Goal: Task Accomplishment & Management: Manage account settings

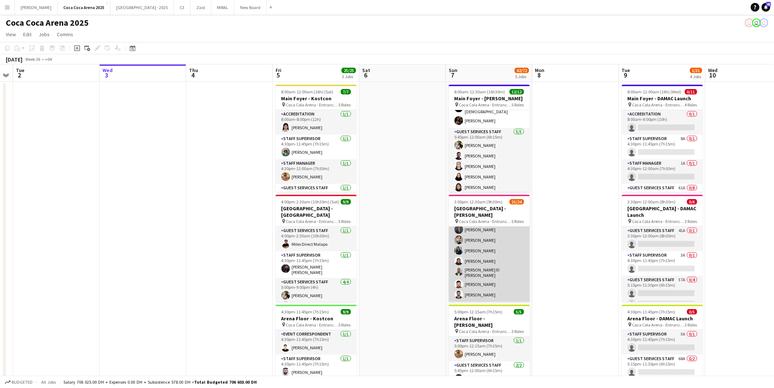
scroll to position [241, 0]
click at [495, 295] on app-card-role "Guest Services Staff 57A 4/5 5:45pm-12:15am (6h30m) Camille Ilagan Pooja Ropwan…" at bounding box center [489, 280] width 81 height 67
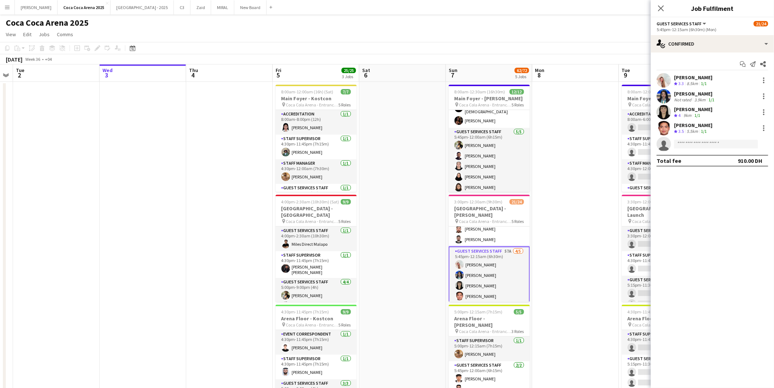
click at [699, 138] on app-invite-slot "single-neutral-actions" at bounding box center [712, 144] width 123 height 14
click at [696, 145] on input at bounding box center [716, 144] width 84 height 9
type input "*******"
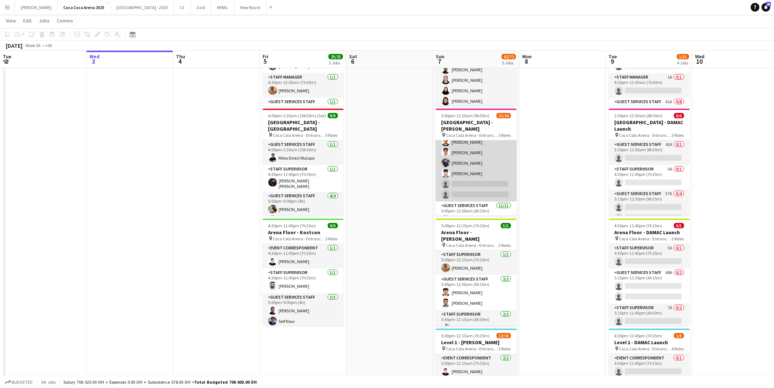
click at [479, 180] on app-card-role "Guest Services Staff 49A 4/6 5:45pm-9:45pm (4h) Abdallah qasim Youssef Elhoussa…" at bounding box center [476, 163] width 81 height 77
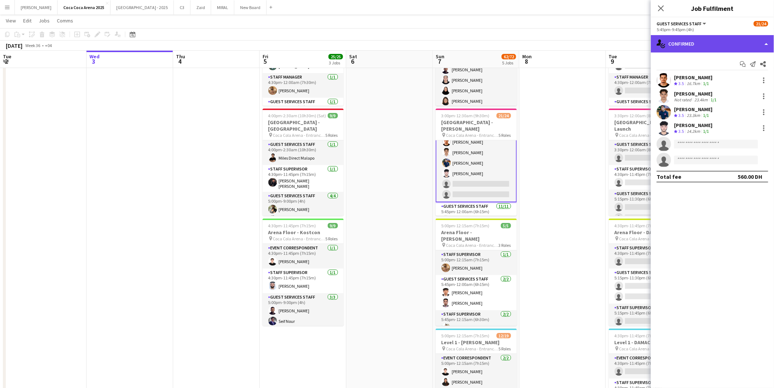
click at [688, 47] on div "single-neutral-actions-check-2 Confirmed" at bounding box center [712, 43] width 123 height 17
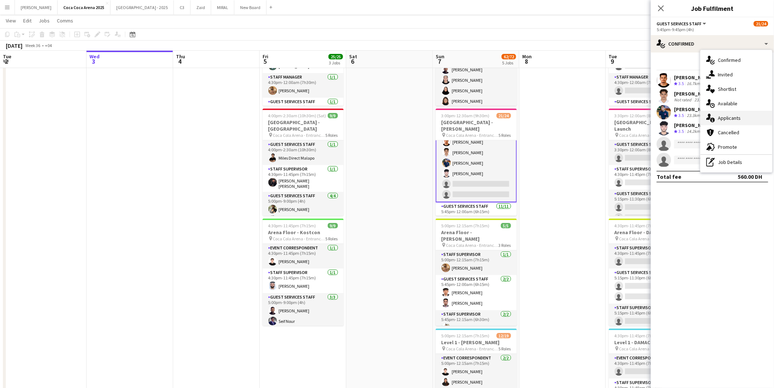
click at [721, 116] on span "Applicants" at bounding box center [729, 118] width 23 height 7
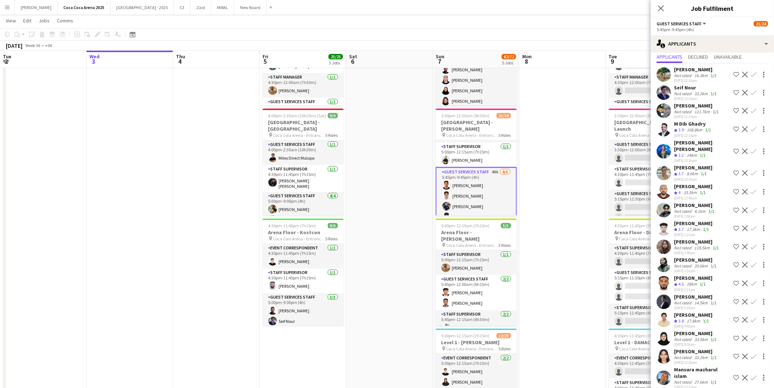
scroll to position [22, 0]
click at [755, 151] on app-icon "Confirm" at bounding box center [754, 151] width 6 height 6
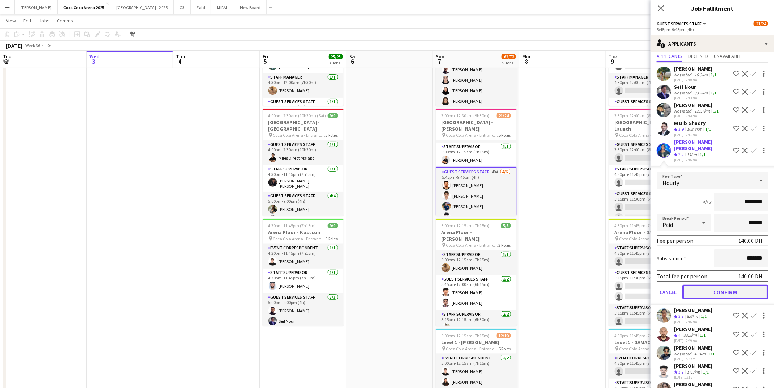
click at [731, 294] on button "Confirm" at bounding box center [726, 292] width 86 height 14
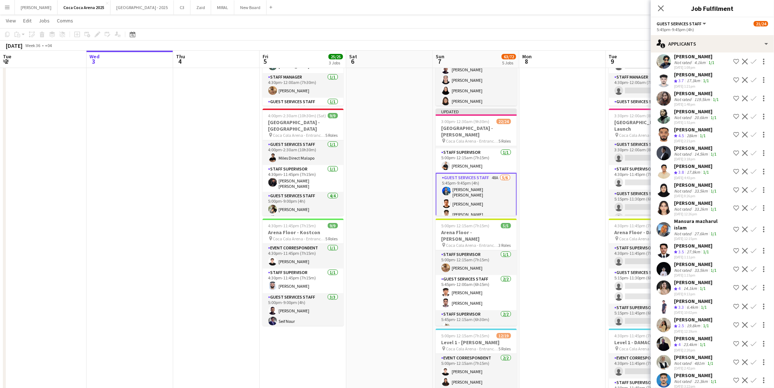
scroll to position [67, 0]
click at [683, 266] on div "Moonees Ahmed Not rated 33.5km 1/1 02-09-2025 1:15pm" at bounding box center [696, 269] width 44 height 17
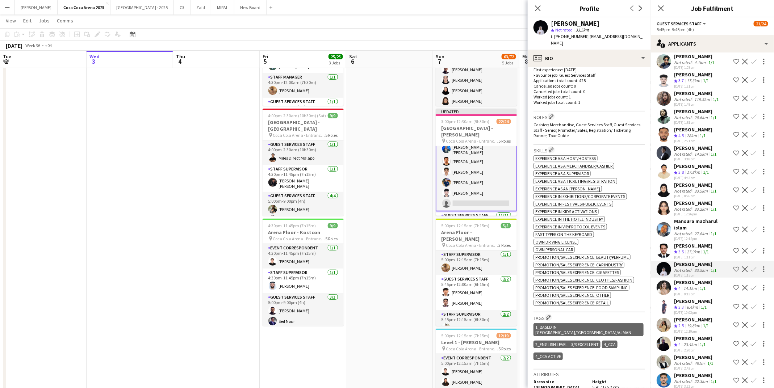
scroll to position [202, 0]
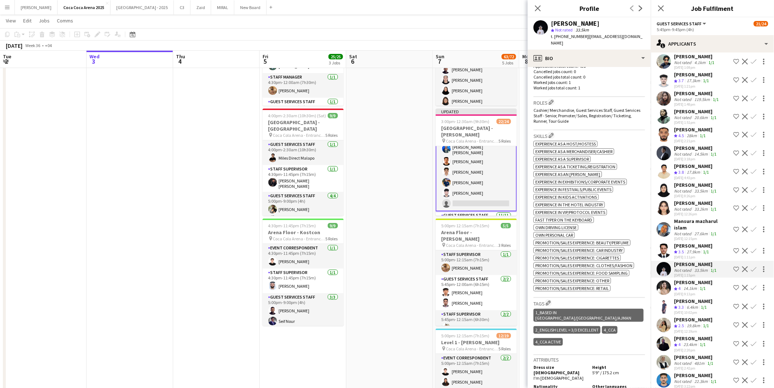
click at [699, 279] on div "[PERSON_NAME]" at bounding box center [693, 282] width 38 height 7
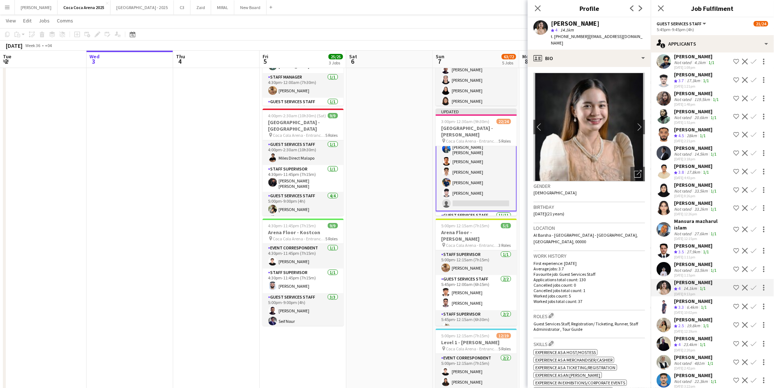
click at [755, 285] on app-icon "Confirm" at bounding box center [754, 288] width 6 height 6
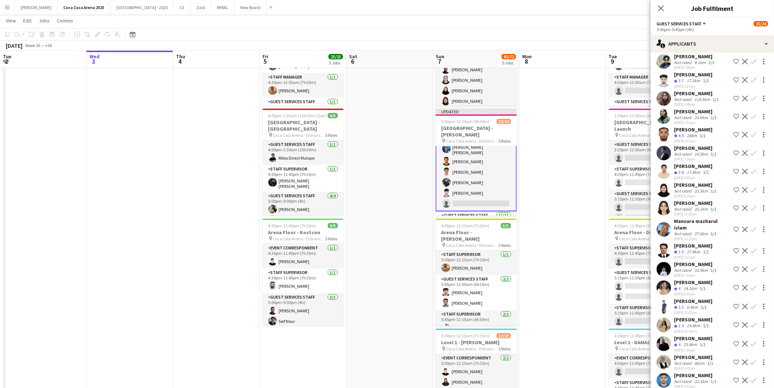
click at [754, 285] on app-icon "Confirm" at bounding box center [754, 288] width 6 height 6
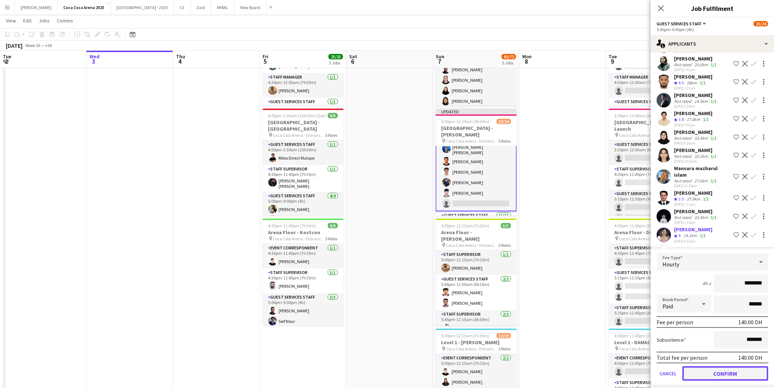
click at [708, 367] on button "Confirm" at bounding box center [726, 374] width 86 height 14
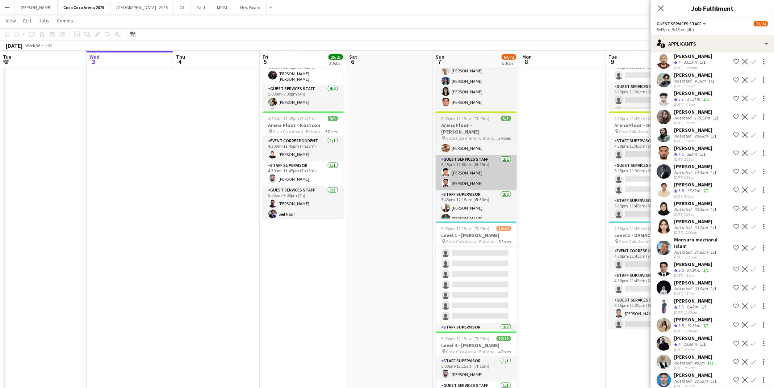
scroll to position [188, 0]
click at [481, 273] on app-card-role "Guest Services Staff 79A 5/12 5:45pm-12:00am (6h15m) Eleojo Gift Mohammed Eliya…" at bounding box center [476, 224] width 81 height 140
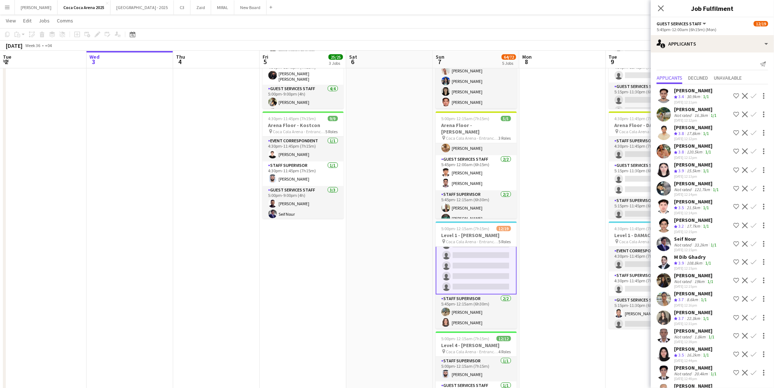
scroll to position [152, 0]
click at [575, 185] on app-date-cell at bounding box center [563, 170] width 87 height 565
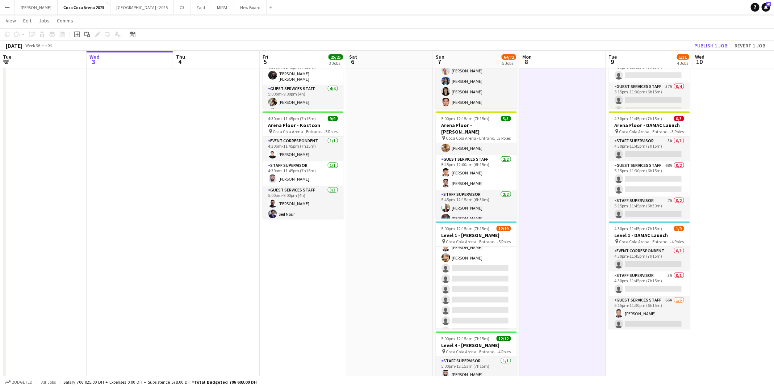
scroll to position [143, 0]
click at [705, 45] on button "Publish 1 job" at bounding box center [711, 45] width 39 height 9
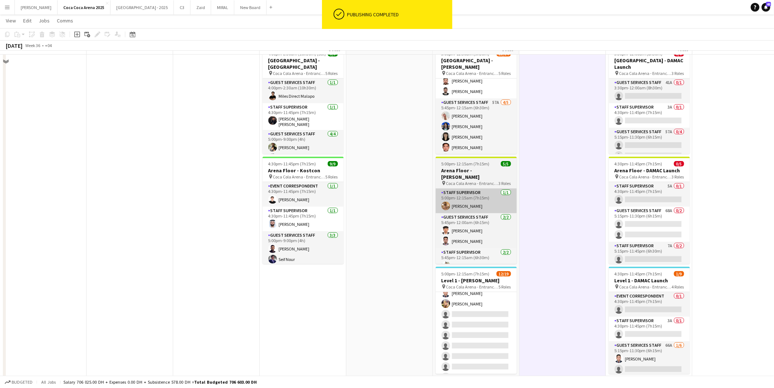
scroll to position [116, 0]
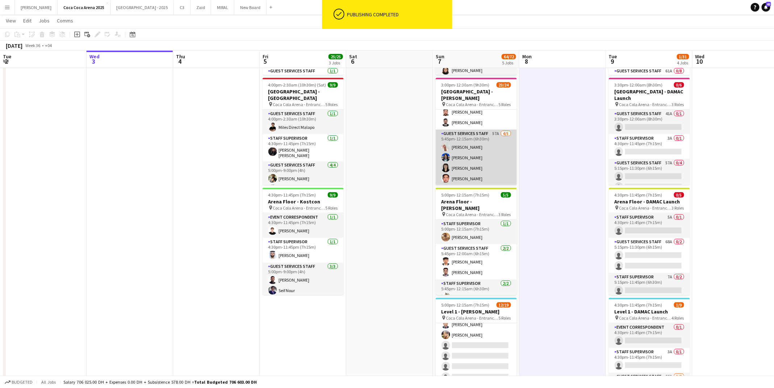
click at [473, 151] on app-card-role "Guest Services Staff 57A 4/5 5:45pm-12:15am (6h30m) Camille Ilagan Pooja Ropwan…" at bounding box center [476, 163] width 81 height 67
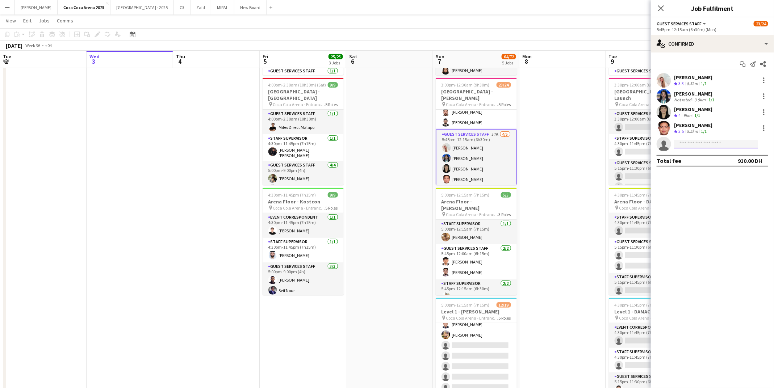
click at [697, 144] on input at bounding box center [716, 144] width 84 height 9
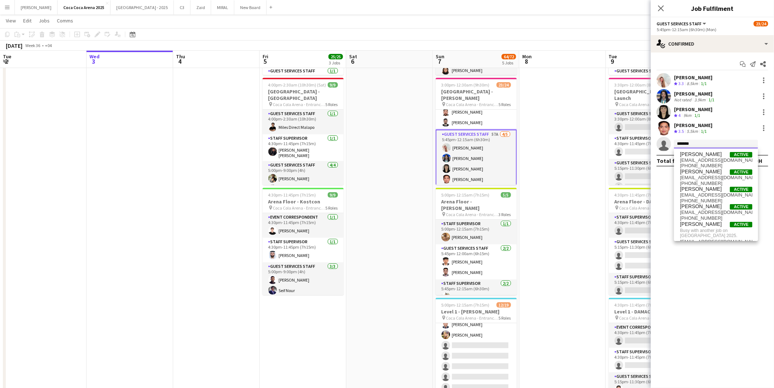
type input "*******"
click at [490, 145] on app-card-role "Guest Services Staff 57A 4/5 5:45pm-12:15am (6h30m) Camille Ilagan Pooja Ropwan…" at bounding box center [476, 164] width 81 height 68
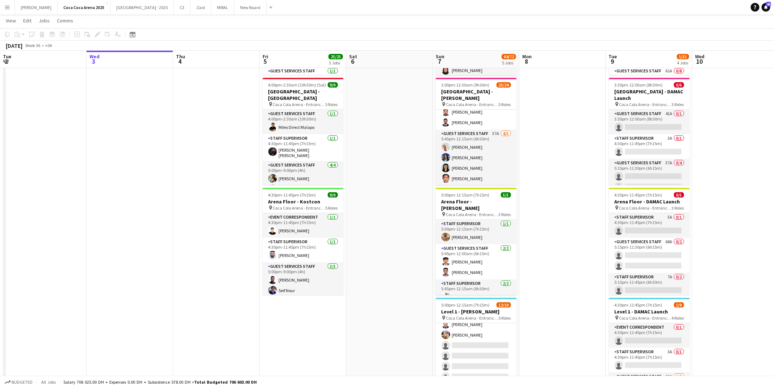
click at [541, 168] on app-date-cell at bounding box center [563, 247] width 87 height 565
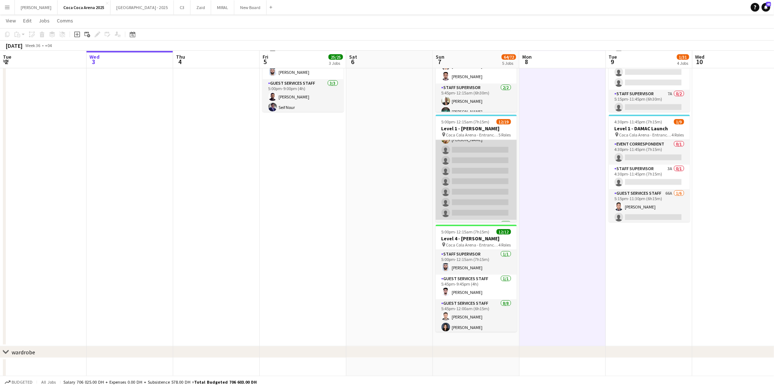
scroll to position [97, 0]
click at [468, 188] on app-card-role "Guest Services Staff 79A 5/12 5:45pm-12:00am (6h15m) Eleojo Gift Mohammed Eliya…" at bounding box center [476, 208] width 81 height 140
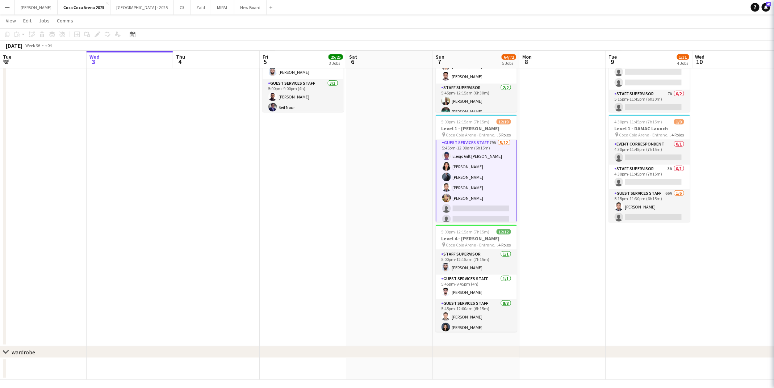
scroll to position [98, 0]
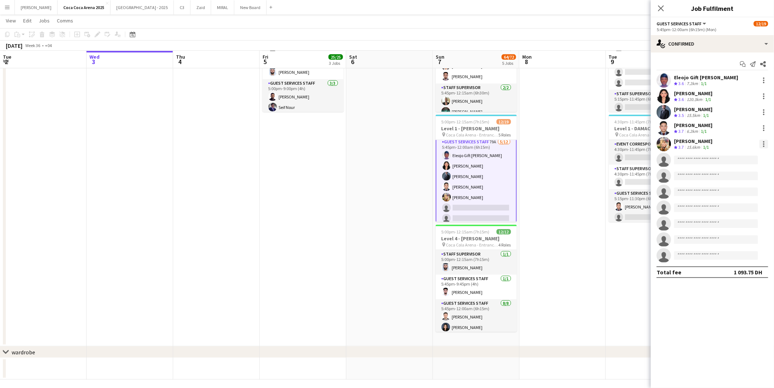
click at [764, 145] on div at bounding box center [764, 144] width 9 height 9
click at [741, 174] on span "Switch crew" at bounding box center [733, 175] width 31 height 6
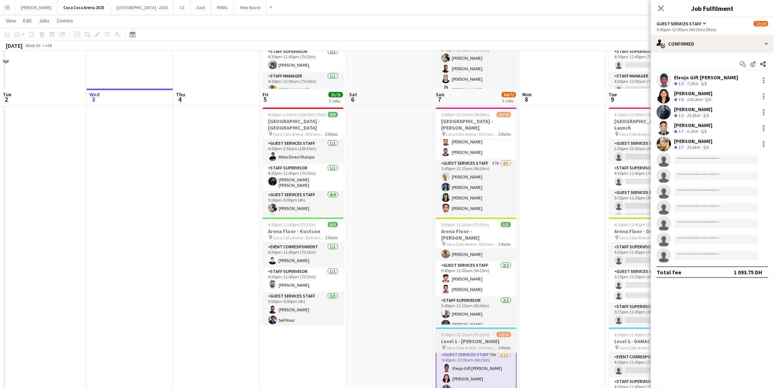
scroll to position [99, 0]
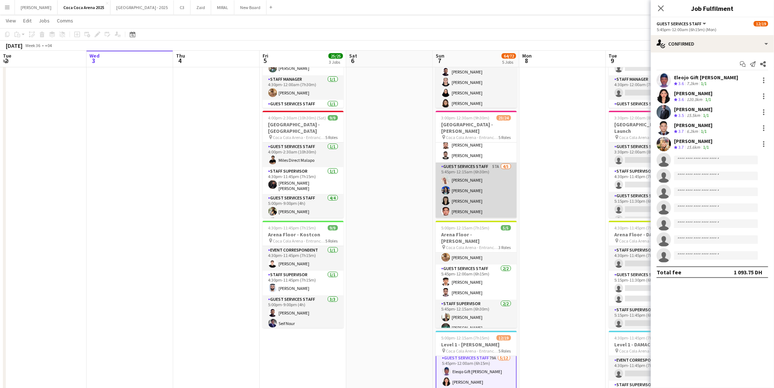
click at [476, 213] on app-card-role "Guest Services Staff 57A 4/5 5:45pm-12:15am (6h30m) Camille Ilagan Pooja Ropwan…" at bounding box center [476, 196] width 81 height 67
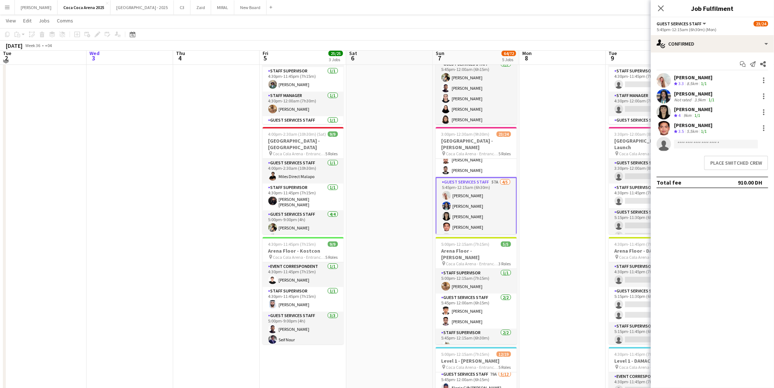
scroll to position [80, 0]
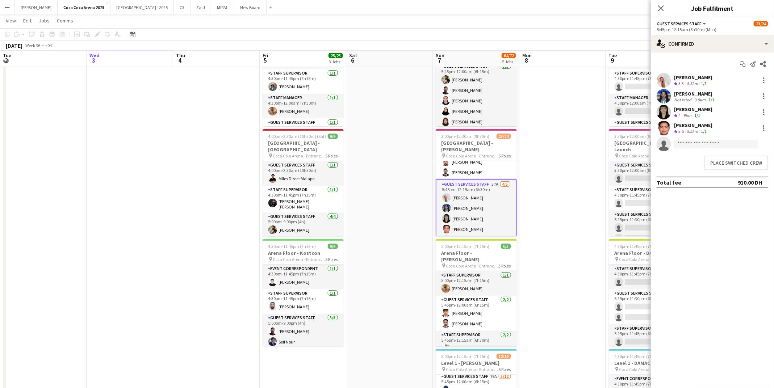
click at [594, 142] on app-date-cell at bounding box center [563, 298] width 87 height 565
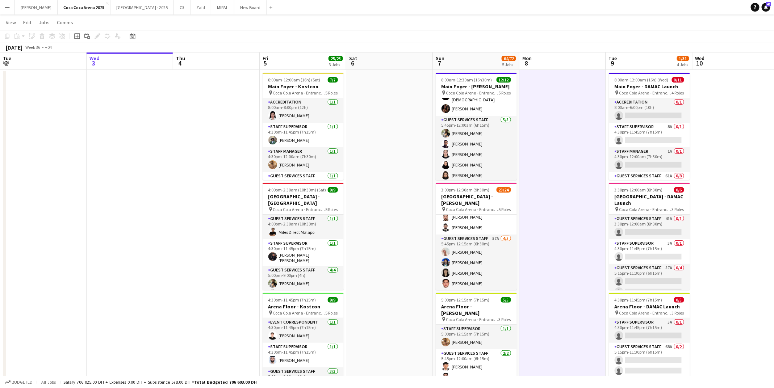
scroll to position [29, 0]
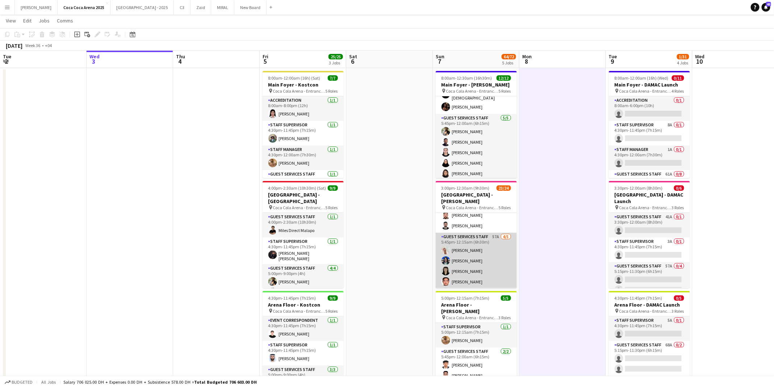
click at [472, 282] on app-card-role "Guest Services Staff 57A 4/5 5:45pm-12:15am (6h30m) Camille Ilagan Pooja Ropwan…" at bounding box center [476, 266] width 81 height 67
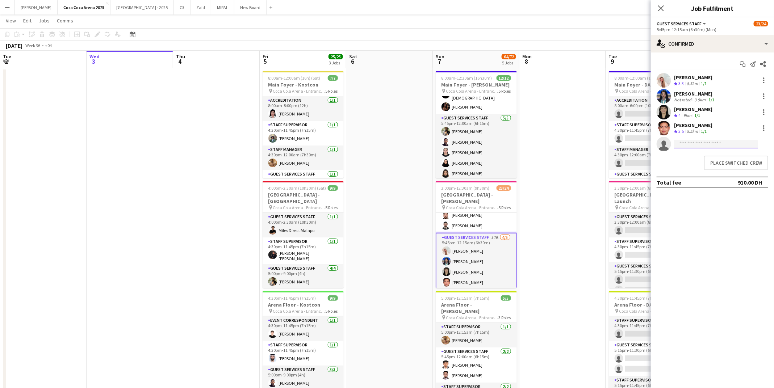
click at [712, 142] on input at bounding box center [716, 144] width 84 height 9
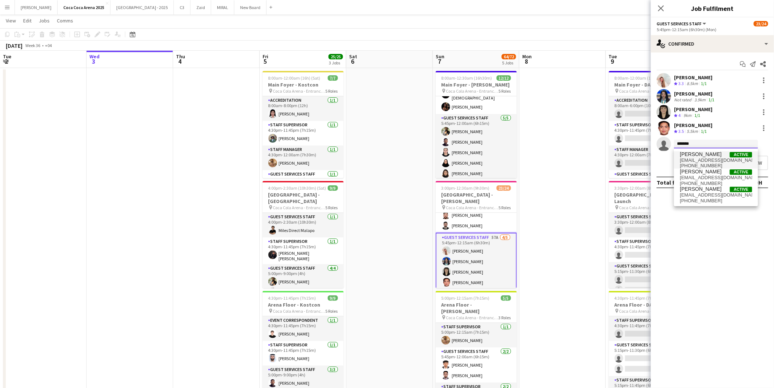
type input "*******"
click at [714, 155] on span "Cynthia Lajum Active" at bounding box center [716, 154] width 72 height 6
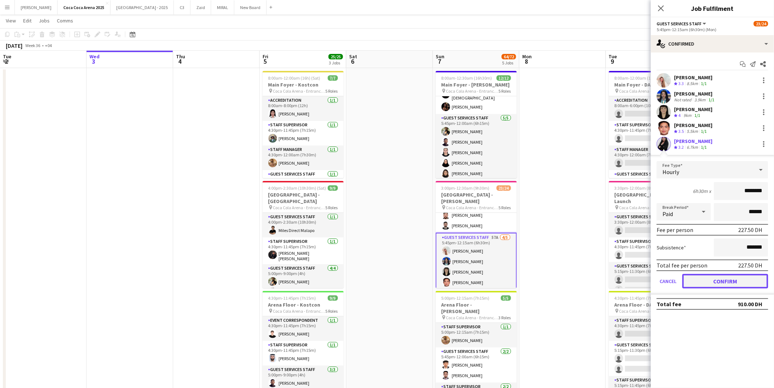
click at [710, 276] on button "Confirm" at bounding box center [726, 281] width 86 height 14
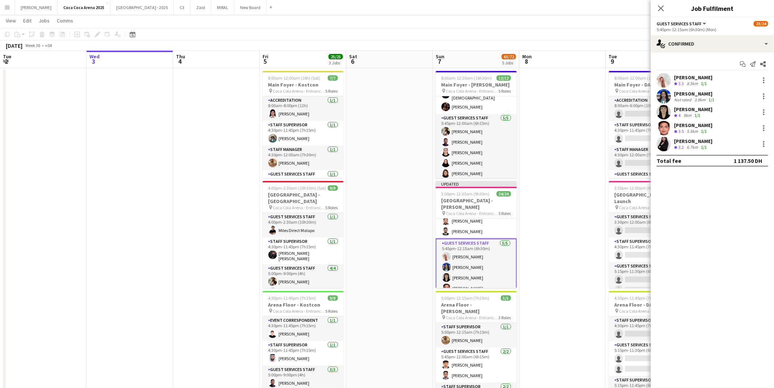
click at [543, 195] on app-date-cell at bounding box center [563, 350] width 87 height 565
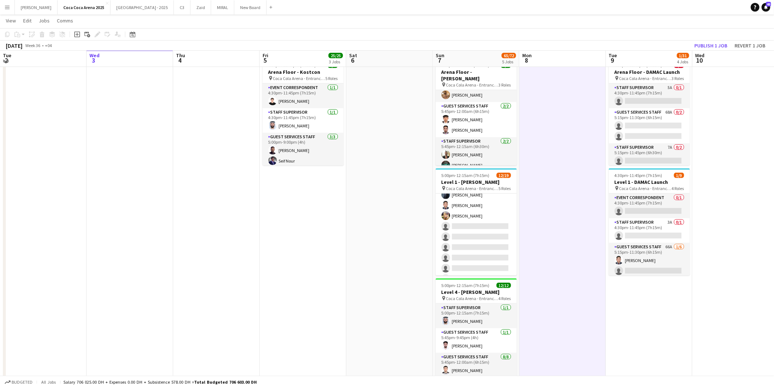
scroll to position [123, 0]
click at [468, 233] on app-card-role "Guest Services Staff 79A 5/12 5:45pm-12:00am (6h15m) Eleojo Gift Mohammed Eliya…" at bounding box center [476, 236] width 81 height 140
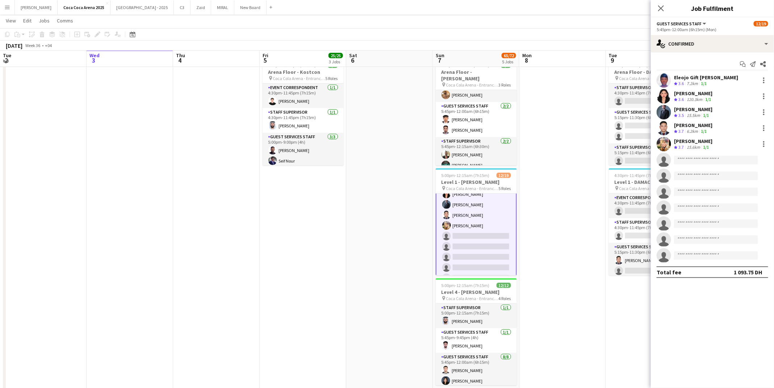
scroll to position [124, 0]
click at [697, 43] on div "single-neutral-actions-check-2 Confirmed" at bounding box center [712, 43] width 123 height 17
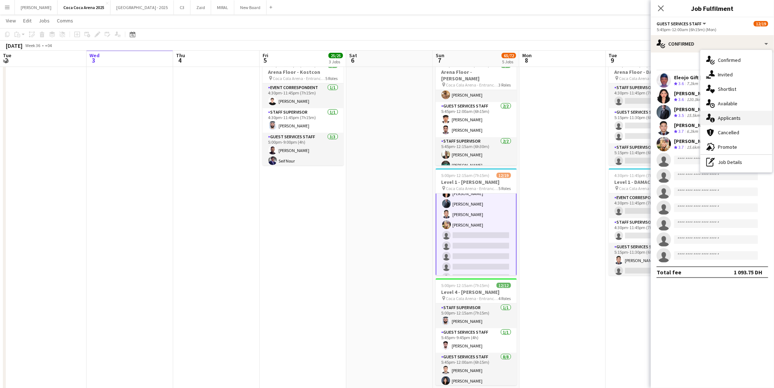
click at [717, 112] on div "single-neutral-actions-information Applicants" at bounding box center [737, 118] width 72 height 14
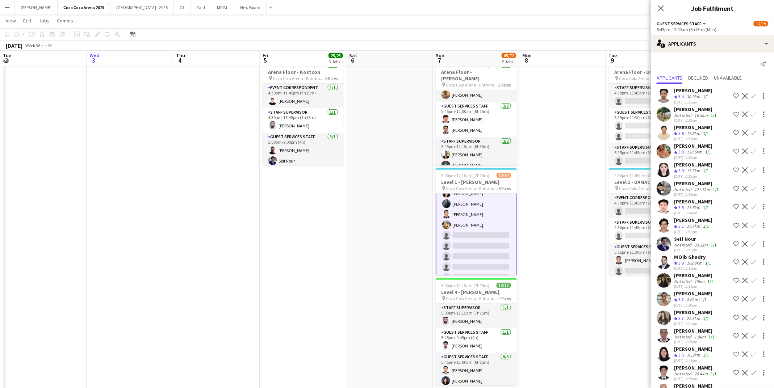
click at [695, 150] on div "120.5km" at bounding box center [694, 152] width 18 height 6
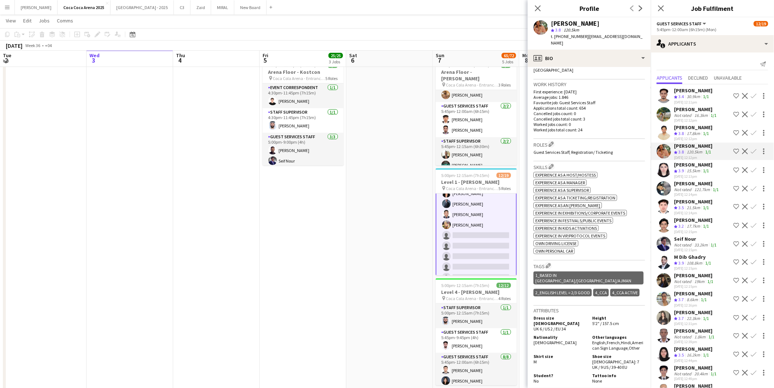
scroll to position [168, 0]
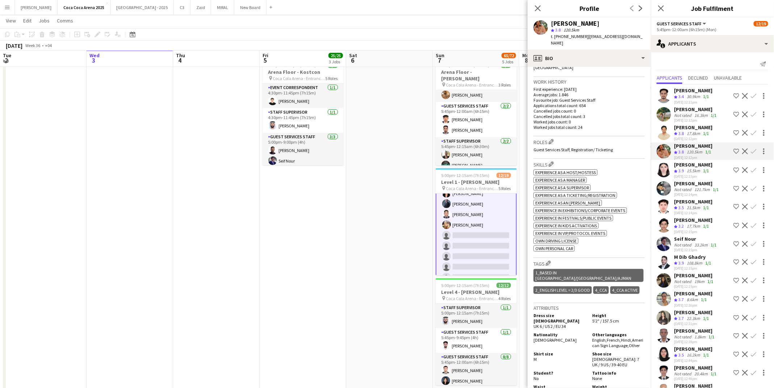
click at [754, 150] on app-icon "Confirm" at bounding box center [754, 152] width 6 height 6
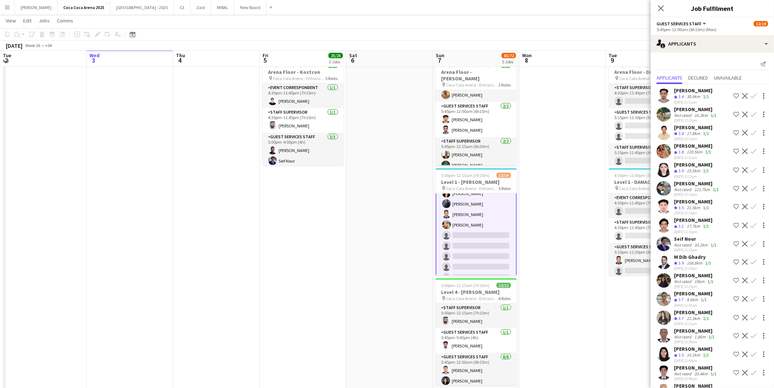
click at [754, 150] on app-icon "Confirm" at bounding box center [754, 152] width 6 height 6
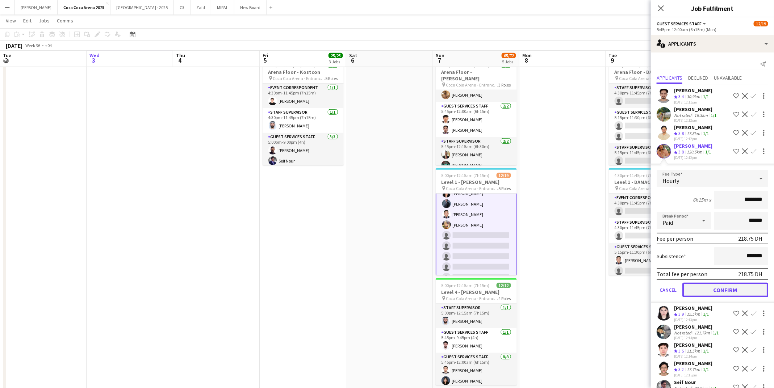
click at [729, 284] on button "Confirm" at bounding box center [726, 290] width 86 height 14
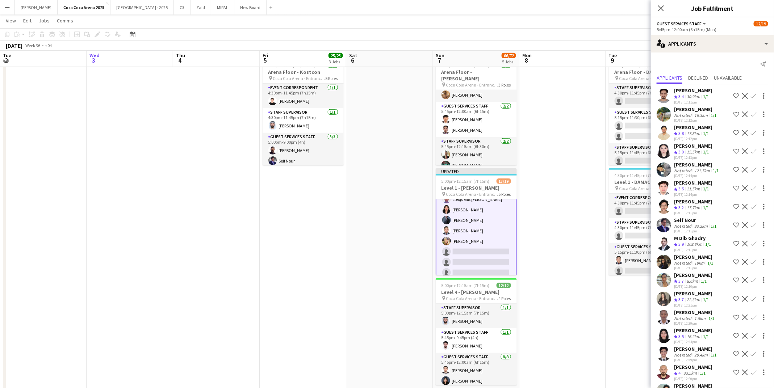
click at [691, 205] on div "17.7km" at bounding box center [693, 208] width 16 height 6
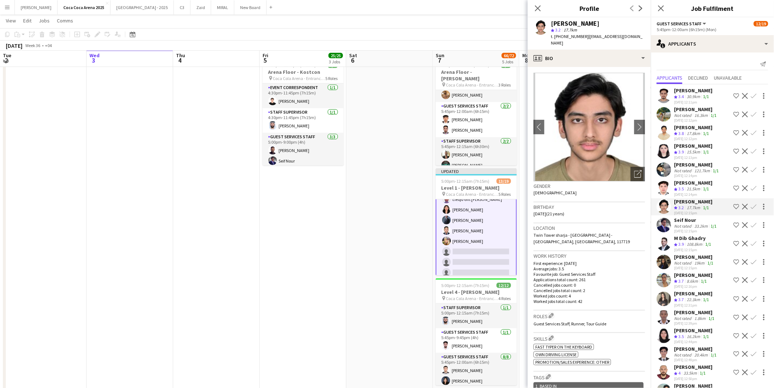
click at [754, 207] on app-icon "Confirm" at bounding box center [754, 207] width 6 height 6
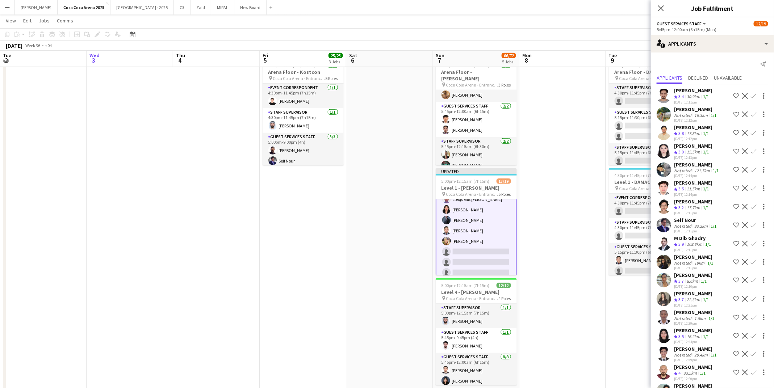
click at [754, 211] on div "Hamad Younus Crew rating 3.2 17.7km 1/1 29-08-2025 12:15pm Shortlist crew Decli…" at bounding box center [712, 207] width 123 height 17
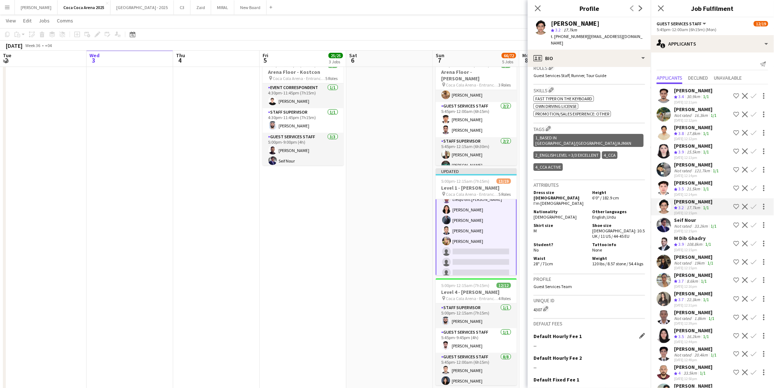
scroll to position [288, 0]
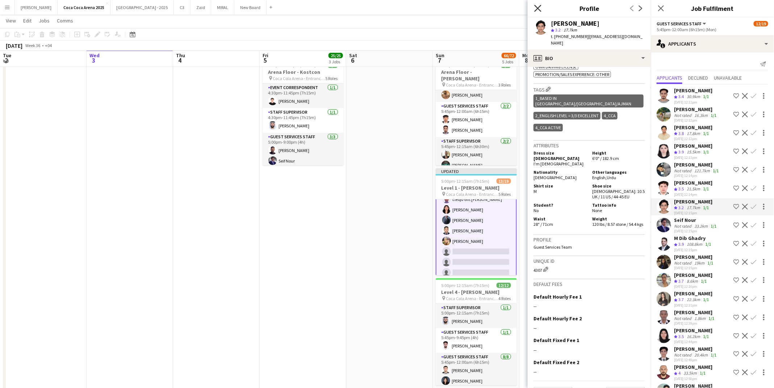
click at [538, 9] on icon "Close pop-in" at bounding box center [537, 8] width 7 height 7
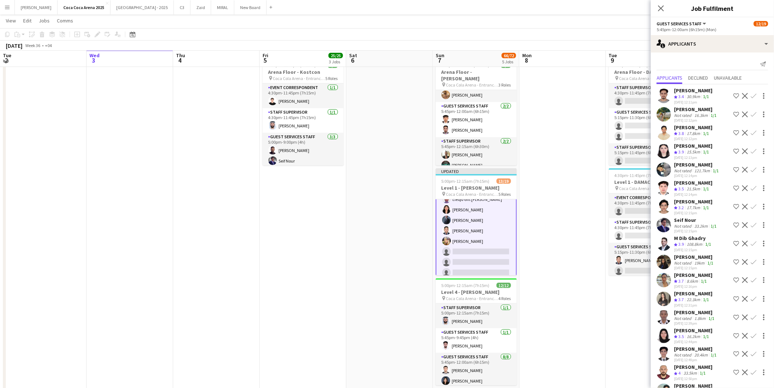
click at [754, 205] on app-icon "Confirm" at bounding box center [754, 207] width 6 height 6
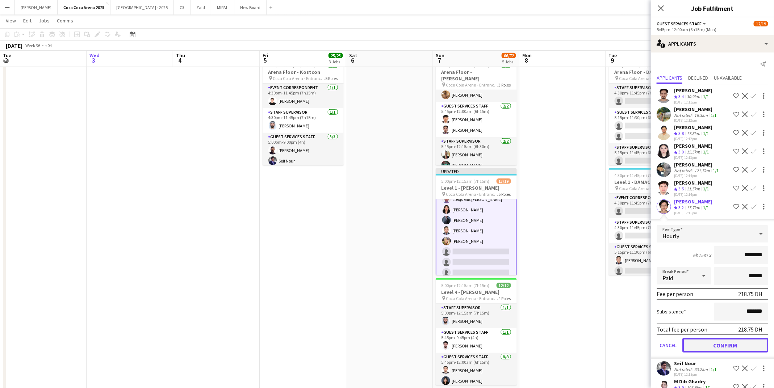
click at [724, 350] on button "Confirm" at bounding box center [726, 345] width 86 height 14
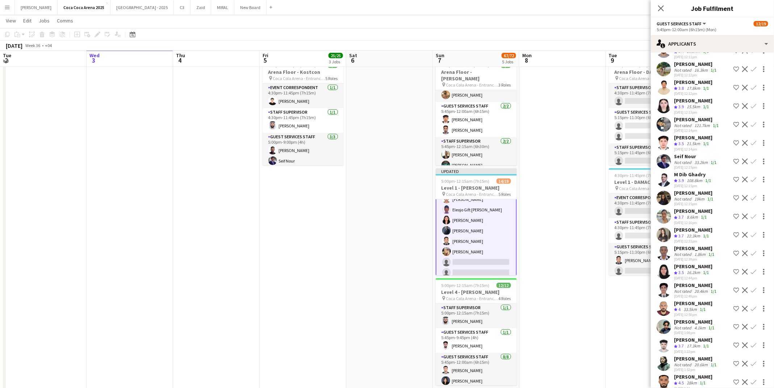
scroll to position [48, 0]
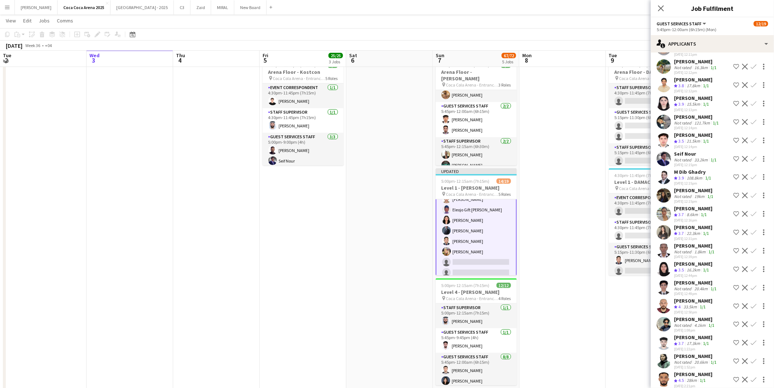
click at [692, 232] on div "22.3km" at bounding box center [693, 234] width 16 height 6
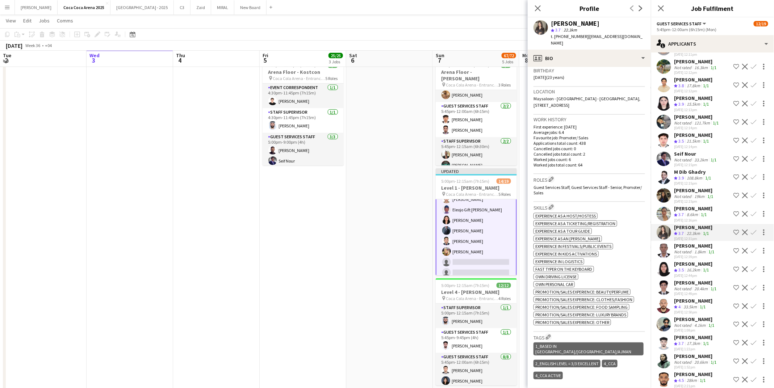
scroll to position [195, 0]
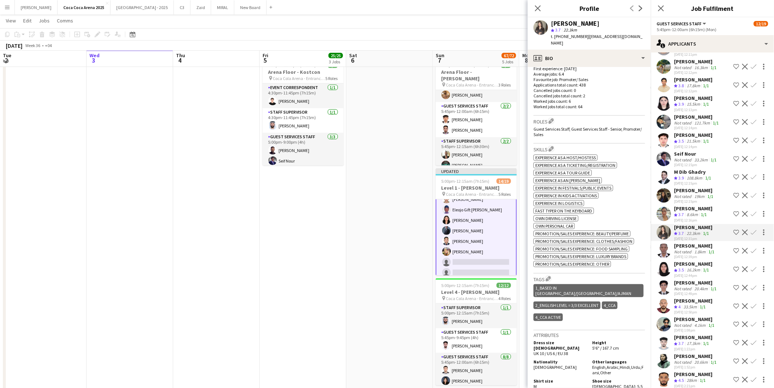
click at [481, 237] on app-card-role "Guest Services Staff 77A 7/12 5:45pm-12:00am (6h15m) Aneeta Cheriyan Hamad Youn…" at bounding box center [476, 242] width 81 height 142
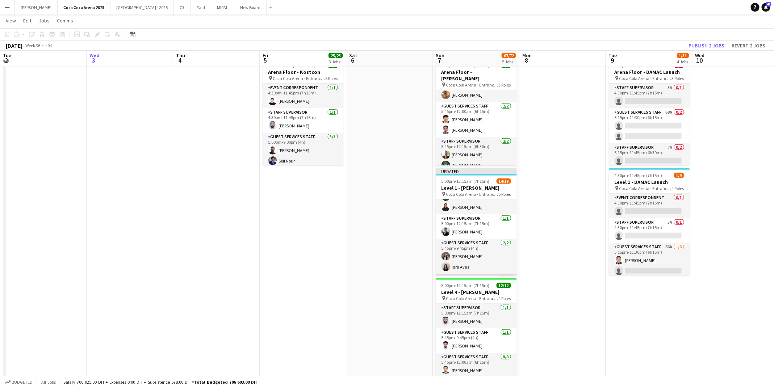
scroll to position [0, 0]
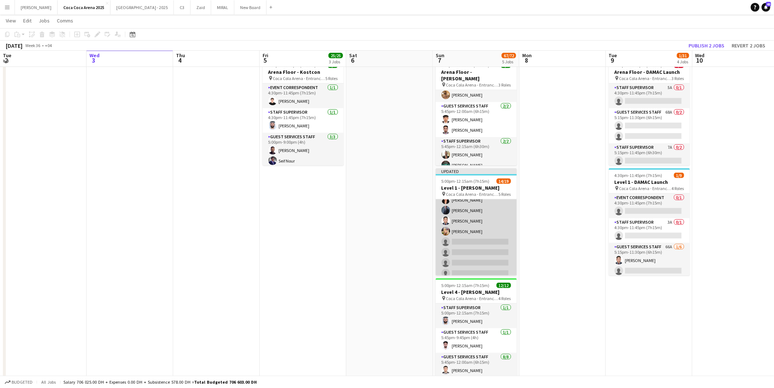
click at [481, 233] on app-card-role "Guest Services Staff 77A 7/12 5:45pm-12:00am (6h15m) Aneeta Cheriyan Hamad Youn…" at bounding box center [476, 221] width 81 height 140
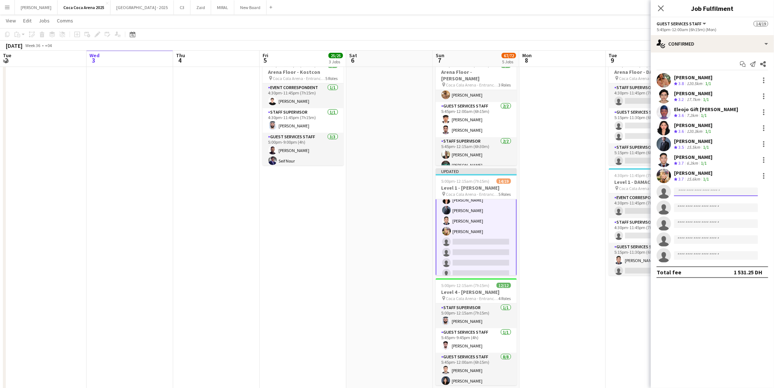
click at [716, 191] on input at bounding box center [716, 192] width 84 height 9
type input "*********"
click at [692, 209] on span "rawan.sarris@gmail.com" at bounding box center [716, 208] width 72 height 6
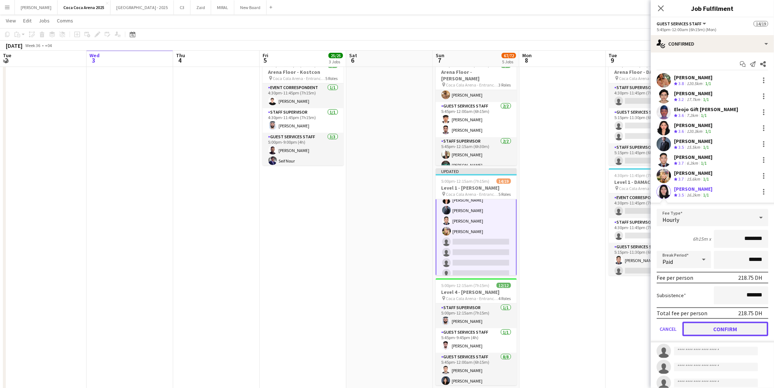
click at [724, 328] on button "Confirm" at bounding box center [726, 329] width 86 height 14
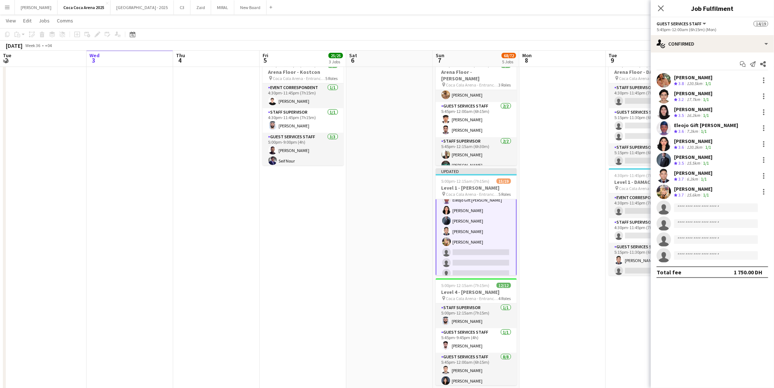
click at [579, 261] on app-date-cell at bounding box center [563, 117] width 87 height 565
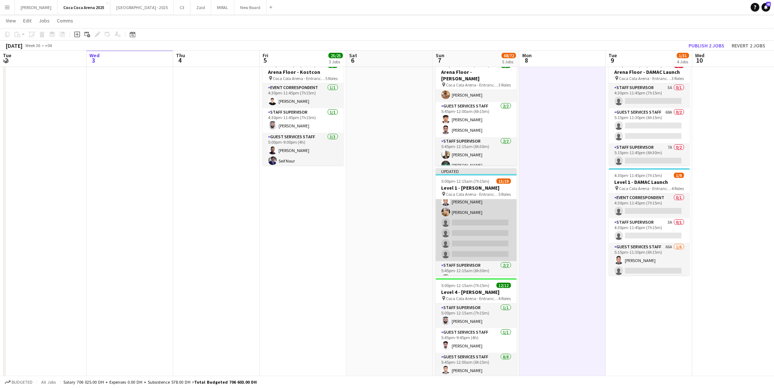
scroll to position [182, 0]
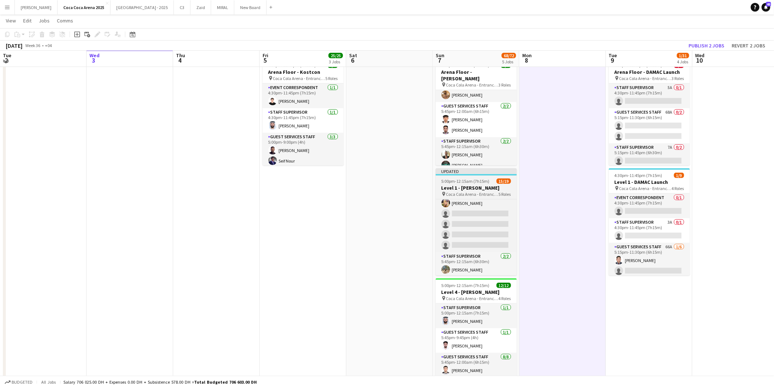
click at [476, 187] on h3 "Level 1 - [PERSON_NAME]" at bounding box center [476, 188] width 81 height 7
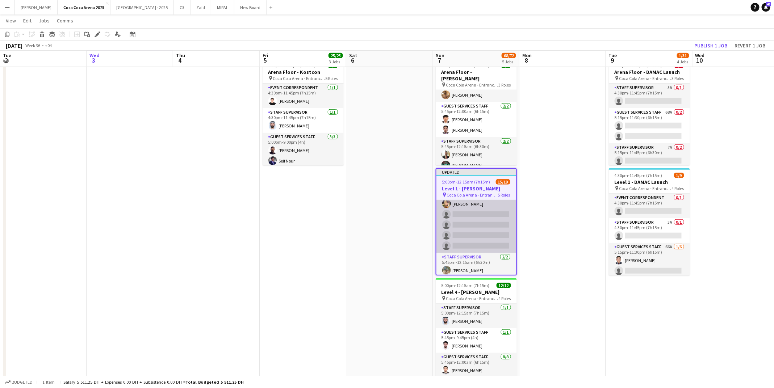
click at [475, 234] on app-card-role "Guest Services Staff 76A 8/12 5:45pm-12:00am (6h15m) Aneeta Cheriyan Hamad Youn…" at bounding box center [477, 183] width 80 height 140
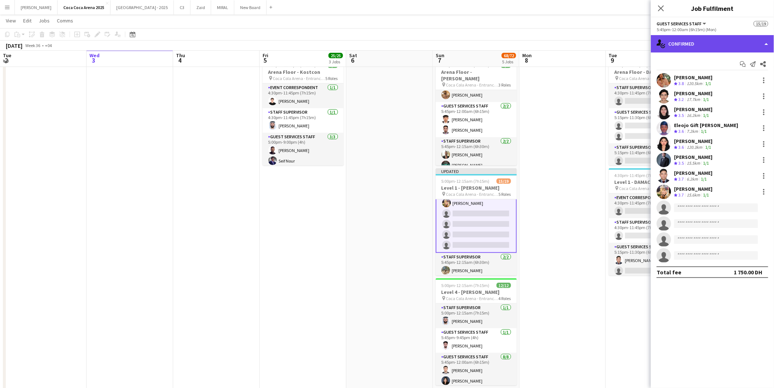
click at [694, 49] on div "single-neutral-actions-check-2 Confirmed" at bounding box center [712, 43] width 123 height 17
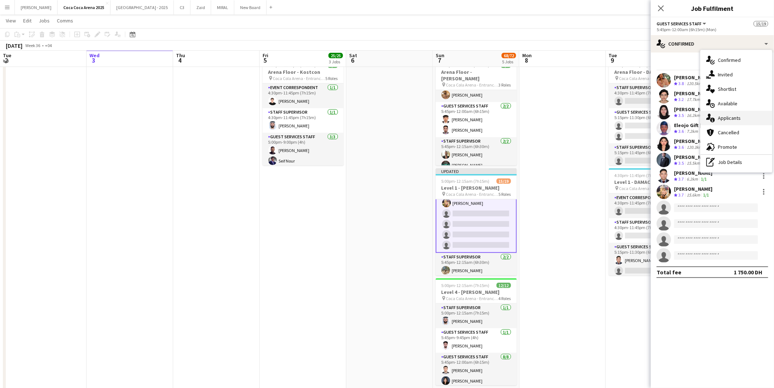
click at [731, 115] on span "Applicants" at bounding box center [729, 118] width 23 height 7
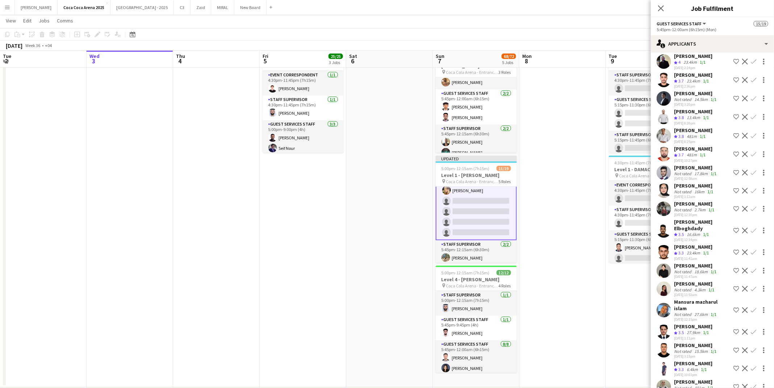
scroll to position [274, 0]
click at [692, 379] on div "[PERSON_NAME]" at bounding box center [694, 382] width 41 height 7
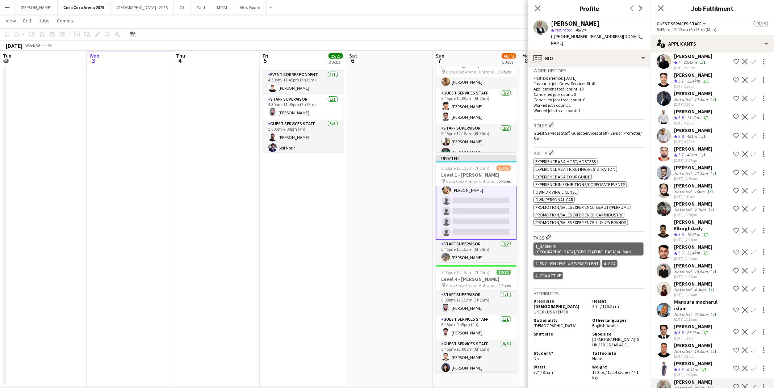
scroll to position [187, 0]
click at [673, 342] on div "Aymane Belbach Not rated 15.5km 1/1 02-09-2025 3:15pm Shortlist crew Decline Co…" at bounding box center [712, 350] width 123 height 17
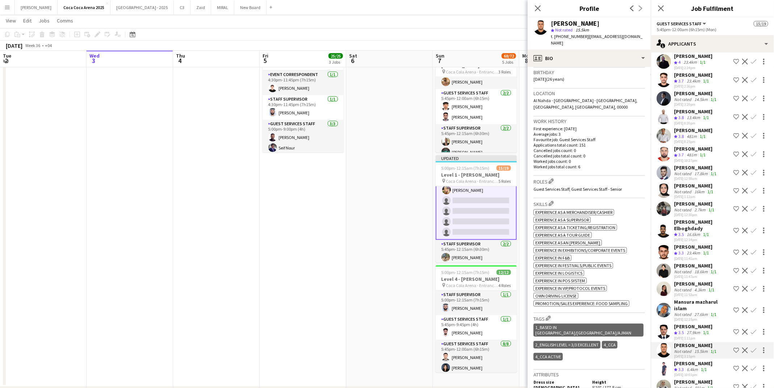
scroll to position [140, 0]
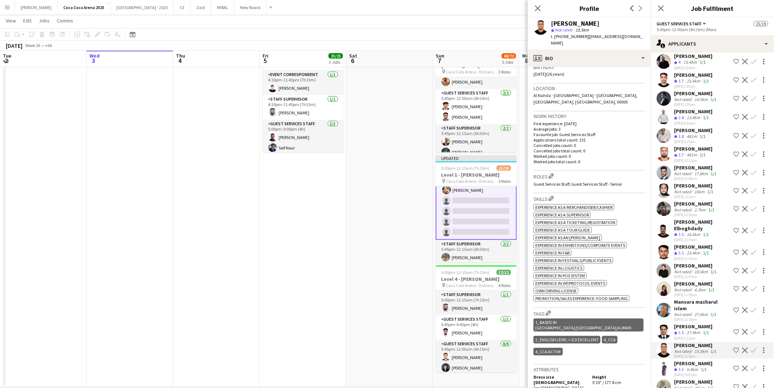
click at [688, 330] on div "27.9km" at bounding box center [693, 333] width 16 height 6
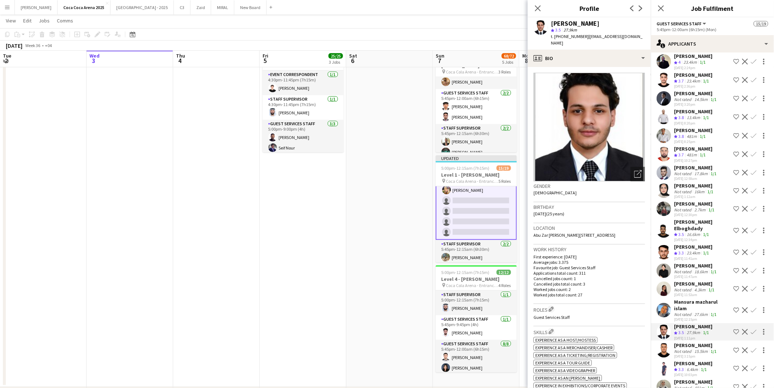
click at [694, 299] on div "Mansura mazharul islam Not rated 27.6km 1/1 02-09-2025 12:15pm" at bounding box center [702, 310] width 57 height 23
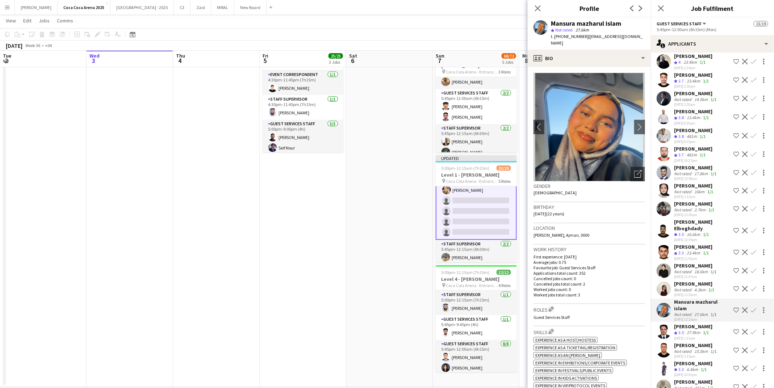
click at [689, 281] on div "[PERSON_NAME]" at bounding box center [695, 284] width 42 height 7
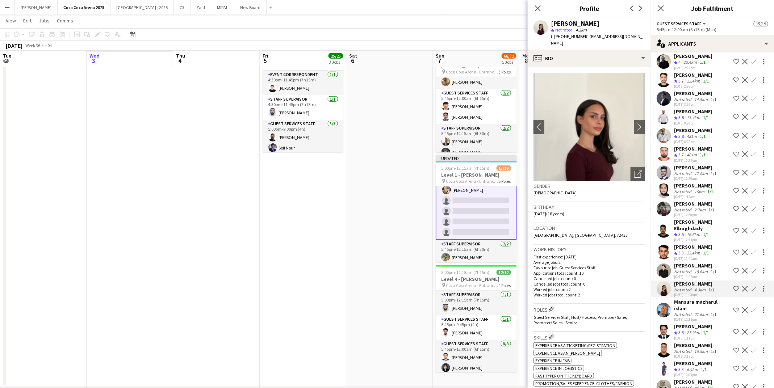
click at [755, 286] on app-icon "Confirm" at bounding box center [754, 289] width 6 height 6
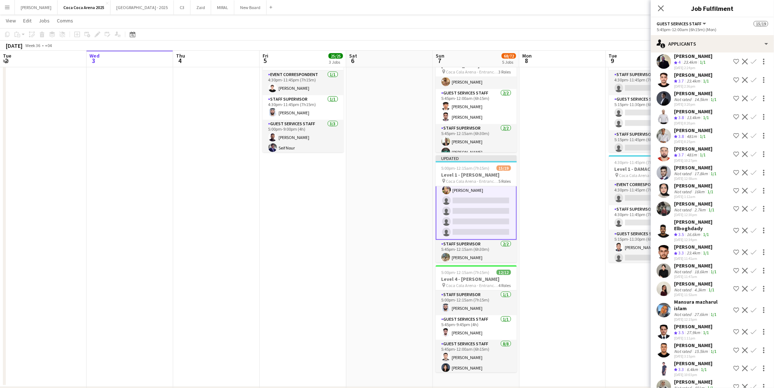
click at [755, 286] on app-icon "Confirm" at bounding box center [754, 289] width 6 height 6
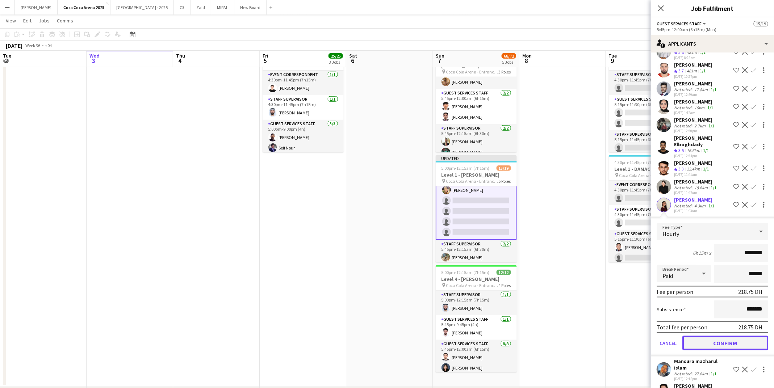
click at [731, 336] on button "Confirm" at bounding box center [726, 343] width 86 height 14
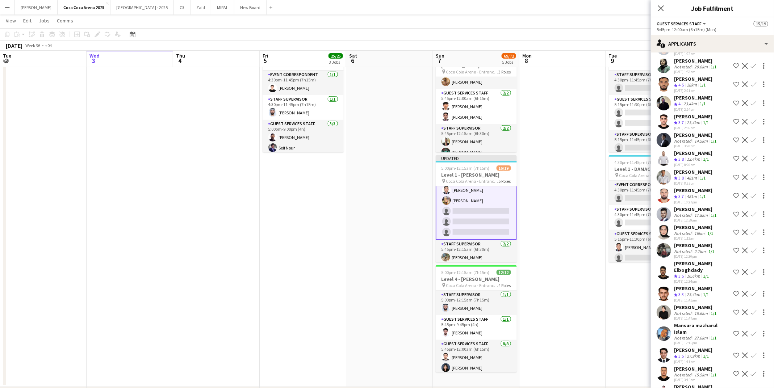
scroll to position [324, 0]
click at [756, 230] on app-icon "Confirm" at bounding box center [754, 233] width 6 height 6
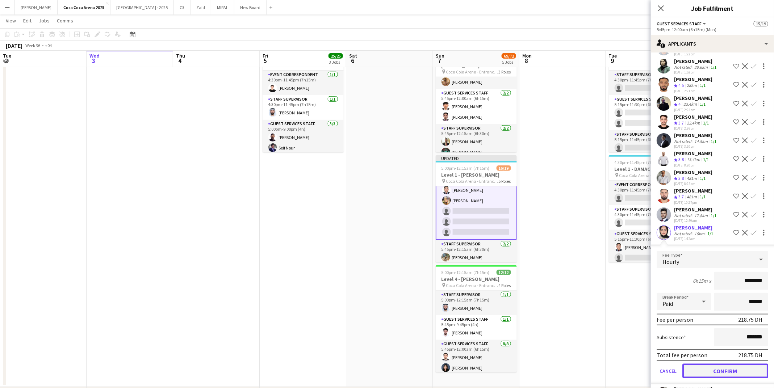
click at [722, 366] on button "Confirm" at bounding box center [726, 371] width 86 height 14
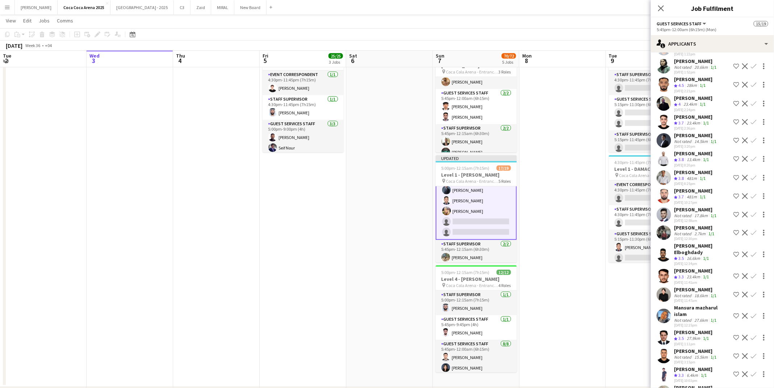
click at [754, 176] on app-icon "Confirm" at bounding box center [754, 178] width 6 height 6
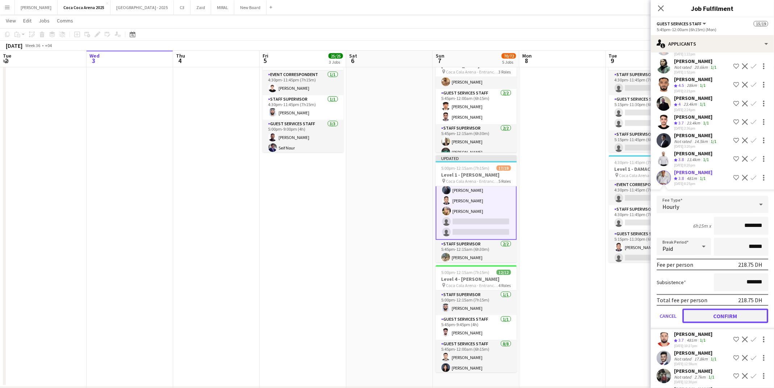
click at [728, 312] on button "Confirm" at bounding box center [726, 316] width 86 height 14
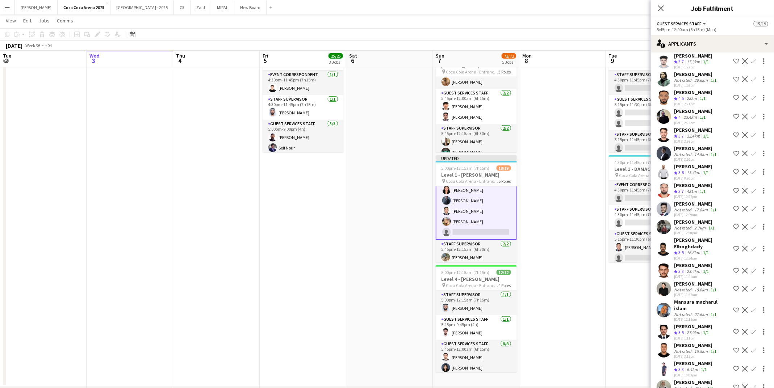
click at [509, 220] on app-card-role "Guest Services Staff 73A 11/12 5:45pm-12:00am (6h15m) Aneeta Cheriyan Hamad You…" at bounding box center [476, 170] width 81 height 142
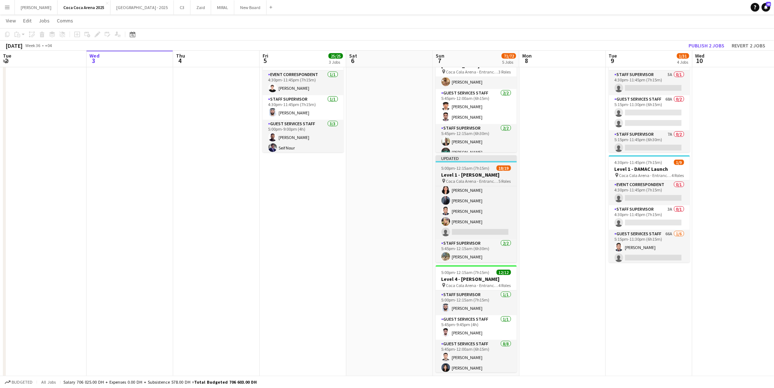
click at [472, 175] on h3 "Level 1 - [PERSON_NAME]" at bounding box center [476, 175] width 81 height 7
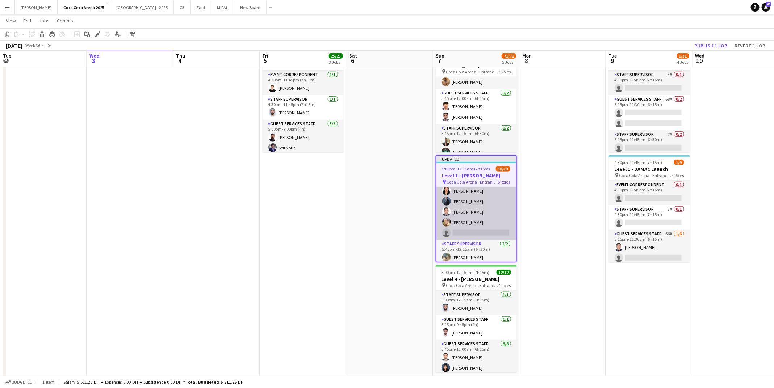
click at [472, 201] on app-card-role "Guest Services Staff 73A 11/12 5:45pm-12:00am (6h15m) Aneeta Cheriyan Hamad You…" at bounding box center [477, 170] width 80 height 140
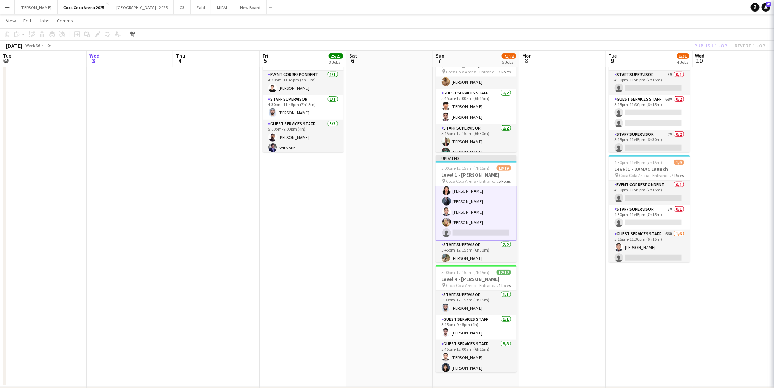
scroll to position [183, 0]
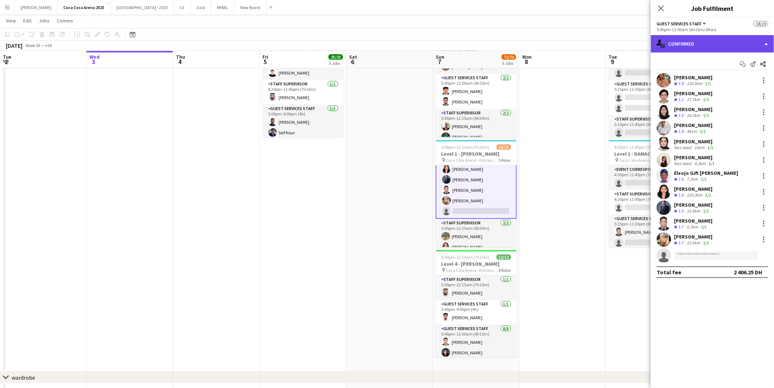
click at [683, 46] on div "single-neutral-actions-check-2 Confirmed" at bounding box center [712, 43] width 123 height 17
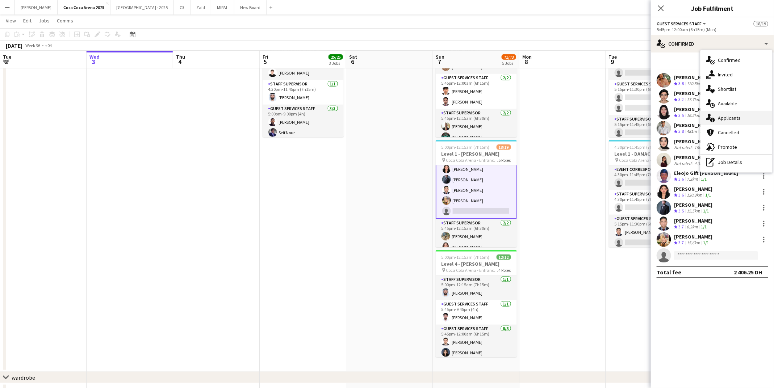
click at [723, 116] on span "Applicants" at bounding box center [729, 118] width 23 height 7
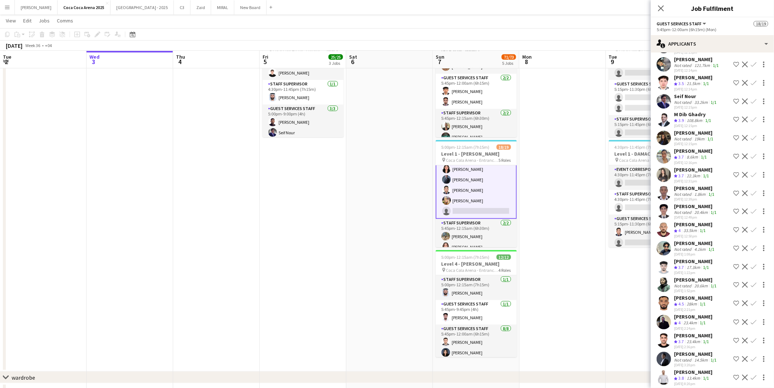
scroll to position [197, 0]
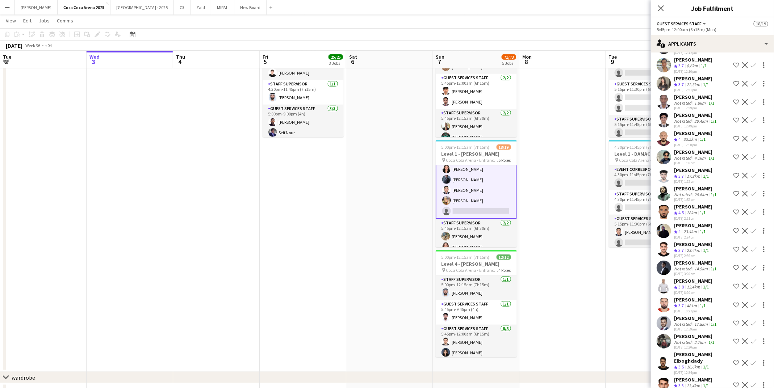
click at [754, 247] on app-icon "Confirm" at bounding box center [754, 250] width 6 height 6
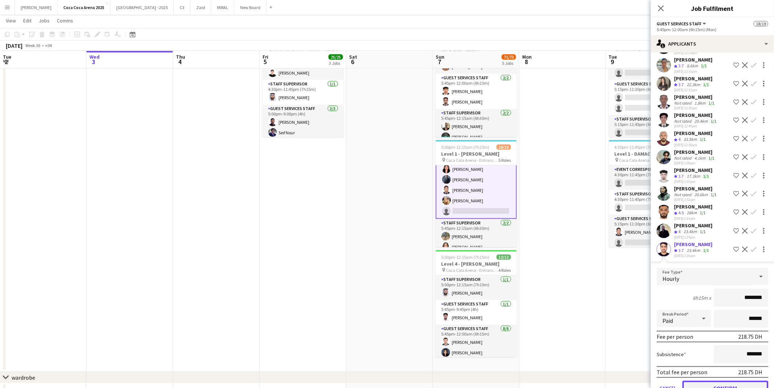
click at [718, 383] on button "Confirm" at bounding box center [726, 388] width 86 height 14
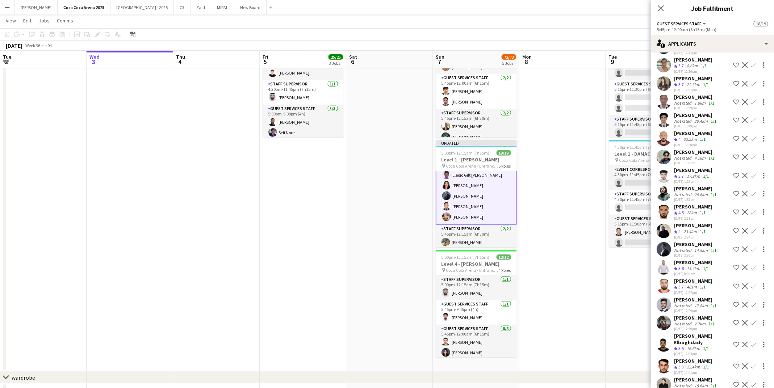
click at [553, 202] on app-date-cell at bounding box center [563, 89] width 87 height 565
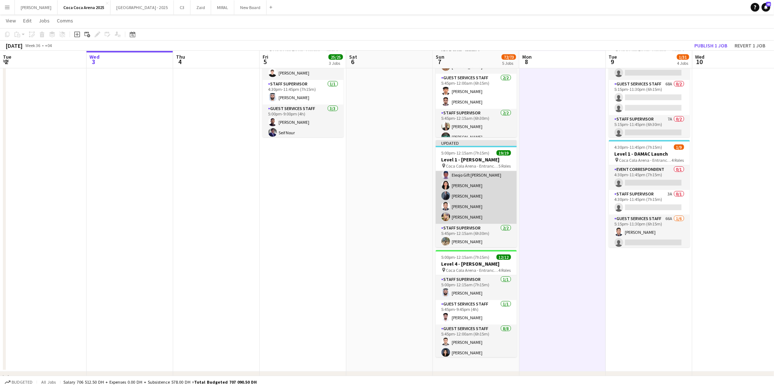
click at [458, 195] on app-card-role "Guest Services Staff 12/12 5:45pm-12:00am (6h15m) Aneeta Cheriyan Hamad Younus …" at bounding box center [476, 154] width 81 height 140
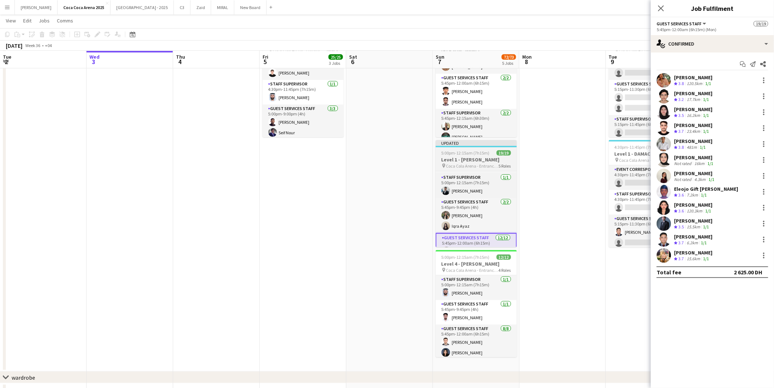
scroll to position [38, 0]
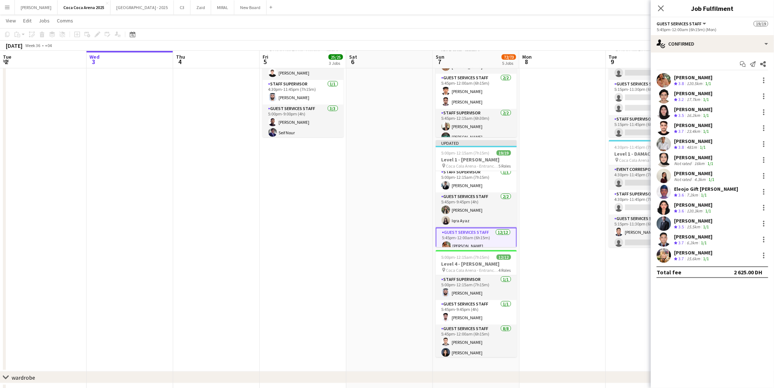
click at [557, 146] on app-date-cell at bounding box center [563, 89] width 87 height 565
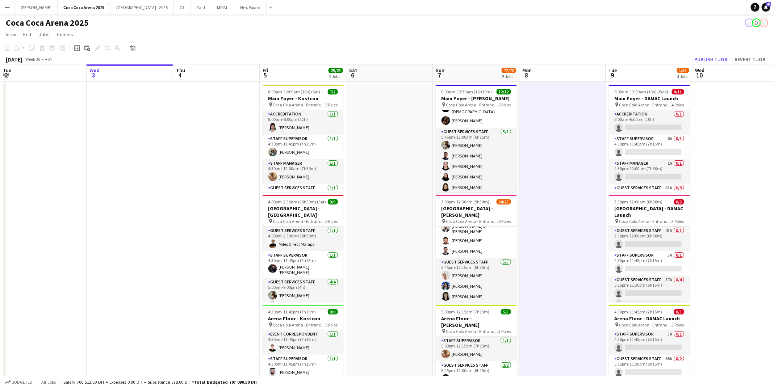
scroll to position [267, 0]
click at [474, 294] on app-card-role "Staff Supervisor 0/1 5:45pm-12:15am (6h30m) single-neutral-actions" at bounding box center [476, 301] width 81 height 25
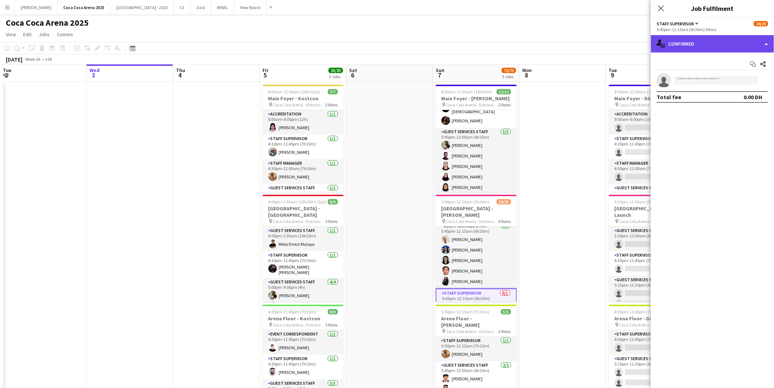
click at [699, 44] on div "single-neutral-actions-check-2 Confirmed" at bounding box center [712, 43] width 123 height 17
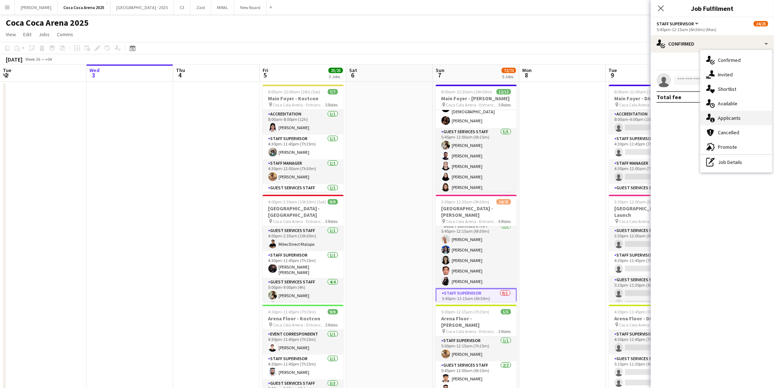
click at [721, 113] on div "single-neutral-actions-information Applicants" at bounding box center [737, 118] width 72 height 14
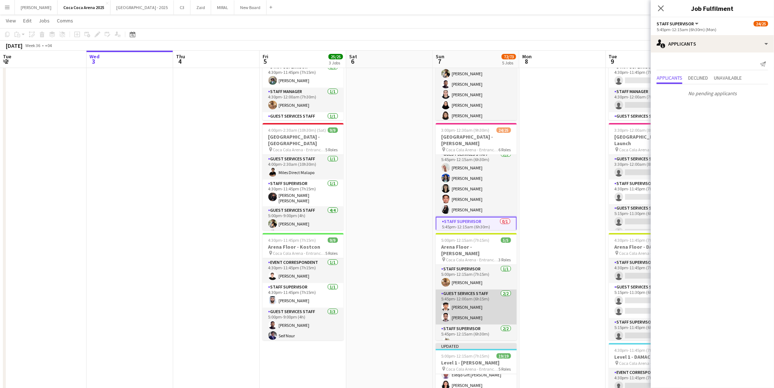
scroll to position [13, 0]
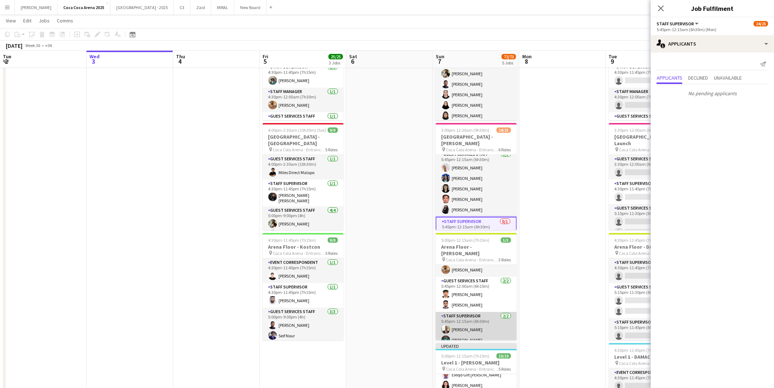
click at [465, 329] on app-card-role "Staff Supervisor 2/2 5:45pm-12:15am (6h30m) Ayman Kassem Jomari Monteverde" at bounding box center [476, 329] width 81 height 35
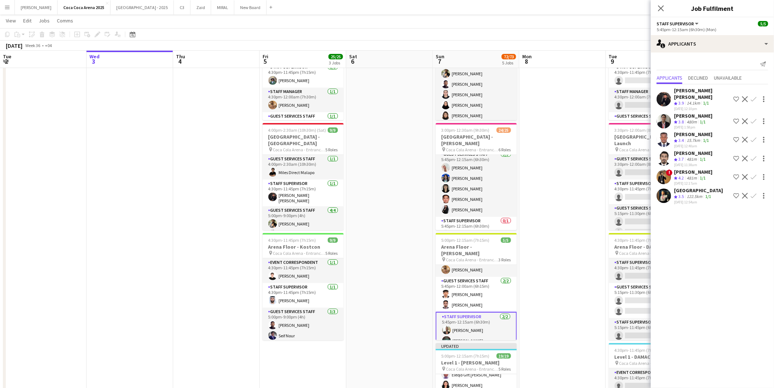
click at [681, 157] on span "3.7" at bounding box center [681, 159] width 5 height 5
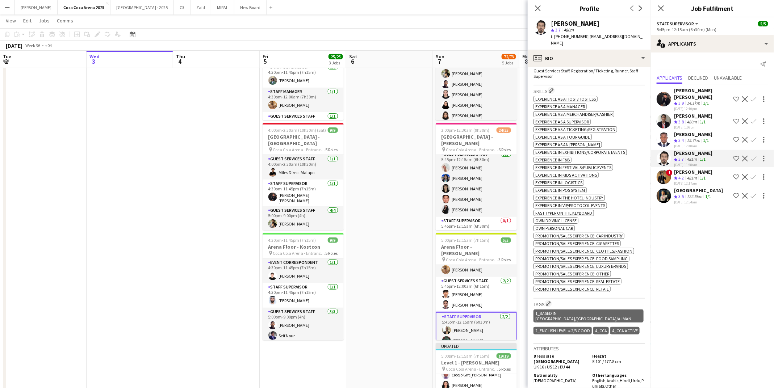
scroll to position [246, 0]
click at [537, 7] on icon "Close pop-in" at bounding box center [537, 8] width 7 height 7
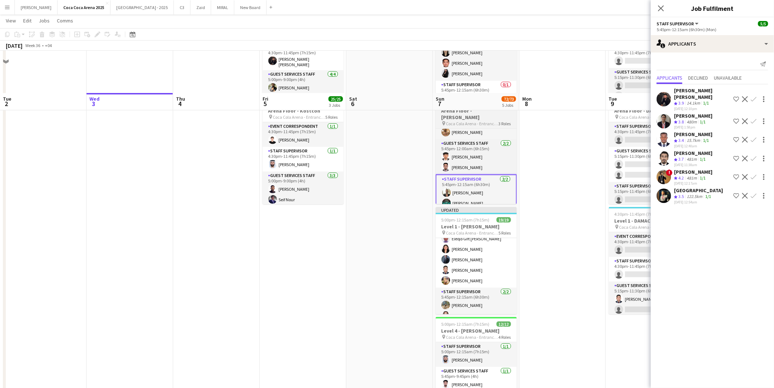
scroll to position [303, 0]
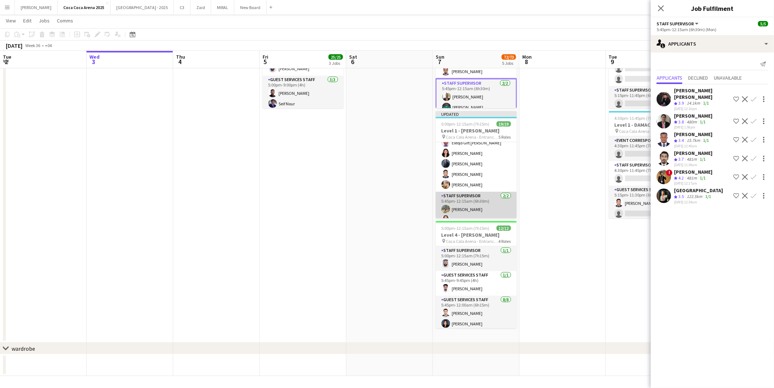
click at [464, 214] on app-card-role "Staff Supervisor 2/2 5:45pm-12:15am (6h30m) Marium Younus Lin Ghadry" at bounding box center [476, 209] width 81 height 35
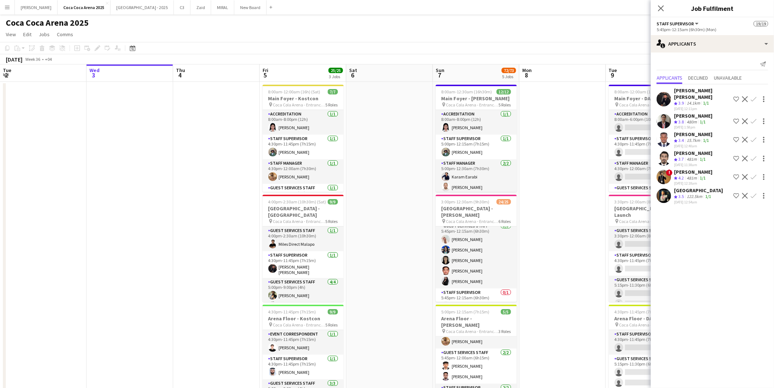
scroll to position [114, 0]
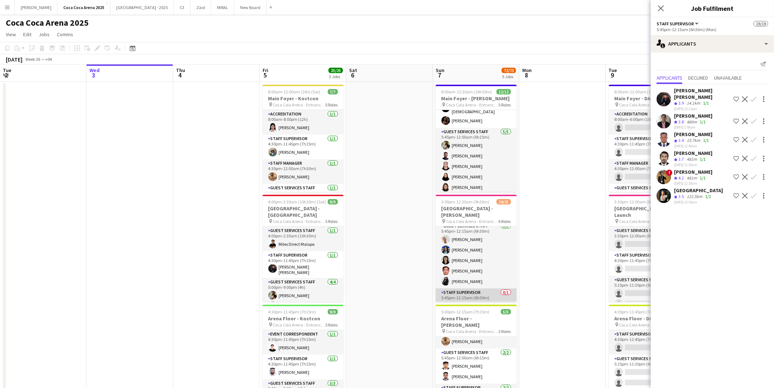
click at [485, 297] on app-card-role "Staff Supervisor 0/1 5:45pm-12:15am (6h30m) single-neutral-actions" at bounding box center [476, 301] width 81 height 25
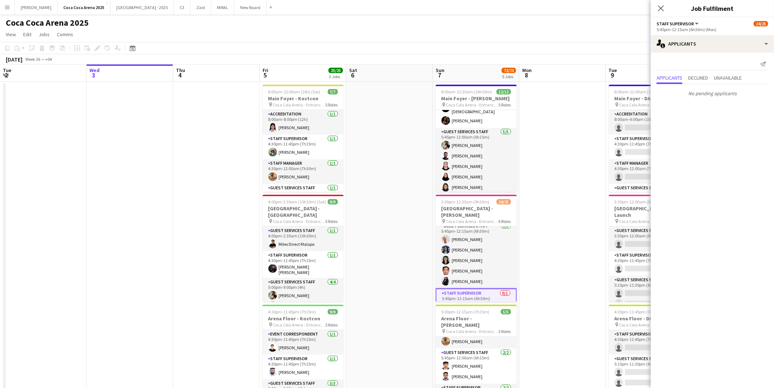
click at [463, 293] on app-card-role "Staff Supervisor 0/1 5:45pm-12:15am (6h30m) single-neutral-actions" at bounding box center [476, 302] width 81 height 26
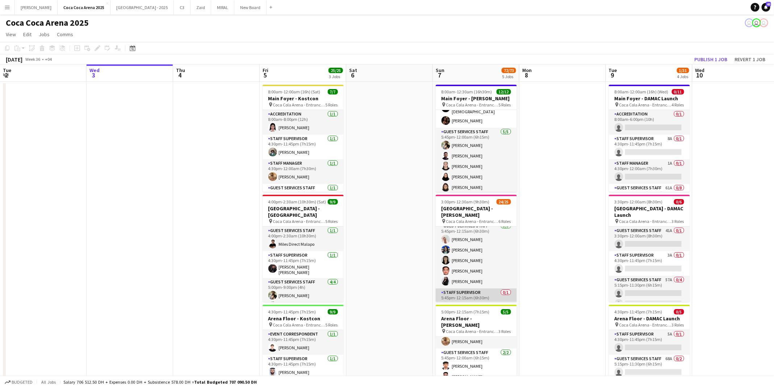
click at [466, 292] on app-card-role "Staff Supervisor 0/1 5:45pm-12:15am (6h30m) single-neutral-actions" at bounding box center [476, 301] width 81 height 25
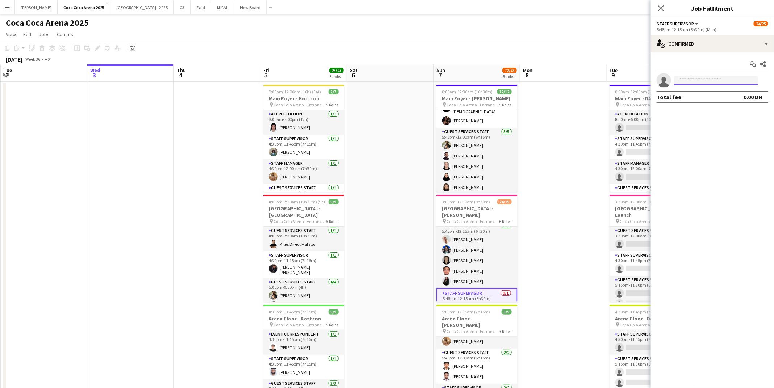
click at [701, 79] on input at bounding box center [716, 80] width 84 height 9
type input "*"
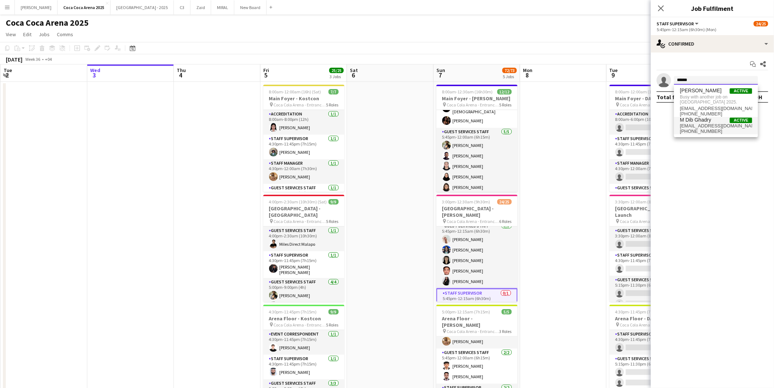
type input "******"
click at [703, 119] on span "M Dib Ghadry" at bounding box center [695, 120] width 31 height 6
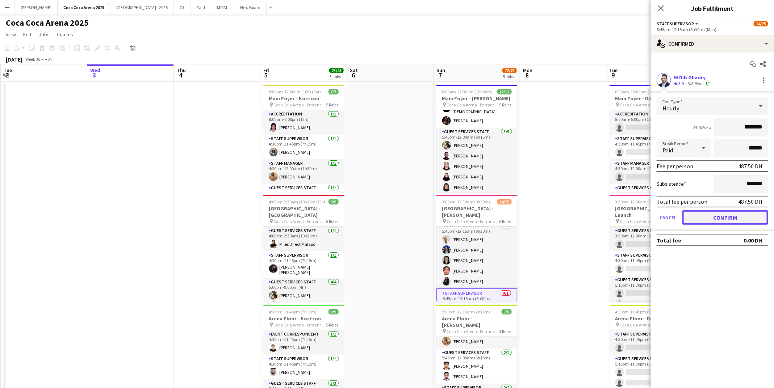
click at [711, 214] on button "Confirm" at bounding box center [726, 217] width 86 height 14
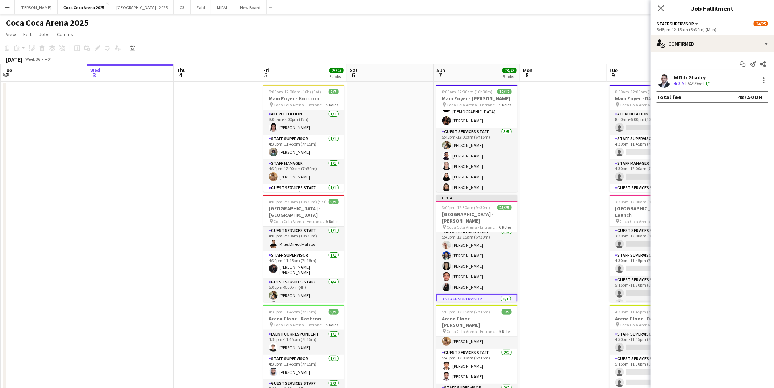
click at [570, 198] on app-date-cell at bounding box center [563, 364] width 87 height 565
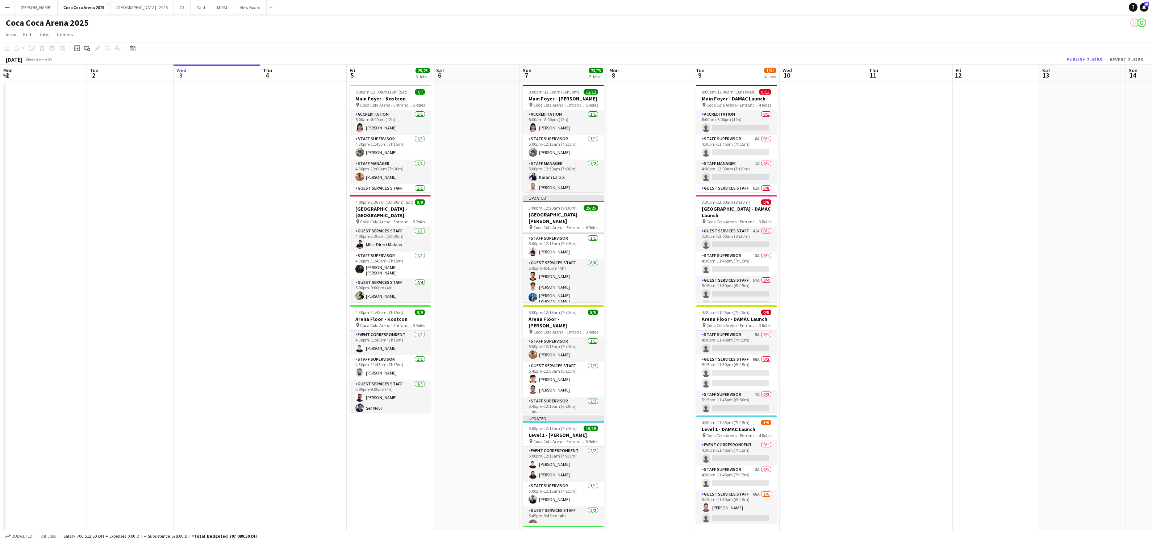
scroll to position [27, 0]
click at [560, 212] on h3 "[GEOGRAPHIC_DATA] - [PERSON_NAME]" at bounding box center [563, 217] width 81 height 13
click at [554, 241] on app-card-role "Staff Supervisor 1/1 5:00pm-12:15am (7h15m) Osama Nour" at bounding box center [564, 245] width 80 height 25
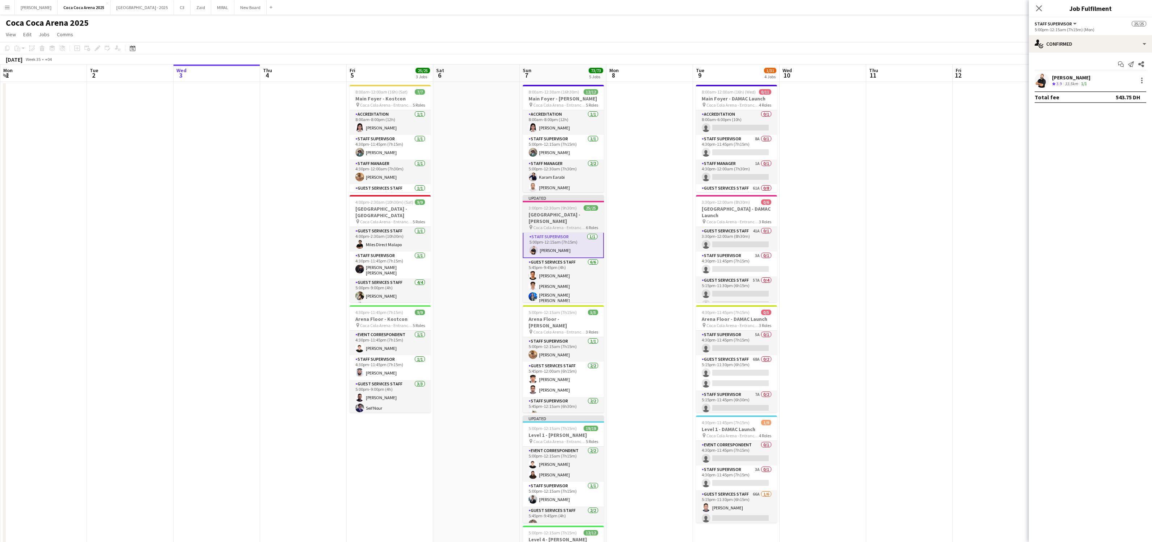
click at [559, 225] on span "Coca Cola Arena - Entrance F" at bounding box center [559, 227] width 53 height 5
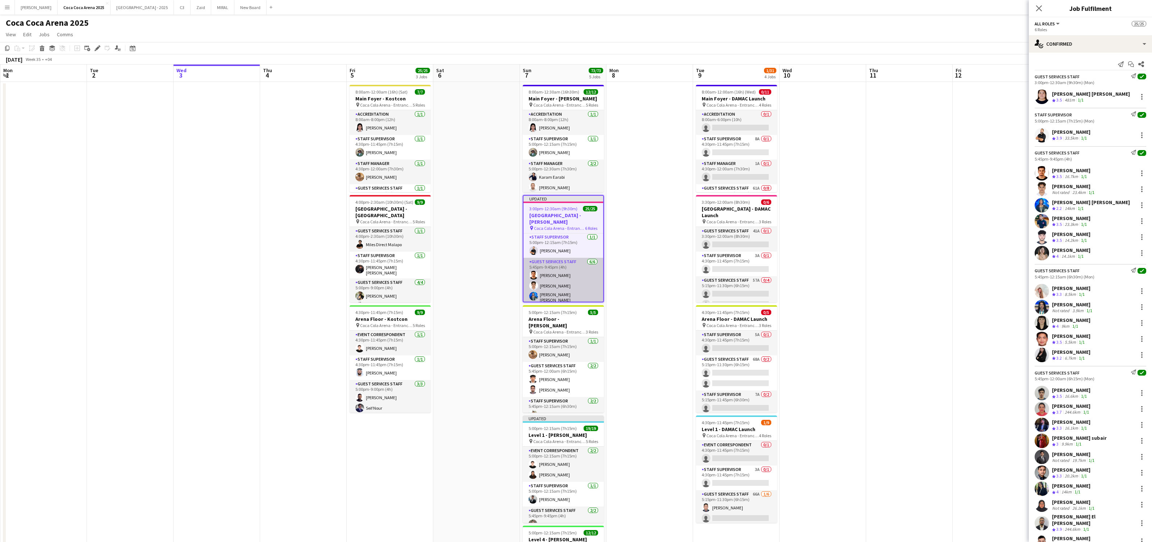
click at [543, 272] on app-card-role "Guest Services Staff 6/6 5:45pm-9:45pm (4h) Abdallah qasim Youssef Elhoussaini …" at bounding box center [564, 297] width 80 height 79
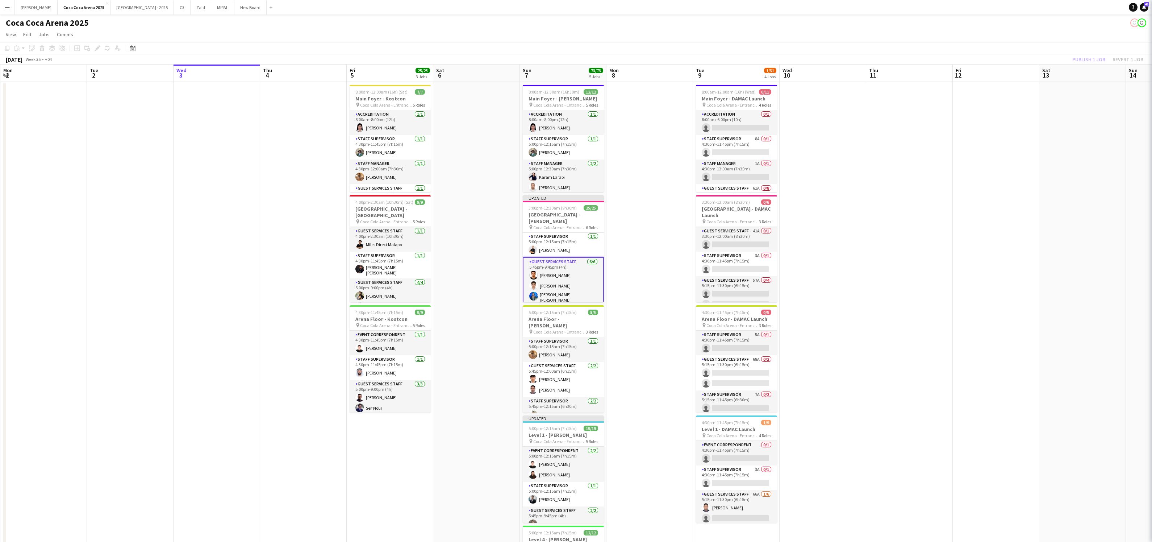
scroll to position [0, 172]
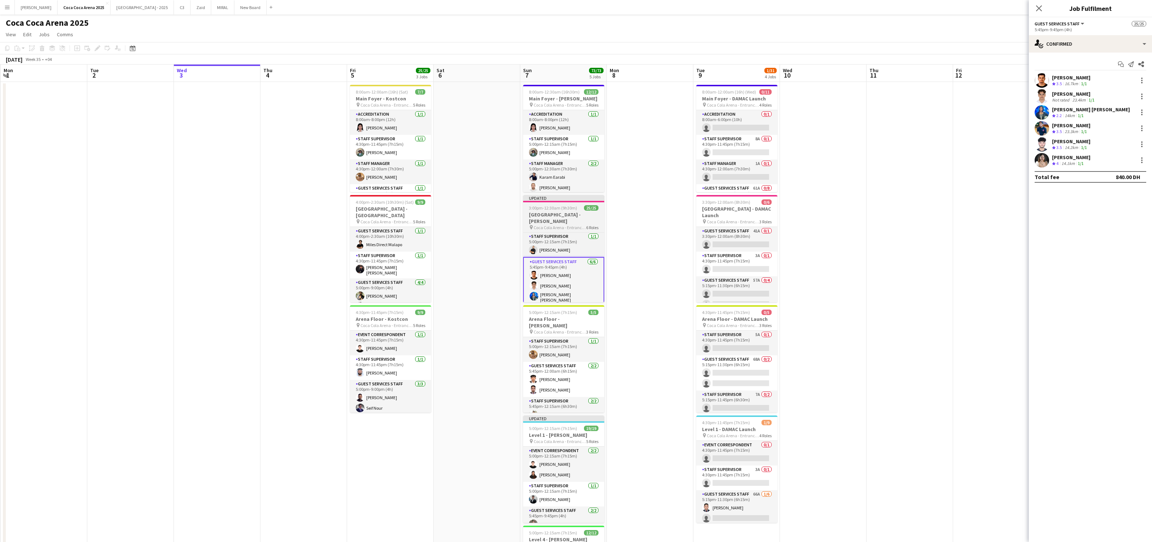
click at [567, 213] on h3 "[GEOGRAPHIC_DATA] - [PERSON_NAME]" at bounding box center [563, 217] width 81 height 13
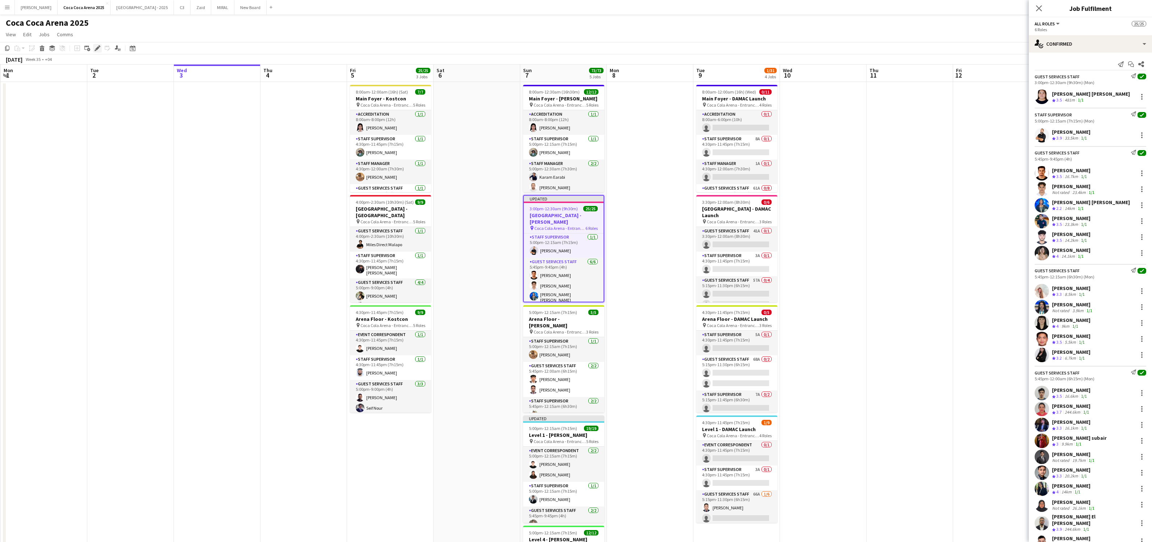
click at [95, 46] on icon "Edit" at bounding box center [98, 48] width 6 height 6
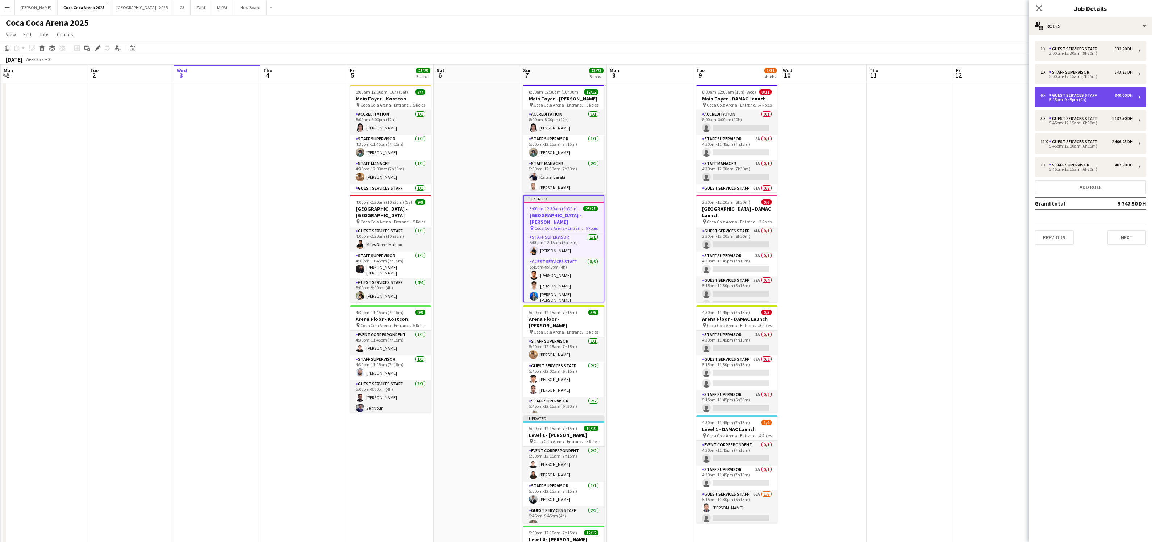
click at [774, 95] on div "6 x Guest Services Staff 840.00 DH" at bounding box center [1087, 95] width 92 height 5
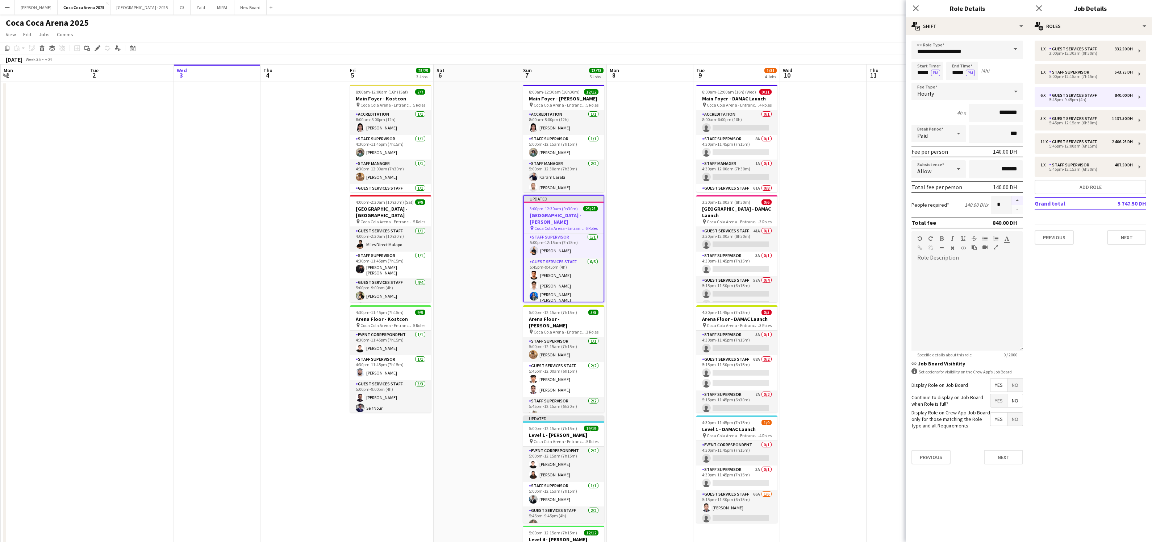
click at [774, 198] on button "button" at bounding box center [1018, 200] width 12 height 9
type input "*"
click at [774, 8] on icon "Close pop-in" at bounding box center [915, 8] width 7 height 7
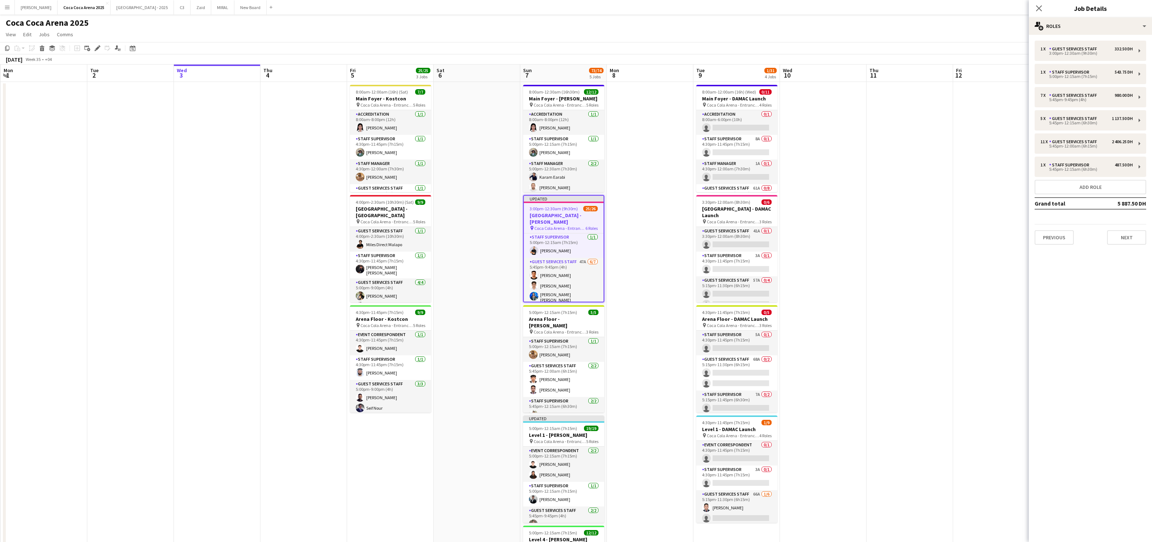
click at [774, 142] on app-date-cell at bounding box center [910, 364] width 87 height 565
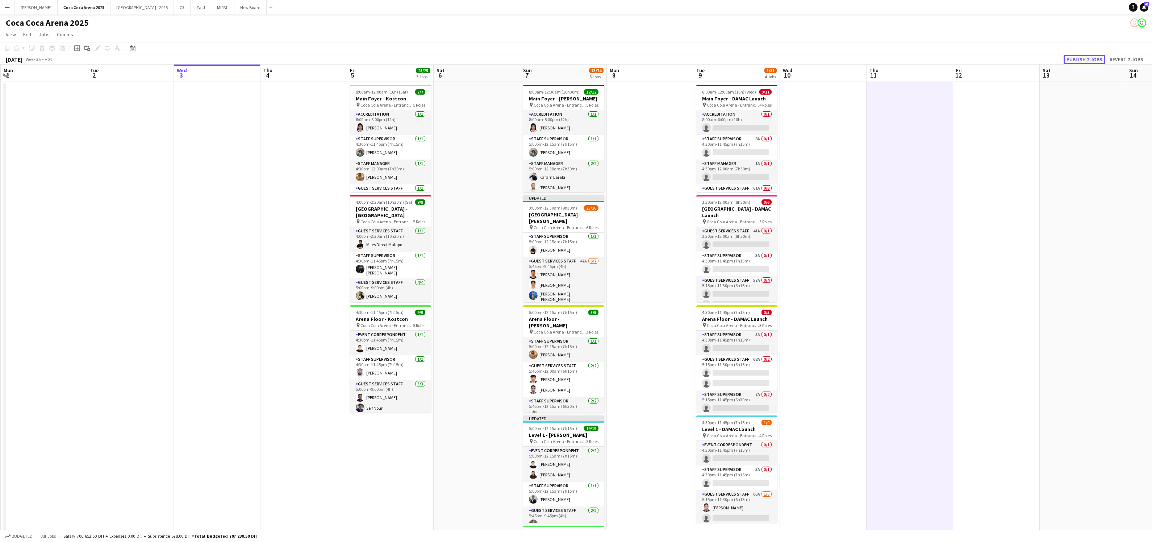
click at [774, 57] on button "Publish 2 jobs" at bounding box center [1085, 59] width 42 height 9
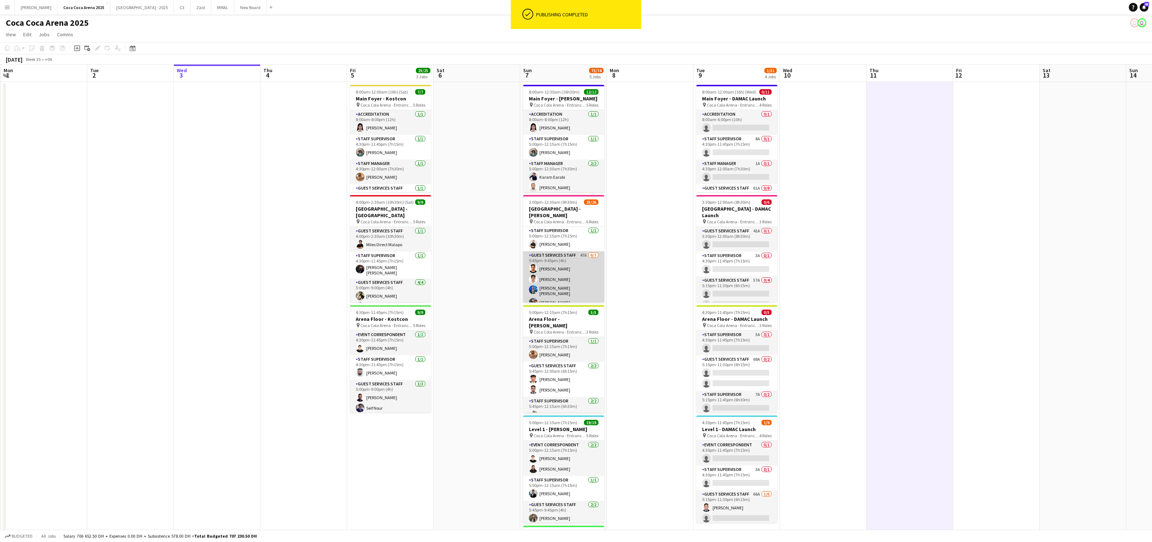
click at [578, 255] on app-card-role "Guest Services Staff 47A 6/7 5:45pm-9:45pm (4h) Abdallah qasim Youssef Elhoussa…" at bounding box center [563, 296] width 81 height 90
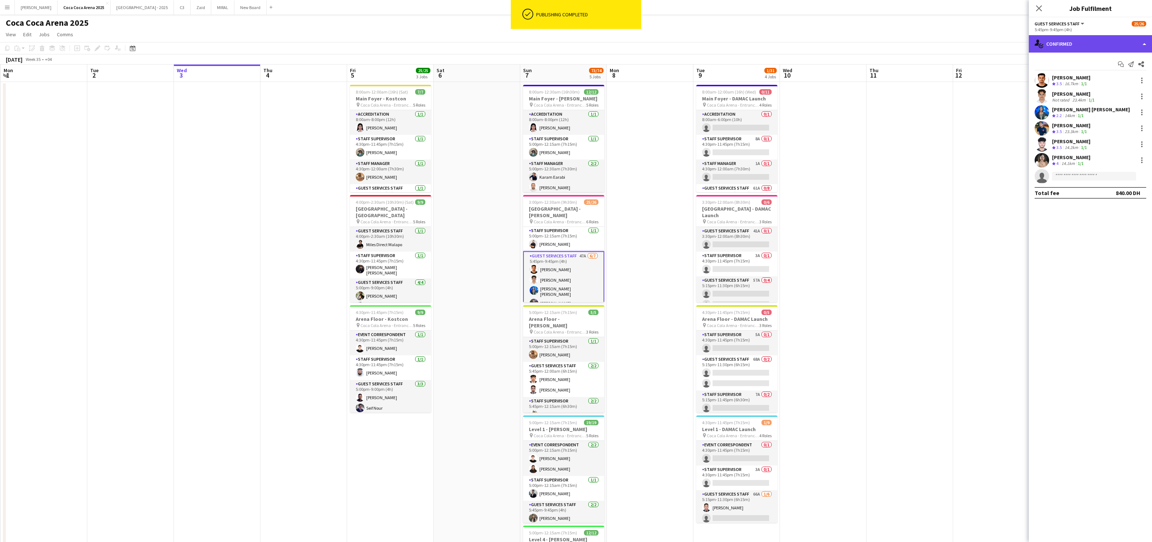
click at [774, 41] on div "single-neutral-actions-check-2 Confirmed" at bounding box center [1090, 43] width 123 height 17
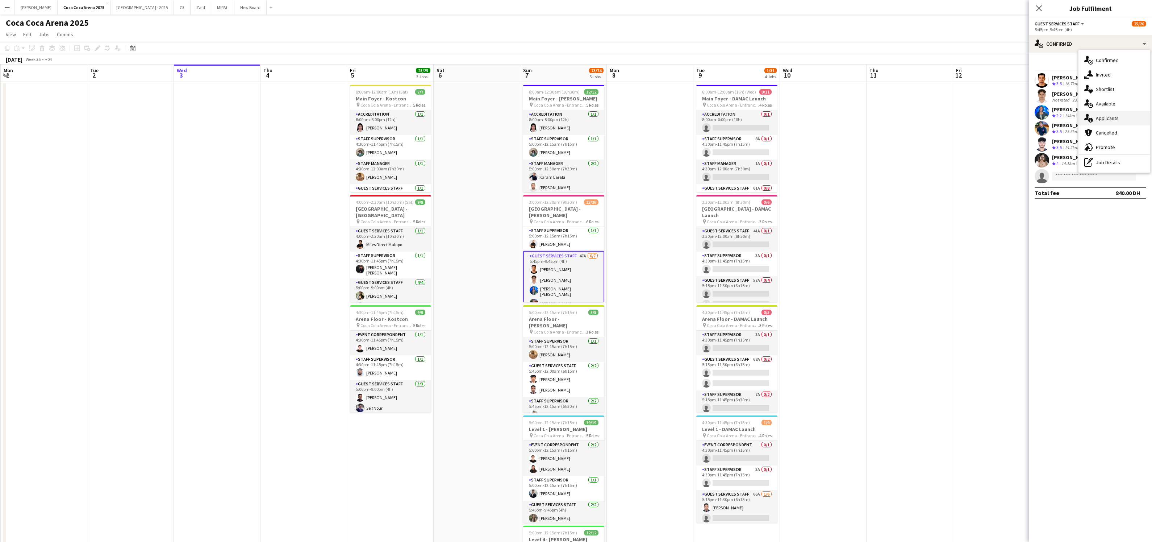
click at [774, 118] on span "Applicants" at bounding box center [1107, 118] width 23 height 7
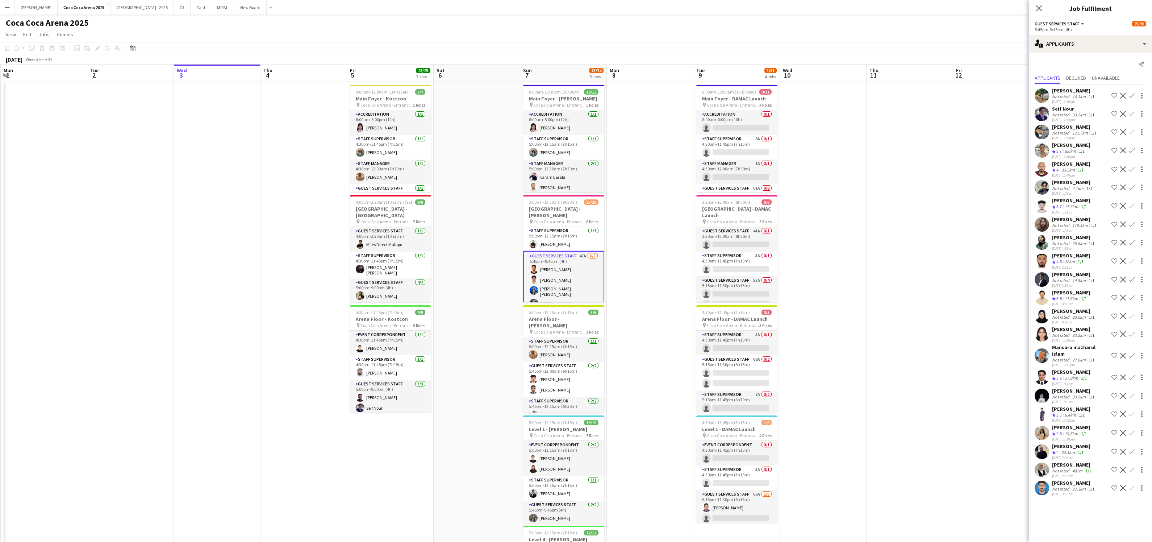
click at [774, 243] on div "20.6km" at bounding box center [1079, 243] width 16 height 5
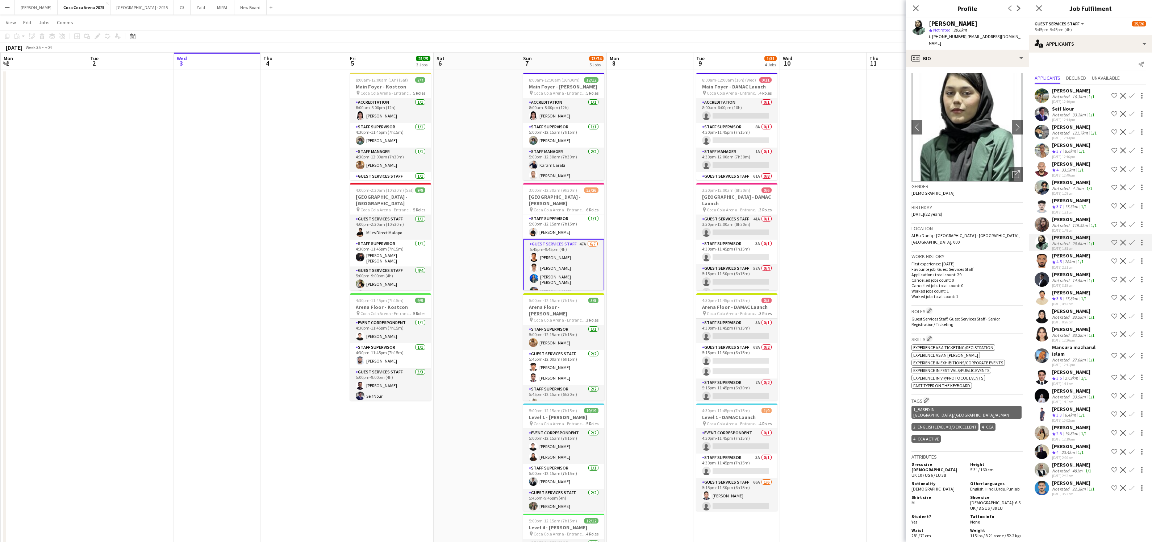
scroll to position [14, 0]
click at [774, 388] on div "[PERSON_NAME]" at bounding box center [1074, 482] width 44 height 7
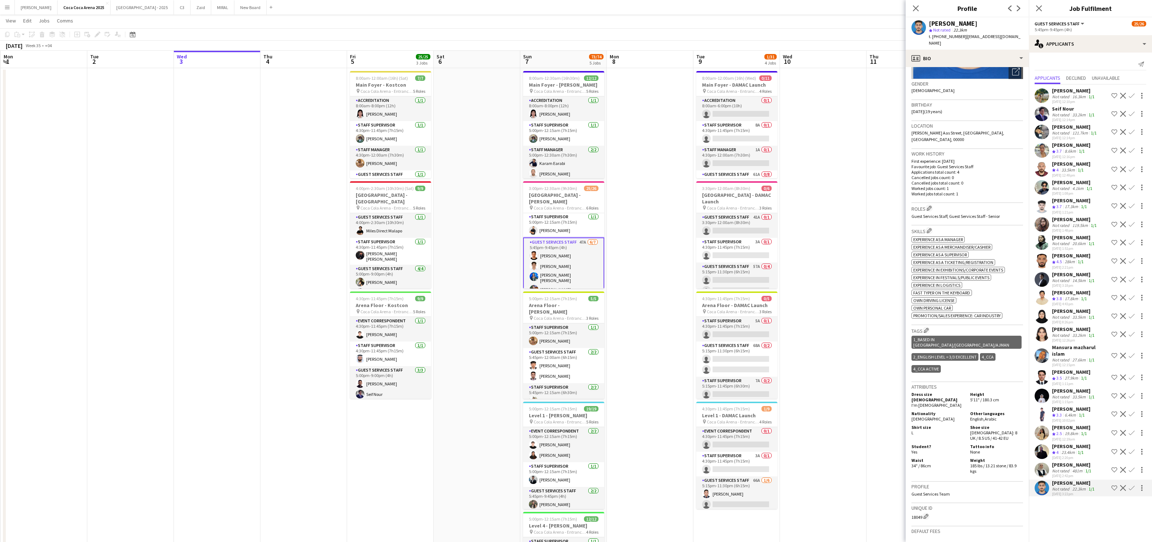
scroll to position [104, 0]
click at [774, 388] on div "[PERSON_NAME]" at bounding box center [1072, 464] width 41 height 7
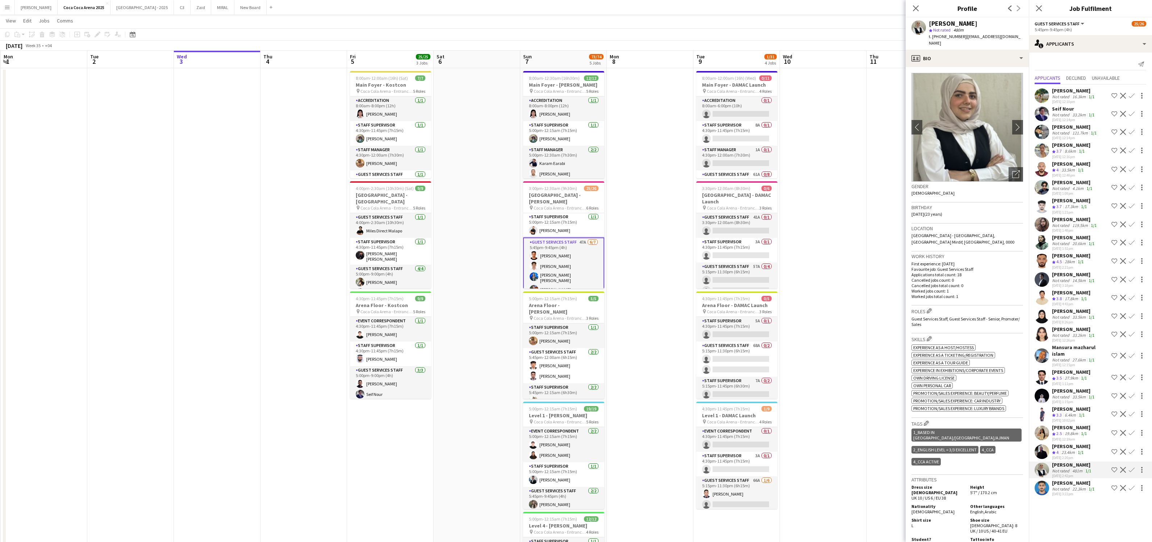
click at [774, 388] on div "23.4km" at bounding box center [1068, 452] width 16 height 6
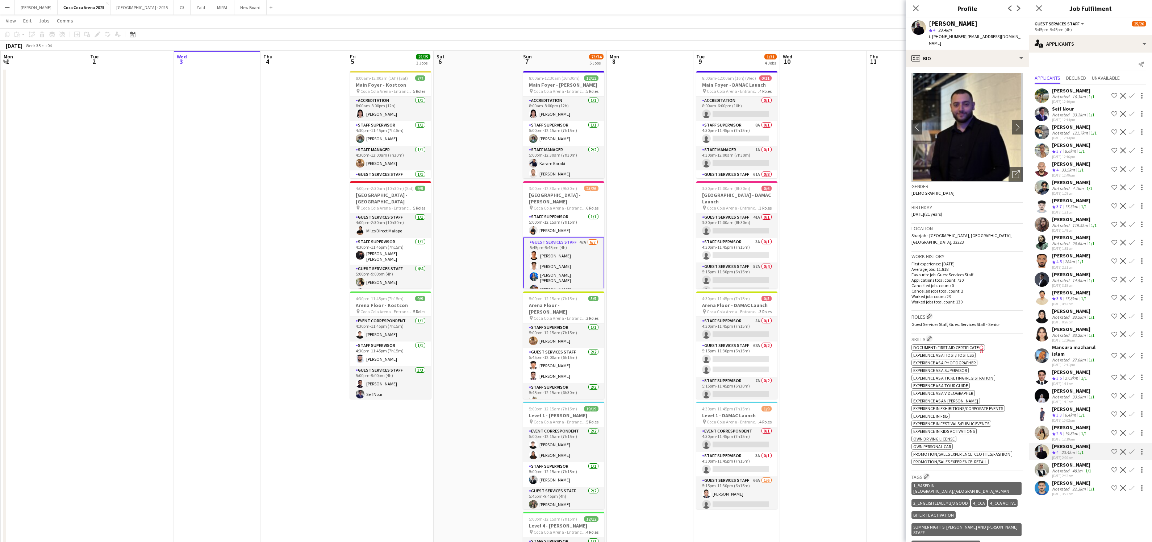
click at [774, 388] on div "Crew rating 3.3" at bounding box center [1057, 415] width 11 height 6
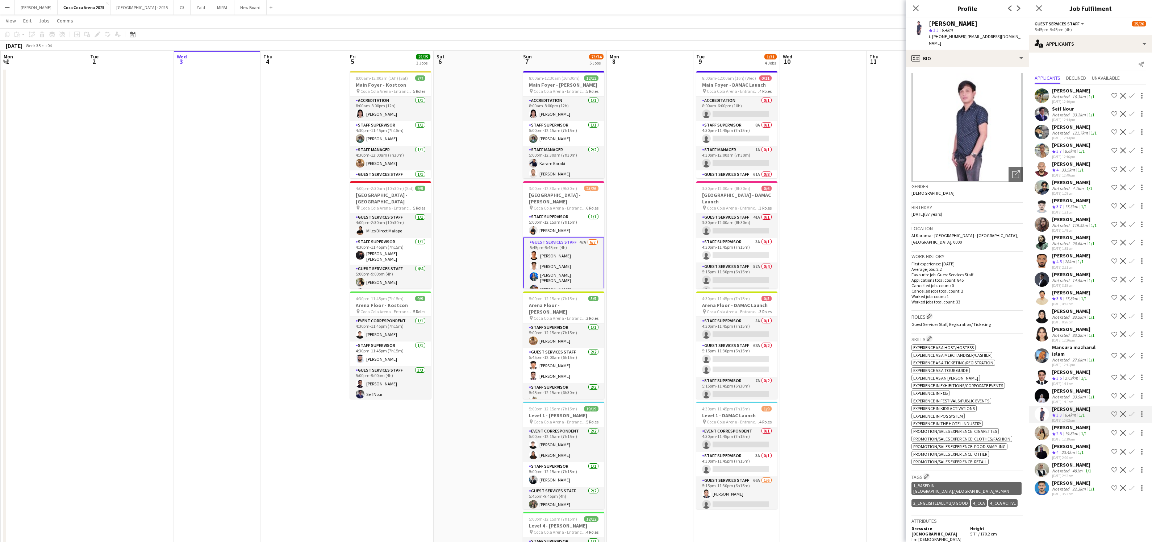
click at [774, 388] on div "Not rated" at bounding box center [1061, 396] width 19 height 5
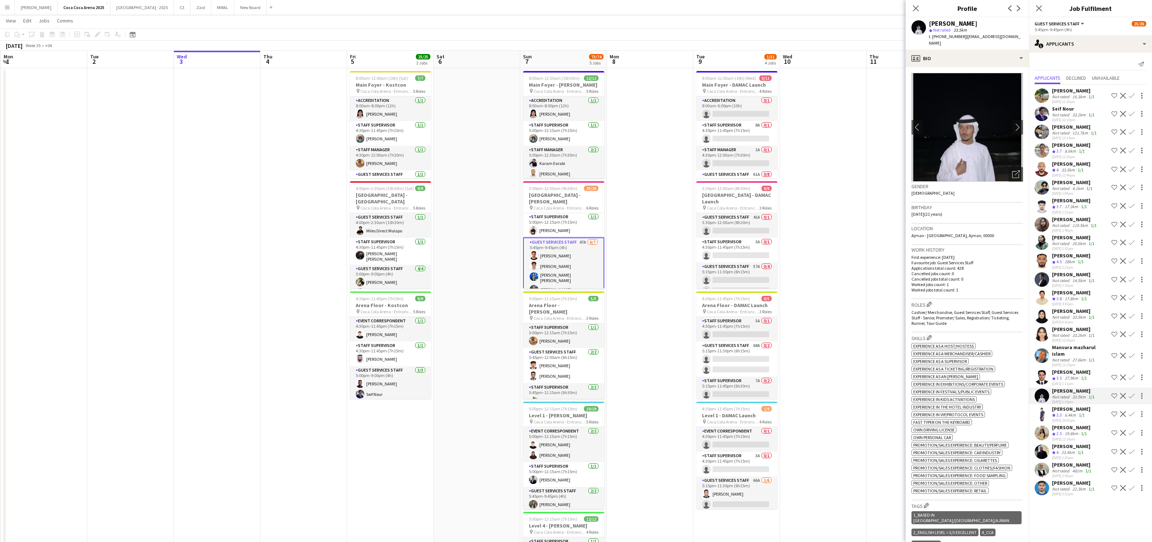
click at [774, 375] on span "3.5" at bounding box center [1058, 377] width 5 height 5
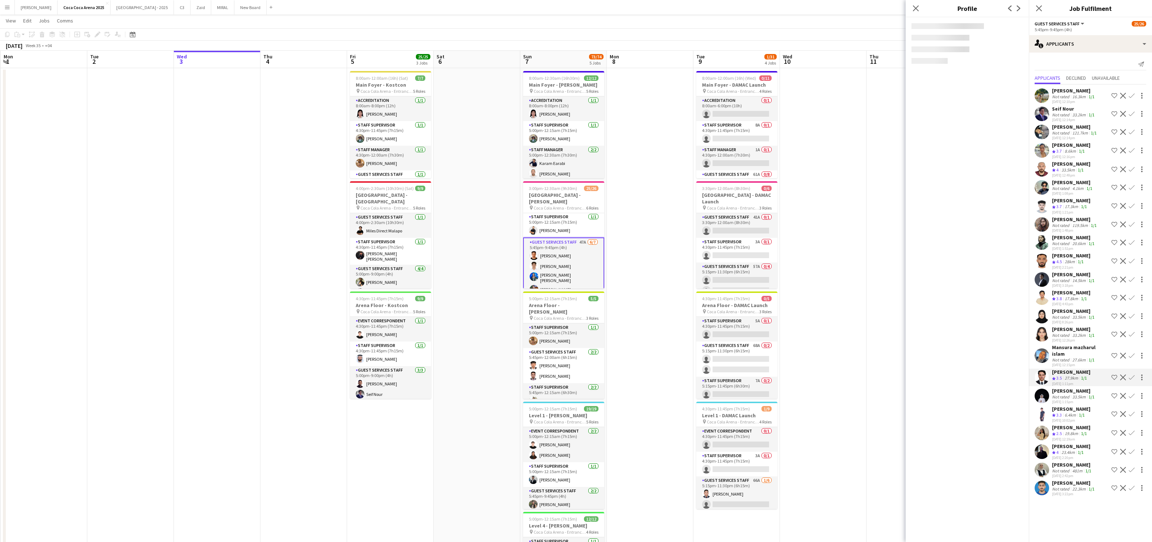
click at [774, 357] on div "Not rated" at bounding box center [1061, 359] width 19 height 5
click at [774, 333] on div "Not rated" at bounding box center [1061, 334] width 19 height 5
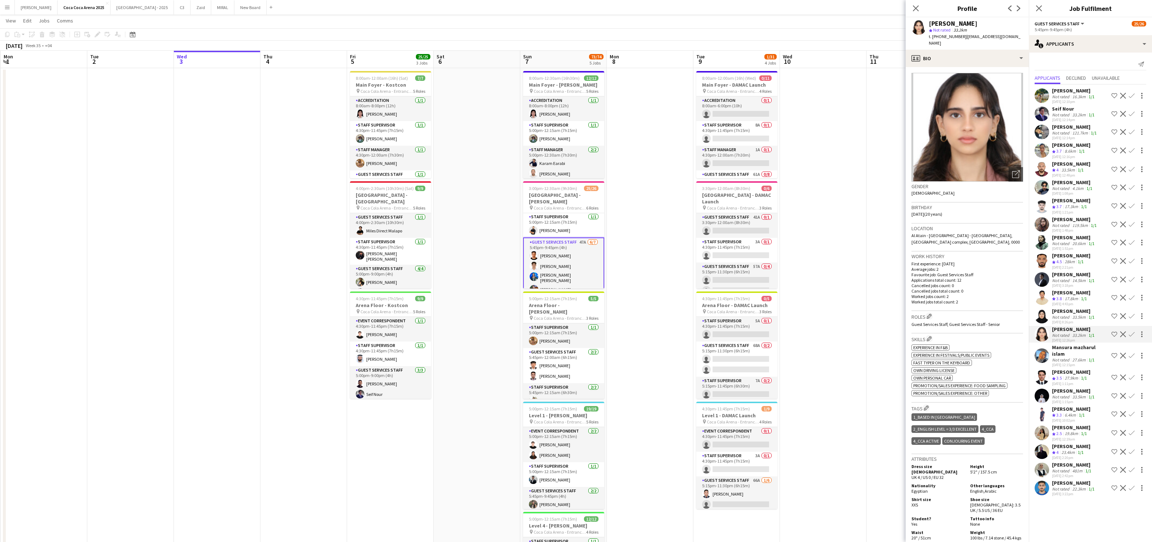
click at [774, 297] on span "3.8" at bounding box center [1058, 298] width 5 height 5
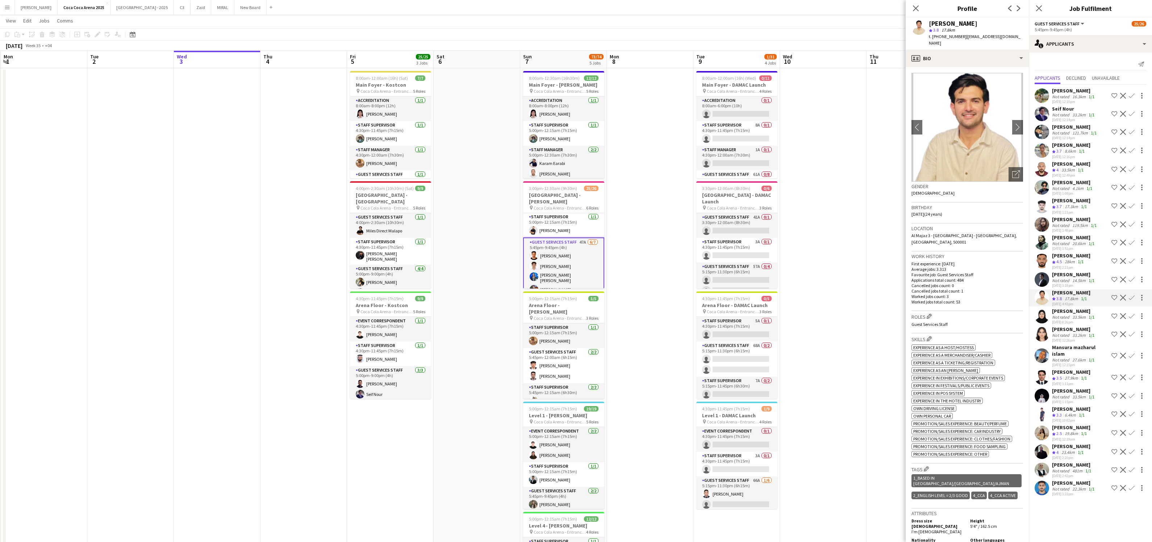
scroll to position [0, 0]
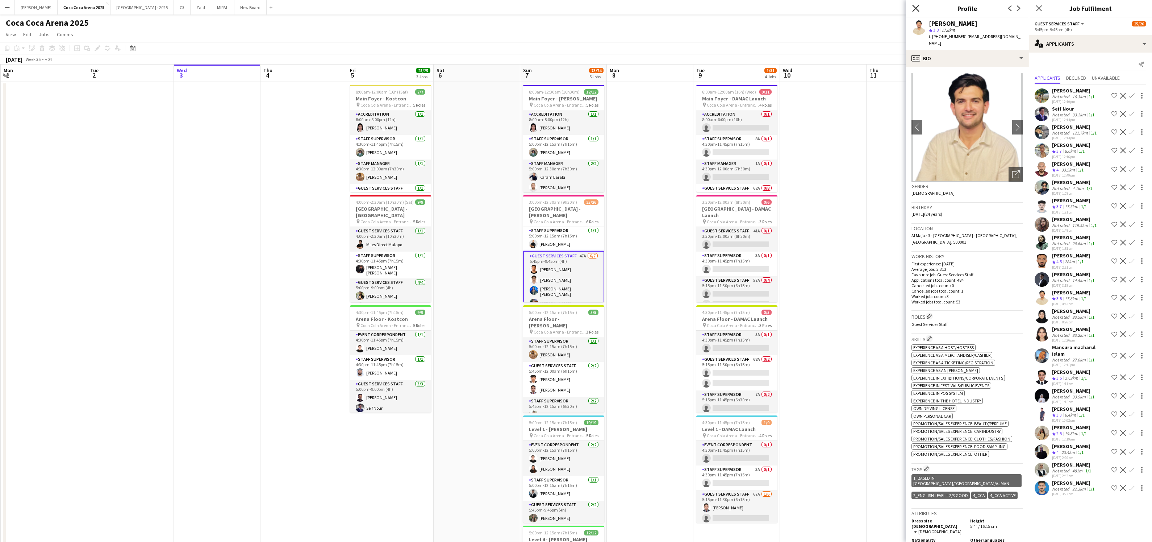
click at [774, 7] on icon at bounding box center [915, 8] width 7 height 7
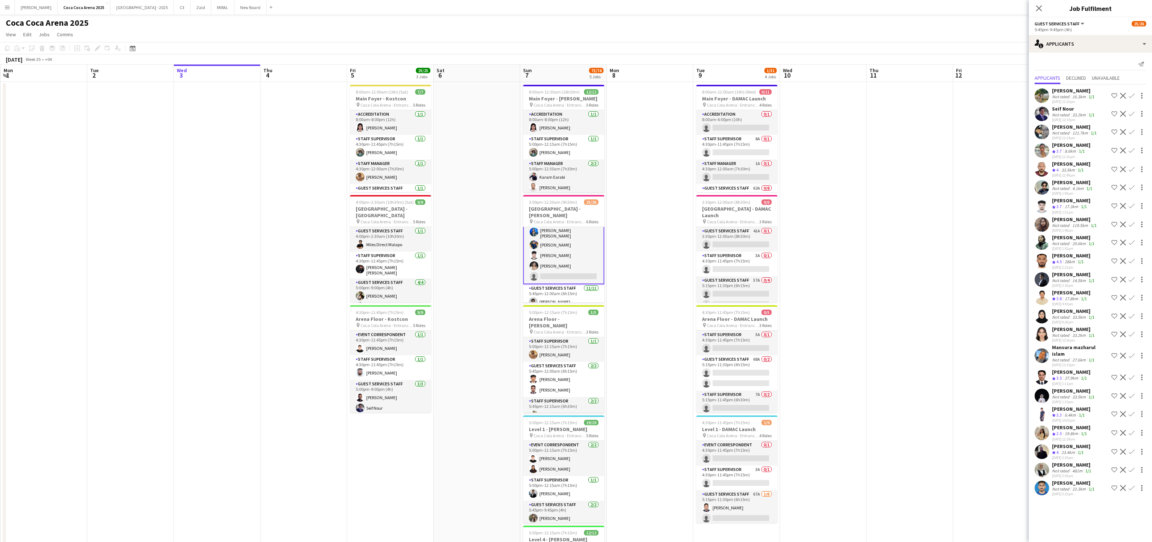
scroll to position [86, 0]
click at [579, 256] on app-card-role "Guest Services Staff 47A 6/7 5:45pm-9:45pm (4h) Abdallah qasim Youssef Elhoussa…" at bounding box center [563, 237] width 81 height 91
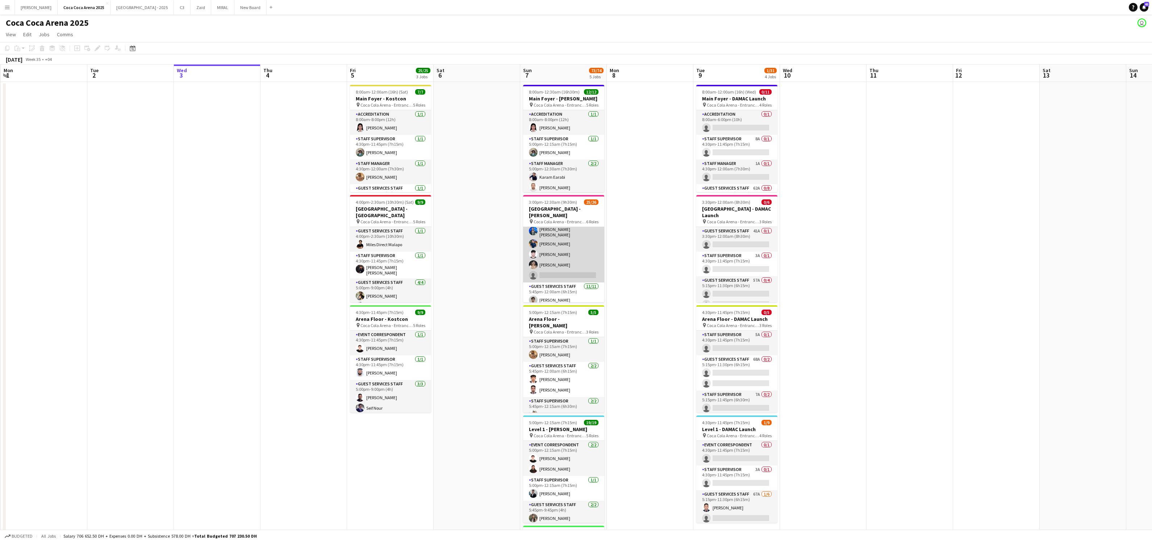
click at [567, 264] on app-card-role "Guest Services Staff 47A 6/7 5:45pm-9:45pm (4h) Abdallah qasim Youssef Elhoussa…" at bounding box center [563, 237] width 81 height 90
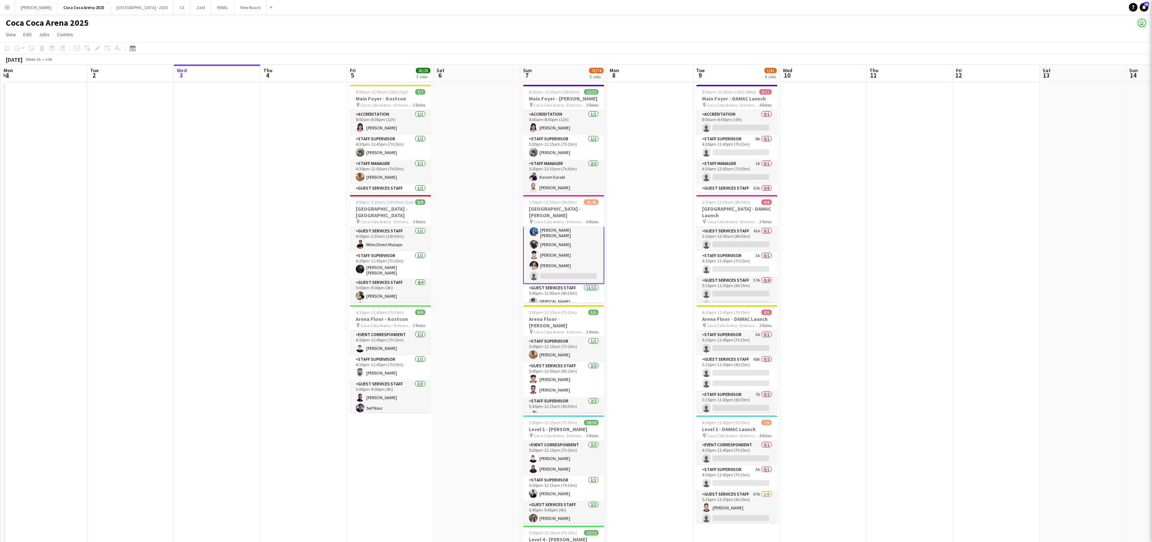
scroll to position [86, 0]
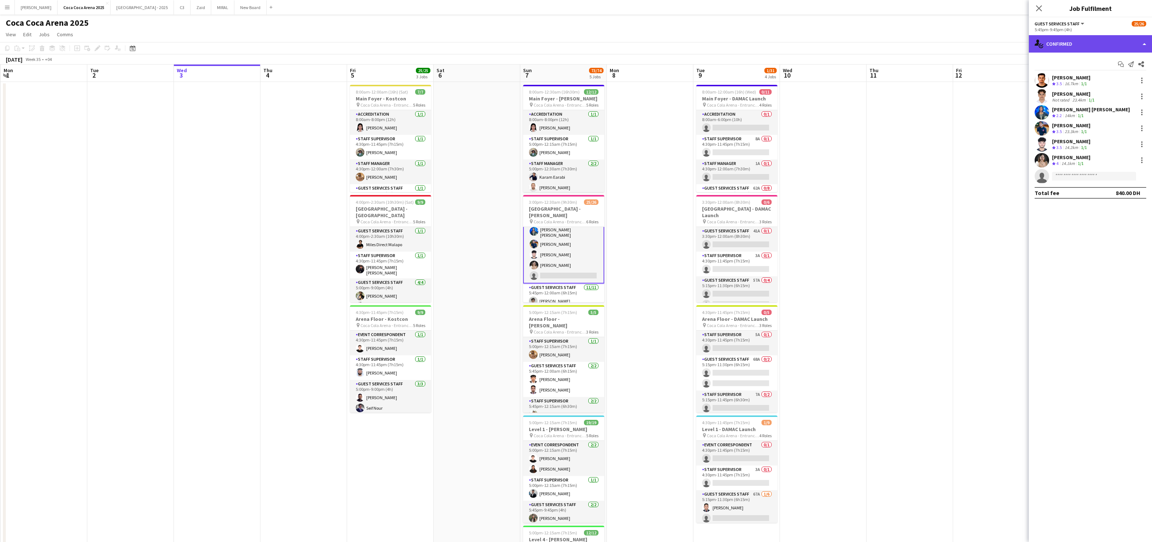
click at [774, 43] on div "single-neutral-actions-check-2 Confirmed" at bounding box center [1090, 43] width 123 height 17
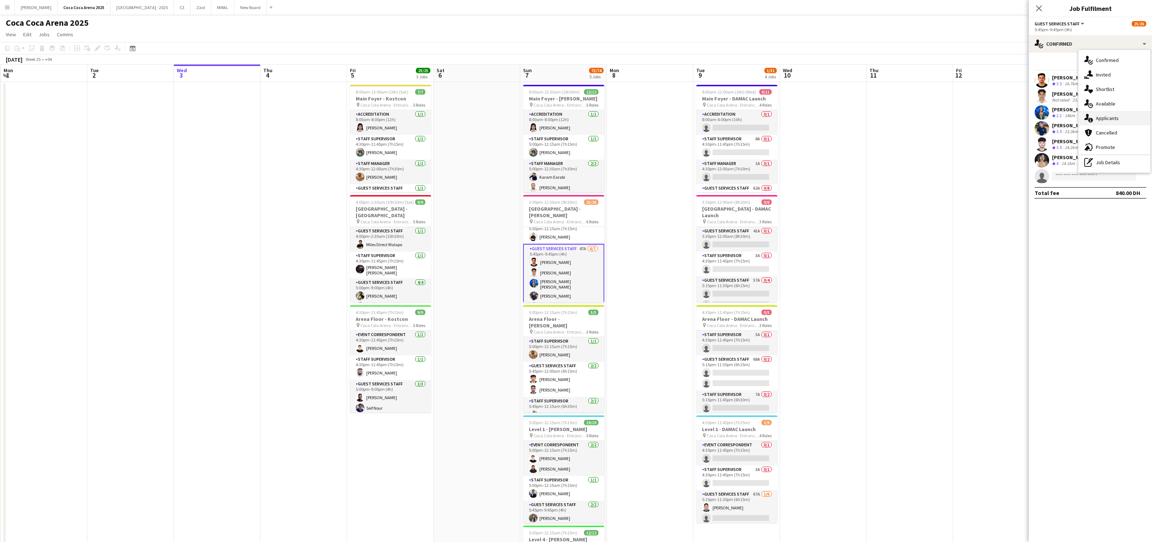
click at [774, 120] on span "Applicants" at bounding box center [1107, 118] width 23 height 7
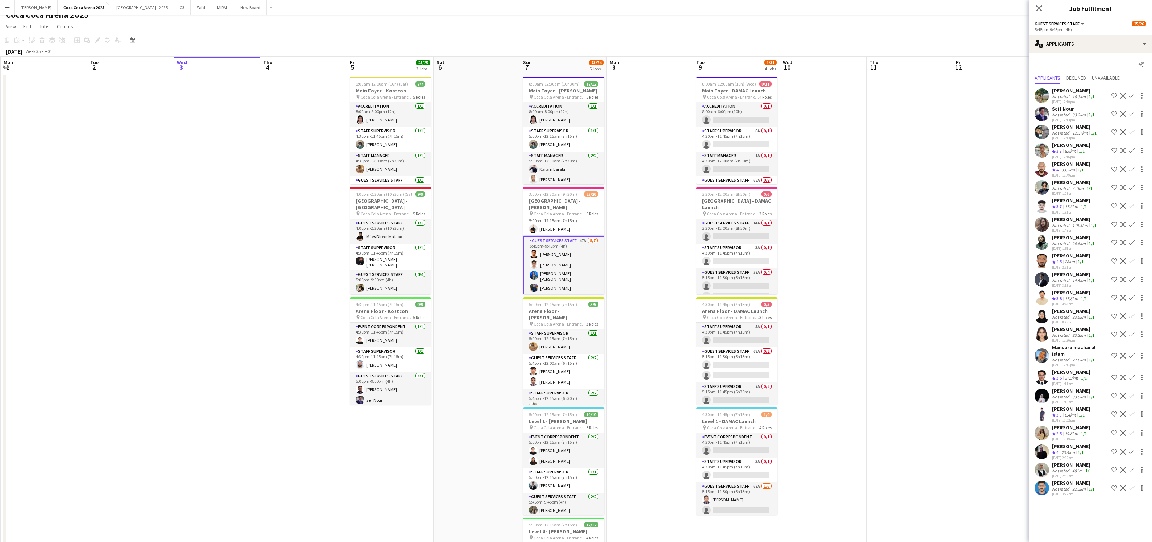
scroll to position [9, 0]
click at [774, 312] on div "Jannat Sushil singh Not rated 33.5km 1/1 31-08-2025 8:26pm" at bounding box center [1074, 316] width 44 height 17
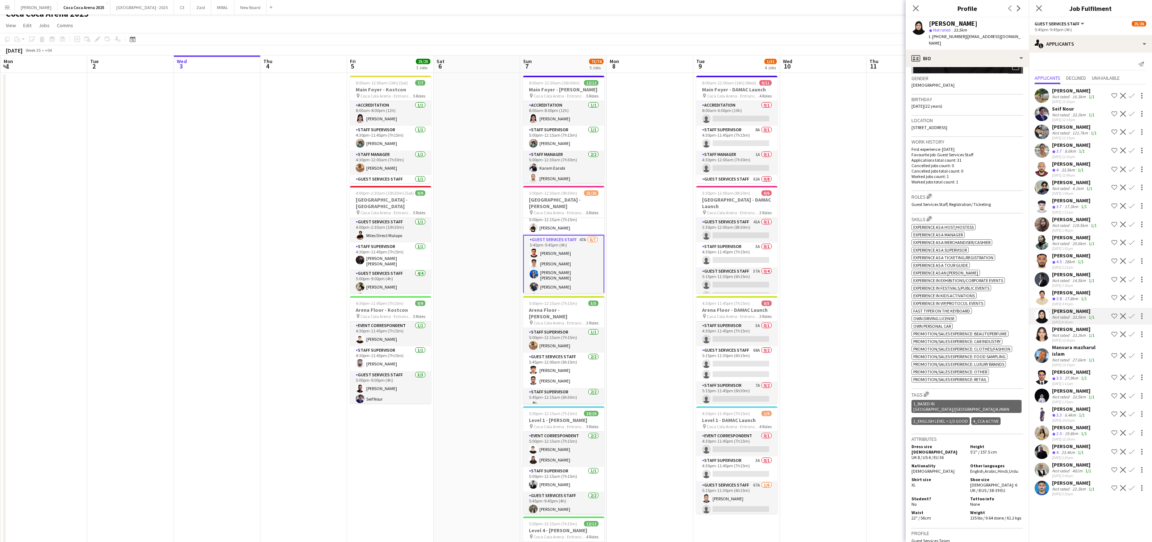
scroll to position [108, 0]
click at [774, 317] on app-icon "Confirm" at bounding box center [1132, 316] width 6 height 6
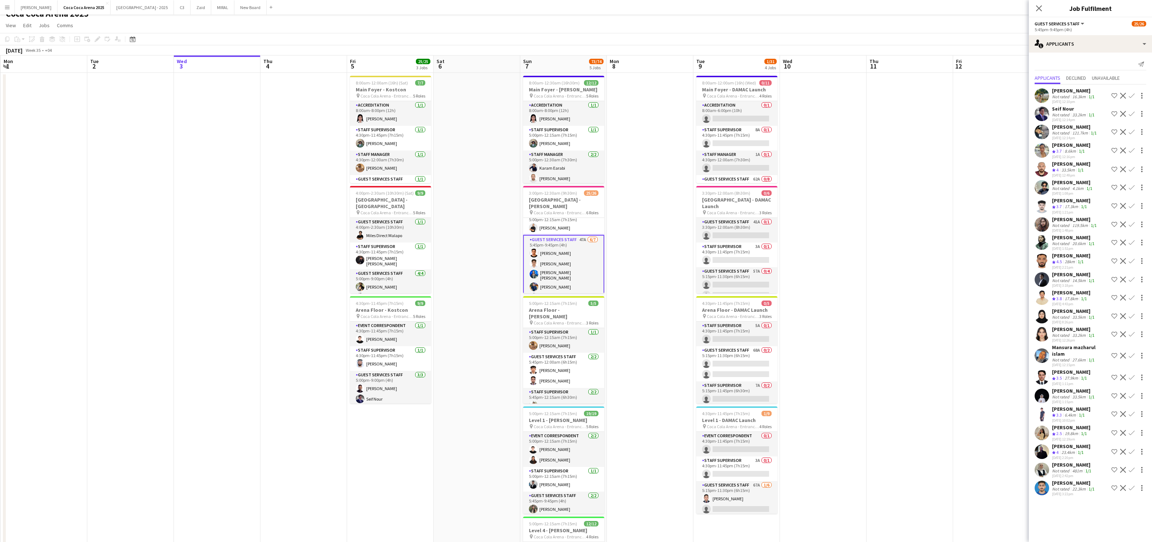
click at [774, 317] on app-icon "Confirm" at bounding box center [1132, 316] width 6 height 6
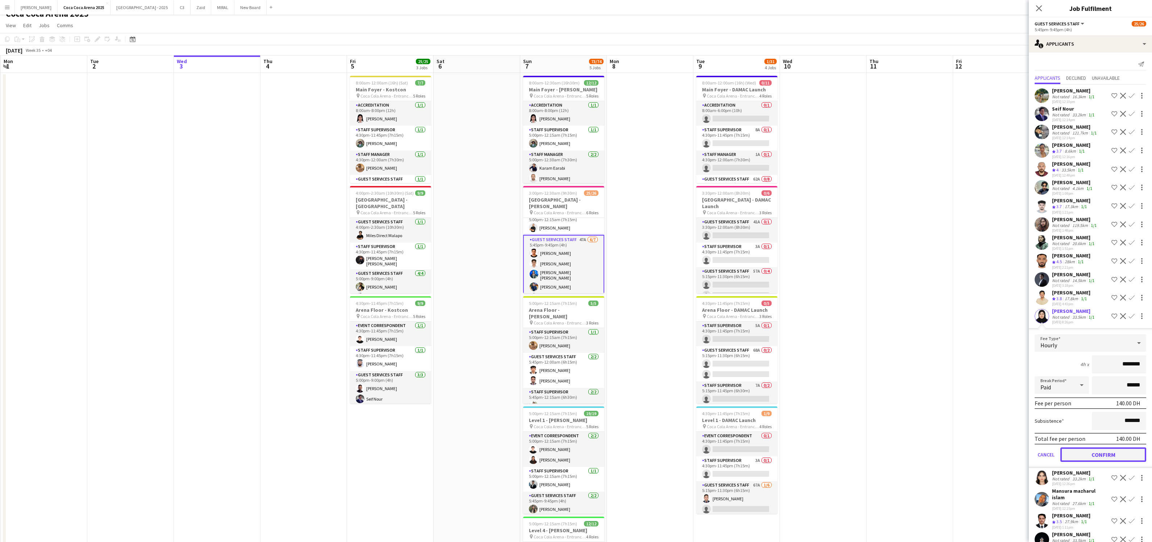
click at [774, 388] on button "Confirm" at bounding box center [1103, 454] width 86 height 14
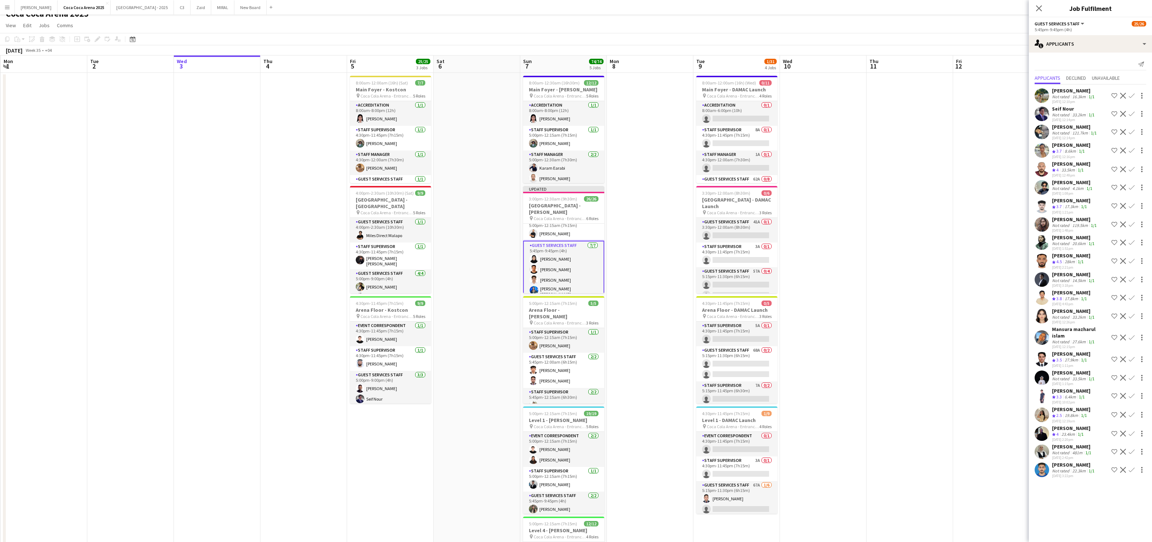
click at [774, 167] on app-date-cell at bounding box center [910, 355] width 87 height 565
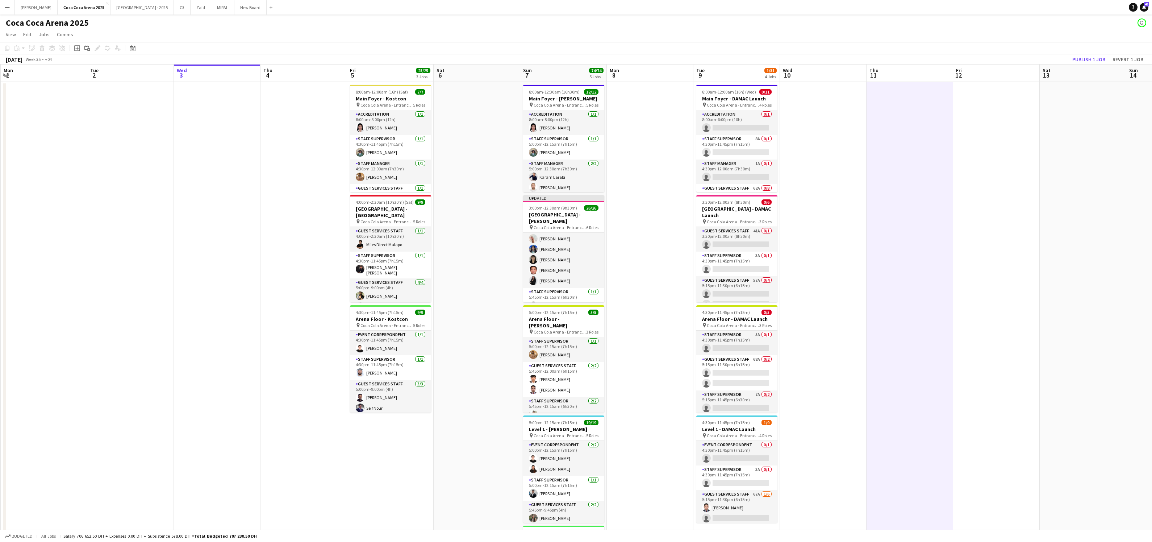
scroll to position [0, 0]
click at [553, 102] on span "Coca Cola Arena - Entrance F" at bounding box center [560, 104] width 53 height 5
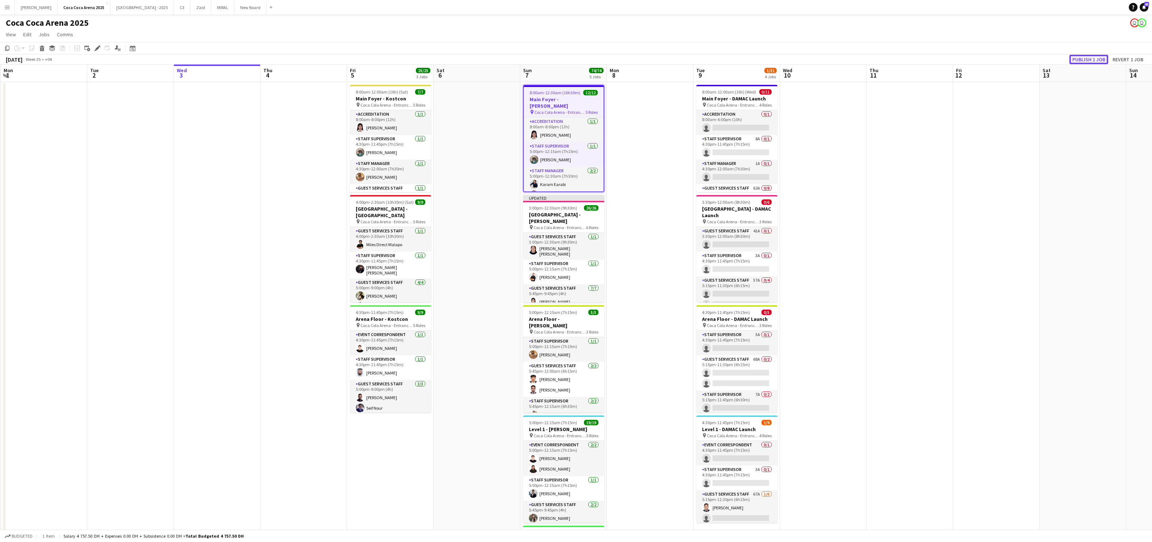
click at [774, 57] on button "Publish 1 job" at bounding box center [1089, 59] width 39 height 9
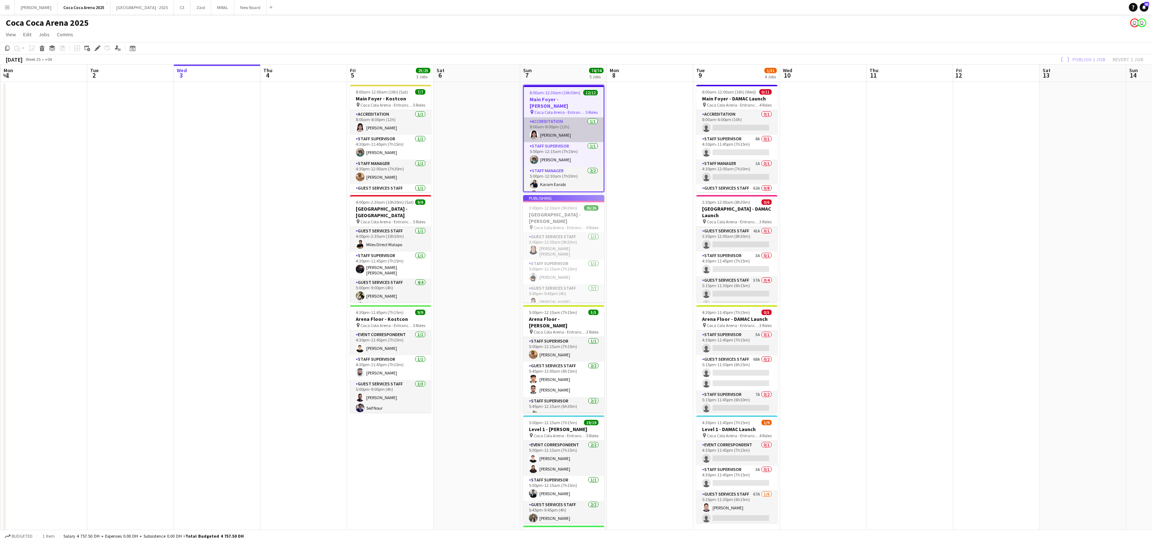
click at [560, 125] on app-card-role "Accreditation 1/1 8:00am-8:00pm (12h) Michelle Marie Brillo" at bounding box center [564, 129] width 80 height 25
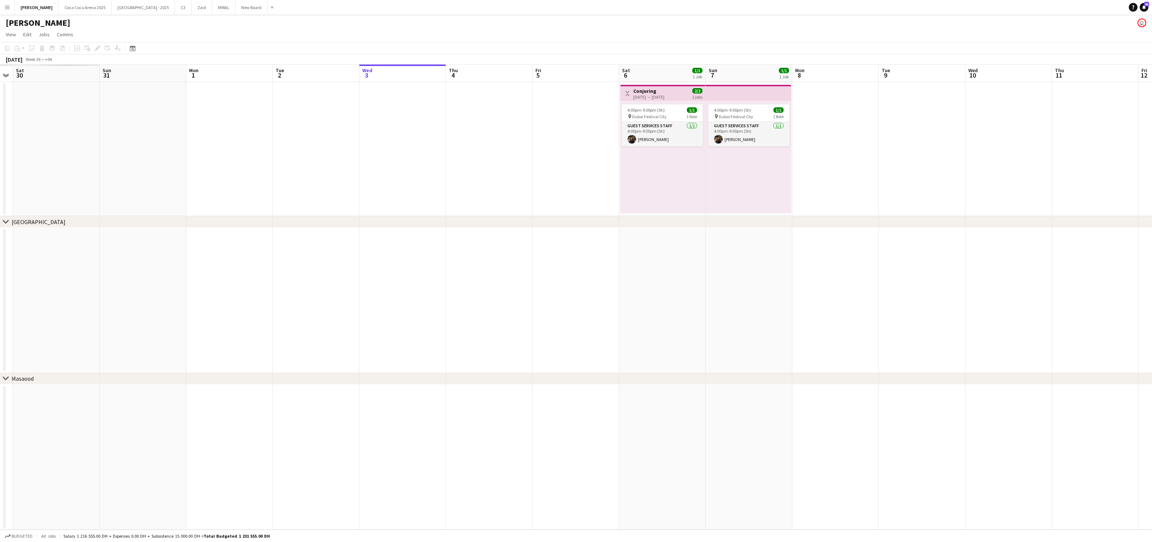
scroll to position [0, 220]
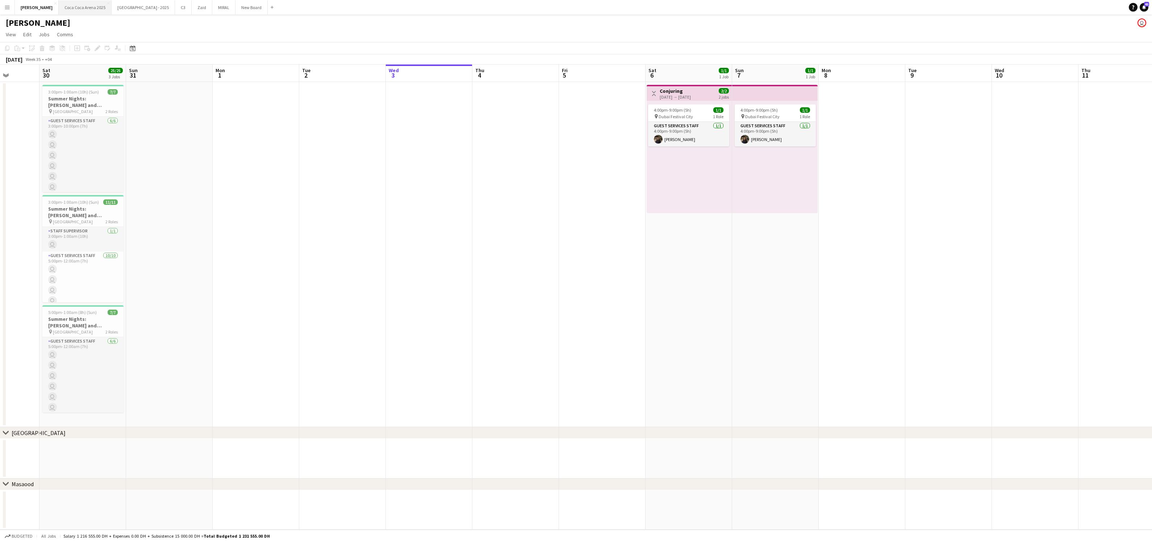
click at [68, 11] on button "[GEOGRAPHIC_DATA] 2025 Close" at bounding box center [85, 7] width 53 height 14
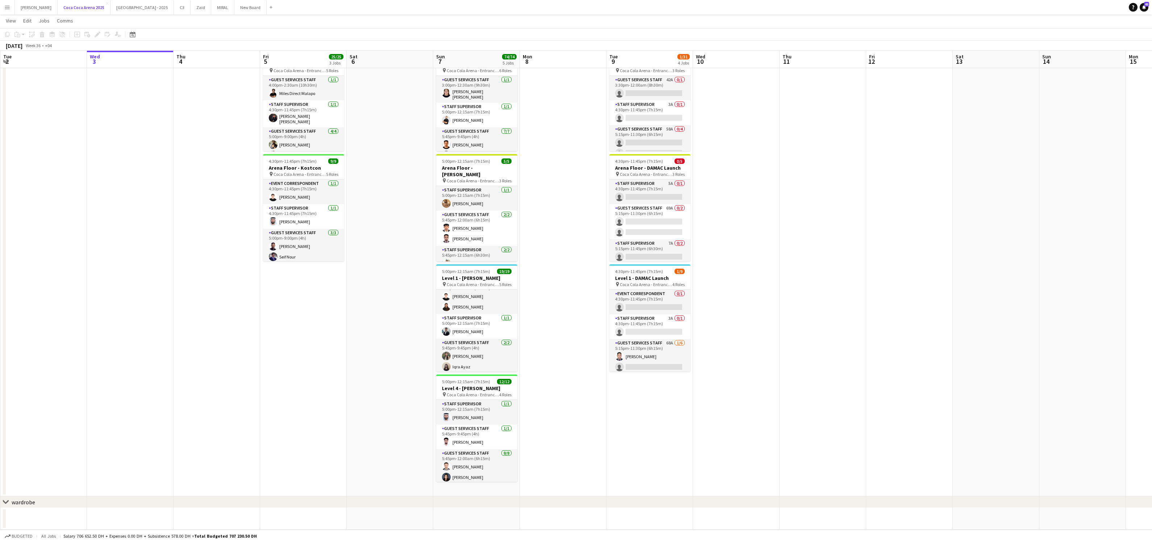
scroll to position [11, 0]
click at [489, 305] on app-card-role "Event Correspondent [DATE] 5:00pm-12:15am (7h15m) [PERSON_NAME] [PERSON_NAME]" at bounding box center [476, 295] width 81 height 35
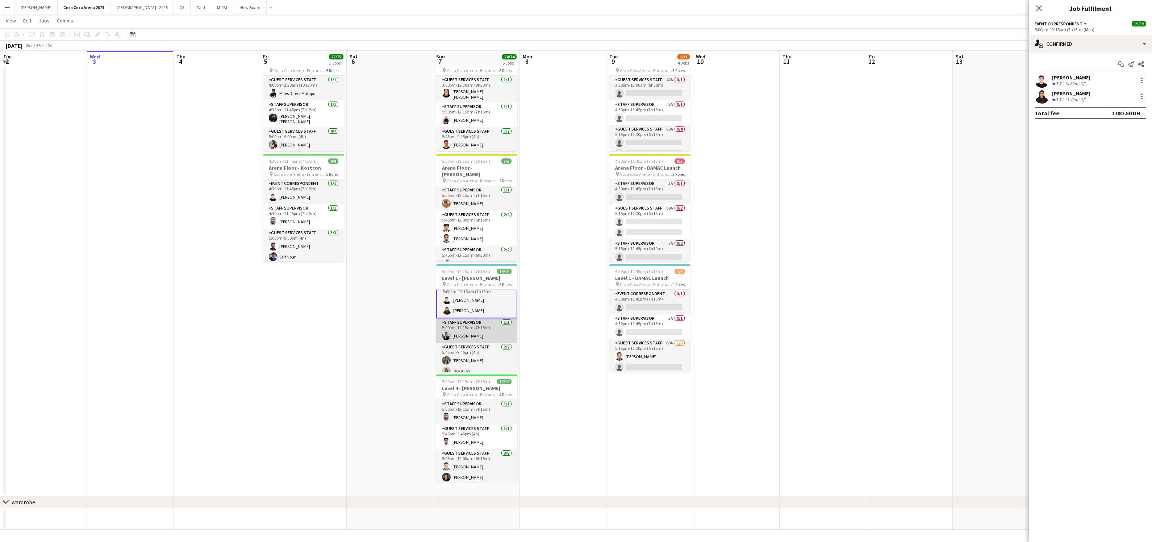
scroll to position [0, 0]
click at [478, 340] on app-card-role "Staff Supervisor [DATE] 5:00pm-12:15am (7h15m) [PERSON_NAME]" at bounding box center [476, 338] width 81 height 25
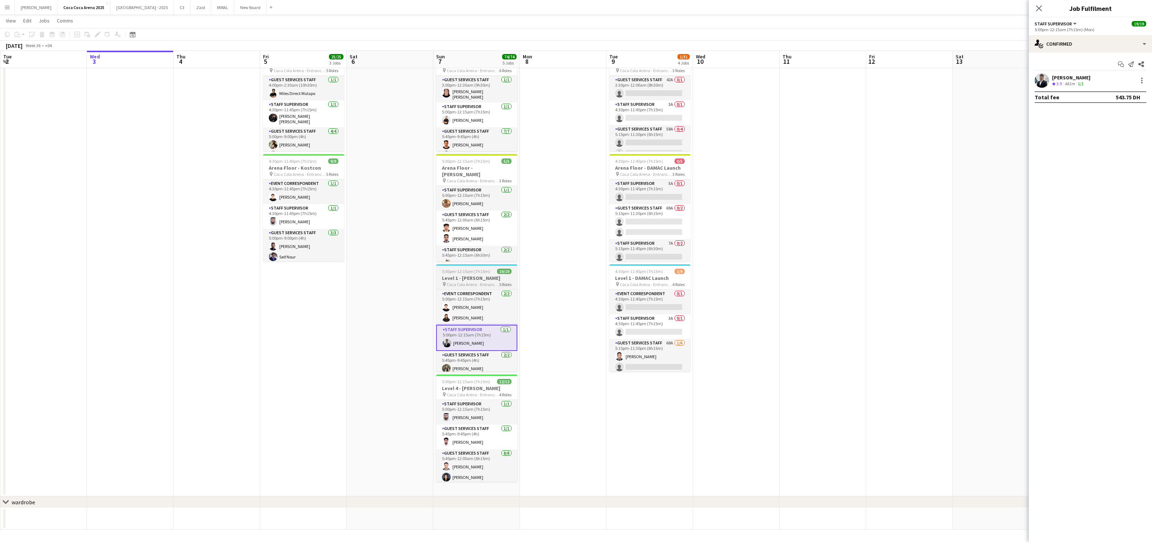
click at [474, 275] on h3 "Level 1 - [PERSON_NAME]" at bounding box center [476, 278] width 81 height 7
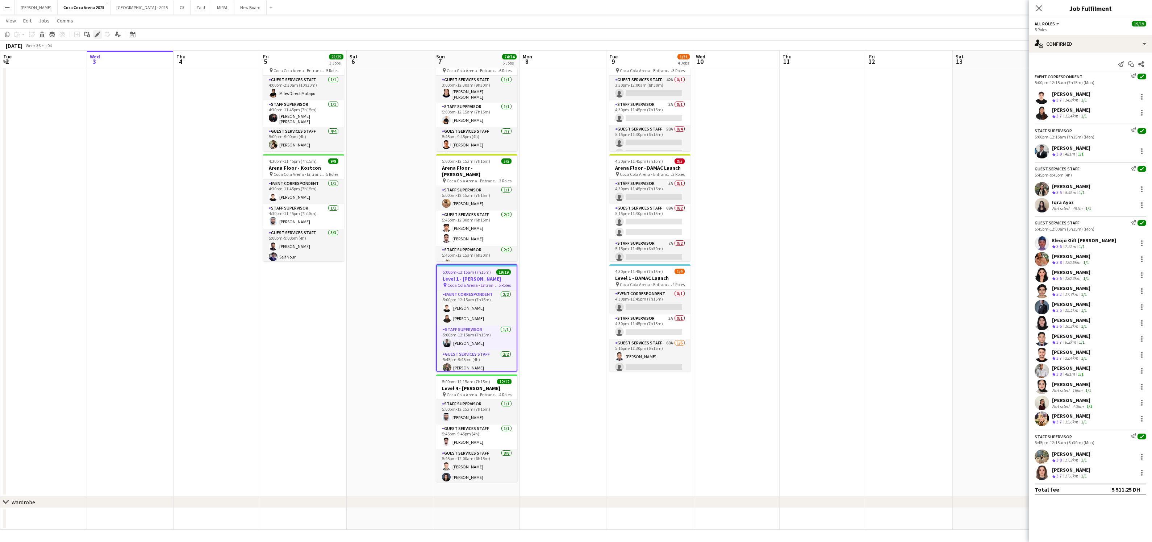
click at [96, 33] on icon "Edit" at bounding box center [98, 35] width 6 height 6
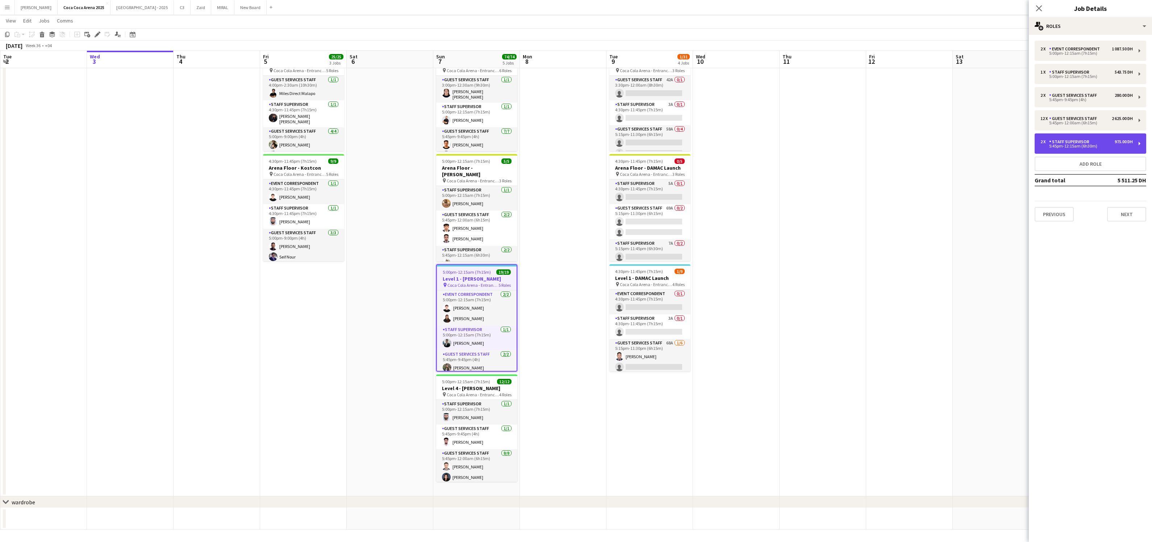
click at [1083, 145] on div "5:45pm-12:15am (6h30m)" at bounding box center [1087, 146] width 92 height 4
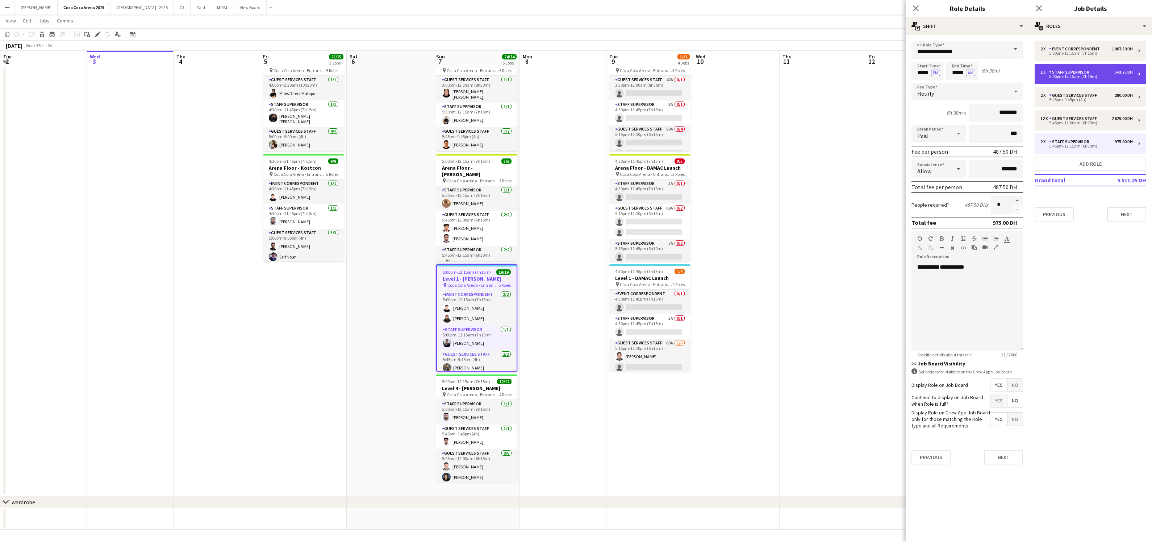
click at [1079, 71] on div "Staff Supervisor" at bounding box center [1070, 72] width 43 height 5
type input "*****"
click at [1017, 198] on button "button" at bounding box center [1018, 200] width 12 height 9
type input "*"
click at [916, 8] on icon at bounding box center [915, 8] width 7 height 7
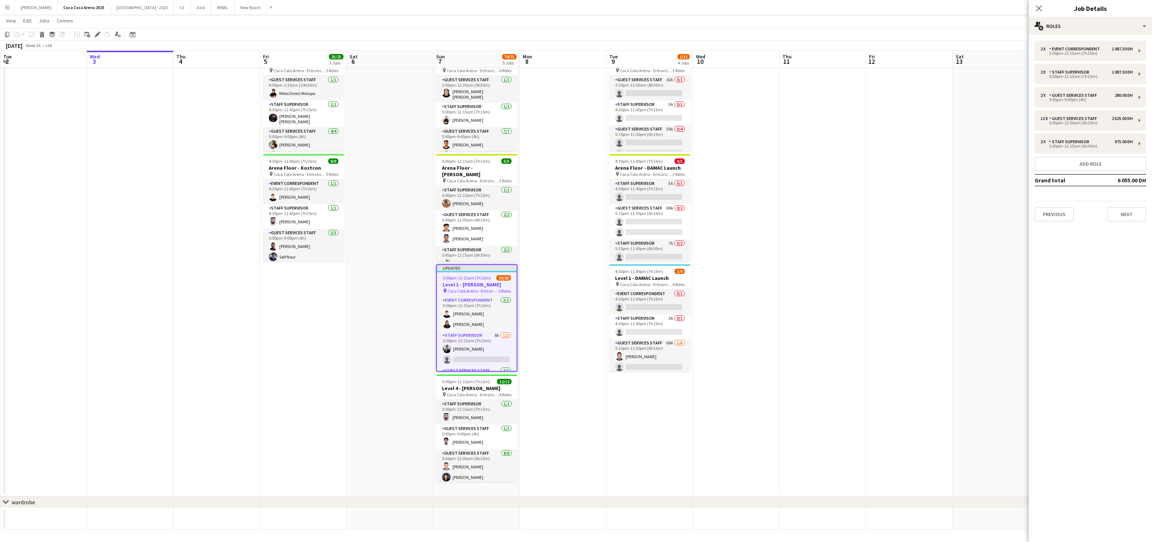
click at [962, 176] on app-date-cell at bounding box center [996, 213] width 87 height 565
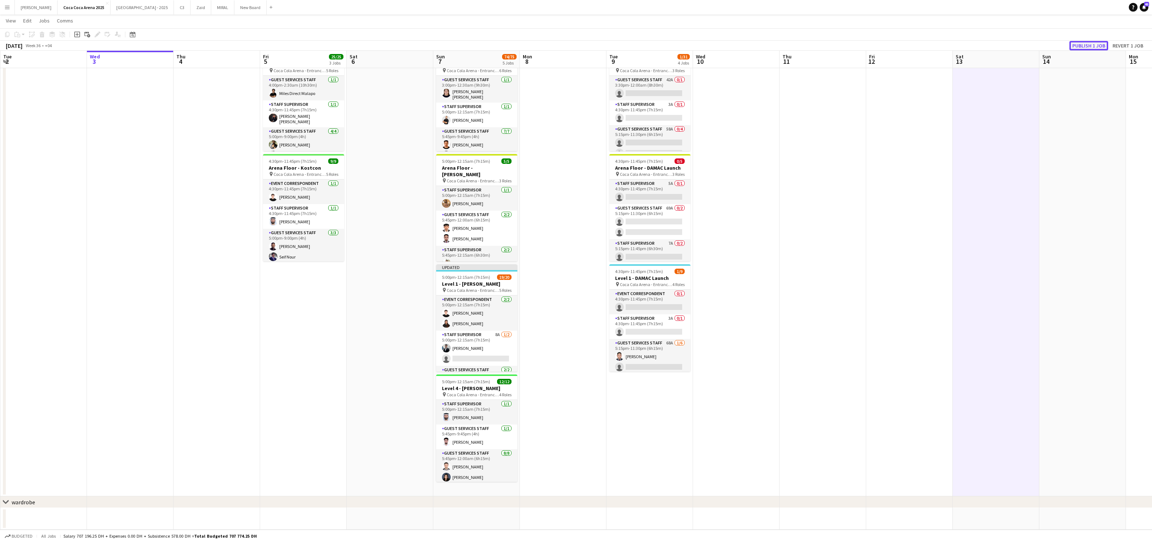
click at [1083, 43] on button "Publish 1 job" at bounding box center [1089, 45] width 39 height 9
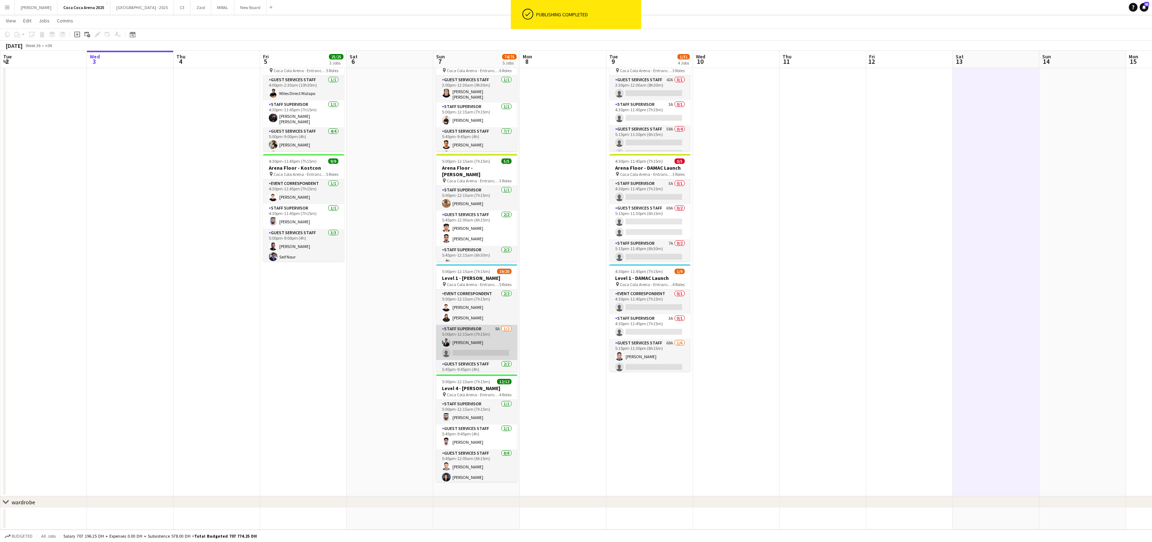
click at [487, 352] on app-card-role "Staff Supervisor 8A 1/2 5:00pm-12:15am (7h15m) Osama Hejazi single-neutral-acti…" at bounding box center [476, 342] width 81 height 35
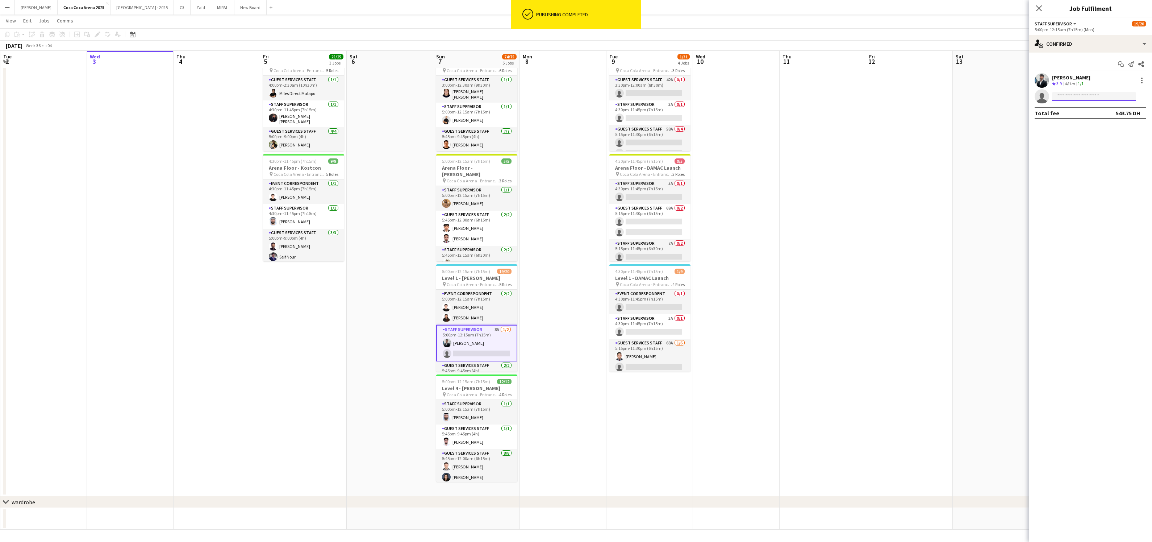
click at [1083, 96] on input at bounding box center [1094, 96] width 84 height 9
type input "*****"
click at [1075, 105] on span "[PERSON_NAME]" at bounding box center [1079, 107] width 42 height 6
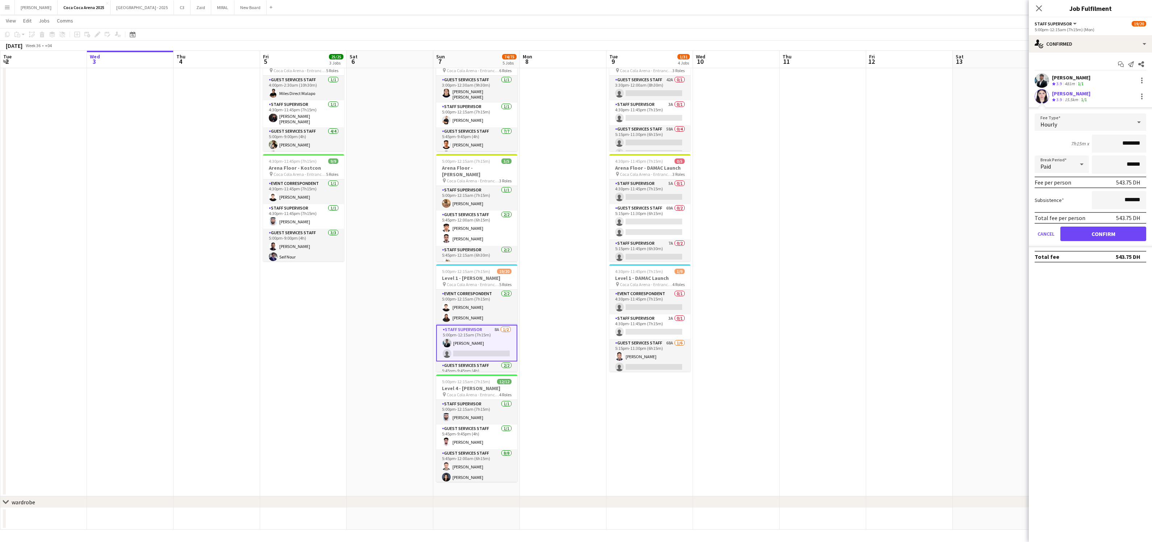
click at [1123, 142] on input "********" at bounding box center [1119, 143] width 54 height 18
type input "****"
type input "*****"
click at [1111, 230] on button "Confirm" at bounding box center [1103, 233] width 86 height 14
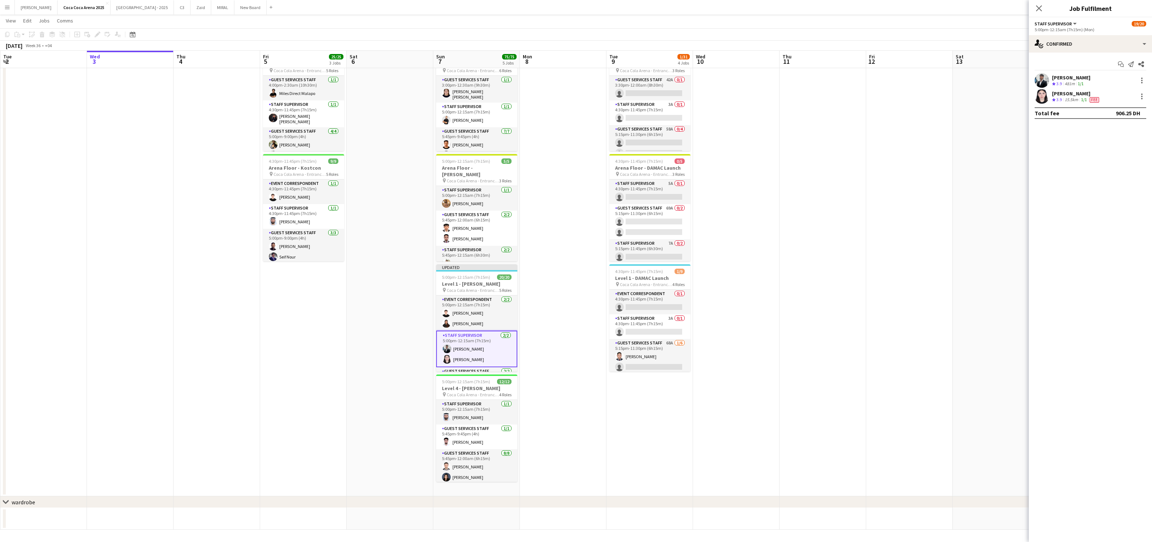
click at [971, 162] on app-date-cell at bounding box center [996, 213] width 87 height 565
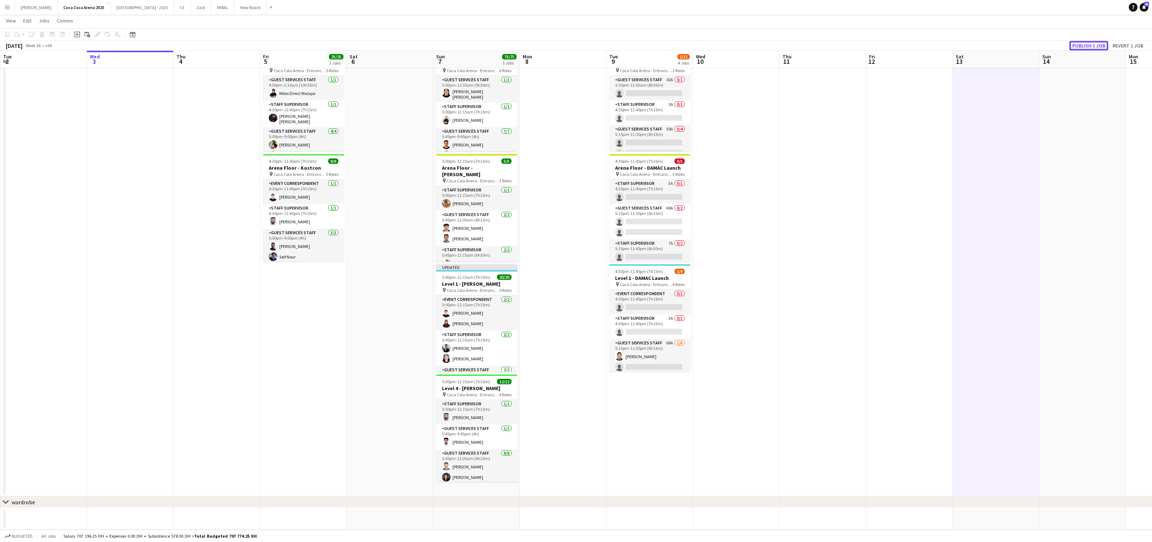
click at [1091, 47] on button "Publish 1 job" at bounding box center [1089, 45] width 39 height 9
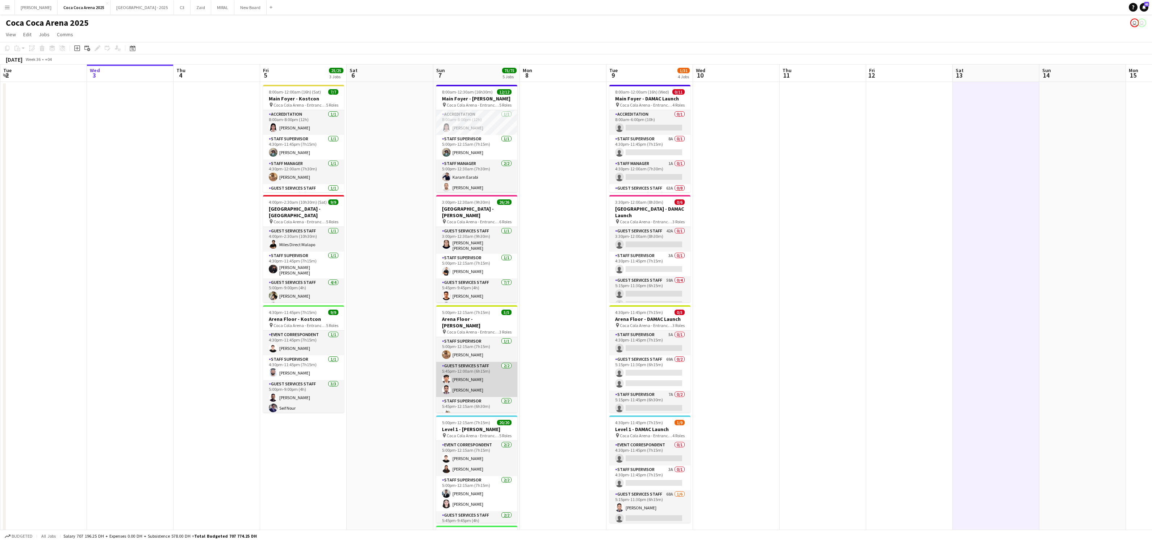
scroll to position [13, 0]
click at [579, 335] on app-date-cell at bounding box center [563, 364] width 87 height 565
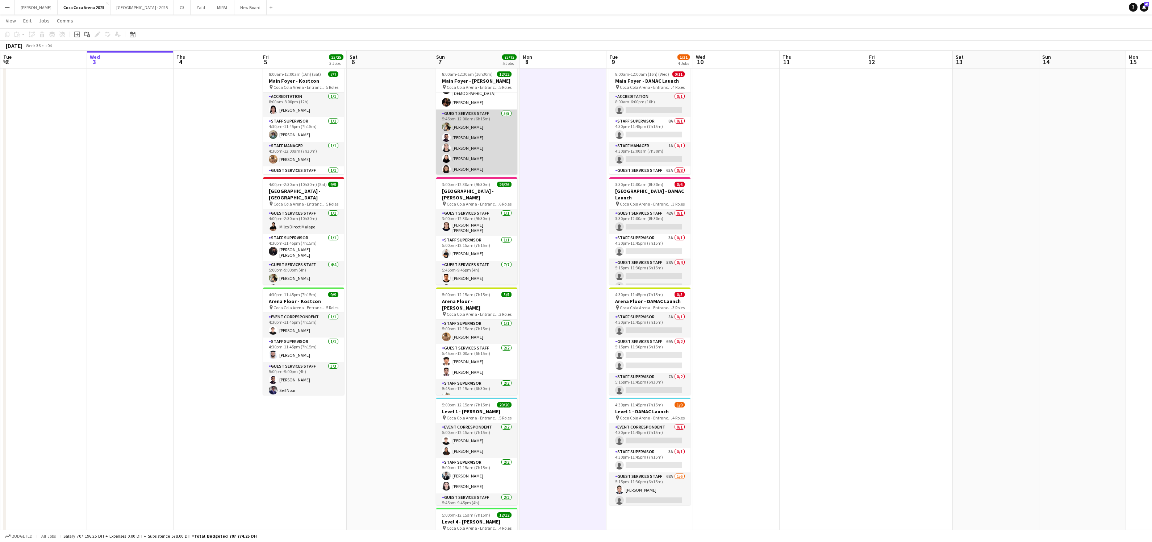
scroll to position [0, 0]
click at [470, 109] on app-card-role "Accreditation 1/1 8:00am-8:00pm (12h) Michelle Marie Brillo" at bounding box center [476, 104] width 81 height 25
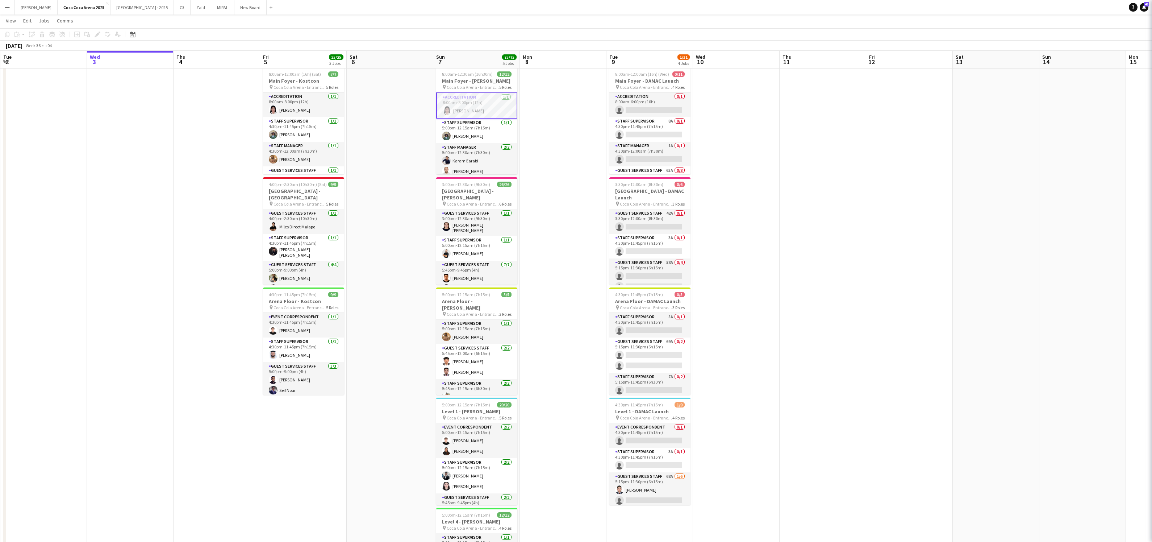
click at [467, 87] on span "Coca Cola Arena - Entrance F" at bounding box center [473, 86] width 53 height 5
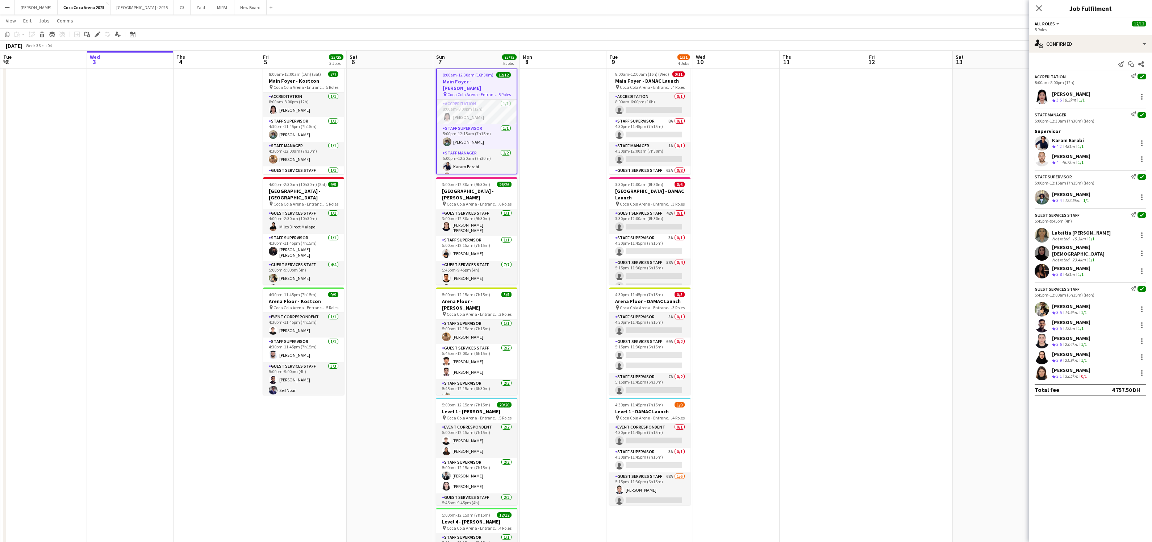
click at [533, 113] on app-date-cell at bounding box center [563, 346] width 87 height 565
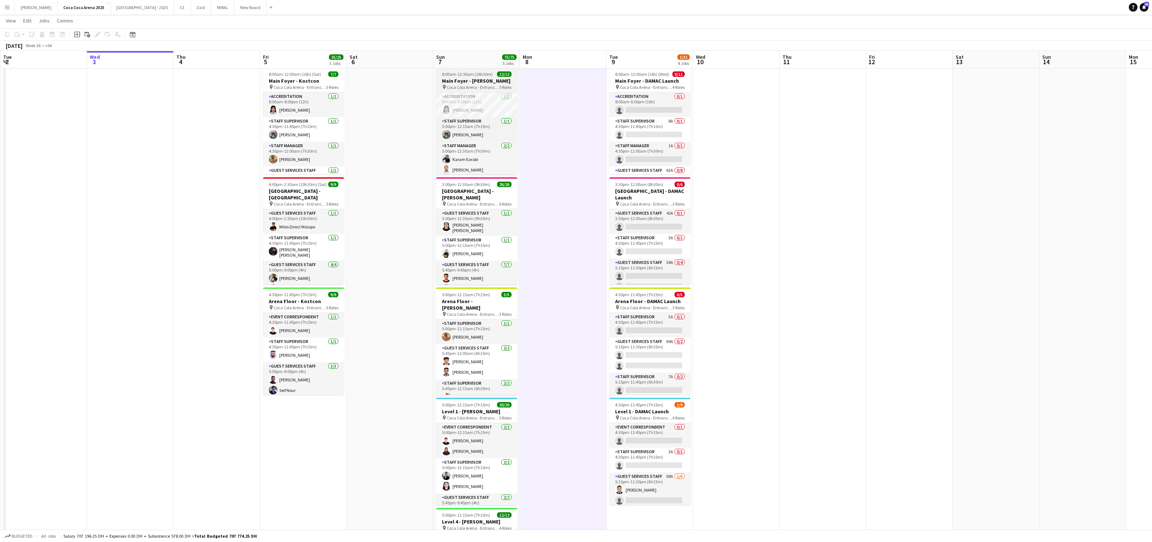
click at [489, 82] on h3 "Main Foyer - [PERSON_NAME]" at bounding box center [476, 81] width 81 height 7
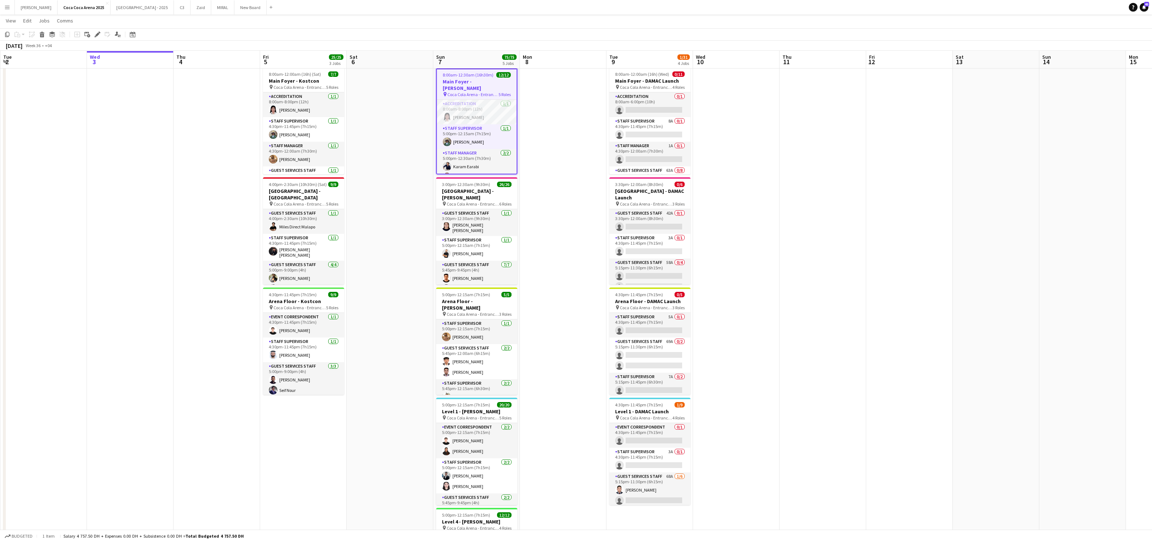
click at [468, 78] on h3 "Main Foyer - [PERSON_NAME]" at bounding box center [477, 84] width 80 height 13
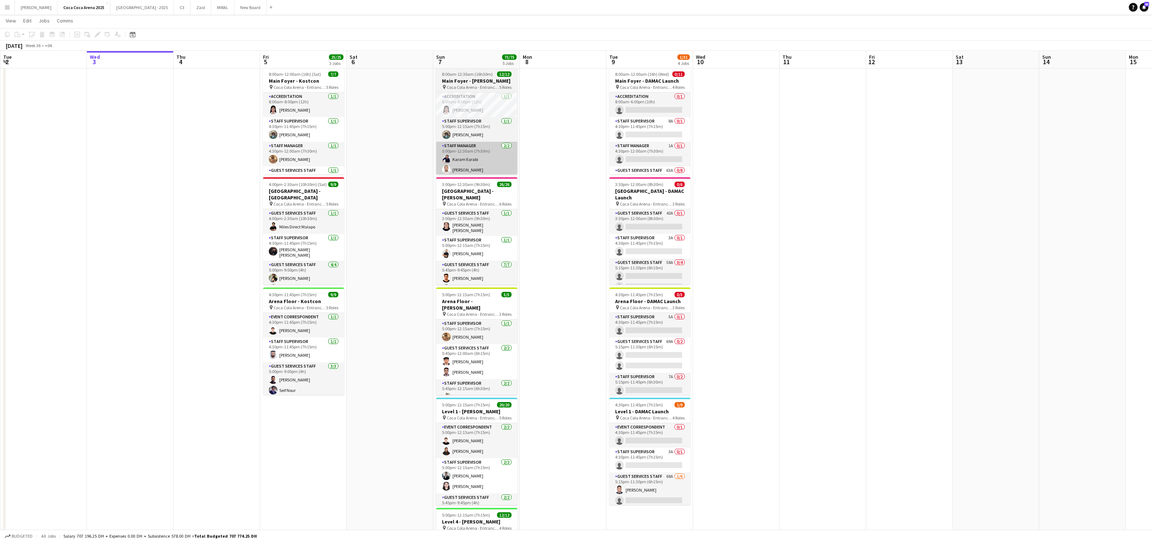
click at [501, 159] on app-card-role "Staff Manager 2/2 5:00pm-12:30am (7h30m) Karam Earabi Ahmed Qadas" at bounding box center [476, 159] width 81 height 35
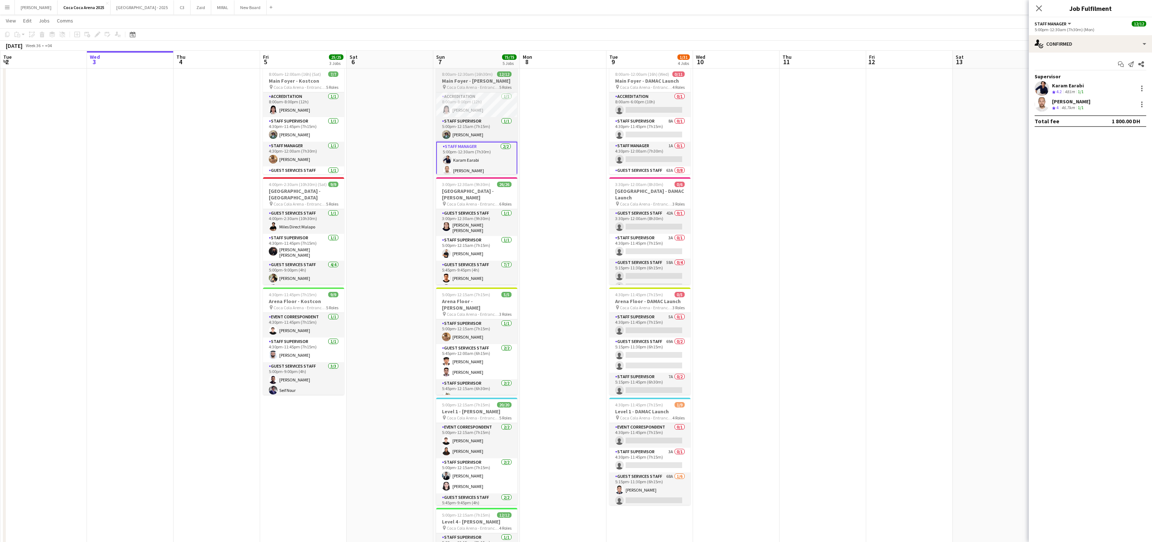
click at [470, 80] on h3 "Main Foyer - [PERSON_NAME]" at bounding box center [476, 81] width 81 height 7
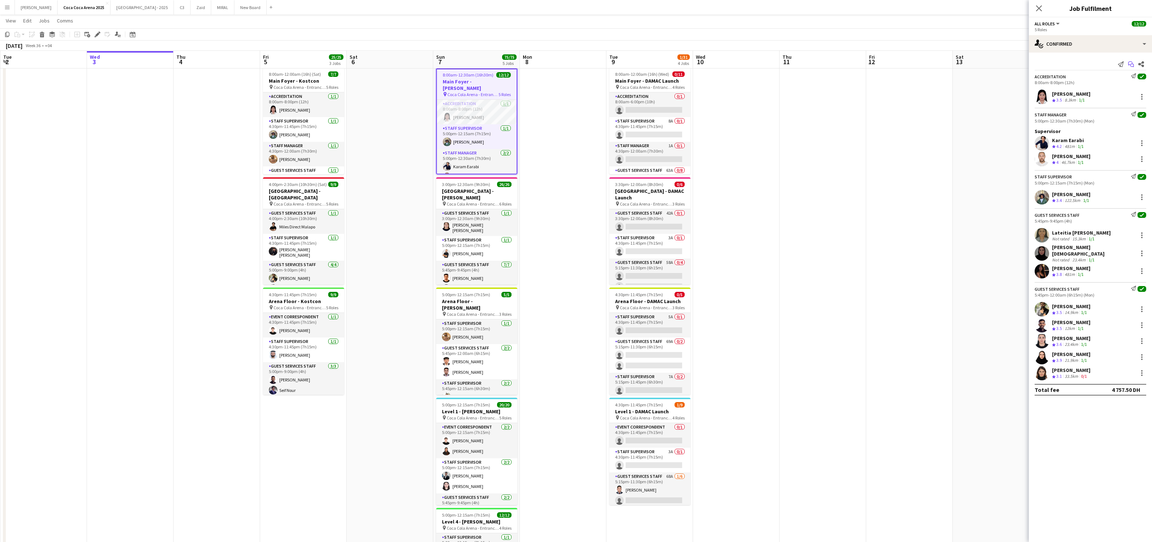
click at [1129, 66] on icon "Start chat" at bounding box center [1131, 64] width 6 height 6
click at [1131, 63] on icon "Start chat" at bounding box center [1131, 64] width 6 height 6
click at [1130, 63] on icon "Start chat" at bounding box center [1131, 64] width 6 height 6
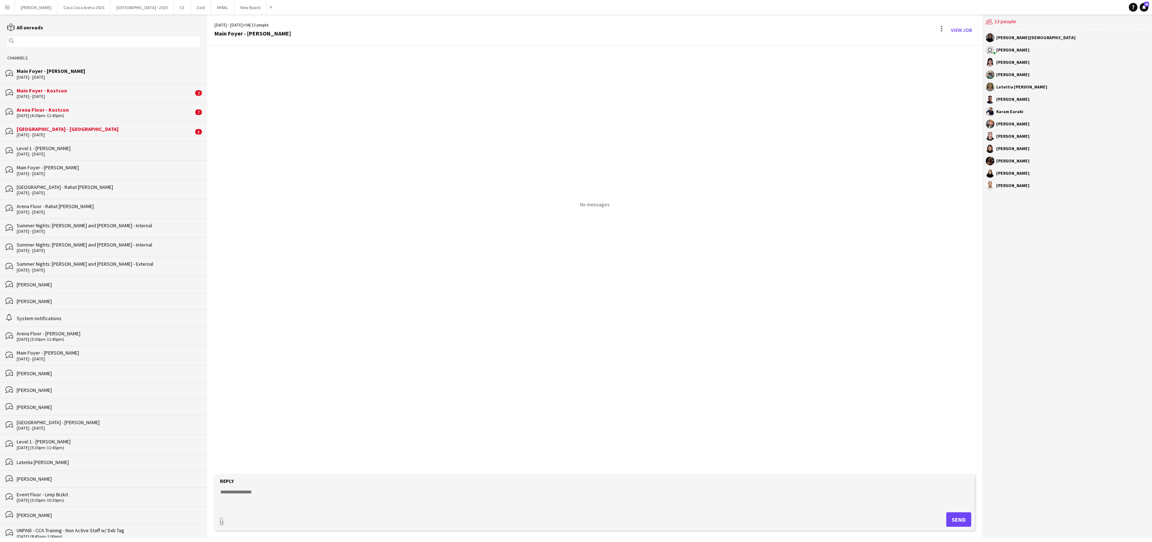
click at [466, 505] on textarea at bounding box center [596, 497] width 753 height 19
paste textarea "**********"
type textarea "**********"
click at [960, 518] on button "Send" at bounding box center [961, 519] width 25 height 14
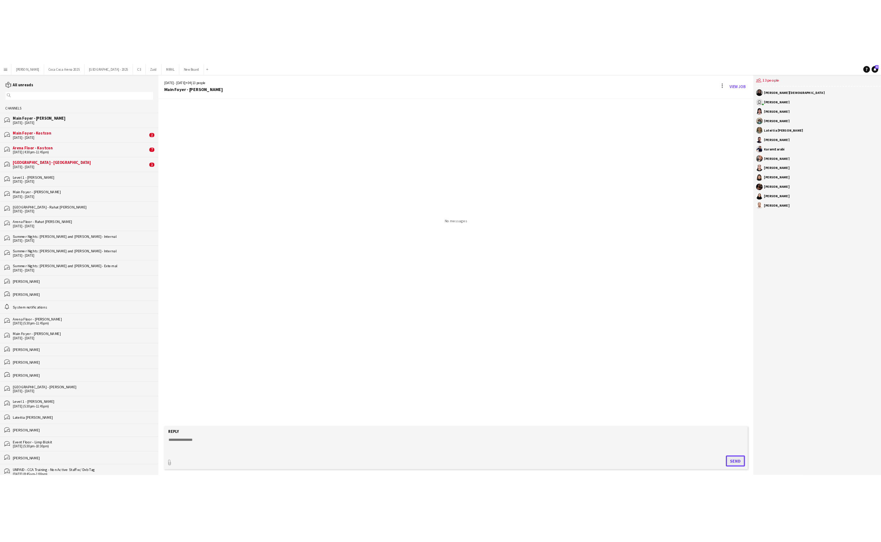
scroll to position [0, 0]
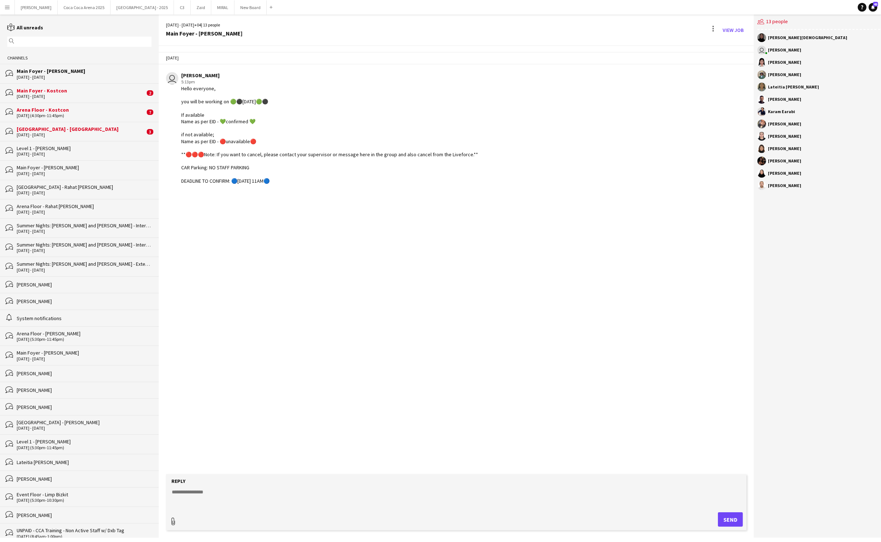
type input "**********"
click at [721, 515] on span "Upload Upload" at bounding box center [722, 518] width 32 height 9
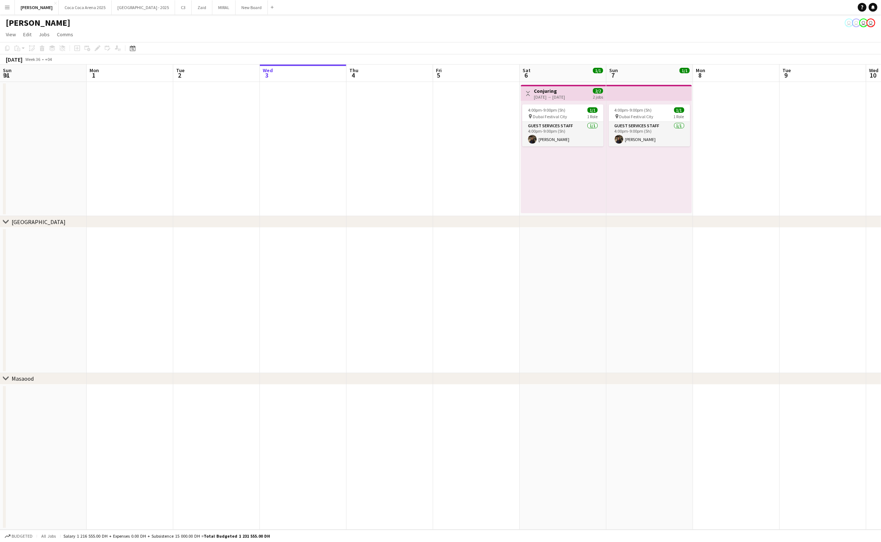
scroll to position [0, 173]
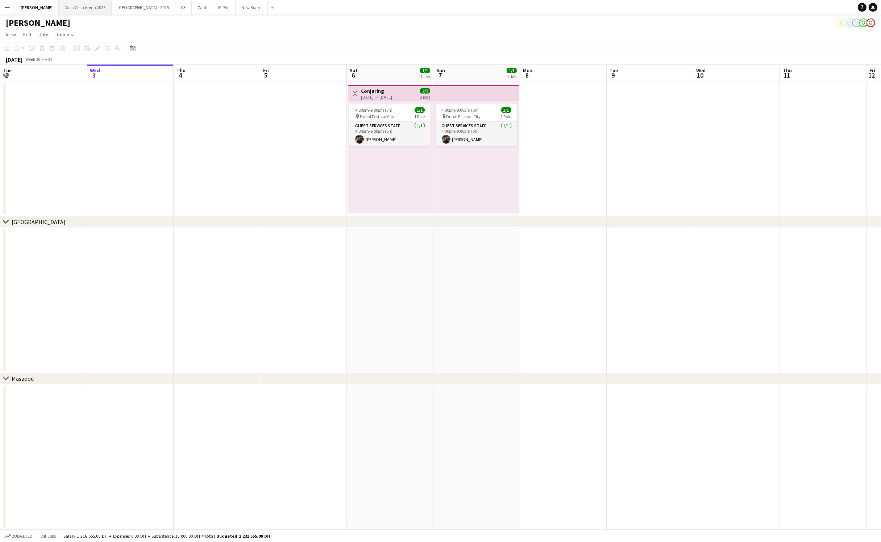
click at [70, 9] on button "[GEOGRAPHIC_DATA] 2025 Close" at bounding box center [85, 7] width 53 height 14
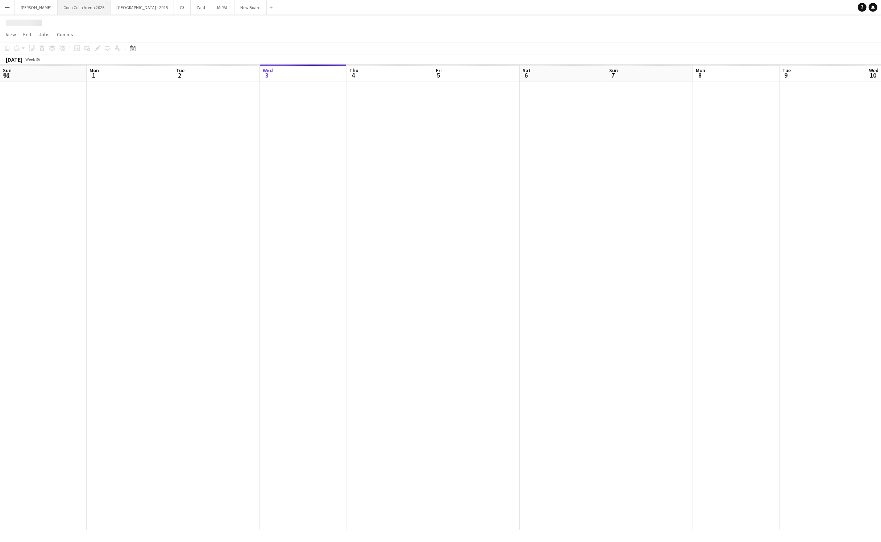
scroll to position [0, 173]
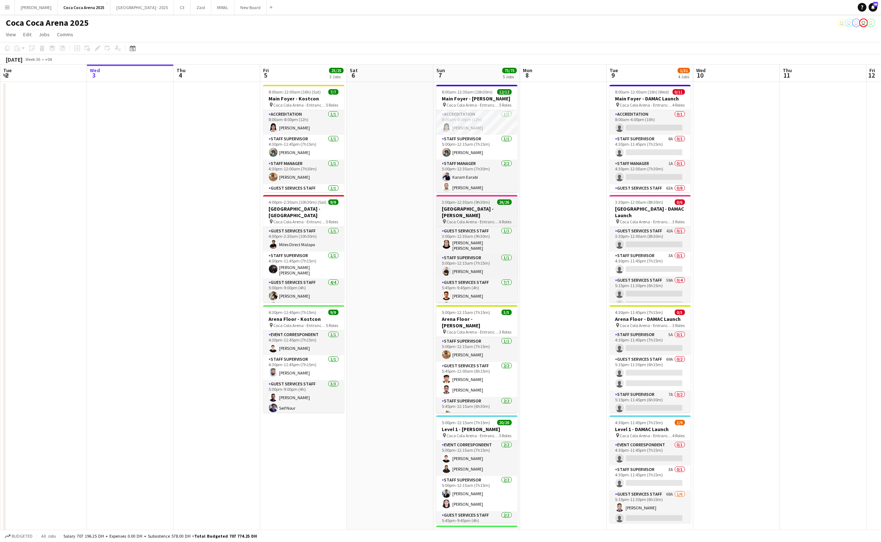
click at [481, 210] on h3 "[GEOGRAPHIC_DATA] - [PERSON_NAME]" at bounding box center [476, 211] width 81 height 13
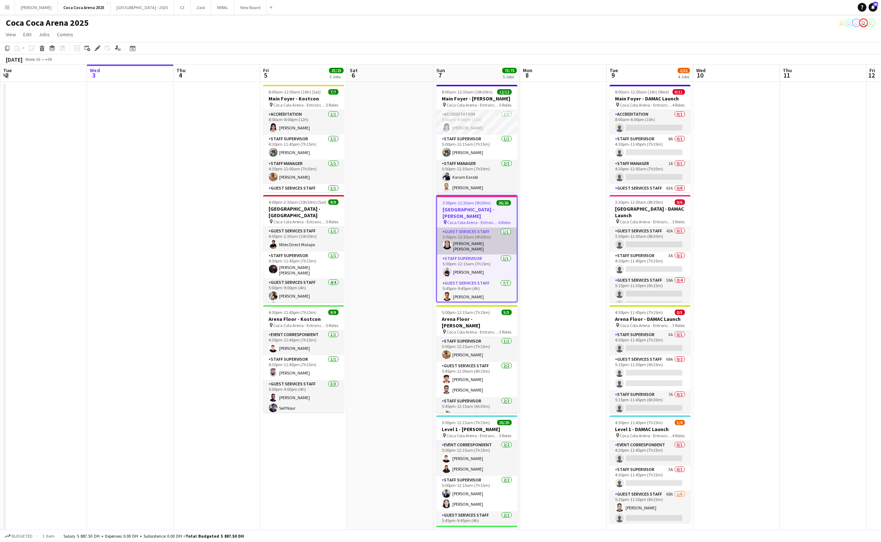
click at [474, 239] on app-card-role "Guest Services Staff 1/1 3:00pm-12:30am (9h30m) Robie ann David" at bounding box center [477, 241] width 80 height 27
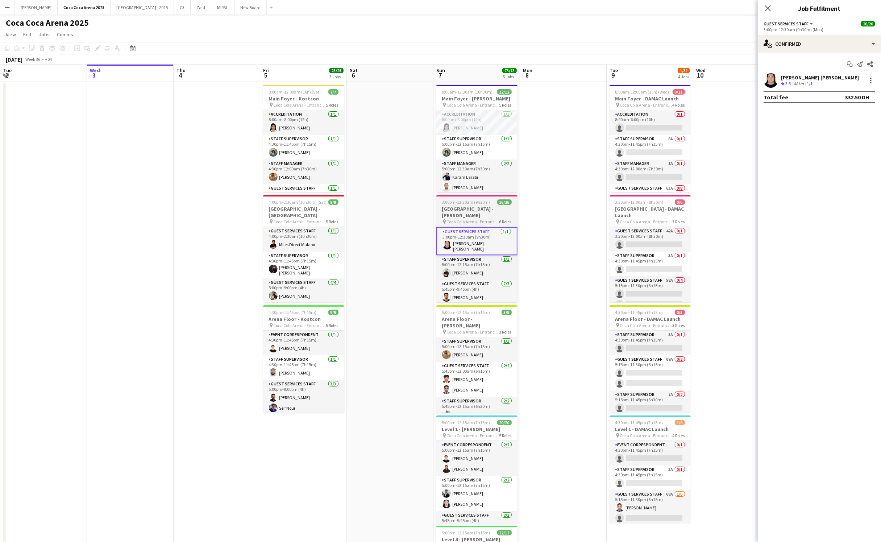
click at [473, 210] on h3 "[GEOGRAPHIC_DATA] - [PERSON_NAME]" at bounding box center [476, 211] width 81 height 13
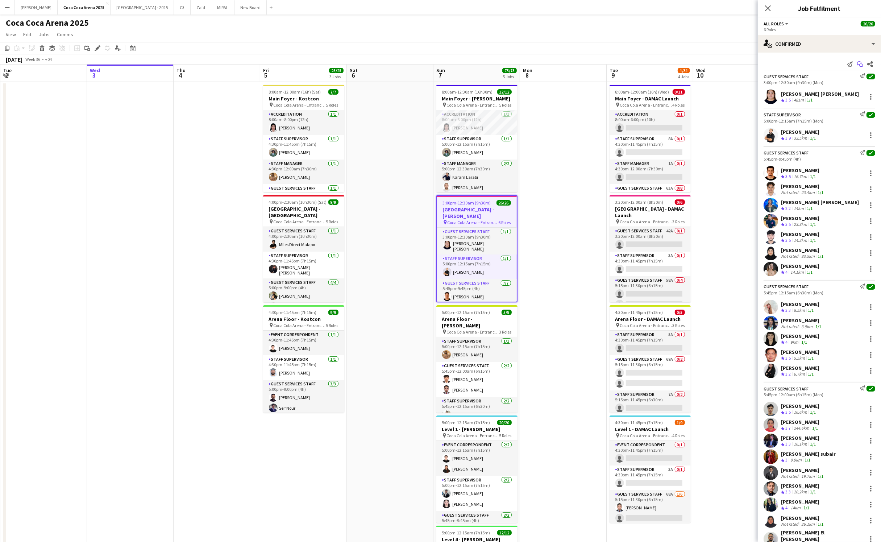
click at [863, 63] on app-icon "Start chat" at bounding box center [860, 64] width 10 height 10
click at [859, 63] on icon "Start chat" at bounding box center [860, 64] width 6 height 6
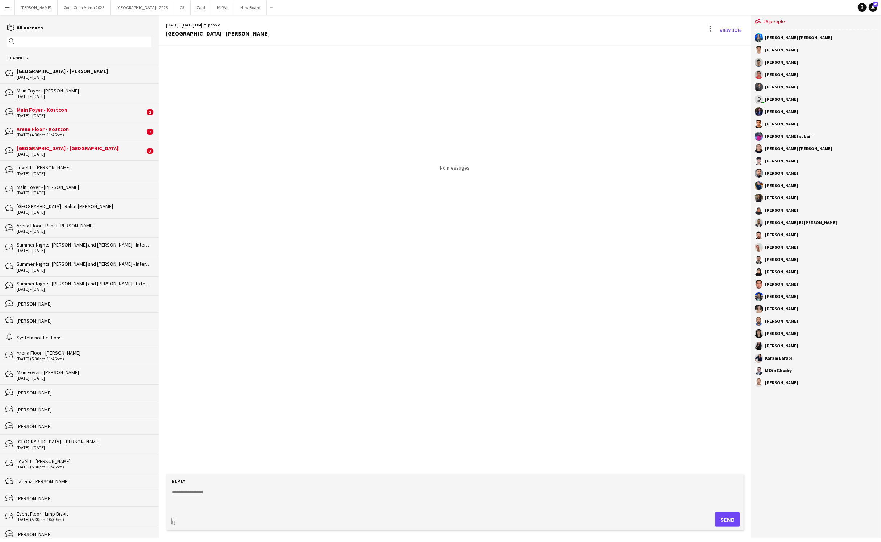
click at [290, 507] on form "Reply paperclip Send" at bounding box center [455, 502] width 578 height 56
click at [245, 493] on textarea at bounding box center [456, 497] width 571 height 19
paste textarea "**********"
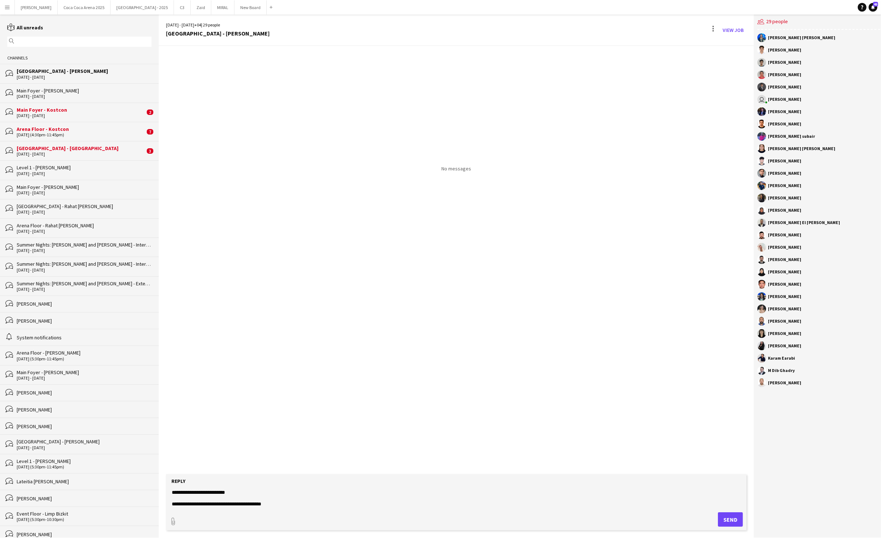
type textarea "**********"
click at [727, 517] on button "Send" at bounding box center [730, 519] width 25 height 14
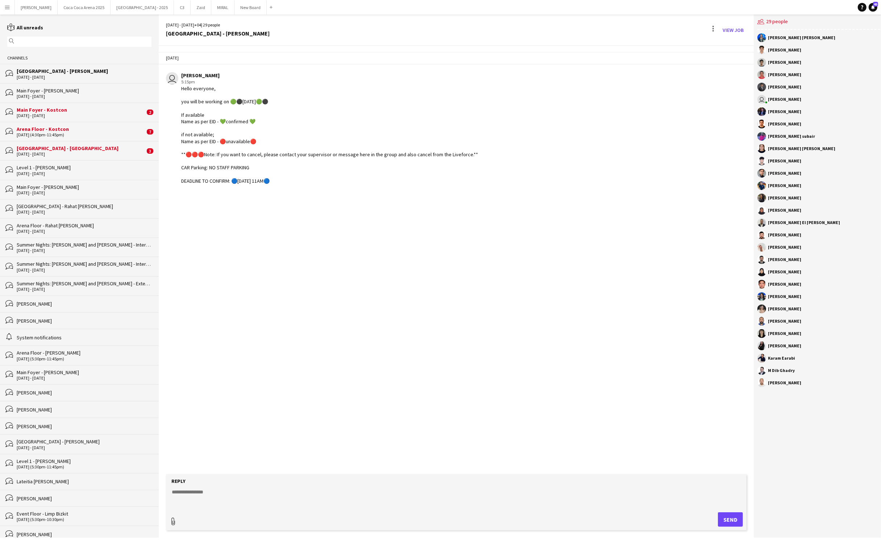
type input "**********"
click at [718, 518] on span "Upload Upload" at bounding box center [722, 518] width 32 height 9
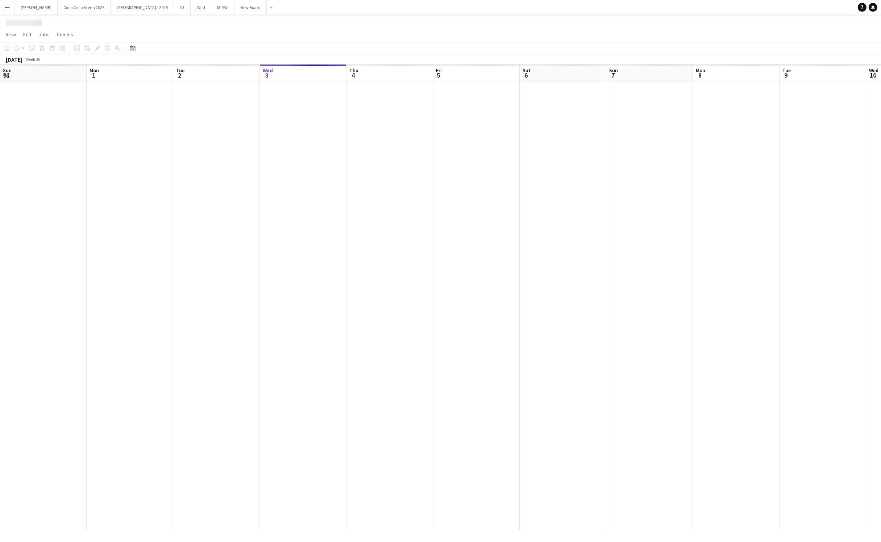
scroll to position [0, 173]
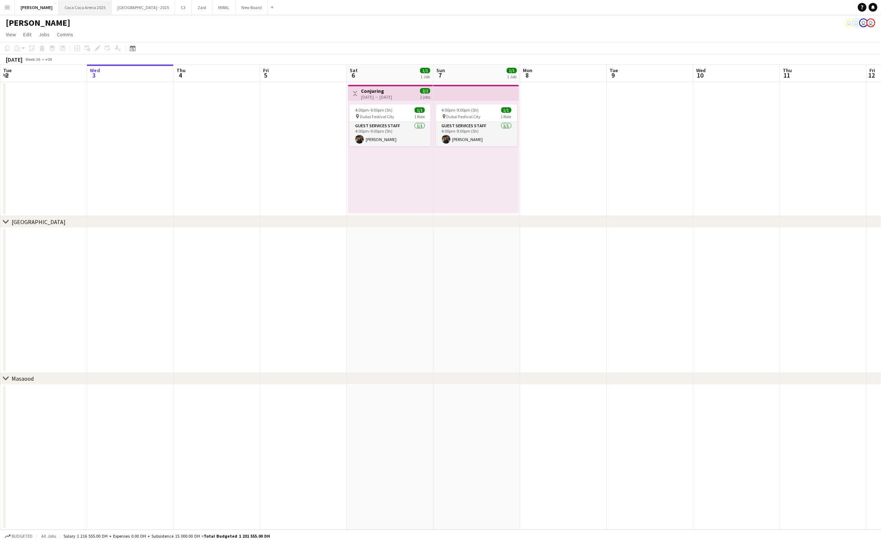
click at [79, 8] on button "[GEOGRAPHIC_DATA] 2025 Close" at bounding box center [85, 7] width 53 height 14
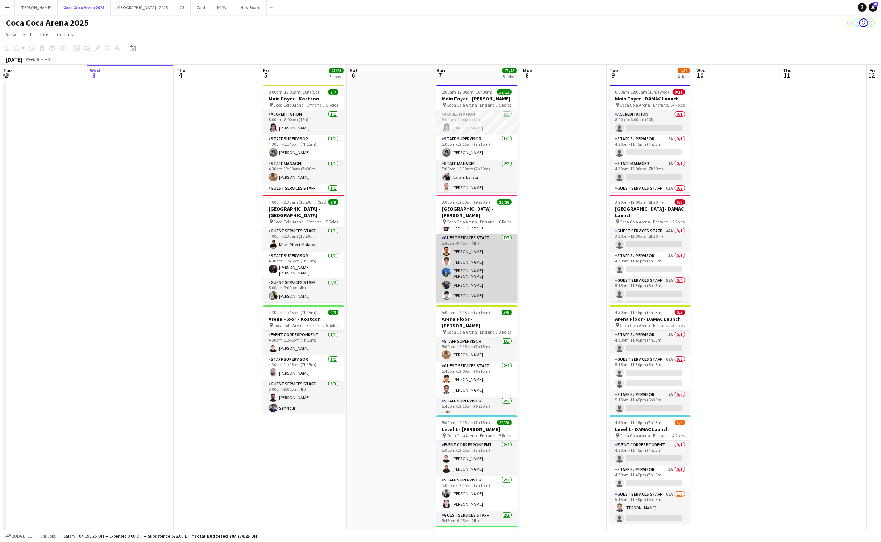
scroll to position [51, 0]
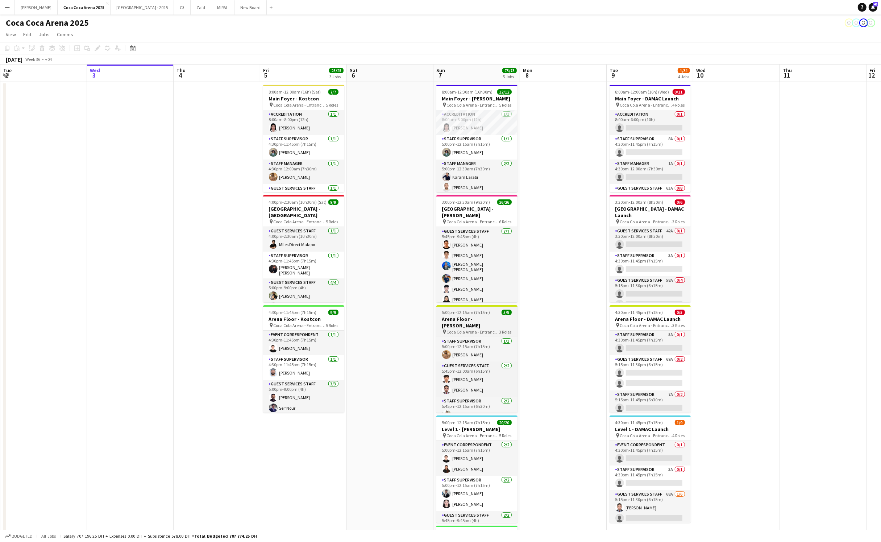
click at [478, 329] on span "Coca Cola Arena - Entrance F" at bounding box center [473, 331] width 53 height 5
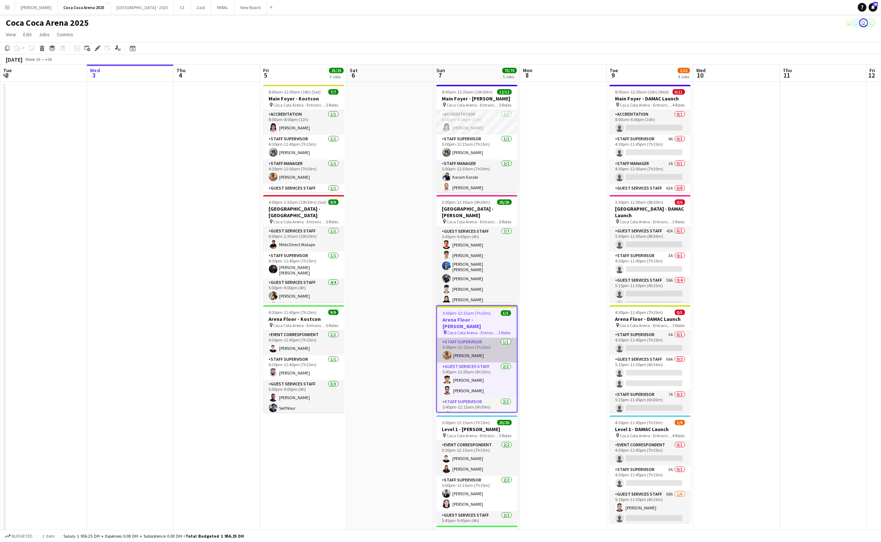
click at [493, 350] on app-card-role "Staff Supervisor [DATE] 5:00pm-12:15am (7h15m) [PERSON_NAME]" at bounding box center [477, 350] width 80 height 25
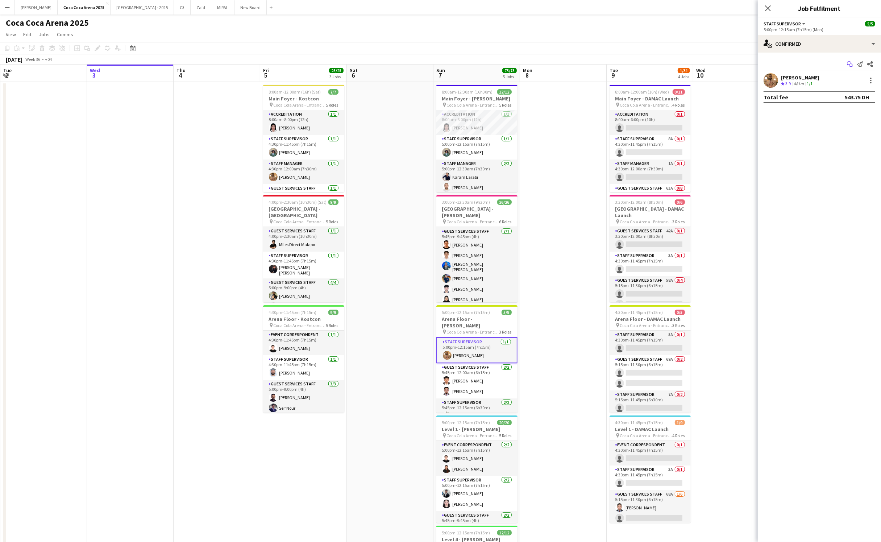
click at [848, 65] on icon "Start chat" at bounding box center [850, 64] width 6 height 6
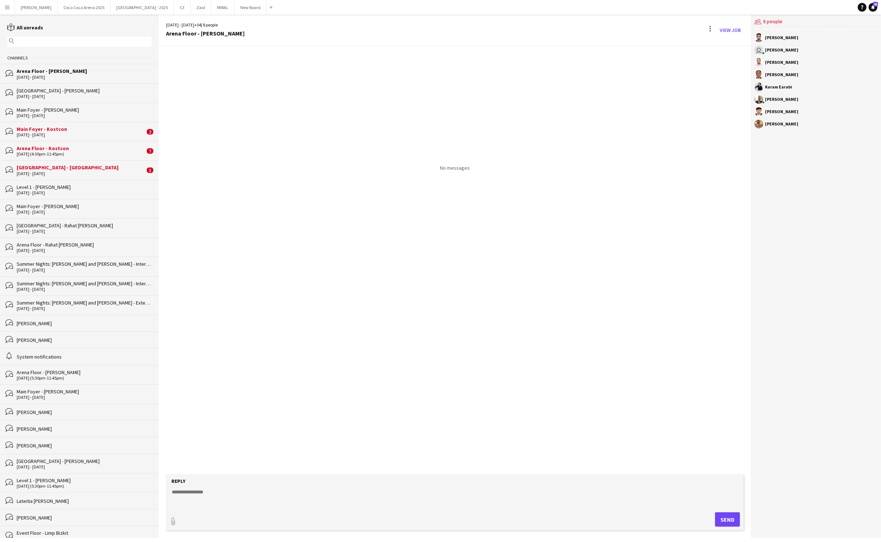
click at [310, 487] on form "Reply paperclip Send" at bounding box center [455, 502] width 578 height 56
click at [210, 487] on form "Reply paperclip Send" at bounding box center [455, 502] width 578 height 56
click at [198, 494] on textarea at bounding box center [456, 497] width 571 height 19
paste textarea "**********"
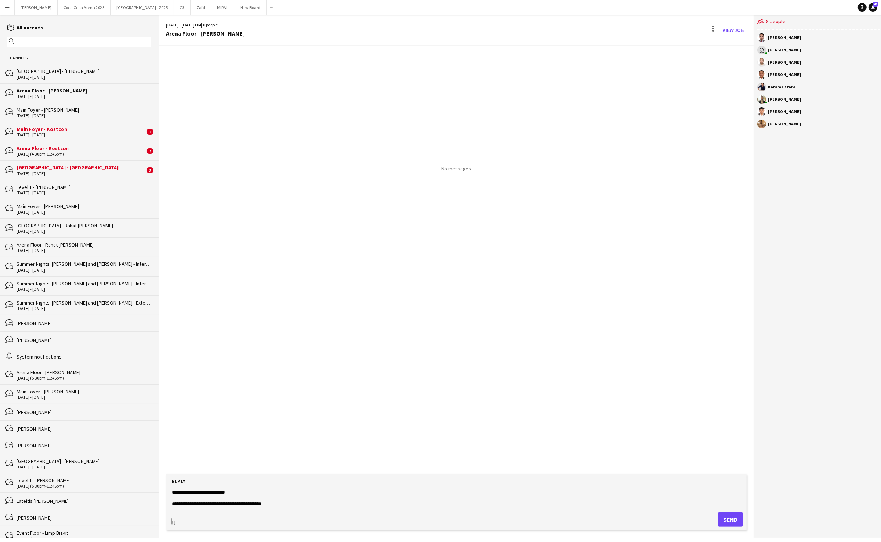
type textarea "**********"
click at [731, 518] on button "Send" at bounding box center [730, 519] width 25 height 14
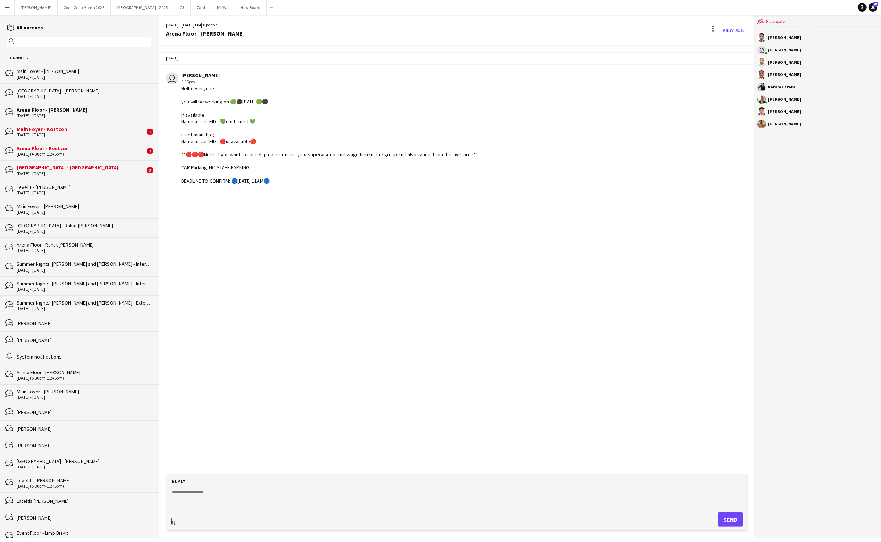
type input "**********"
click at [722, 519] on span "Upload Upload" at bounding box center [722, 518] width 32 height 9
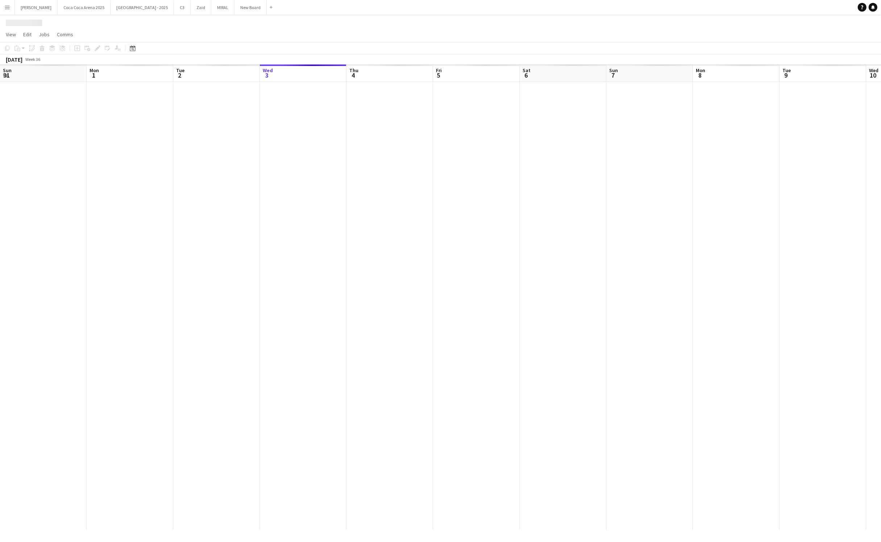
scroll to position [0, 173]
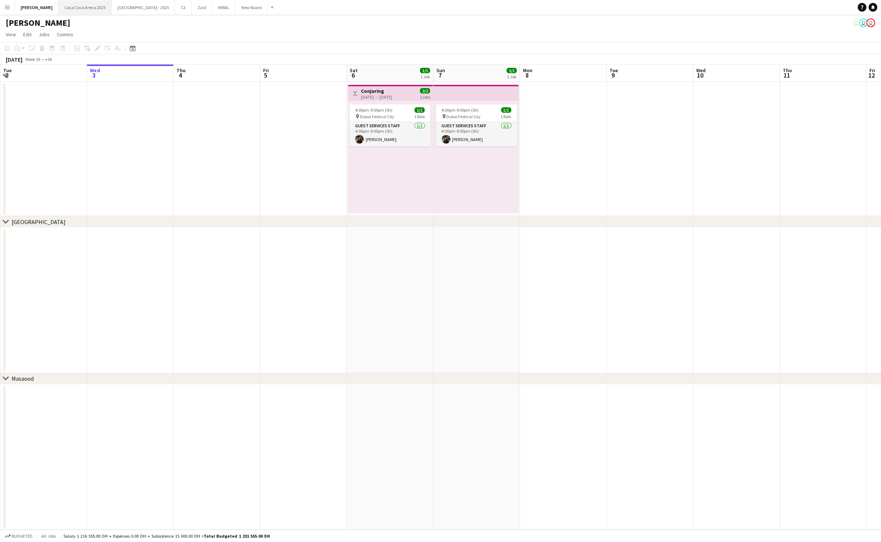
click at [76, 5] on button "[GEOGRAPHIC_DATA] 2025 Close" at bounding box center [85, 7] width 53 height 14
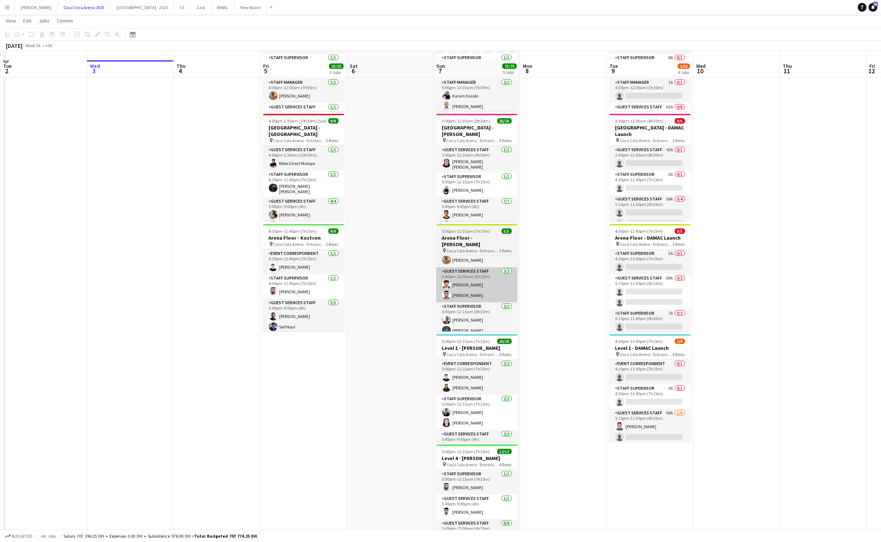
scroll to position [98, 0]
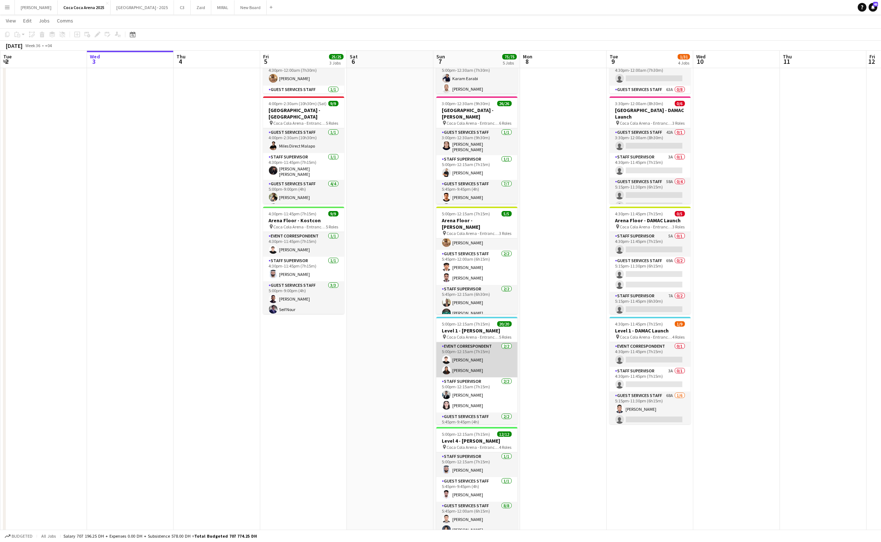
click at [469, 376] on app-card-role "Event Correspondent [DATE] 5:00pm-12:15am (7h15m) [PERSON_NAME] [PERSON_NAME]" at bounding box center [476, 359] width 81 height 35
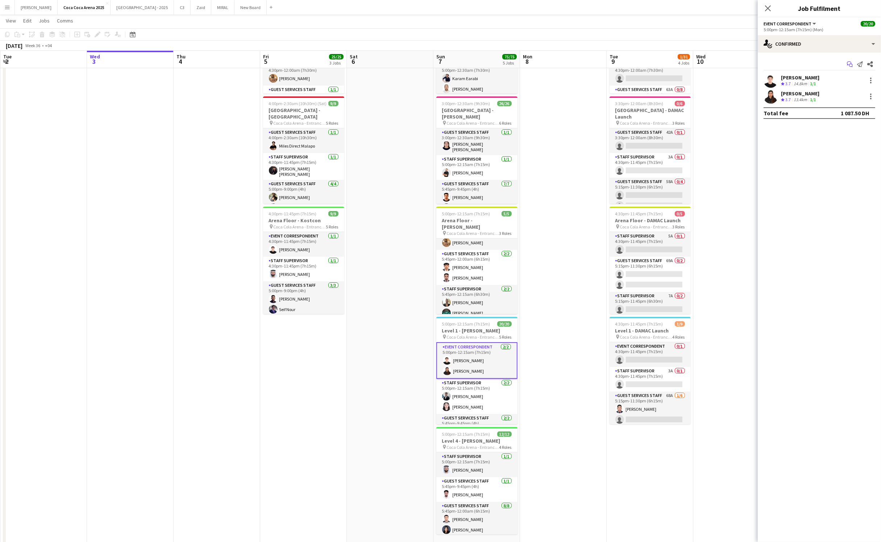
click at [850, 67] on icon at bounding box center [851, 66] width 4 height 4
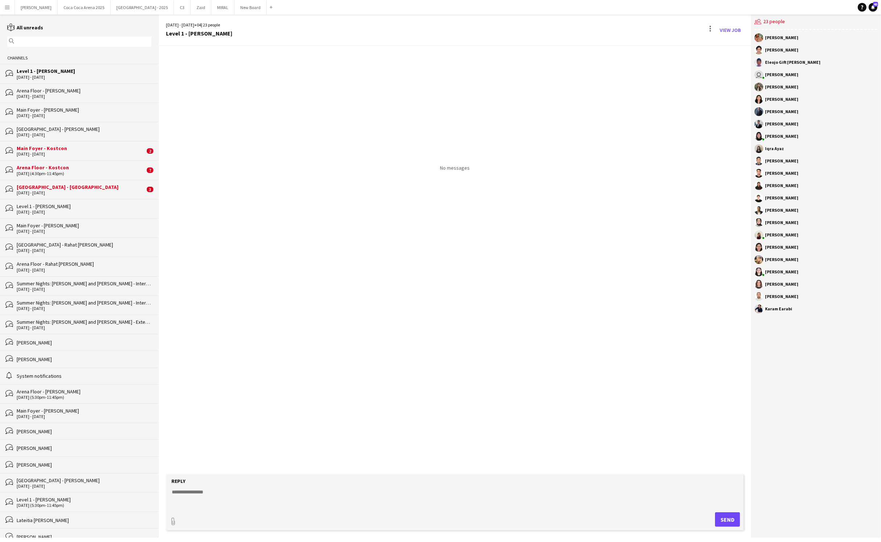
click at [283, 497] on textarea at bounding box center [456, 497] width 571 height 19
paste textarea "**********"
type textarea "**********"
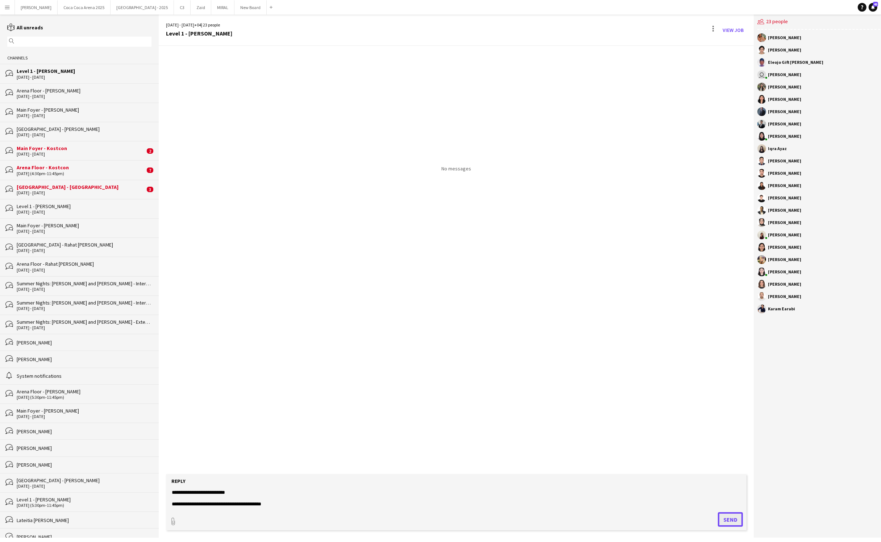
click at [726, 518] on button "Send" at bounding box center [730, 519] width 25 height 14
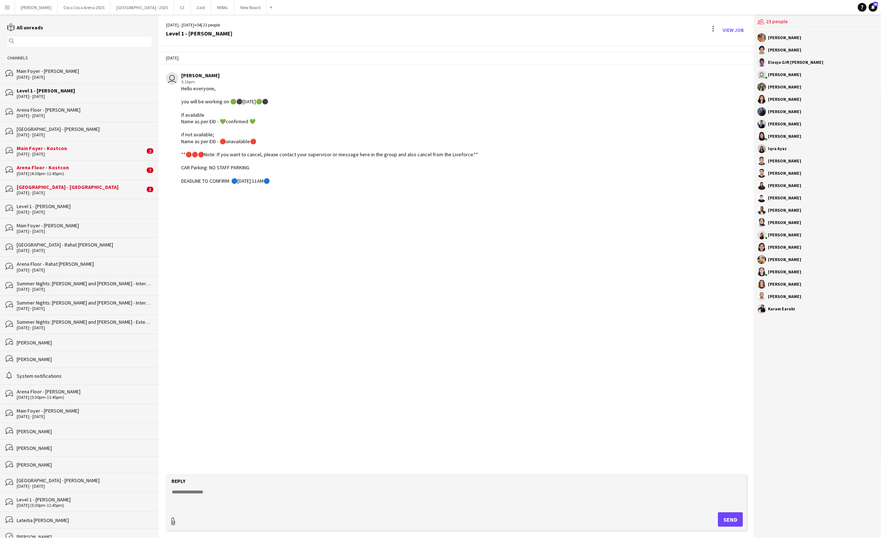
type input "**********"
click at [717, 518] on span "Upload Upload" at bounding box center [722, 518] width 32 height 9
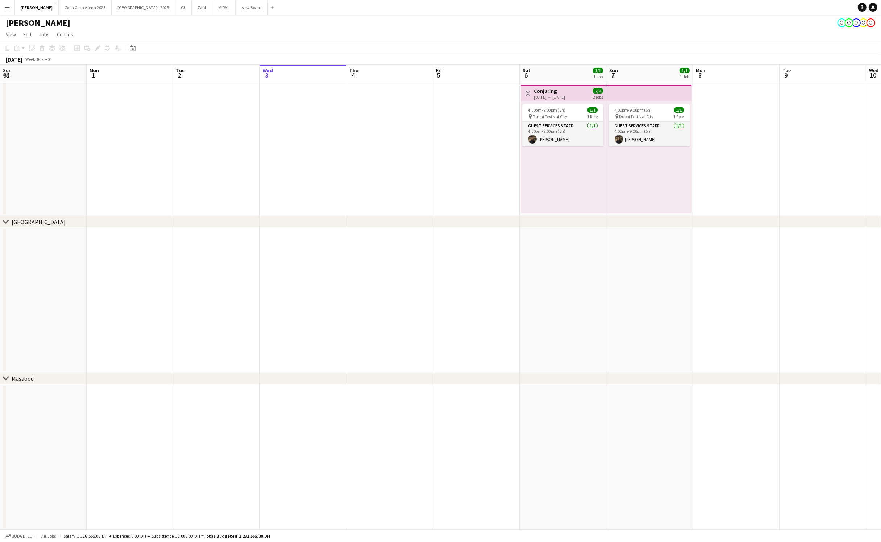
scroll to position [0, 173]
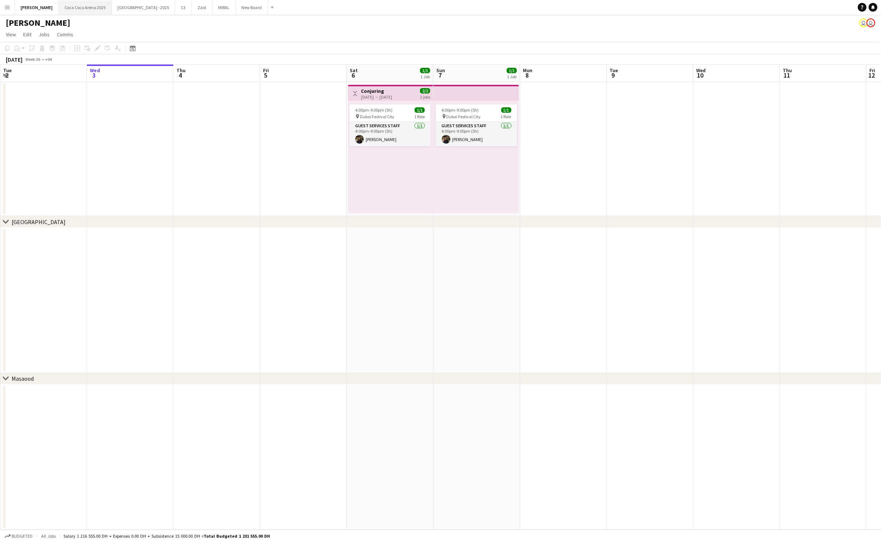
click at [73, 8] on button "[GEOGRAPHIC_DATA] 2025 Close" at bounding box center [85, 7] width 53 height 14
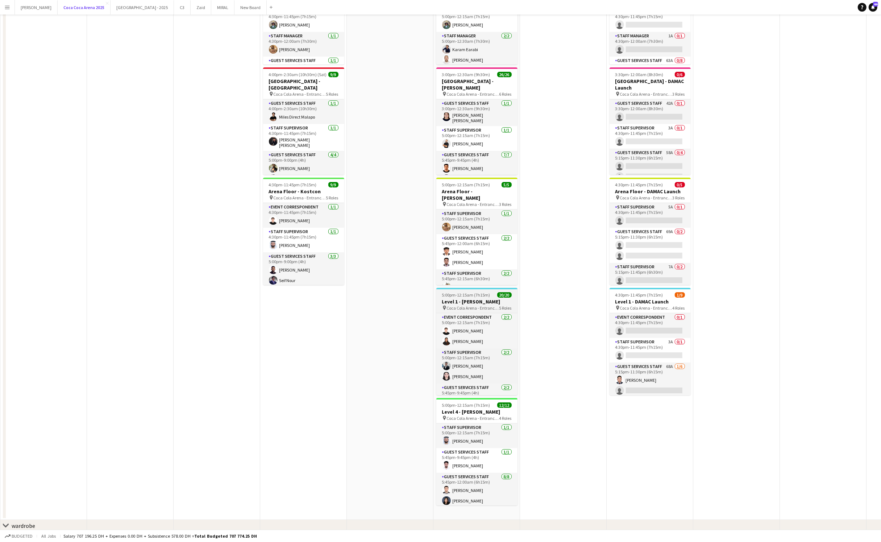
scroll to position [150, 0]
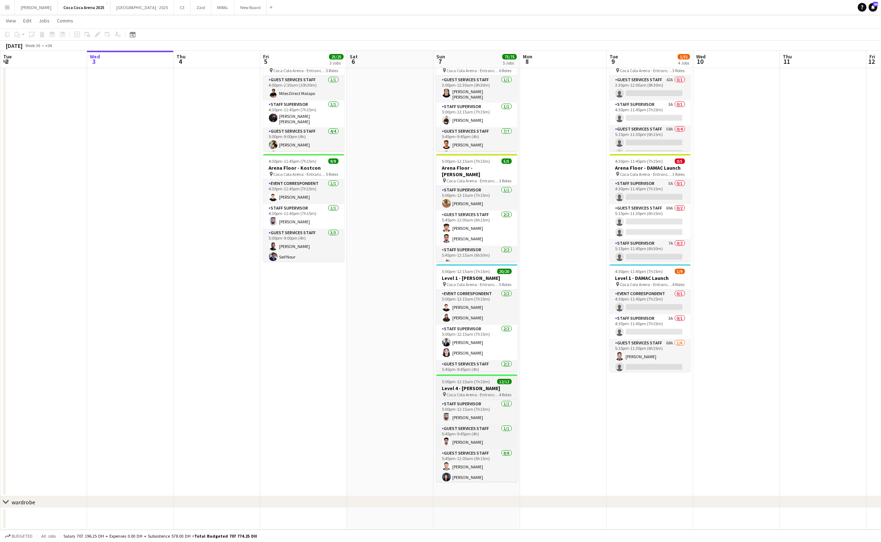
click at [485, 388] on h3 "Level 4 - [PERSON_NAME]" at bounding box center [476, 388] width 81 height 7
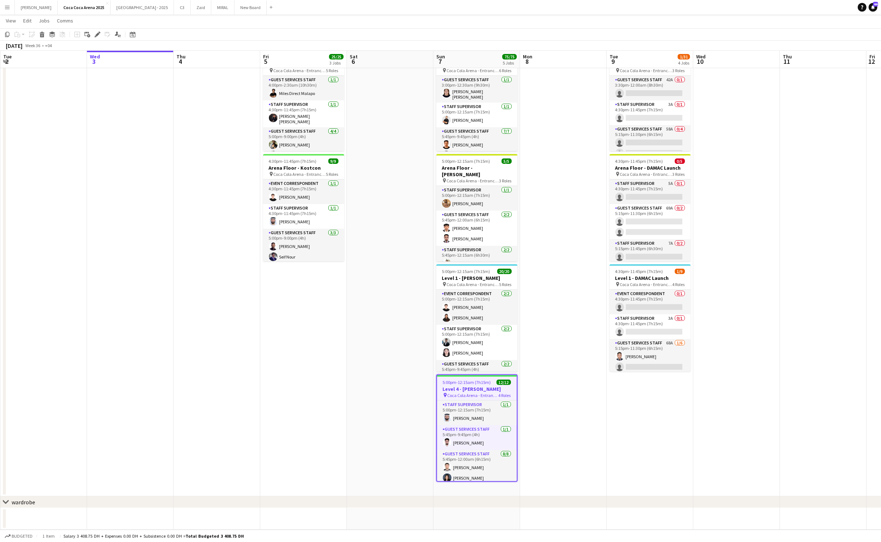
click at [468, 392] on span "Coca Cola Arena - Entrance F" at bounding box center [472, 394] width 51 height 5
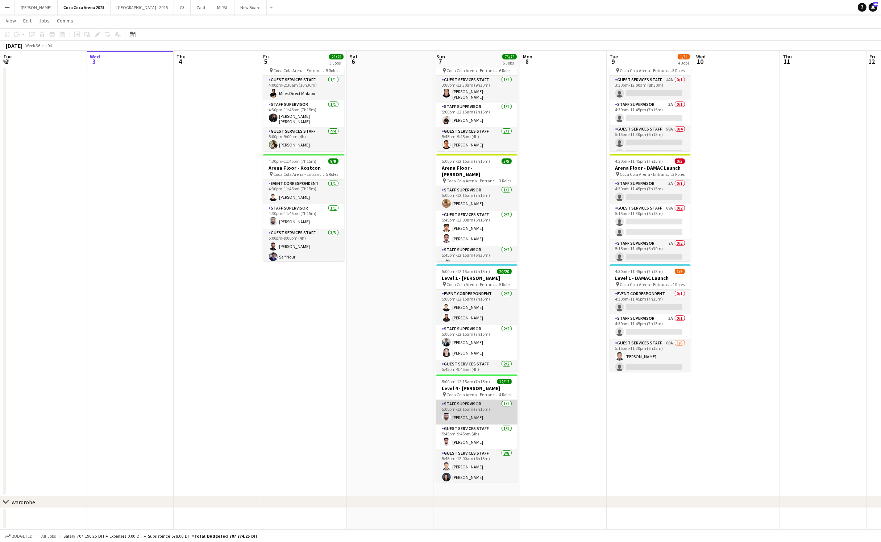
click at [509, 422] on app-card-role "Staff Supervisor 1/1 5:00pm-12:15am (7h15m) Ahmad Chabi" at bounding box center [476, 412] width 81 height 25
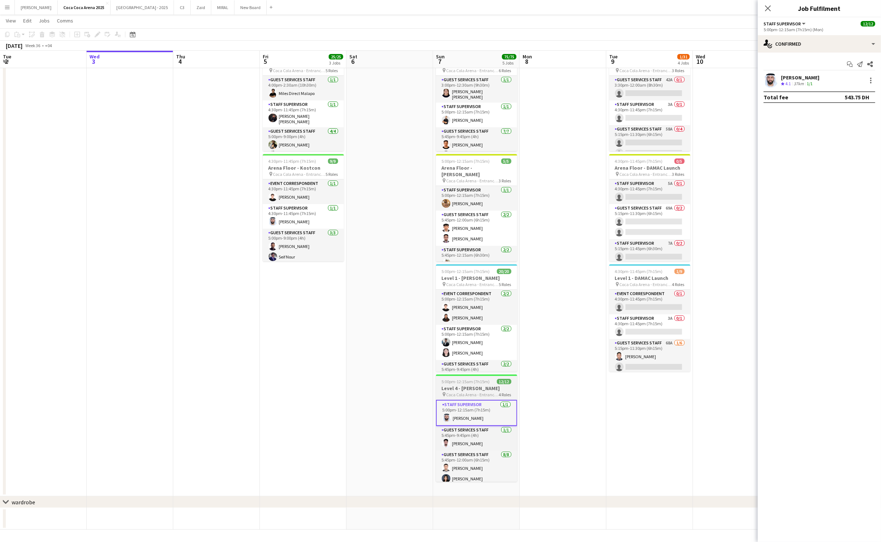
click at [478, 382] on span "5:00pm-12:15am (7h15m) (Mon)" at bounding box center [469, 381] width 55 height 5
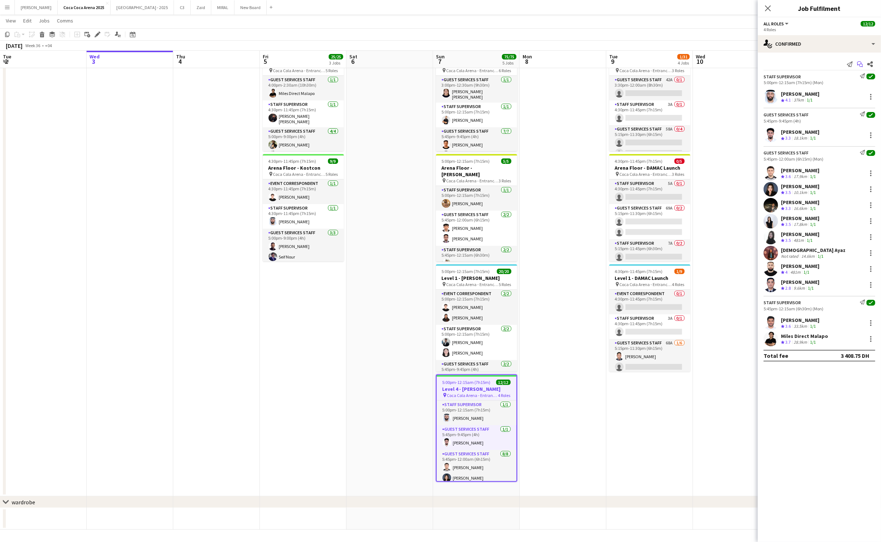
click at [860, 63] on icon "Start chat" at bounding box center [860, 64] width 6 height 6
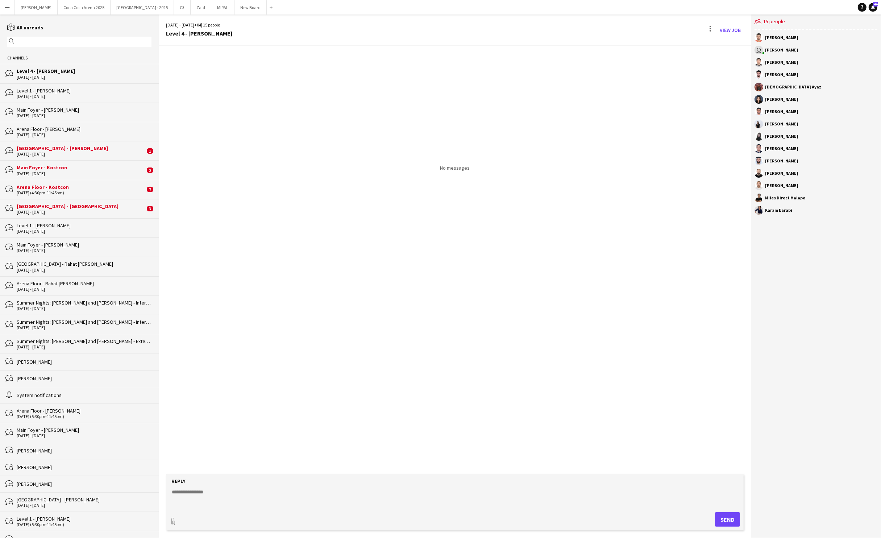
click at [294, 489] on textarea at bounding box center [456, 497] width 571 height 19
paste textarea "**********"
type textarea "**********"
click at [734, 521] on button "Send" at bounding box center [730, 519] width 25 height 14
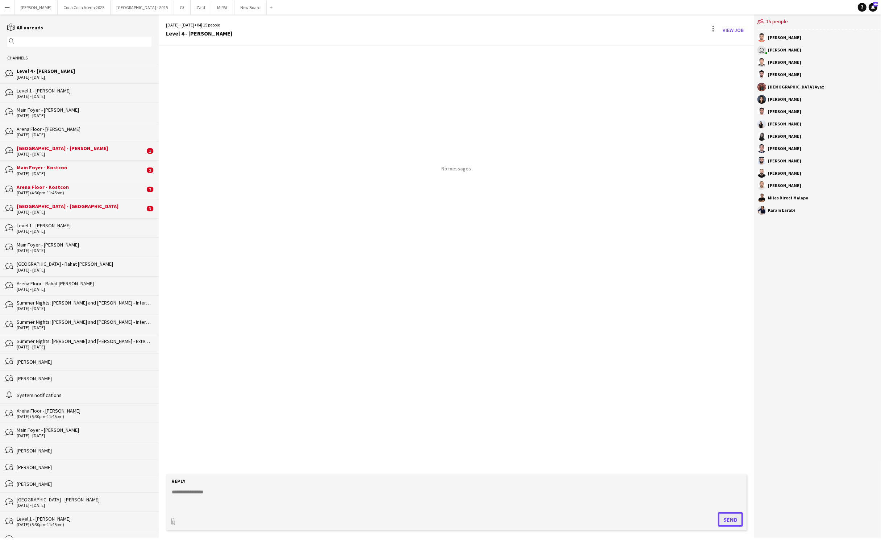
scroll to position [0, 0]
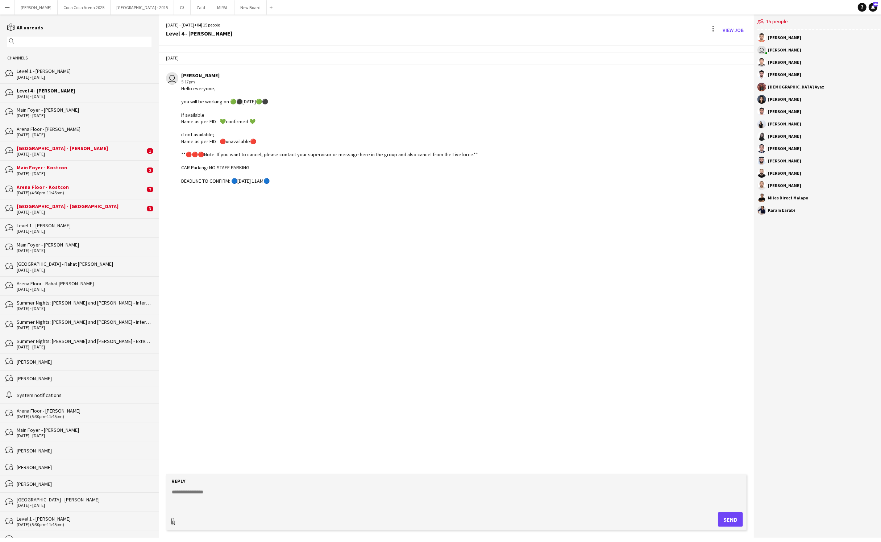
type input "**********"
click at [708, 512] on button "Upload Upload" at bounding box center [721, 518] width 42 height 16
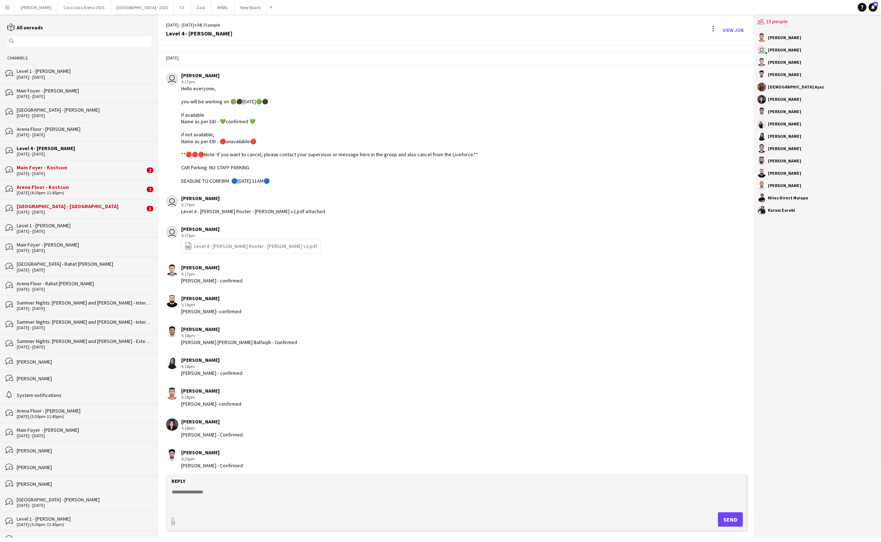
scroll to position [3, 0]
click at [272, 176] on div "Hello everyone, you will be working on 🟢⚫️[DATE]🟢⚫️ If available Name as per EI…" at bounding box center [329, 132] width 297 height 99
click at [292, 180] on div "Hello everyone, you will be working on 🟢⚫️[DATE]🟢⚫️ If available Name as per EI…" at bounding box center [329, 132] width 297 height 99
click at [712, 29] on div at bounding box center [712, 28] width 1 height 1
click at [645, 104] on div at bounding box center [440, 271] width 881 height 542
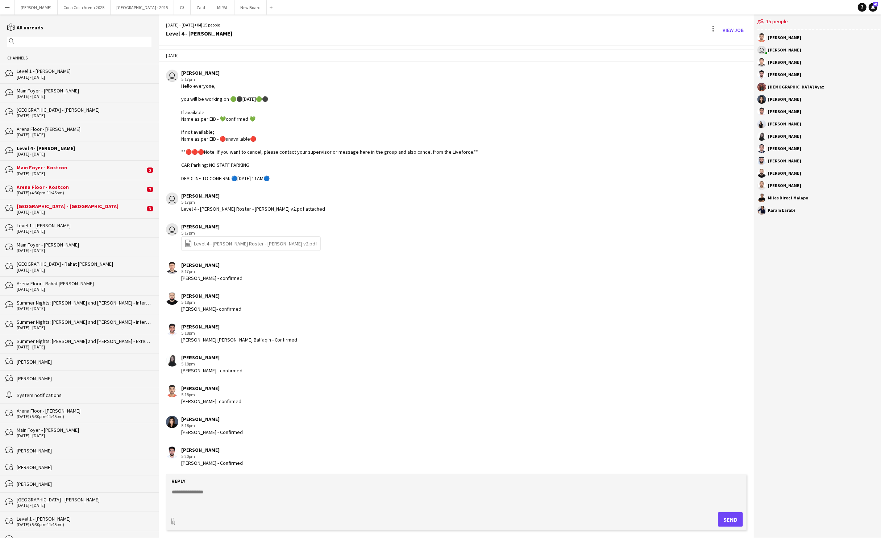
click at [39, 163] on div "bubbles Main Foyer - Kostcon 5 - 6 Sep 2025 2" at bounding box center [79, 169] width 159 height 19
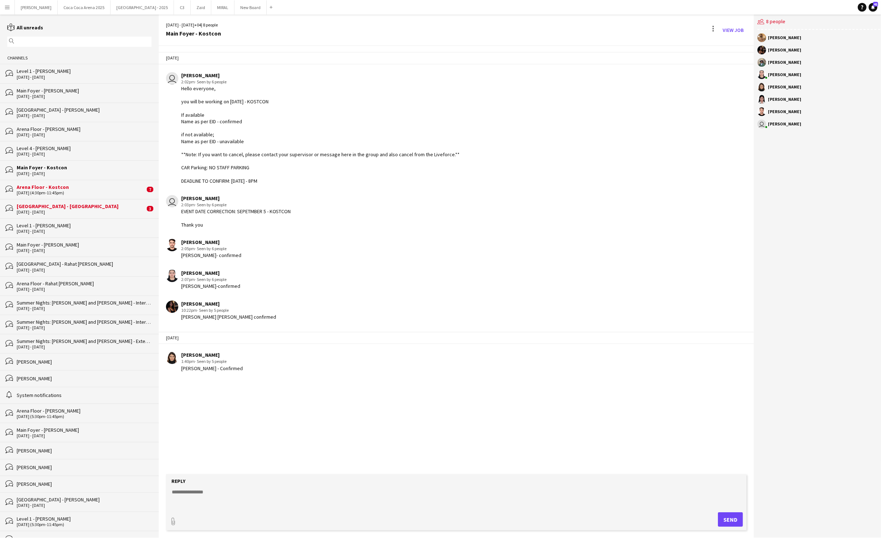
click at [44, 72] on div "Level 1 - [PERSON_NAME]" at bounding box center [84, 71] width 135 height 7
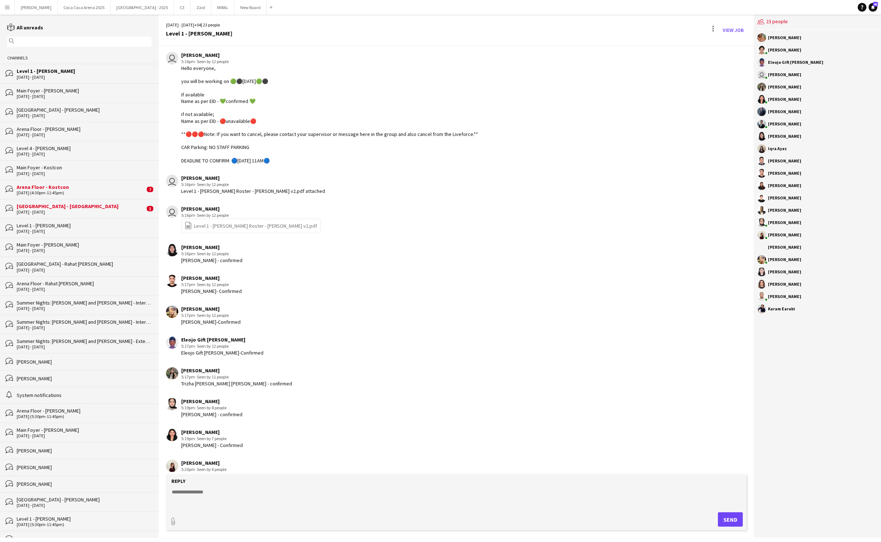
scroll to position [33, 0]
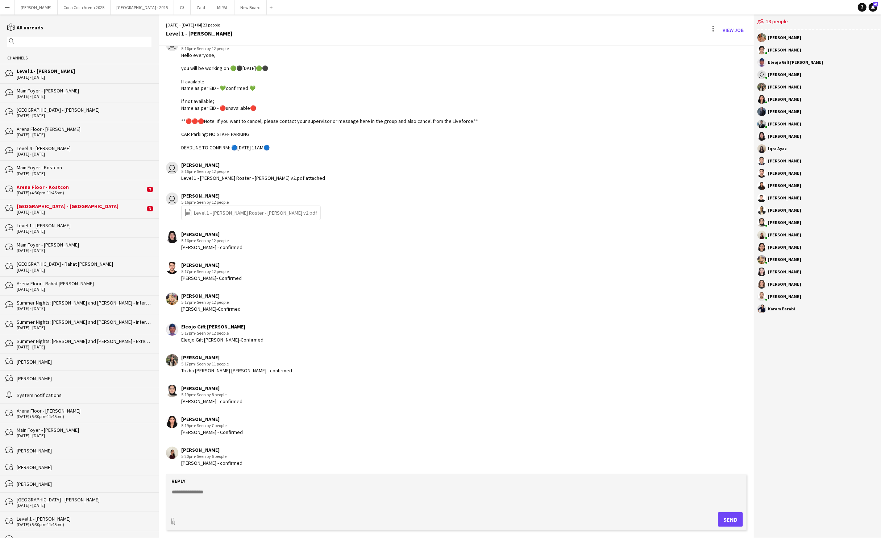
click at [210, 491] on textarea at bounding box center [456, 497] width 571 height 19
type textarea "*"
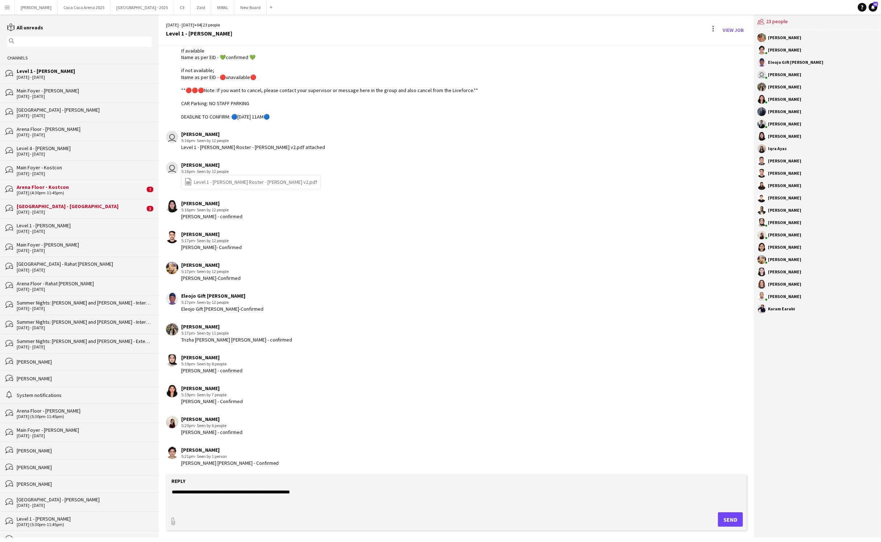
click at [348, 492] on textarea "**********" at bounding box center [456, 497] width 571 height 19
paste textarea "***"
paste textarea "**"
click at [170, 493] on form "**********" at bounding box center [456, 502] width 581 height 56
click at [171, 492] on textarea "**********" at bounding box center [456, 497] width 571 height 19
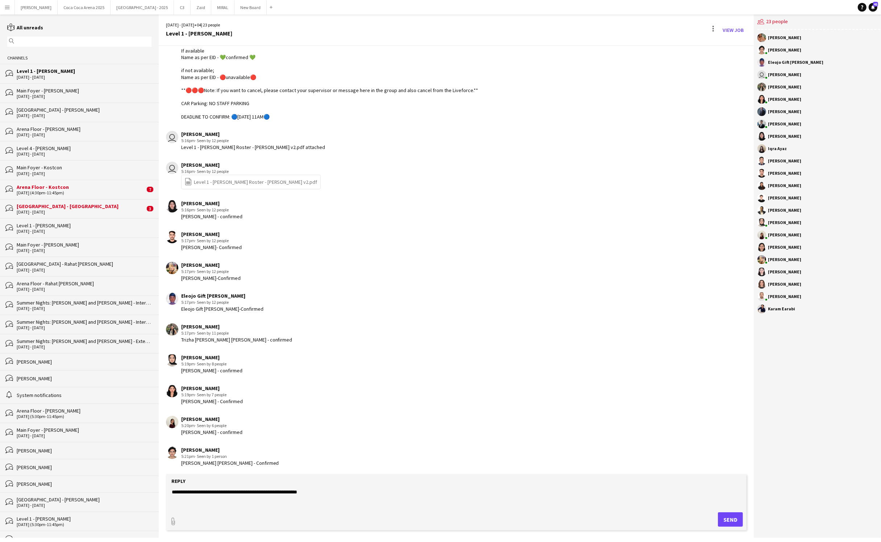
paste textarea "**"
type textarea "**********"
click at [726, 518] on button "Send" at bounding box center [730, 519] width 25 height 14
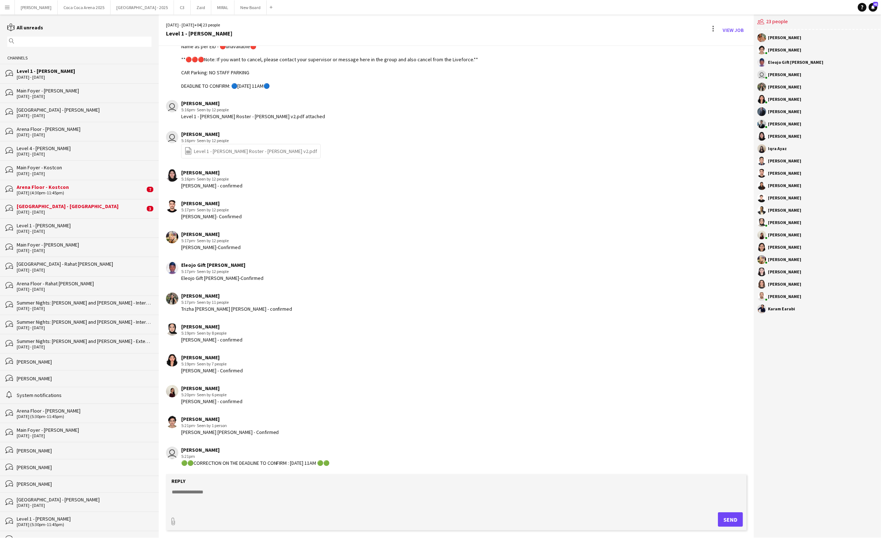
click at [49, 91] on div "Main Foyer - [PERSON_NAME]" at bounding box center [84, 90] width 135 height 7
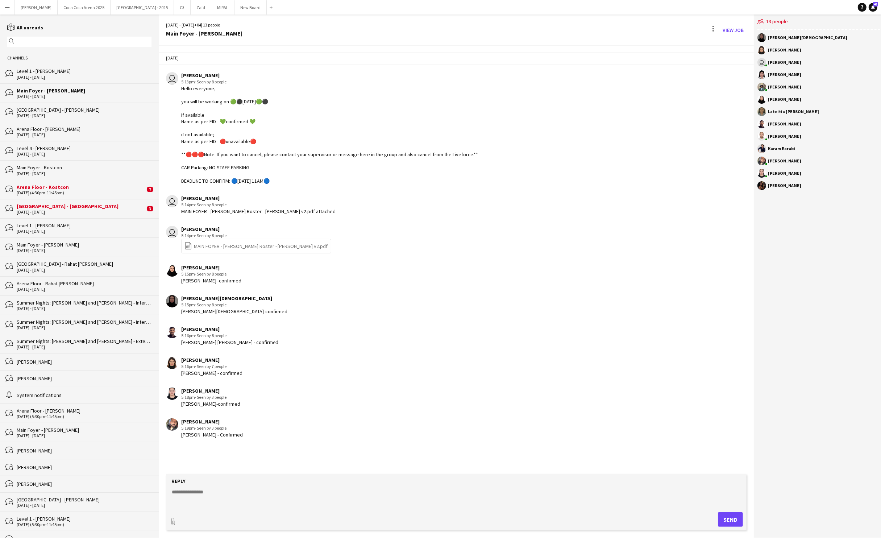
click at [235, 488] on textarea at bounding box center [456, 497] width 571 height 19
paste textarea "**********"
type textarea "**********"
click at [727, 518] on button "Send" at bounding box center [730, 519] width 25 height 14
click at [58, 113] on div "[GEOGRAPHIC_DATA] - [PERSON_NAME]" at bounding box center [84, 110] width 135 height 7
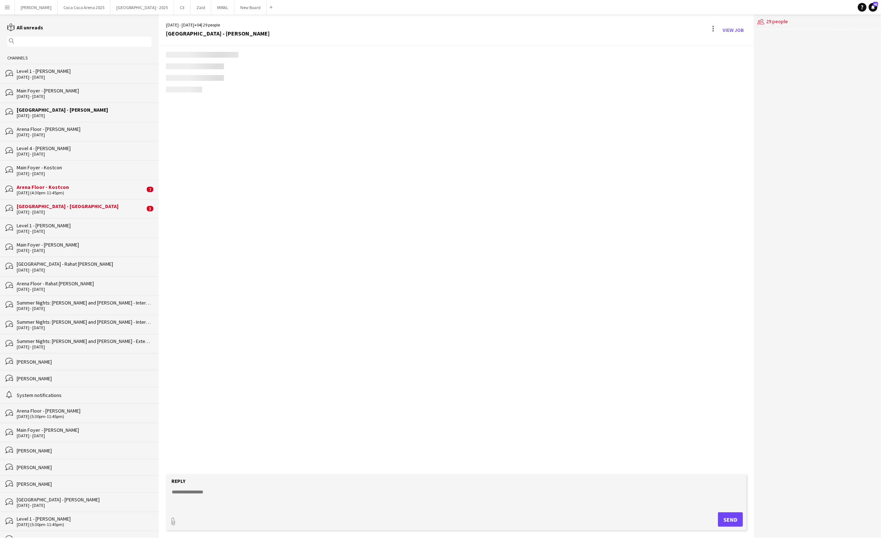
scroll to position [187, 0]
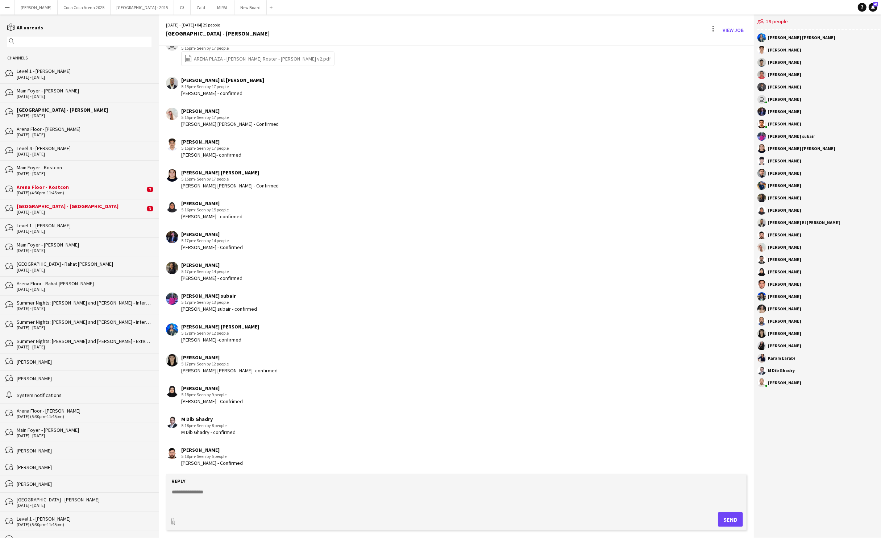
click at [238, 492] on textarea at bounding box center [456, 497] width 571 height 19
paste textarea "**********"
type textarea "**********"
click at [726, 520] on button "Send" at bounding box center [730, 519] width 25 height 14
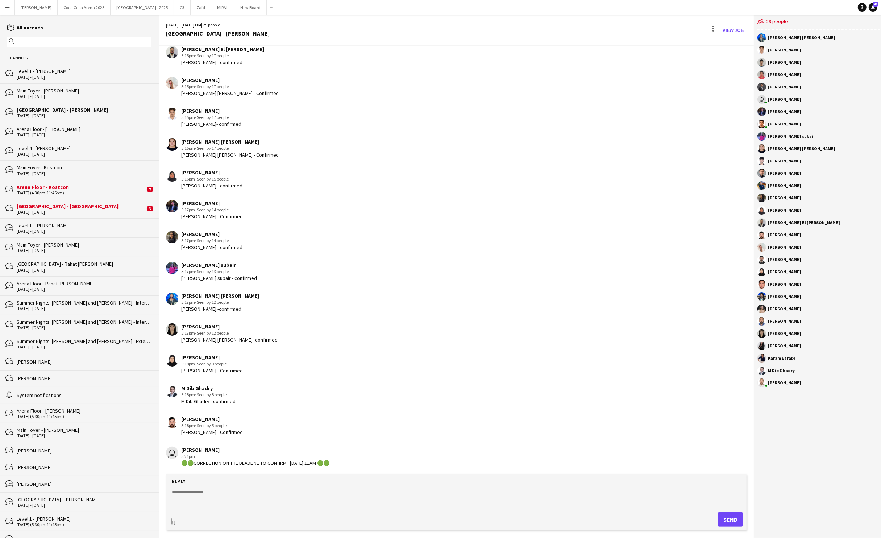
click at [37, 132] on div "Arena Floor - [PERSON_NAME]" at bounding box center [84, 129] width 135 height 7
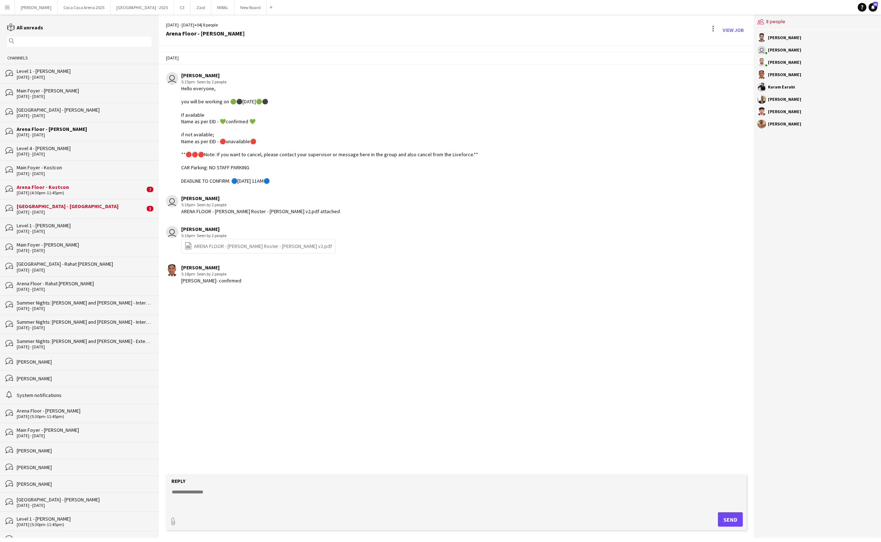
click at [263, 489] on textarea at bounding box center [456, 497] width 571 height 19
paste textarea "**********"
type textarea "**********"
click at [730, 518] on button "Send" at bounding box center [730, 519] width 25 height 14
click at [66, 148] on div "Level 4 - [PERSON_NAME]" at bounding box center [84, 148] width 135 height 7
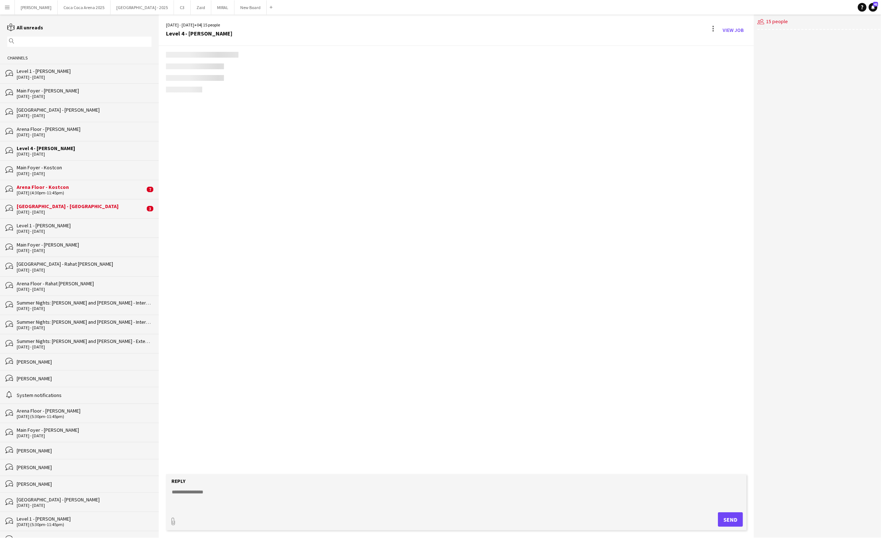
scroll to position [3, 0]
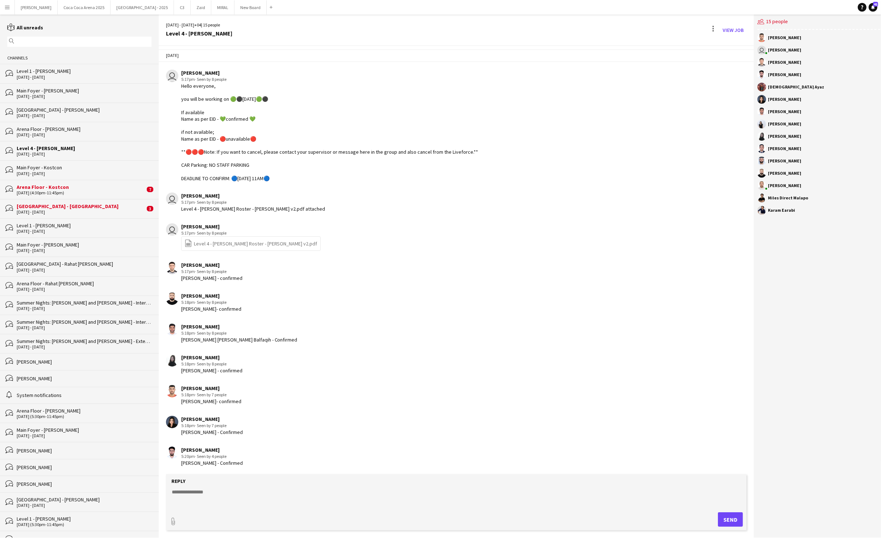
click at [214, 489] on textarea at bounding box center [456, 497] width 571 height 19
paste textarea "**********"
type textarea "**********"
click at [720, 521] on button "Send" at bounding box center [730, 519] width 25 height 14
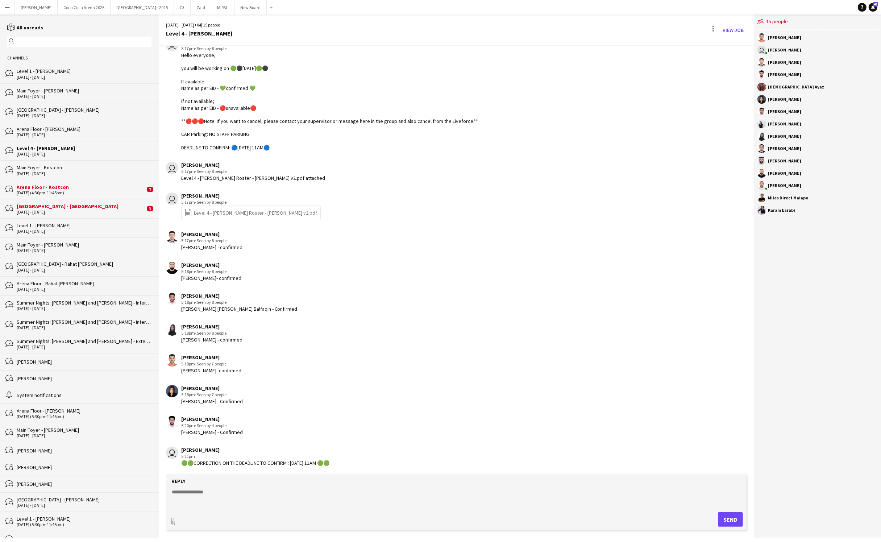
click at [91, 160] on div "bubbles Level 4 - AP Dhillon 7 - 8 Sep 2025" at bounding box center [79, 150] width 159 height 19
click at [71, 190] on div "[DATE] (4:30pm-11:45pm)" at bounding box center [81, 192] width 128 height 5
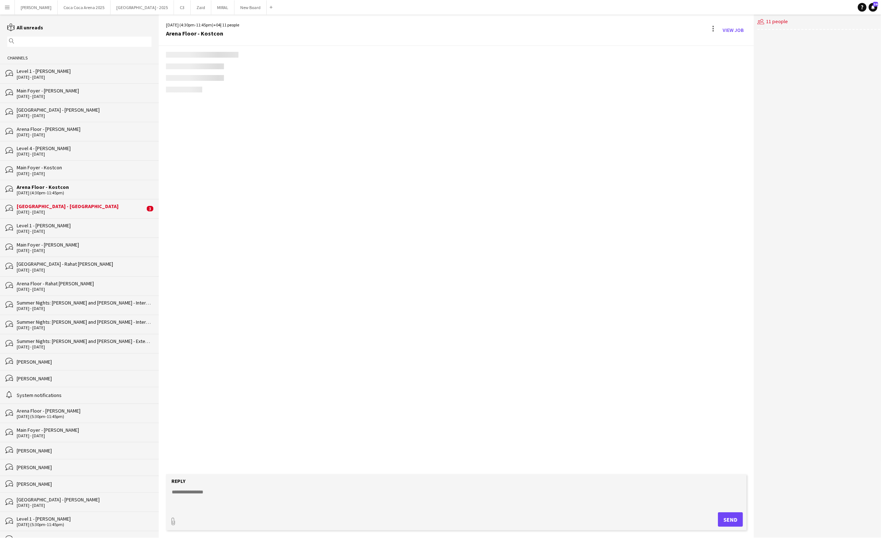
click at [67, 212] on div "[DATE] - [DATE]" at bounding box center [81, 211] width 128 height 5
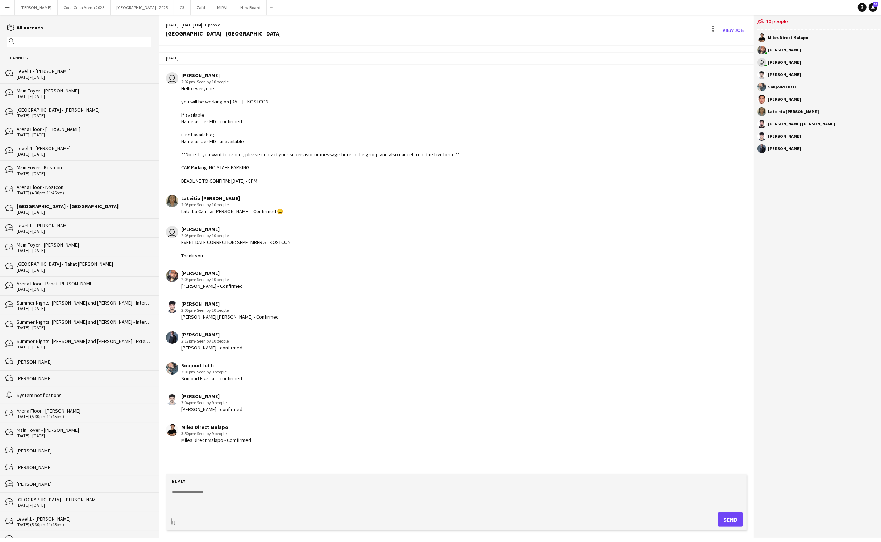
click at [62, 66] on div "bubbles Level 1 - AP Dhillon 7 - 8 Sep 2025" at bounding box center [79, 73] width 159 height 19
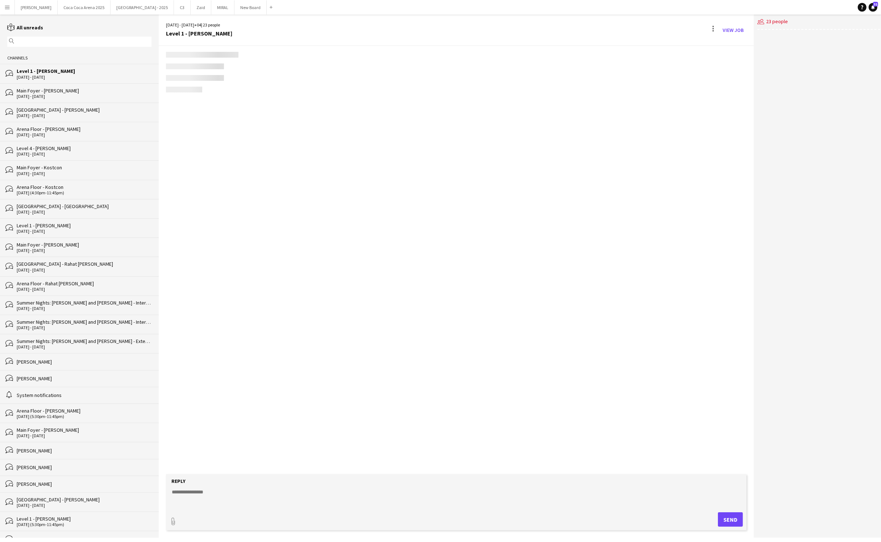
scroll to position [95, 0]
click at [59, 93] on div "Main Foyer - [PERSON_NAME]" at bounding box center [84, 90] width 135 height 7
click at [58, 117] on div "[DATE] - [DATE]" at bounding box center [84, 115] width 135 height 5
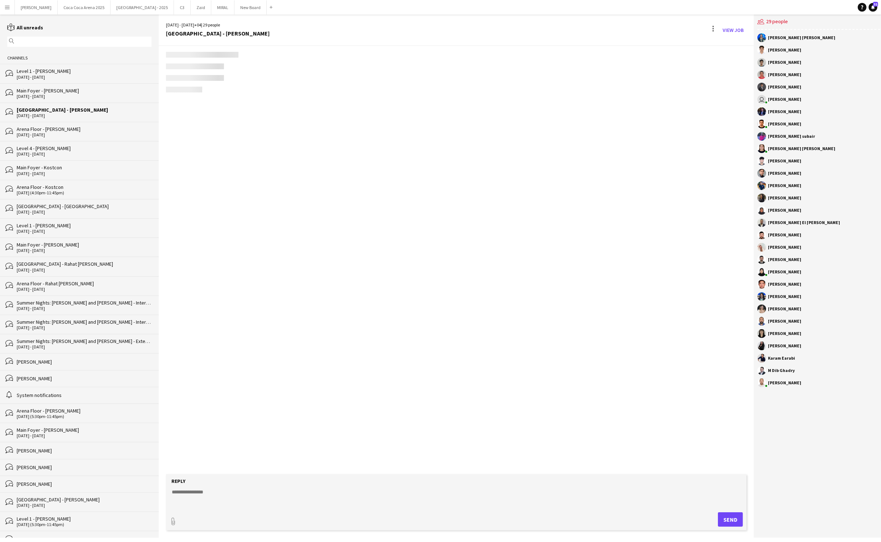
click at [58, 134] on div "[DATE] - [DATE]" at bounding box center [84, 134] width 135 height 5
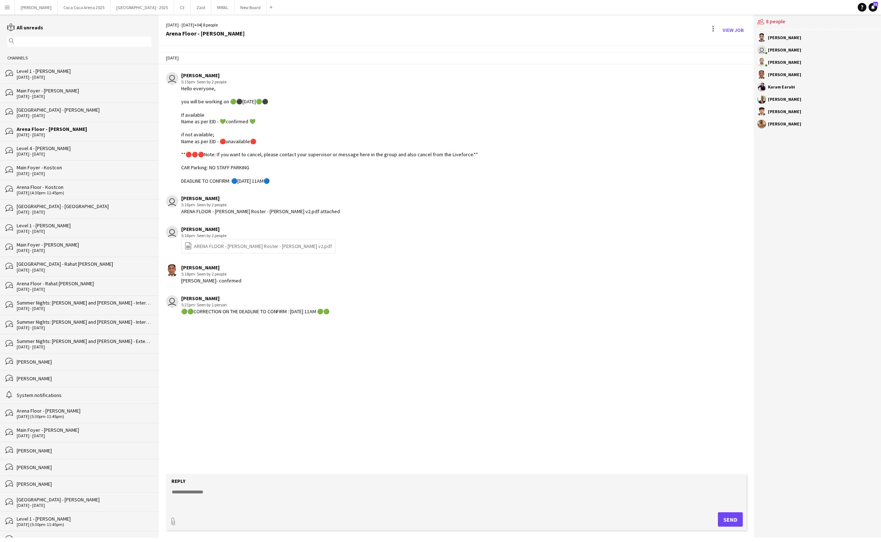
click at [54, 154] on div "[DATE] - [DATE]" at bounding box center [84, 153] width 135 height 5
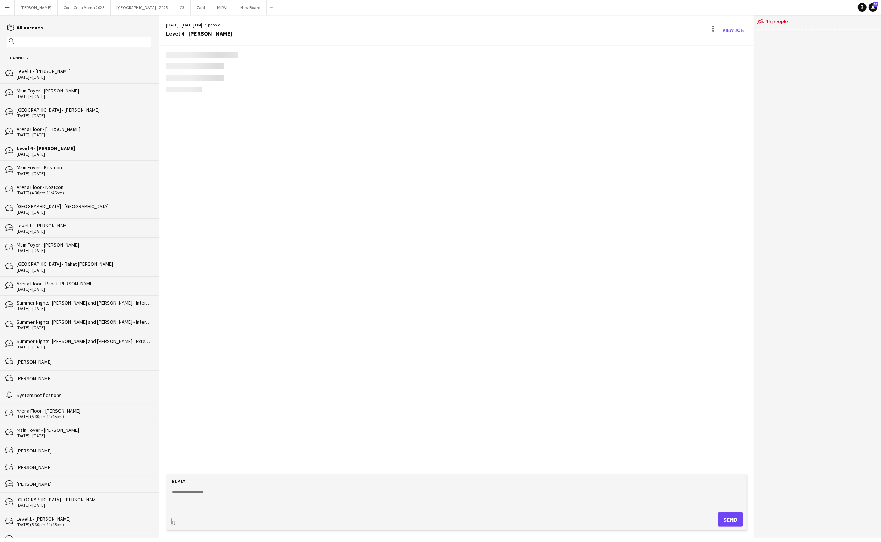
scroll to position [33, 0]
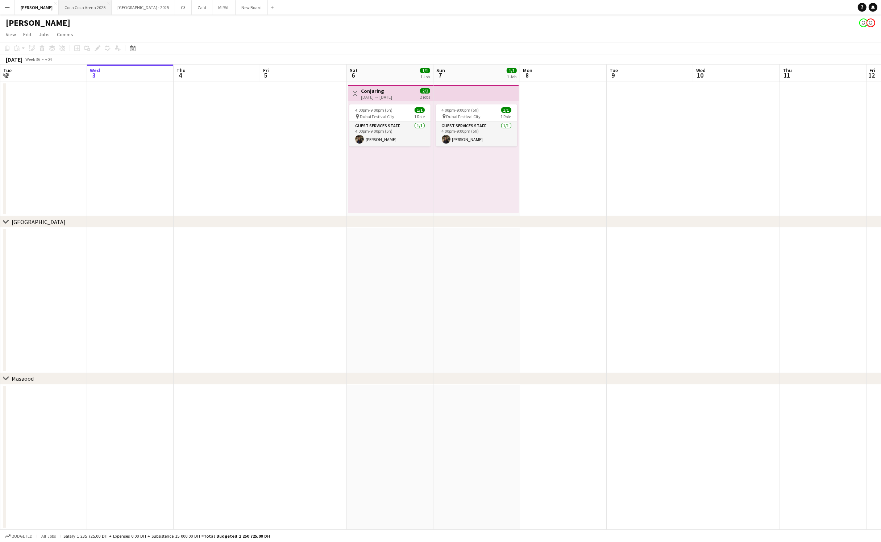
click at [74, 5] on button "[GEOGRAPHIC_DATA] 2025 Close" at bounding box center [85, 7] width 53 height 14
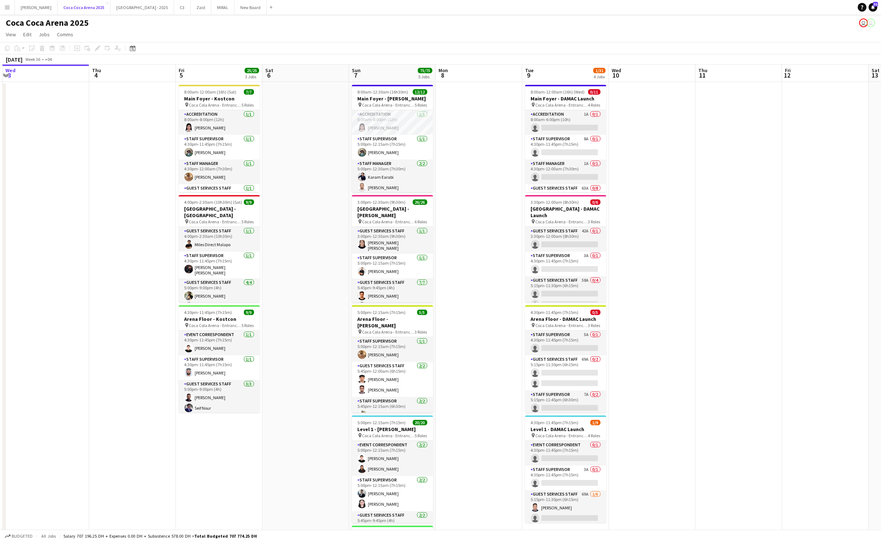
scroll to position [0, 259]
click at [546, 96] on h3 "Main Foyer - DAMAC Launch" at bounding box center [563, 98] width 81 height 7
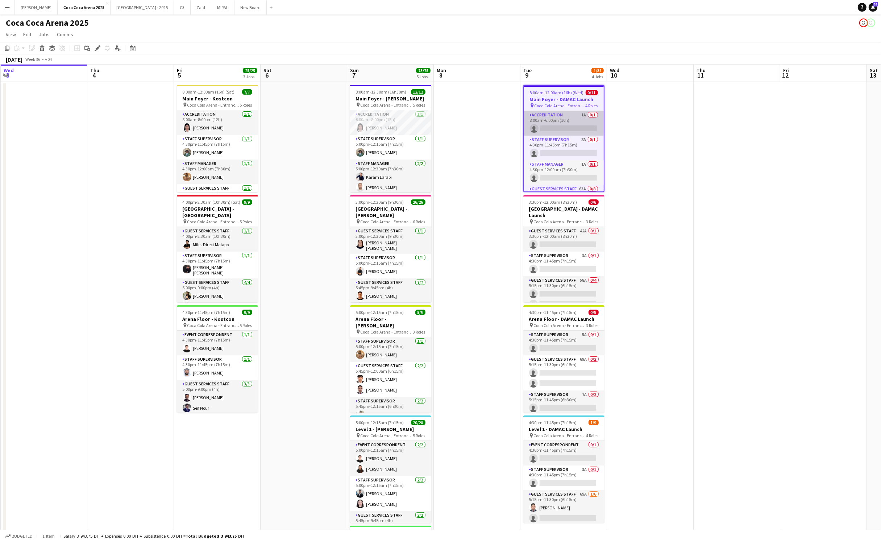
click at [551, 120] on app-card-role "Accreditation 1A 0/1 8:00am-6:00pm (10h) single-neutral-actions" at bounding box center [564, 123] width 80 height 25
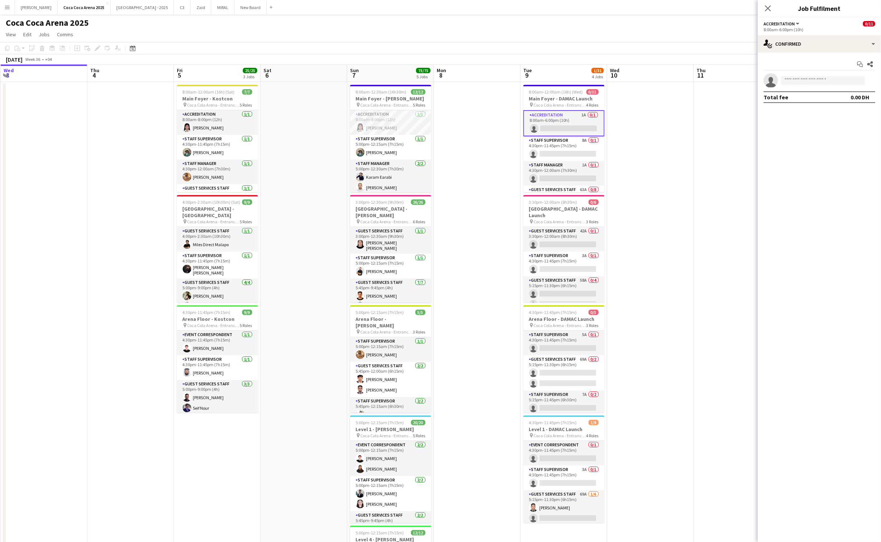
click at [813, 85] on app-invite-slot "single-neutral-actions" at bounding box center [819, 80] width 123 height 14
click at [813, 82] on input at bounding box center [823, 80] width 84 height 9
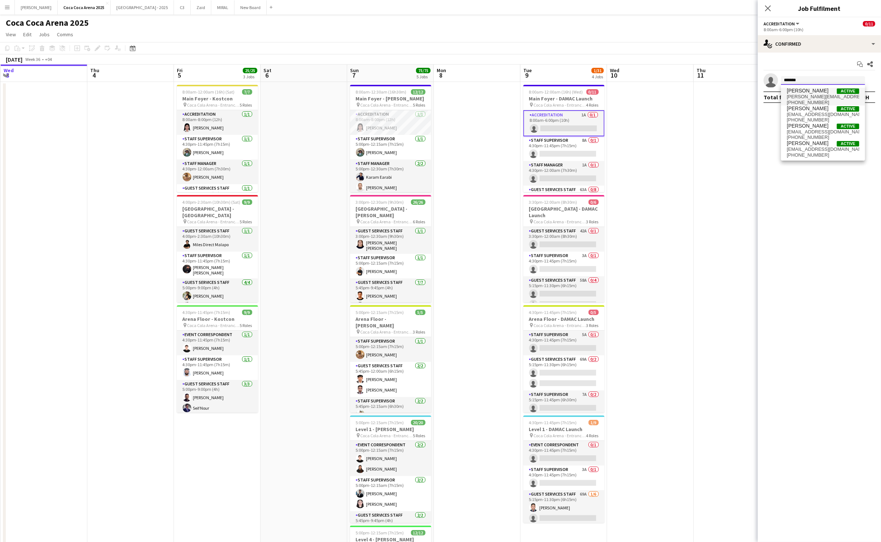
type input "*******"
click at [817, 96] on span "[PERSON_NAME][EMAIL_ADDRESS][DOMAIN_NAME]" at bounding box center [823, 97] width 72 height 6
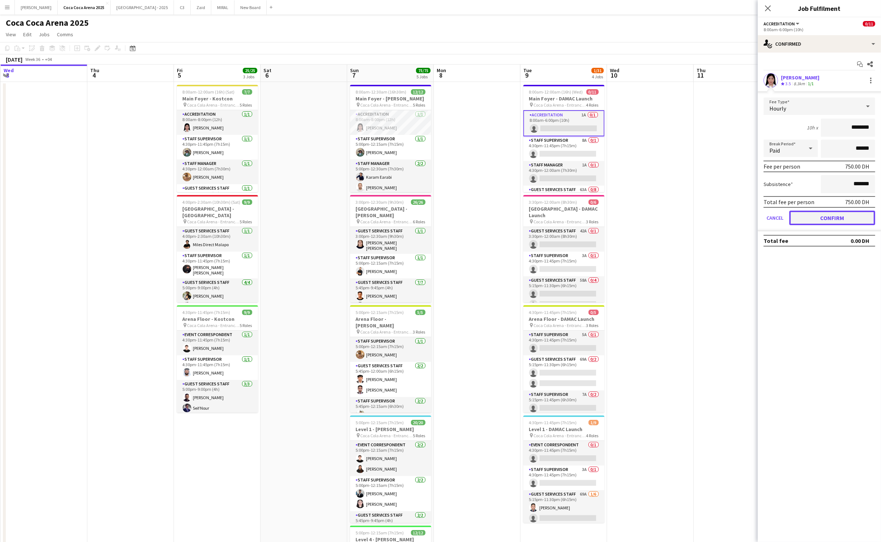
click at [811, 218] on button "Confirm" at bounding box center [832, 217] width 86 height 14
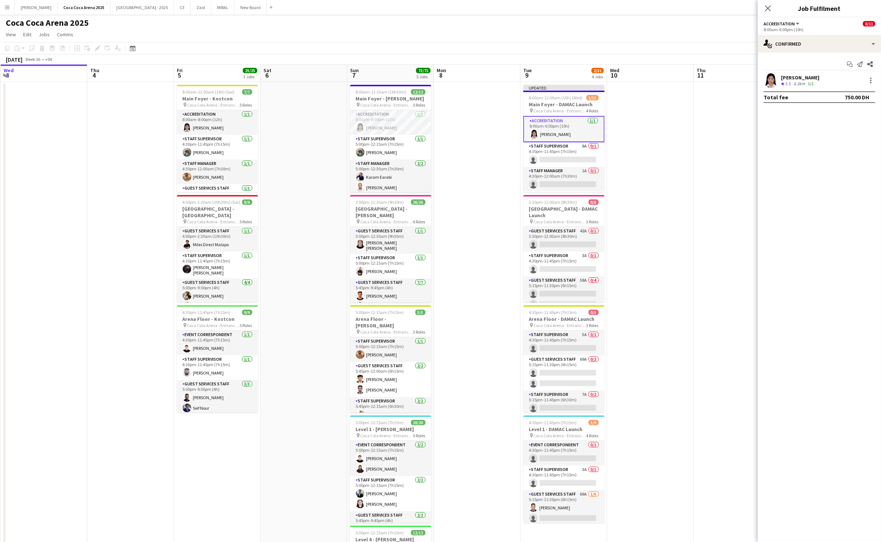
click at [695, 151] on app-date-cell at bounding box center [736, 364] width 87 height 565
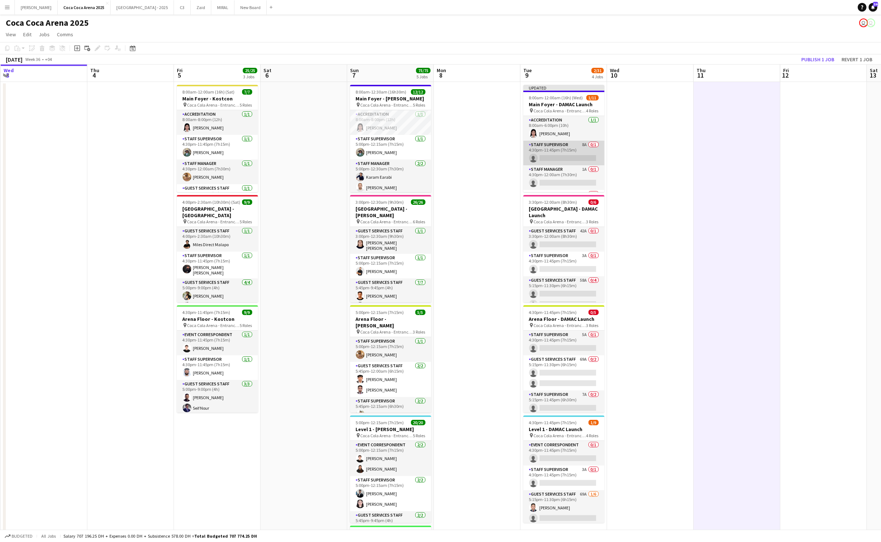
click at [575, 160] on app-card-role "Staff Supervisor 8A 0/1 4:30pm-11:45pm (7h15m) single-neutral-actions" at bounding box center [563, 153] width 81 height 25
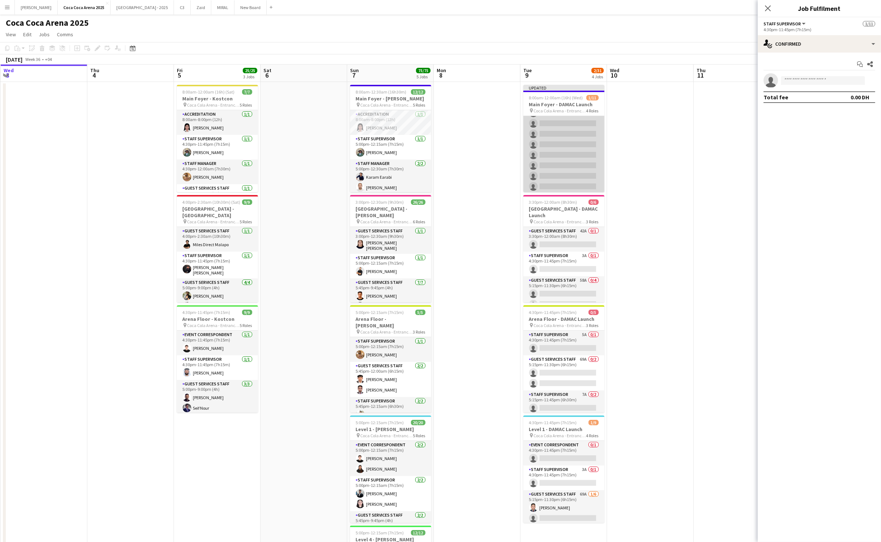
scroll to position [97, 0]
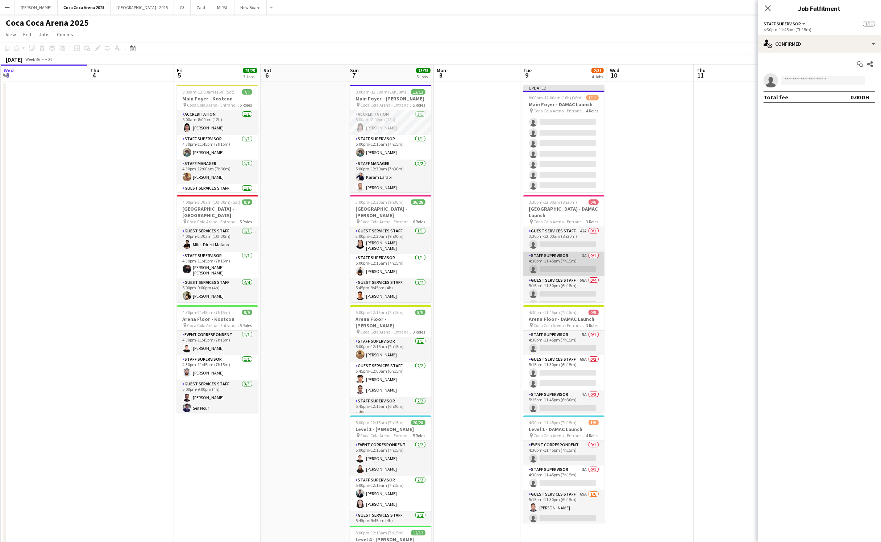
click at [557, 259] on app-card-role "Staff Supervisor 3A 0/1 4:30pm-11:45pm (7h15m) single-neutral-actions" at bounding box center [563, 263] width 81 height 25
click at [798, 82] on input at bounding box center [823, 80] width 84 height 9
type input "******"
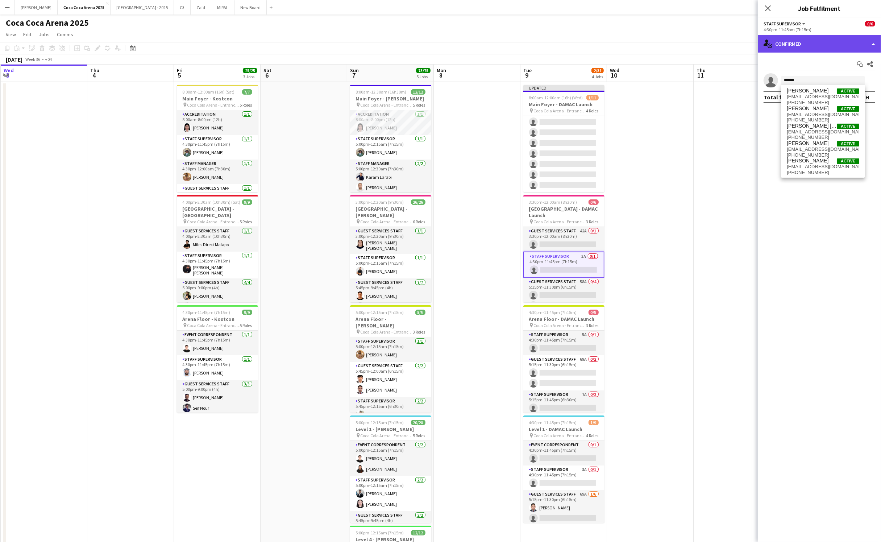
click at [791, 41] on div "single-neutral-actions-check-2 Confirmed" at bounding box center [819, 43] width 123 height 17
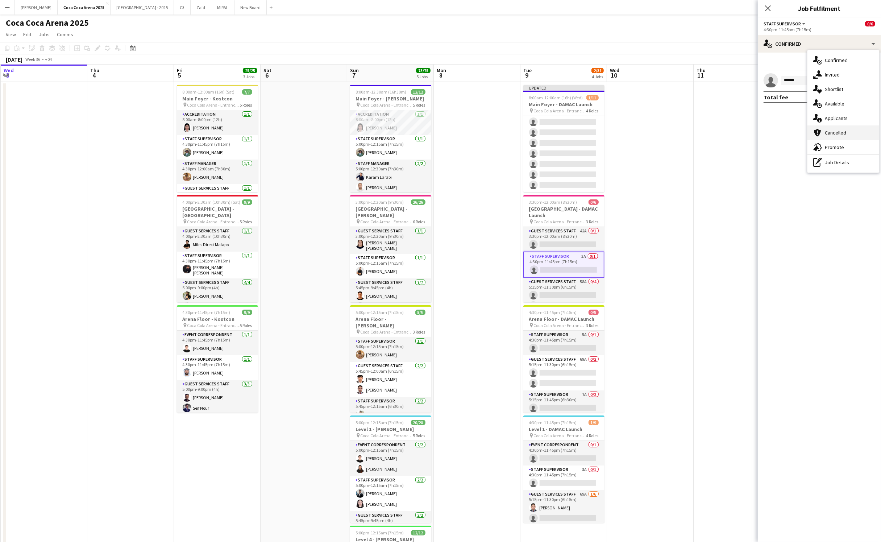
click at [830, 125] on div "cancellation Cancelled" at bounding box center [843, 132] width 72 height 14
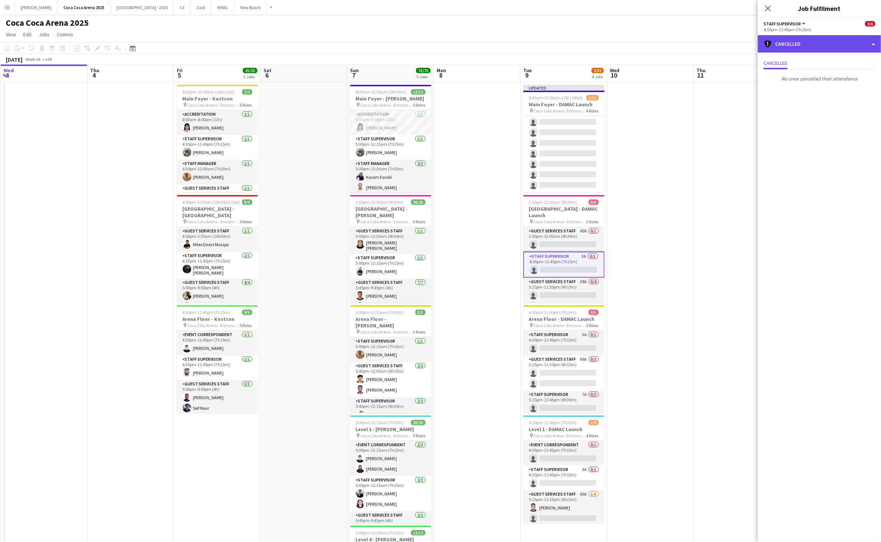
click at [797, 44] on div "cancellation Cancelled" at bounding box center [819, 43] width 123 height 17
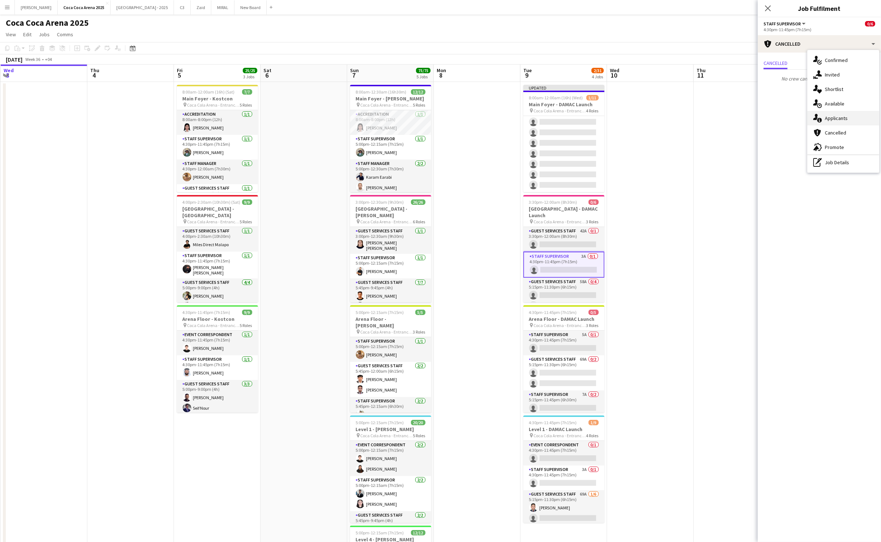
click at [827, 120] on span "Applicants" at bounding box center [836, 118] width 23 height 7
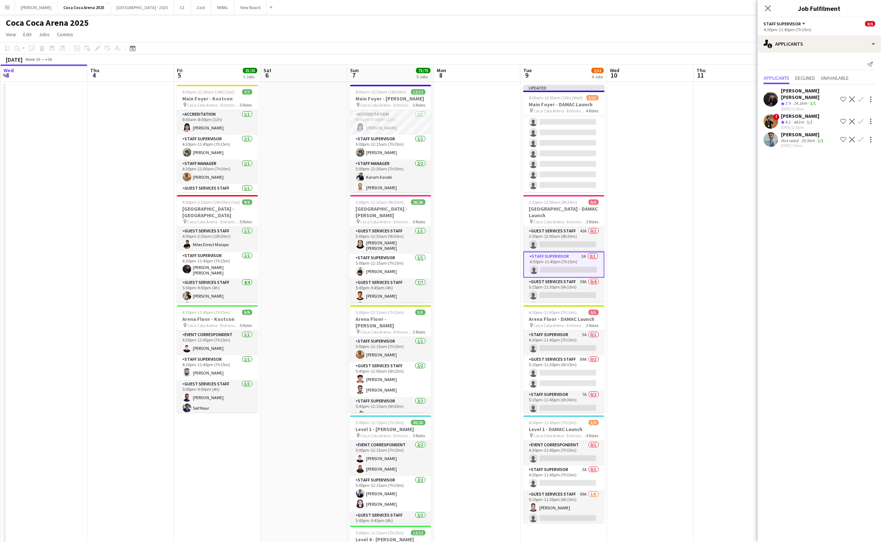
click at [860, 97] on app-icon "Confirm" at bounding box center [861, 99] width 6 height 6
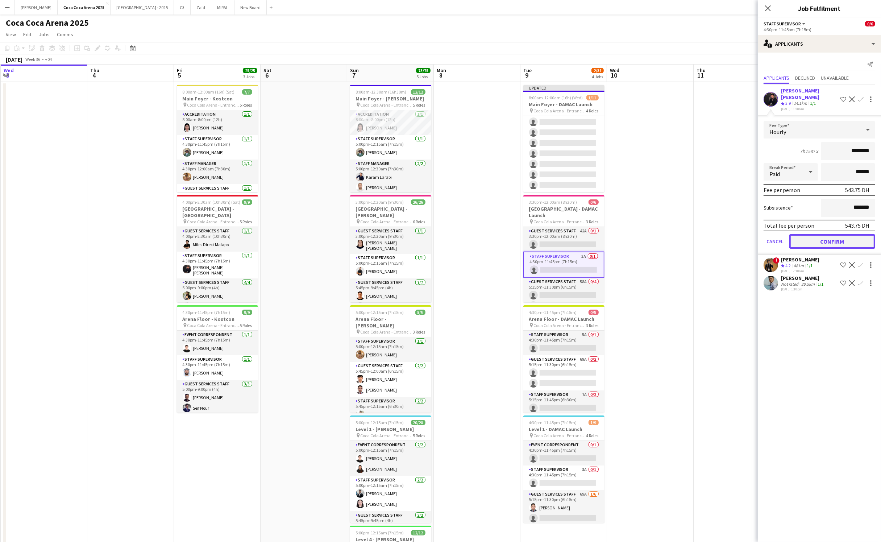
click at [845, 234] on button "Confirm" at bounding box center [832, 241] width 86 height 14
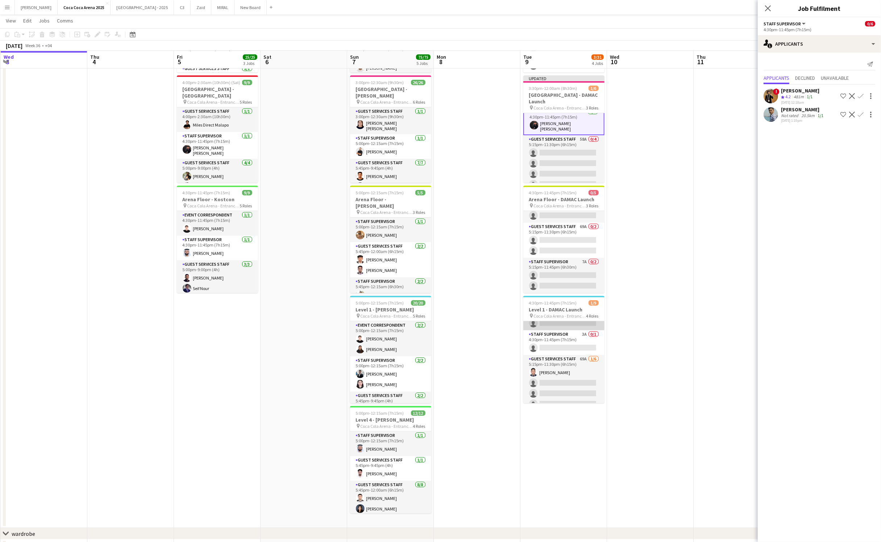
scroll to position [18, 0]
click at [570, 342] on app-card-role "Staff Supervisor 3A 0/1 4:30pm-11:45pm (7h15m) single-neutral-actions" at bounding box center [563, 340] width 81 height 25
click at [546, 346] on app-card-role "Staff Supervisor 3A 0/1 4:30pm-11:45pm (7h15m) single-neutral-actions" at bounding box center [563, 341] width 81 height 26
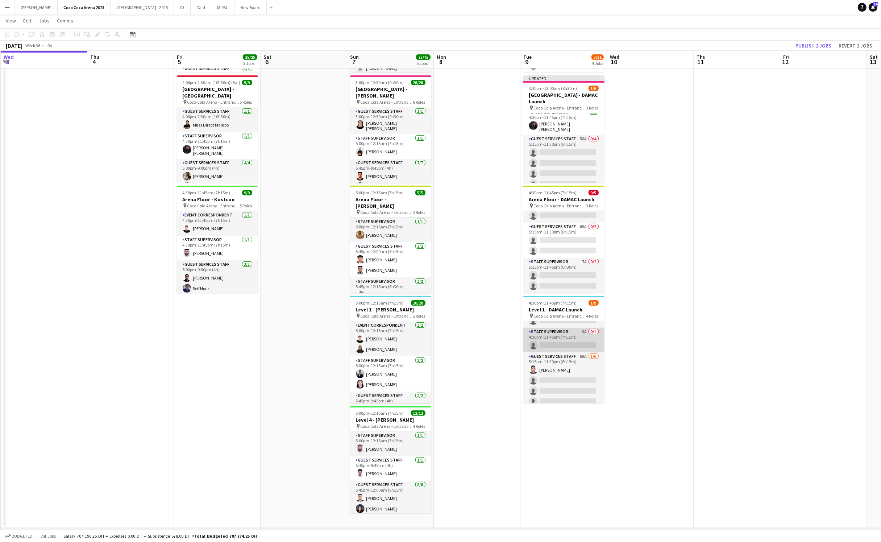
click at [546, 346] on app-card-role "Staff Supervisor 3A 0/1 4:30pm-11:45pm (7h15m) single-neutral-actions" at bounding box center [563, 340] width 81 height 25
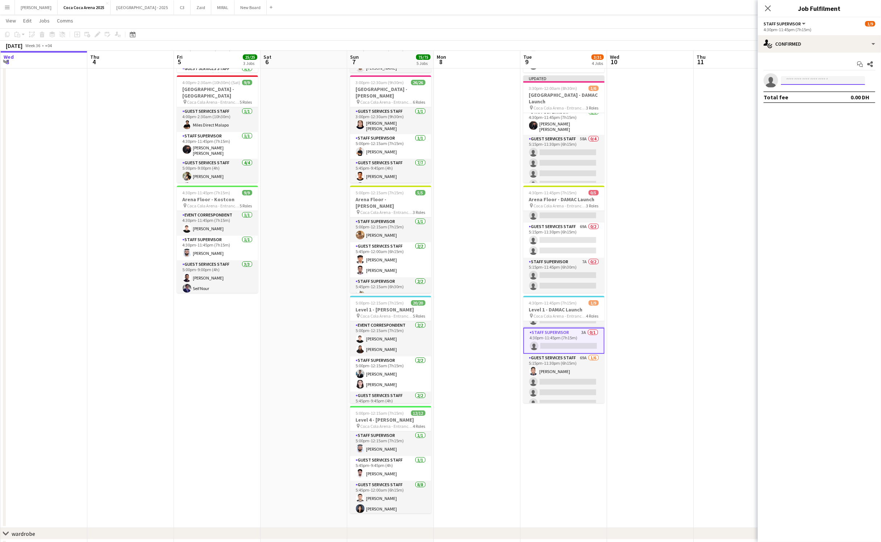
click at [816, 80] on input at bounding box center [823, 80] width 84 height 9
type input "**********"
click at [809, 100] on span "[PHONE_NUMBER]" at bounding box center [823, 103] width 72 height 6
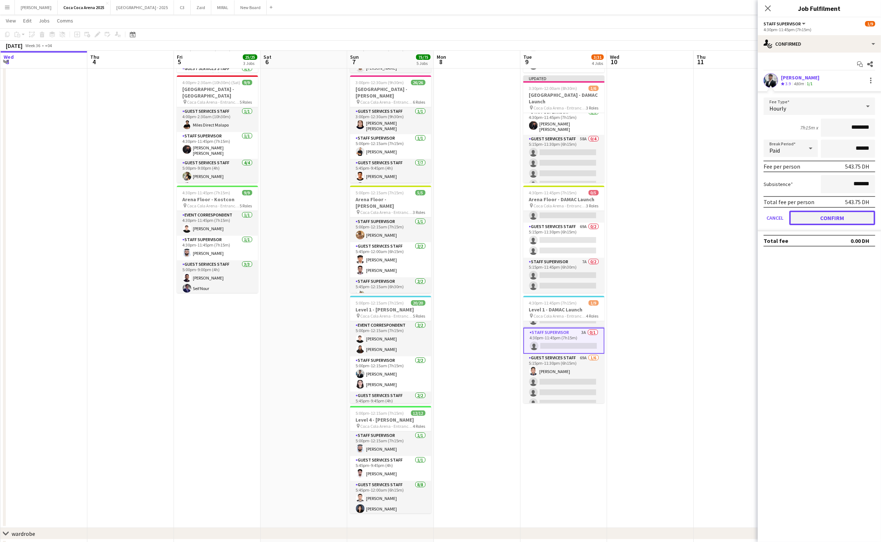
click at [808, 215] on button "Confirm" at bounding box center [832, 217] width 86 height 14
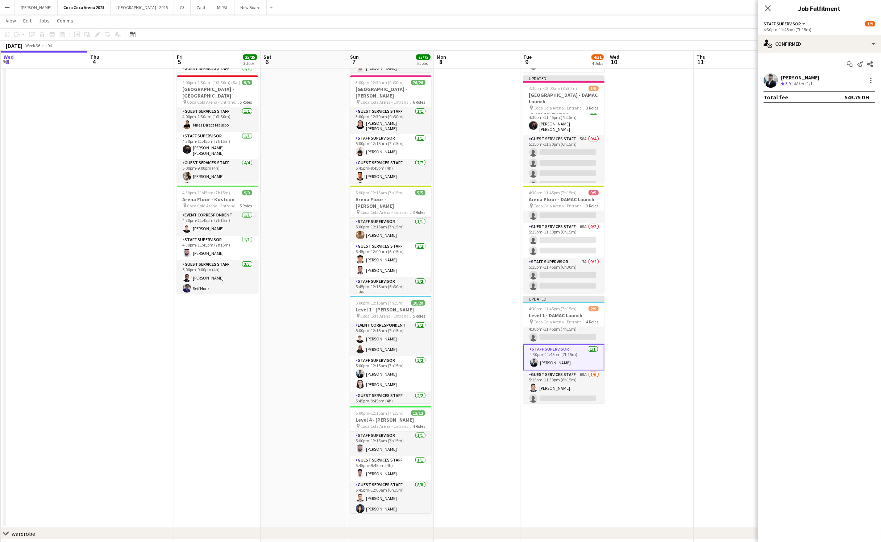
scroll to position [76, 0]
click at [569, 389] on app-card-role "Staff Supervisor 4A 0/1 5:15pm-11:45pm (6h30m) single-neutral-actions" at bounding box center [563, 390] width 81 height 25
click at [822, 80] on input at bounding box center [823, 80] width 84 height 9
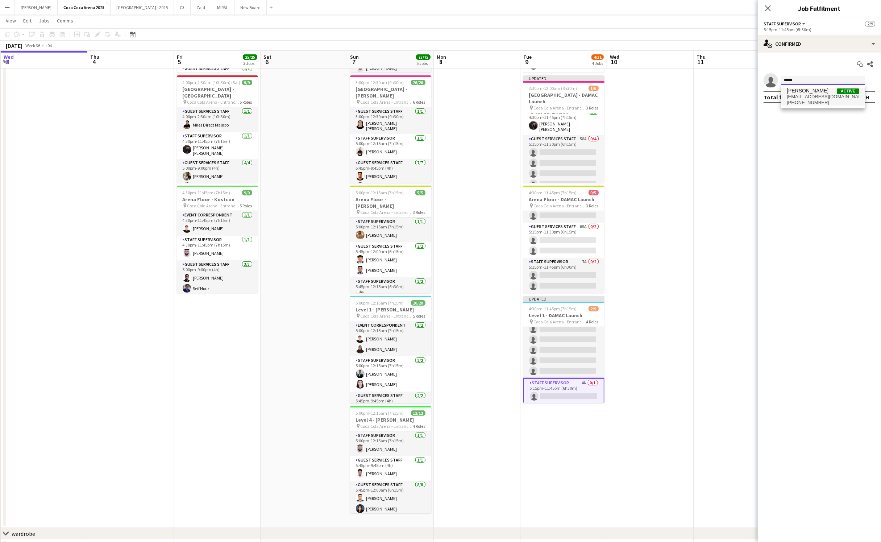
type input "*****"
click at [820, 96] on span "[EMAIL_ADDRESS][DOMAIN_NAME]" at bounding box center [823, 97] width 72 height 6
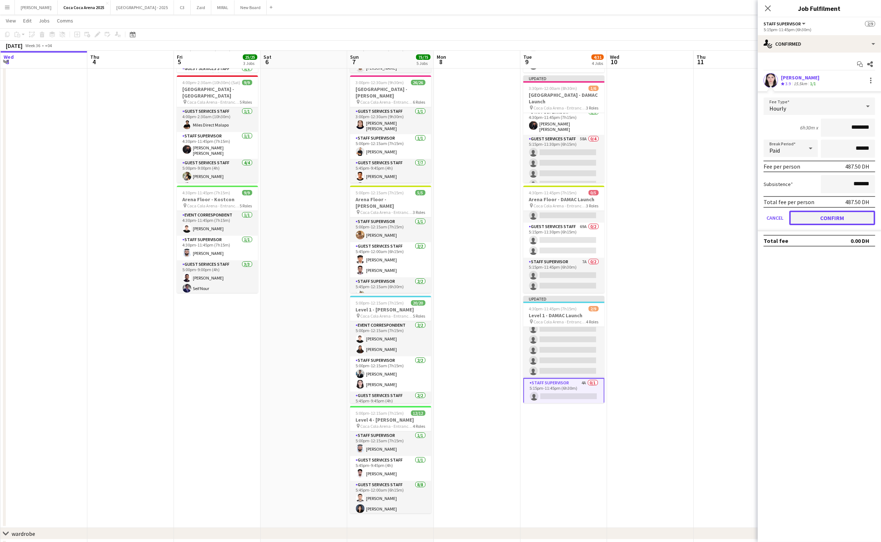
click at [816, 210] on button "Confirm" at bounding box center [832, 217] width 86 height 14
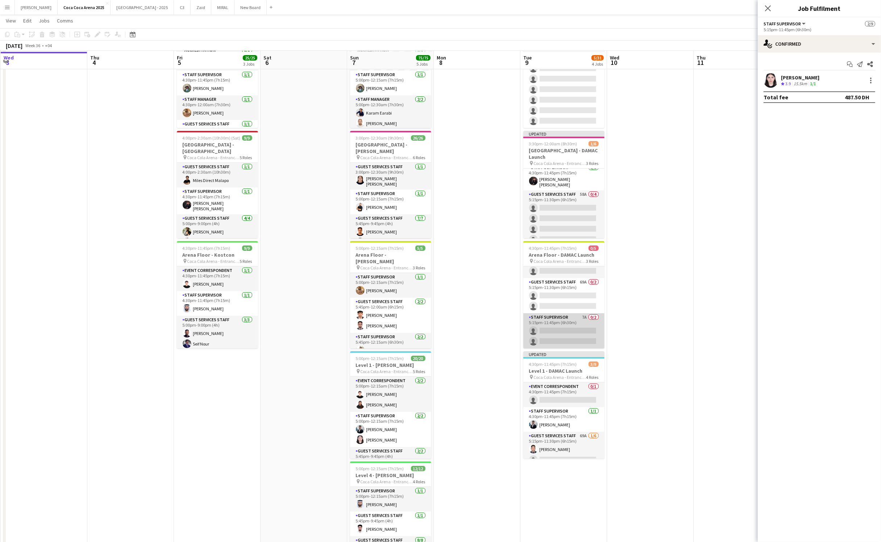
scroll to position [65, 0]
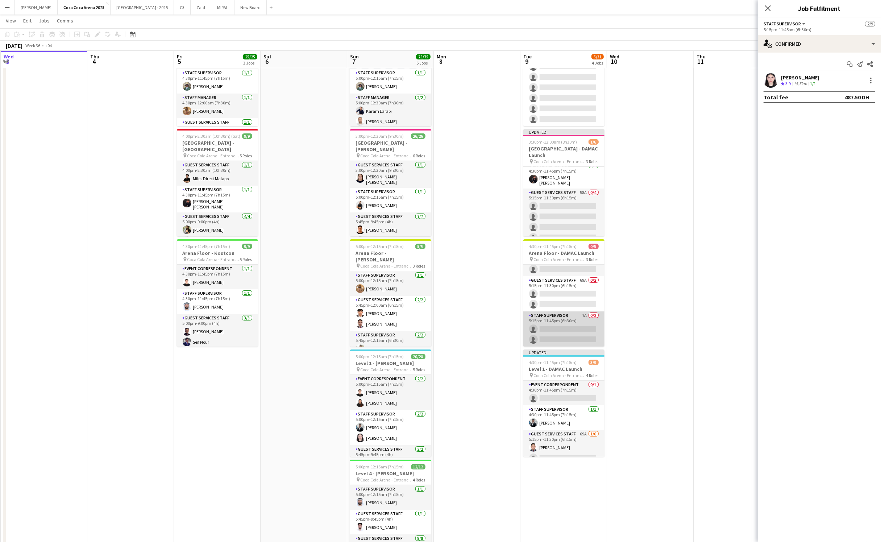
click at [579, 330] on app-card-role "Staff Supervisor 7A 0/2 5:15pm-11:45pm (6h30m) single-neutral-actions single-ne…" at bounding box center [563, 328] width 81 height 35
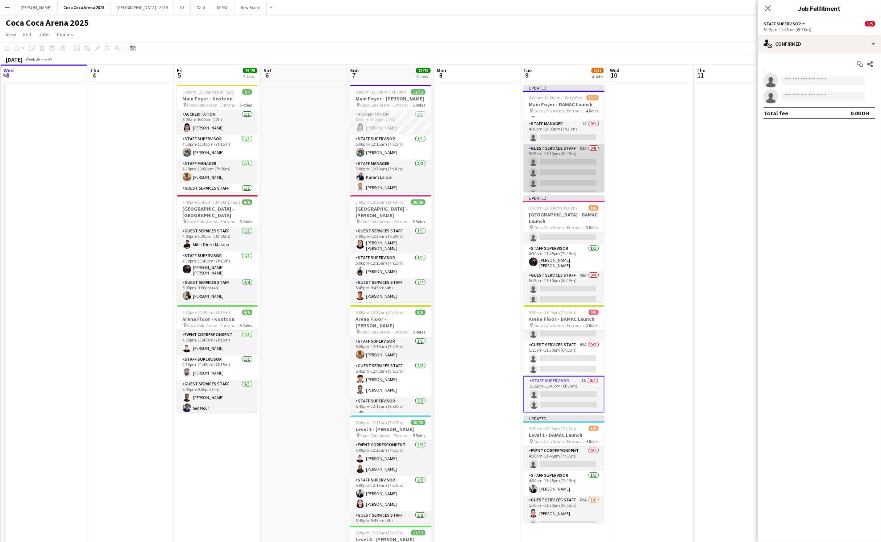
scroll to position [10, 0]
click at [578, 172] on app-card-role "Staff Manager 1A 0/1 4:30pm-12:00am (7h30m) single-neutral-actions" at bounding box center [563, 167] width 81 height 25
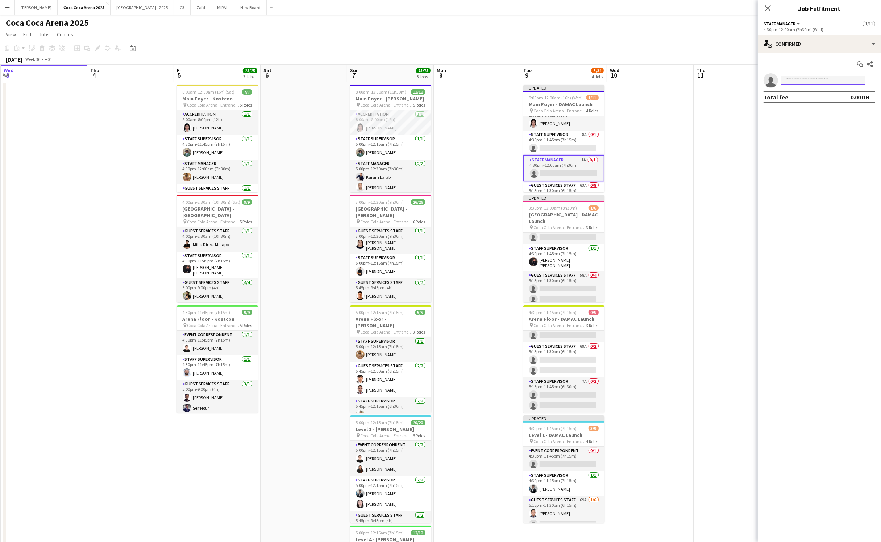
click at [824, 81] on input at bounding box center [823, 80] width 84 height 9
type input "*"
type input "**********"
click at [815, 95] on span "[EMAIL_ADDRESS][DOMAIN_NAME]" at bounding box center [823, 97] width 72 height 6
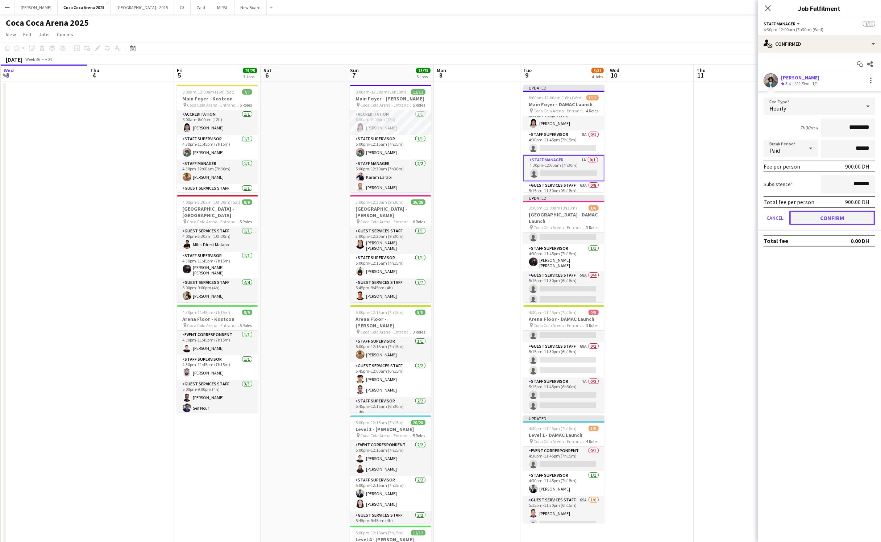
click at [833, 214] on button "Confirm" at bounding box center [832, 217] width 86 height 14
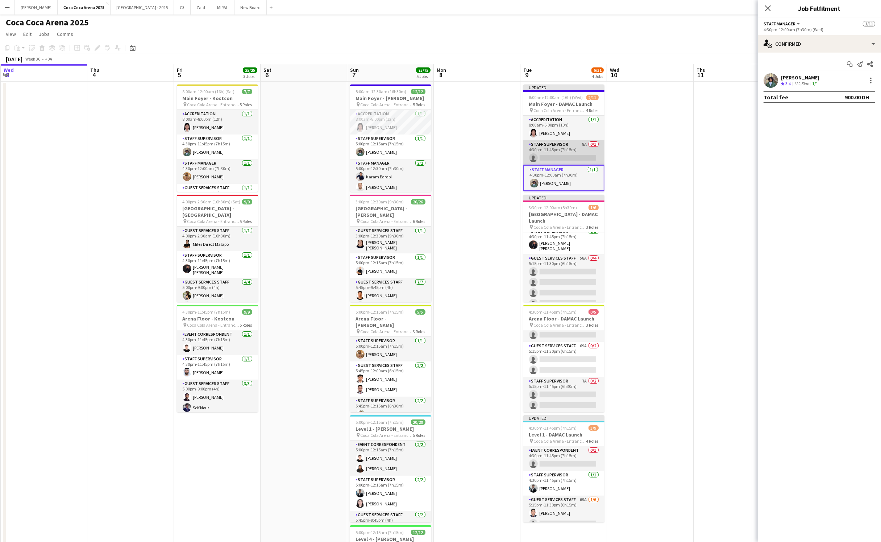
scroll to position [0, 0]
click at [570, 154] on app-card-role "Staff Supervisor 8A 0/1 4:30pm-11:45pm (7h15m) single-neutral-actions" at bounding box center [563, 153] width 81 height 25
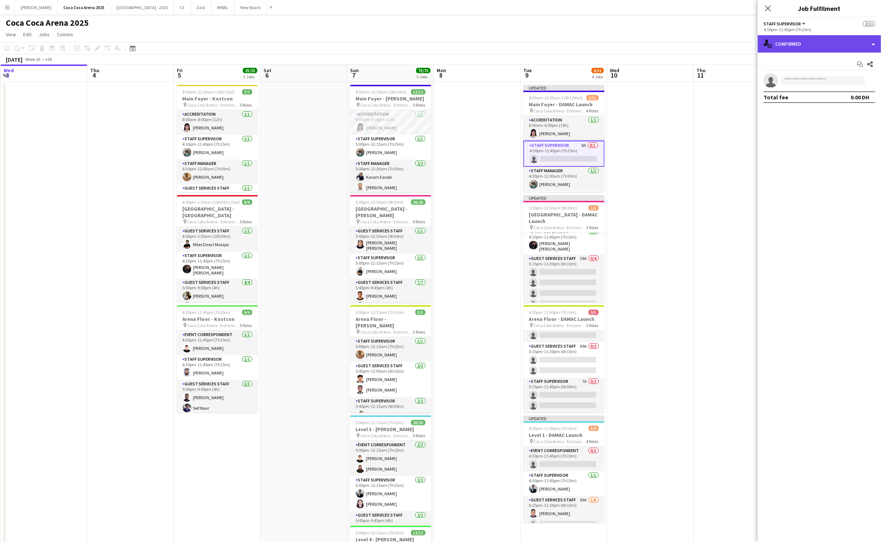
click at [789, 40] on div "single-neutral-actions-check-2 Confirmed" at bounding box center [819, 43] width 123 height 17
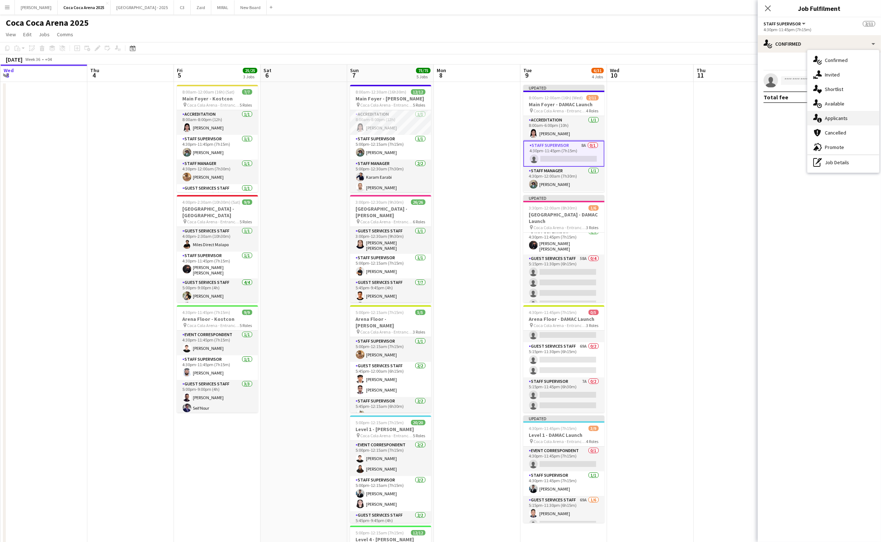
click at [825, 116] on span "Applicants" at bounding box center [836, 118] width 23 height 7
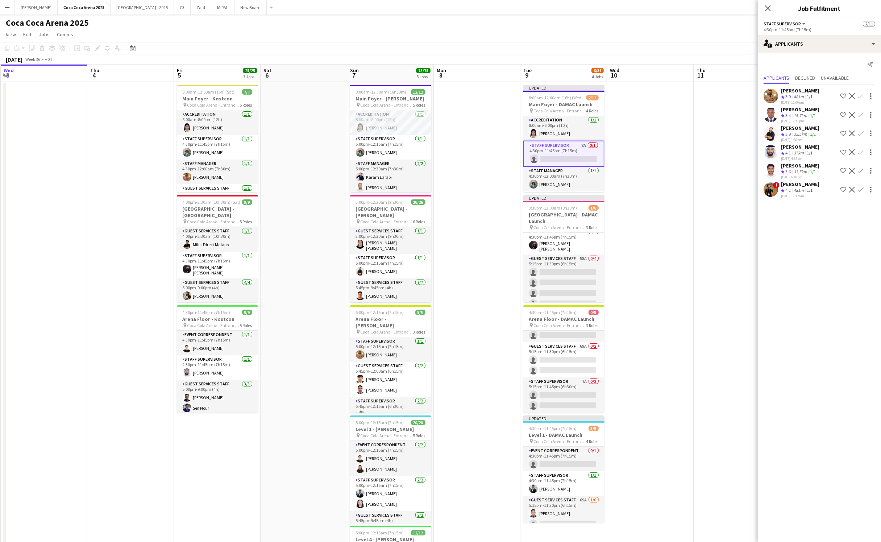
click at [860, 170] on app-icon "Confirm" at bounding box center [861, 171] width 6 height 6
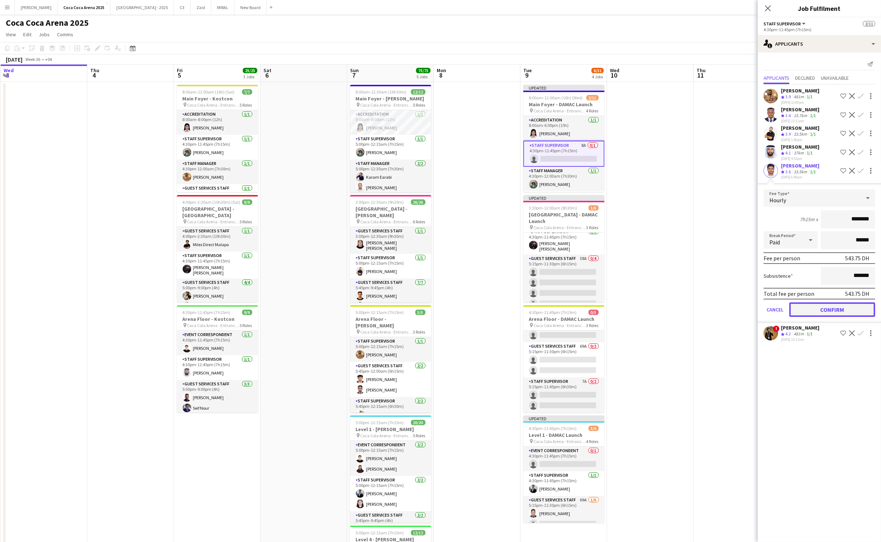
click at [846, 305] on button "Confirm" at bounding box center [832, 309] width 86 height 14
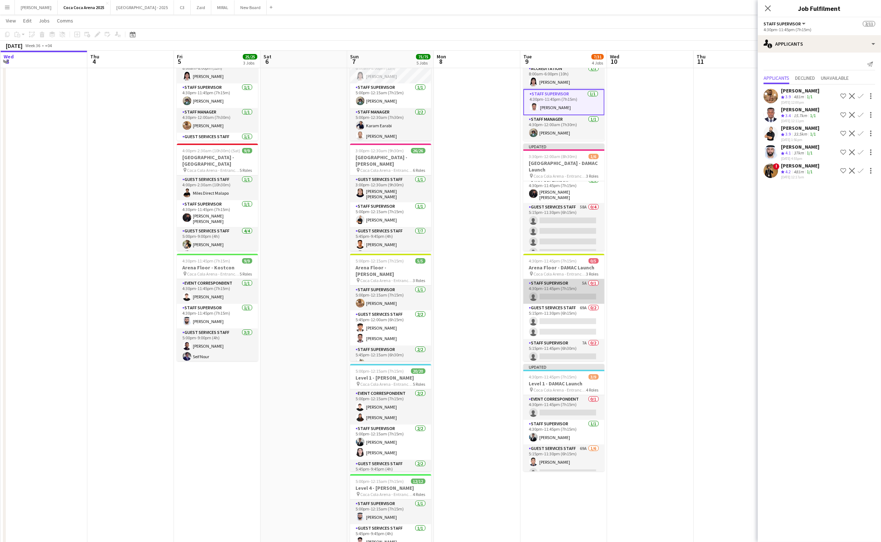
click at [567, 299] on app-card-role "Staff Supervisor 5A 0/1 4:30pm-11:45pm (7h15m) single-neutral-actions" at bounding box center [563, 291] width 81 height 25
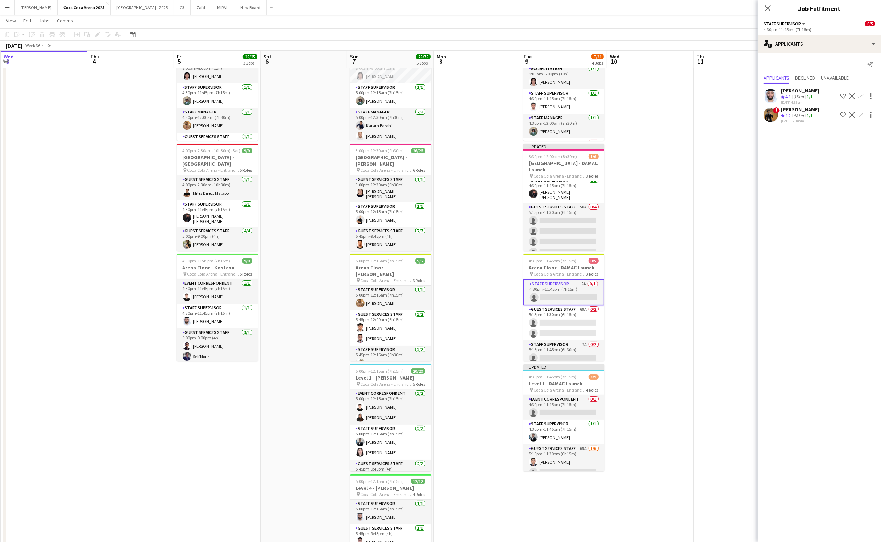
click at [567, 299] on app-card-role "Staff Supervisor 5A 0/1 4:30pm-11:45pm (7h15m) single-neutral-actions" at bounding box center [563, 292] width 81 height 26
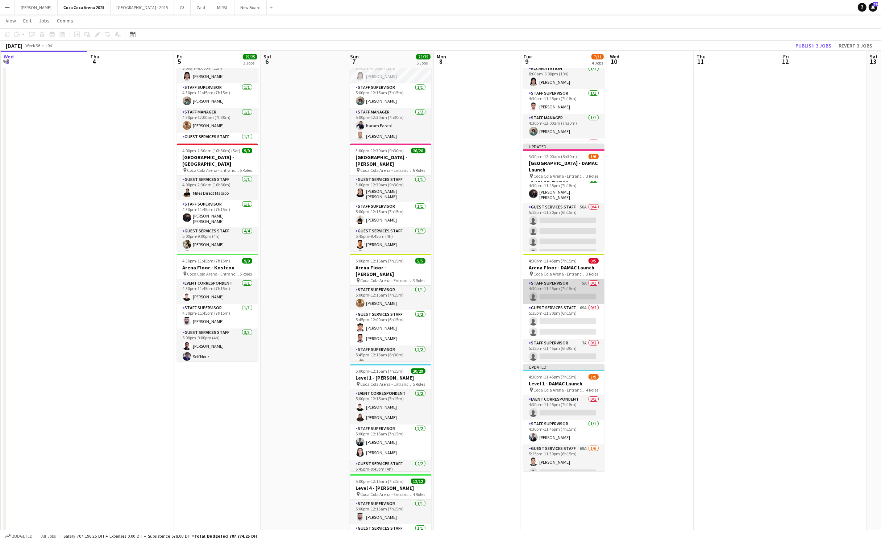
click at [567, 299] on app-card-role "Staff Supervisor 5A 0/1 4:30pm-11:45pm (7h15m) single-neutral-actions" at bounding box center [563, 291] width 81 height 25
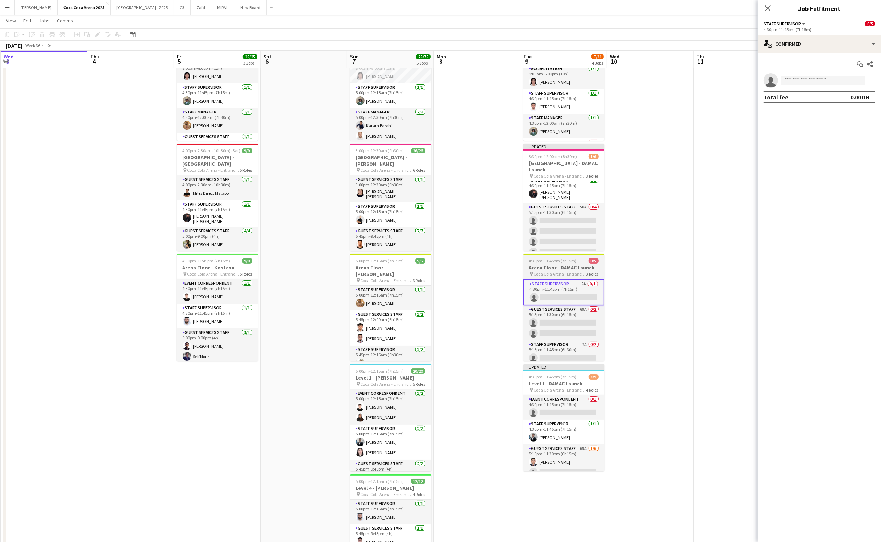
click at [551, 267] on h3 "Arena Floor - DAMAC Launch" at bounding box center [563, 267] width 81 height 7
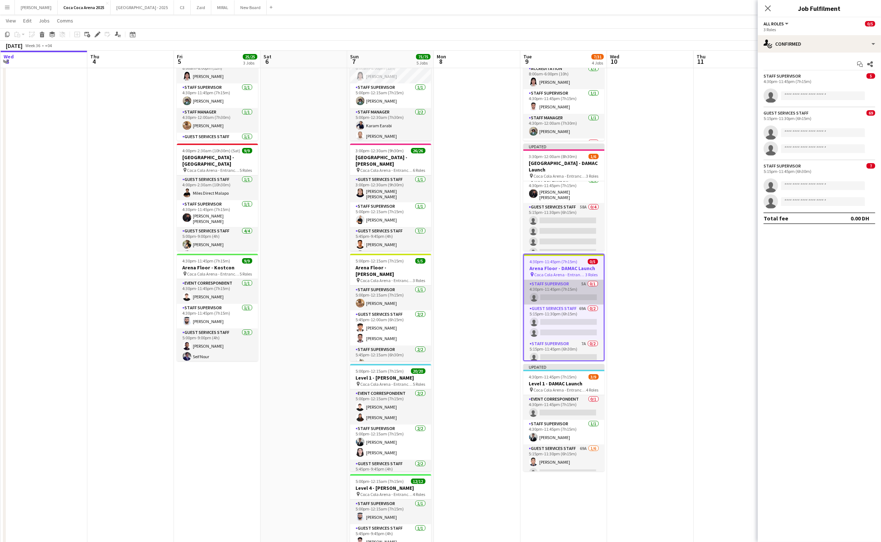
click at [553, 290] on app-card-role "Staff Supervisor 5A 0/1 4:30pm-11:45pm (7h15m) single-neutral-actions" at bounding box center [564, 292] width 80 height 25
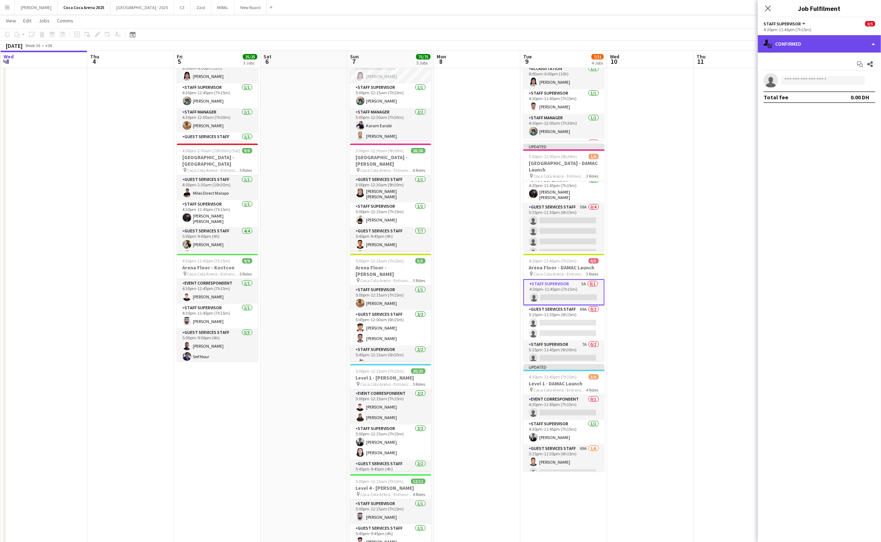
click at [794, 45] on div "single-neutral-actions-check-2 Confirmed" at bounding box center [819, 43] width 123 height 17
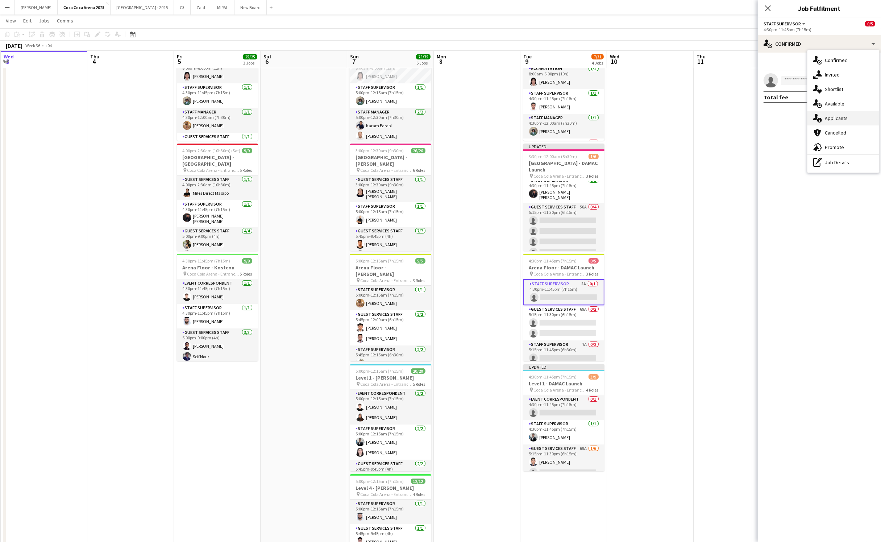
click at [837, 117] on span "Applicants" at bounding box center [836, 118] width 23 height 7
click at [860, 96] on app-icon "Confirm" at bounding box center [861, 96] width 6 height 6
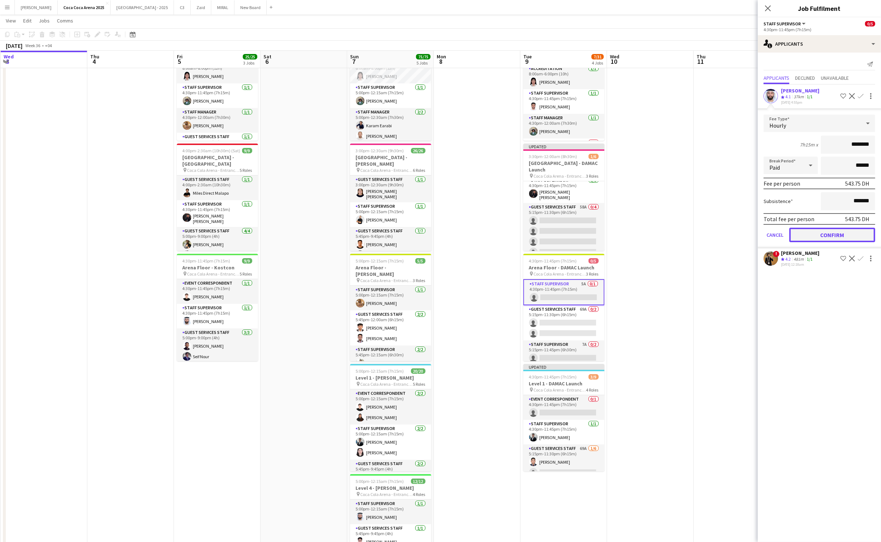
click at [826, 229] on button "Confirm" at bounding box center [832, 235] width 86 height 14
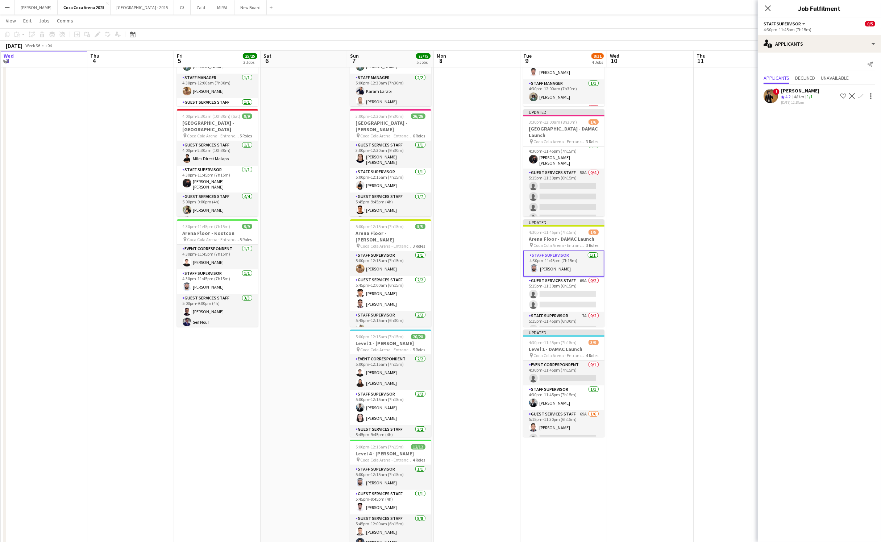
scroll to position [86, 0]
click at [556, 370] on app-card-role "Event Correspondent 0/1 4:30pm-11:45pm (7h15m) single-neutral-actions" at bounding box center [563, 371] width 81 height 25
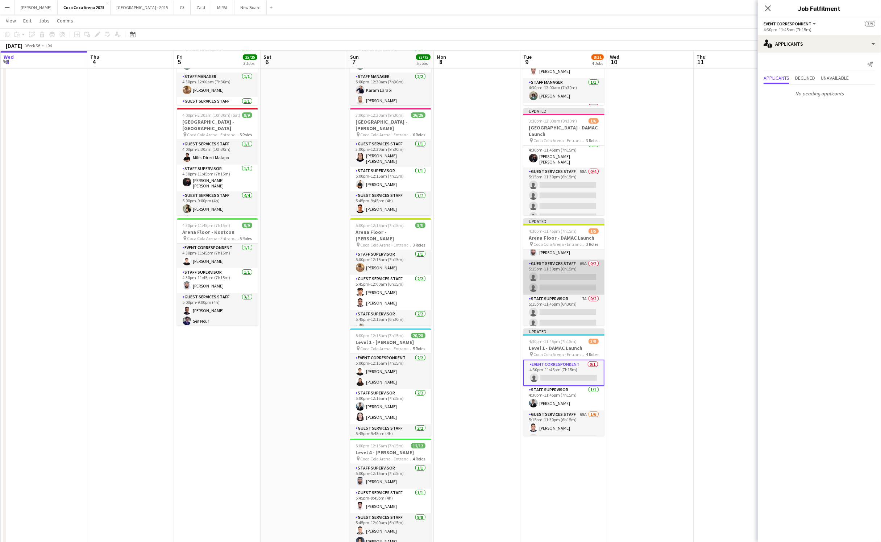
scroll to position [19, 0]
click at [558, 304] on app-card-role "Staff Supervisor 7A 0/2 5:15pm-11:45pm (6h30m) single-neutral-actions single-ne…" at bounding box center [563, 307] width 81 height 35
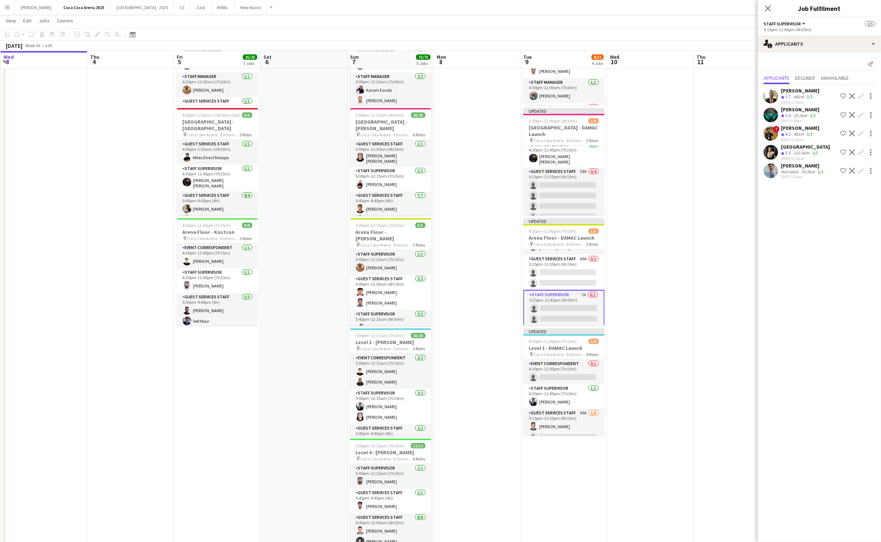
click at [859, 96] on app-icon "Confirm" at bounding box center [861, 96] width 6 height 6
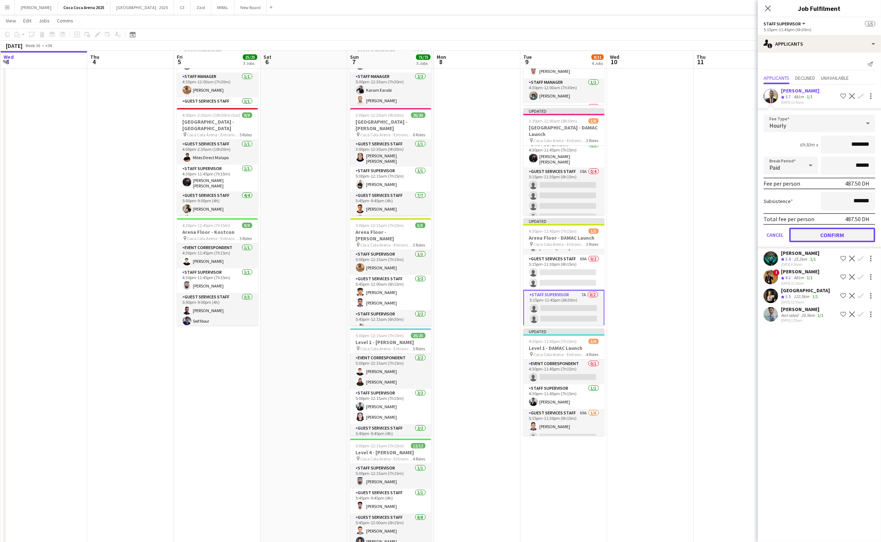
click at [850, 231] on button "Confirm" at bounding box center [832, 235] width 86 height 14
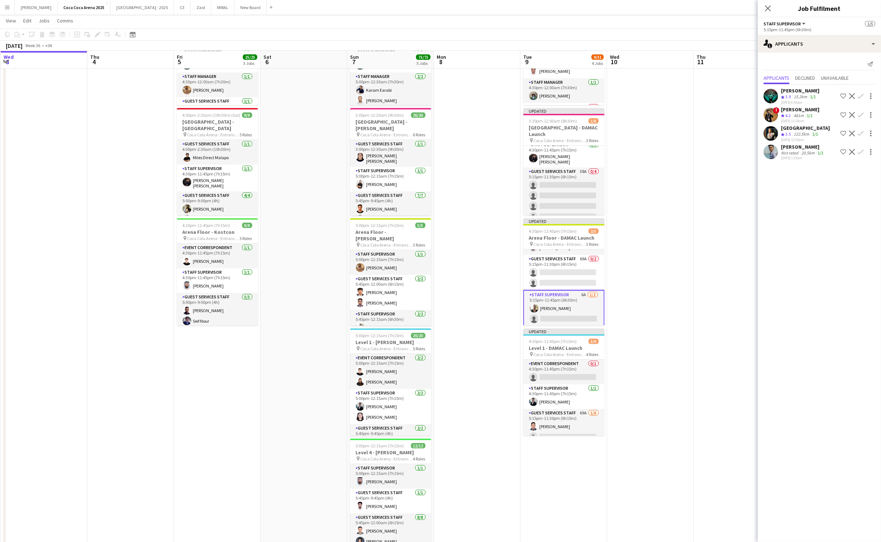
click at [862, 98] on app-icon "Confirm" at bounding box center [861, 96] width 6 height 6
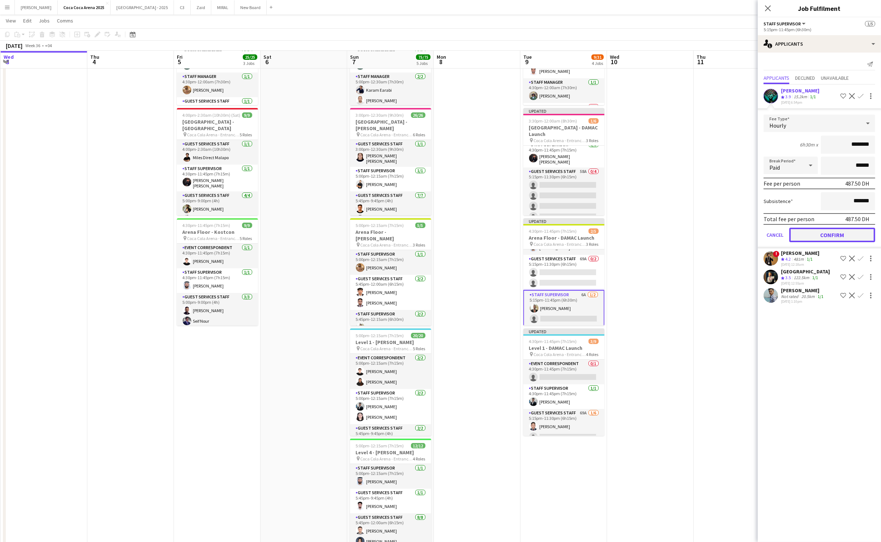
click at [831, 233] on button "Confirm" at bounding box center [832, 235] width 86 height 14
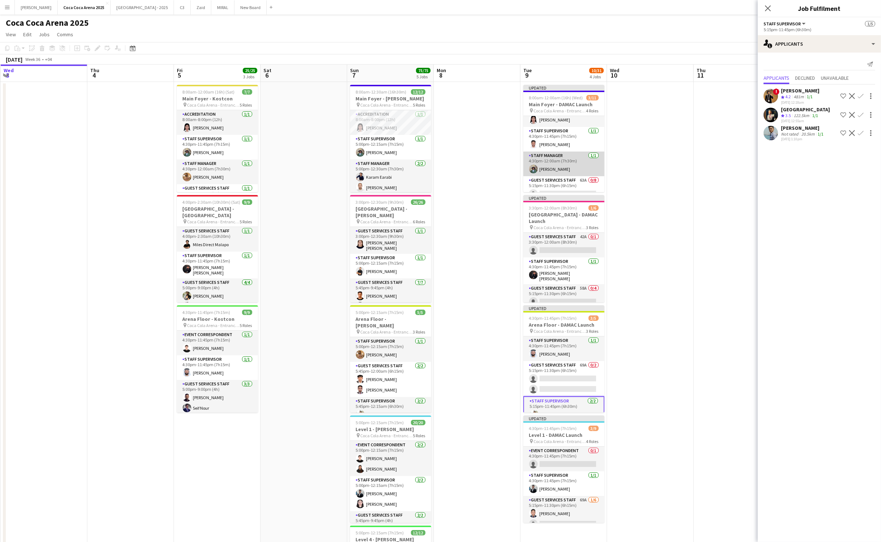
scroll to position [0, 0]
click at [668, 185] on app-date-cell at bounding box center [650, 364] width 87 height 565
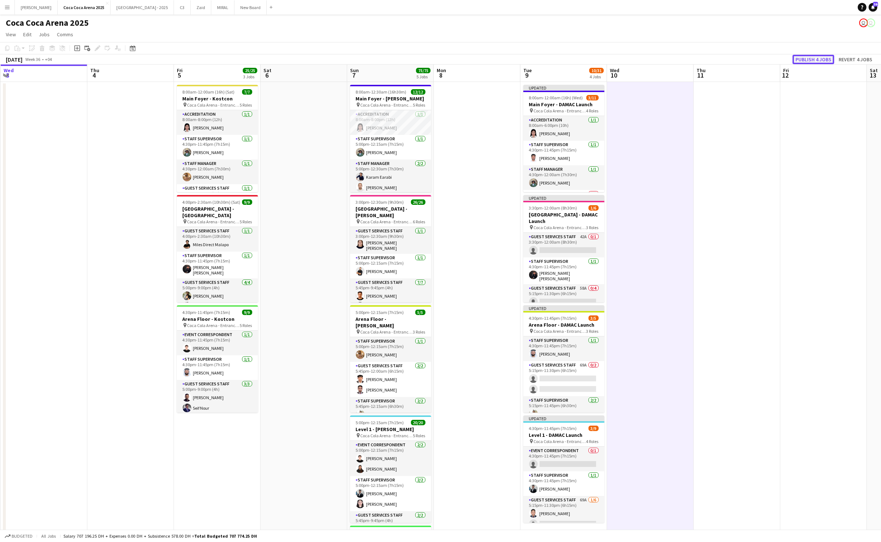
click at [823, 57] on button "Publish 4 jobs" at bounding box center [813, 59] width 42 height 9
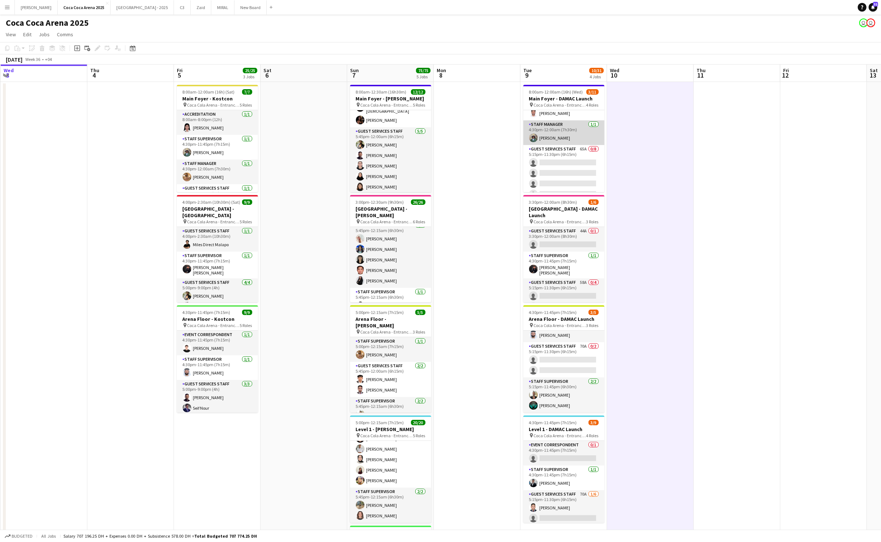
scroll to position [41, 0]
click at [556, 162] on app-card-role "Guest Services Staff 65A 0/8 5:15pm-11:30pm (6h15m) single-neutral-actions sing…" at bounding box center [563, 192] width 81 height 98
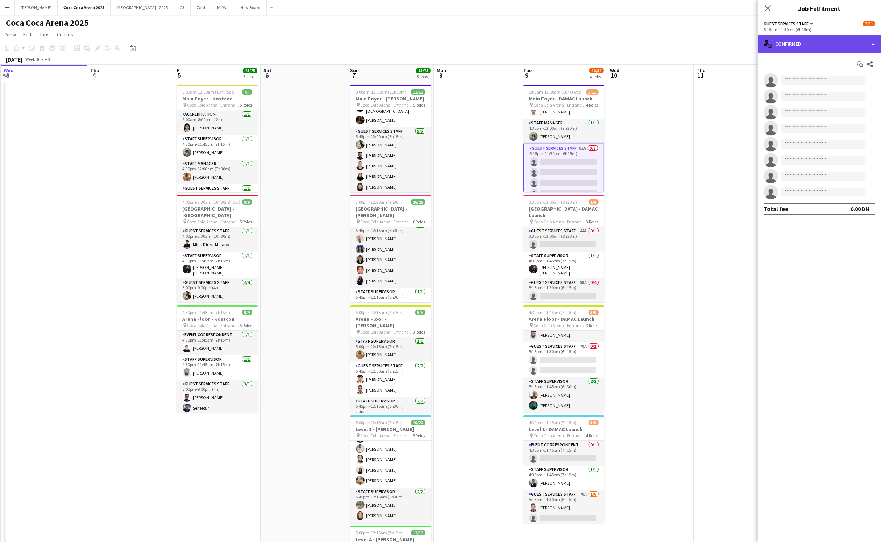
click at [813, 36] on div "single-neutral-actions-check-2 Confirmed" at bounding box center [819, 43] width 123 height 17
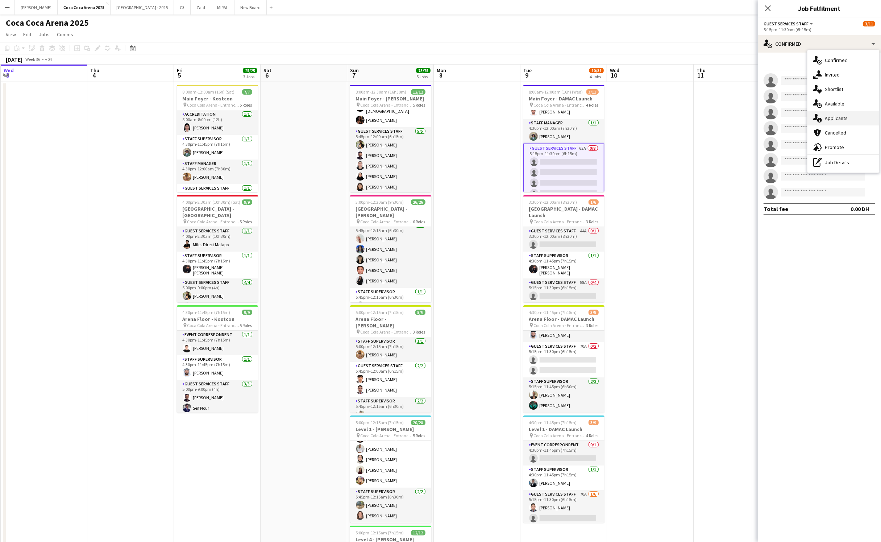
click at [837, 120] on span "Applicants" at bounding box center [836, 118] width 23 height 7
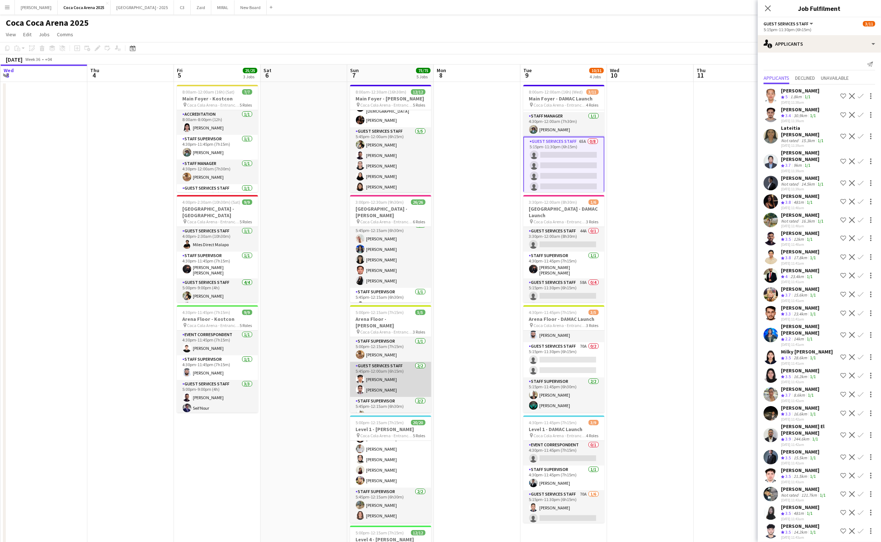
scroll to position [13, 0]
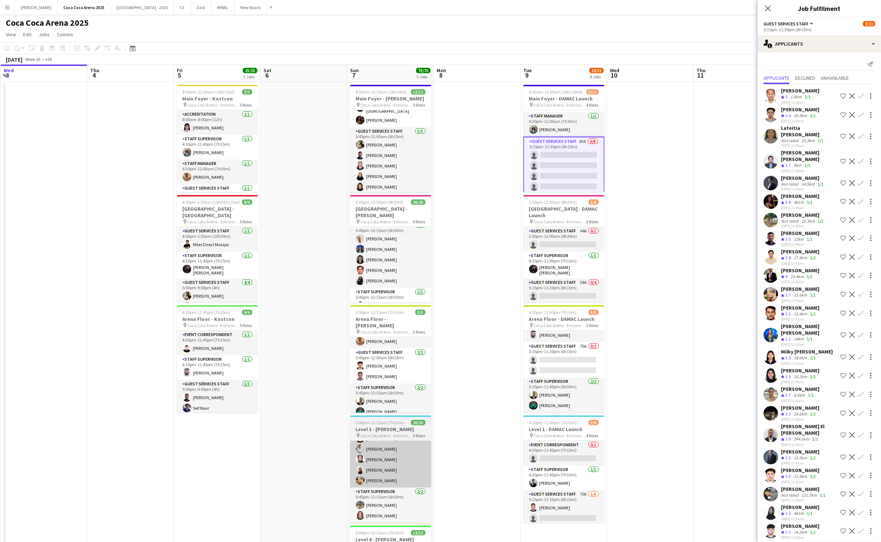
click at [372, 444] on app-card-role "Guest Services Staff 12/12 5:45pm-12:00am (6h15m) Eleojo Gift Mohammed Aneeta C…" at bounding box center [390, 417] width 81 height 140
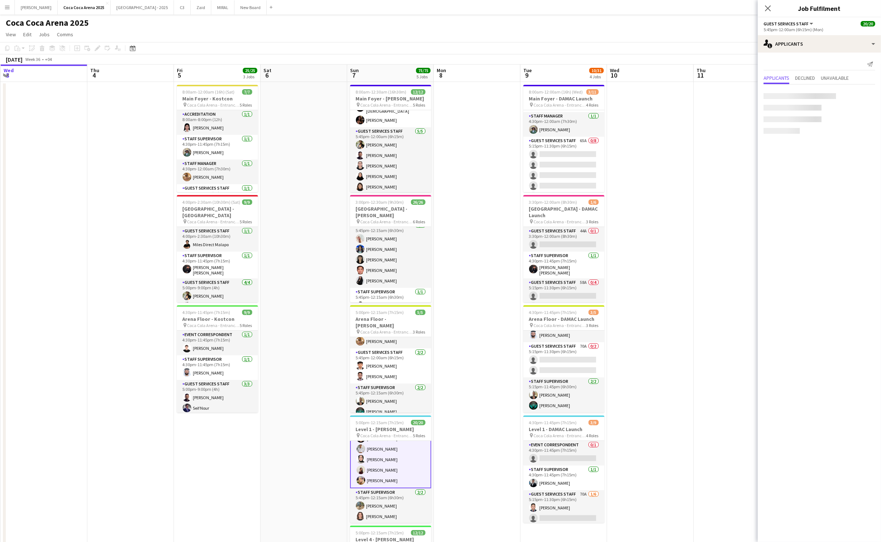
scroll to position [200, 0]
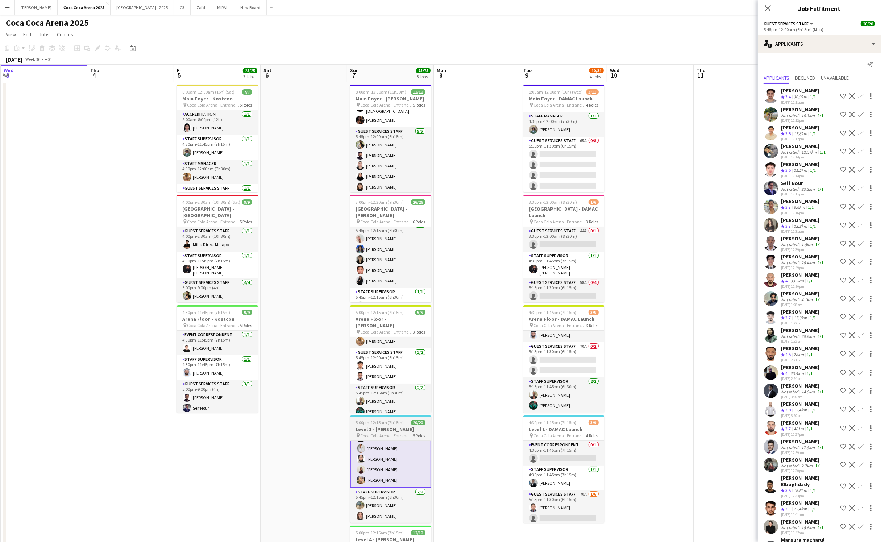
click at [387, 430] on h3 "Level 1 - [PERSON_NAME]" at bounding box center [390, 429] width 81 height 7
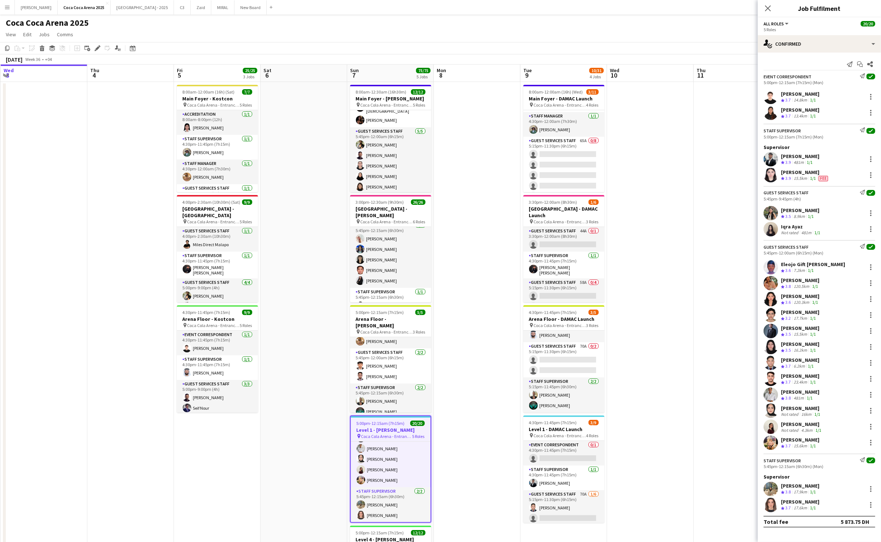
scroll to position [200, 0]
click at [858, 63] on icon "Start chat" at bounding box center [860, 64] width 6 height 6
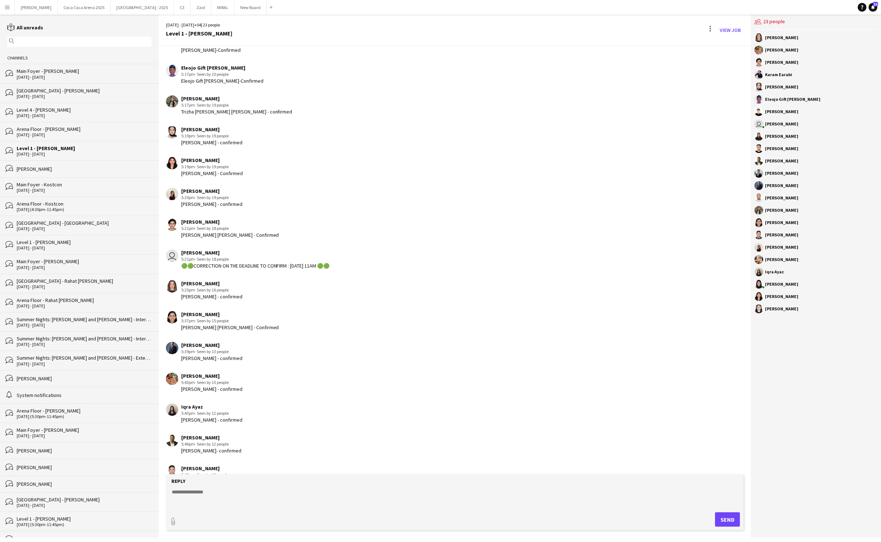
scroll to position [310, 0]
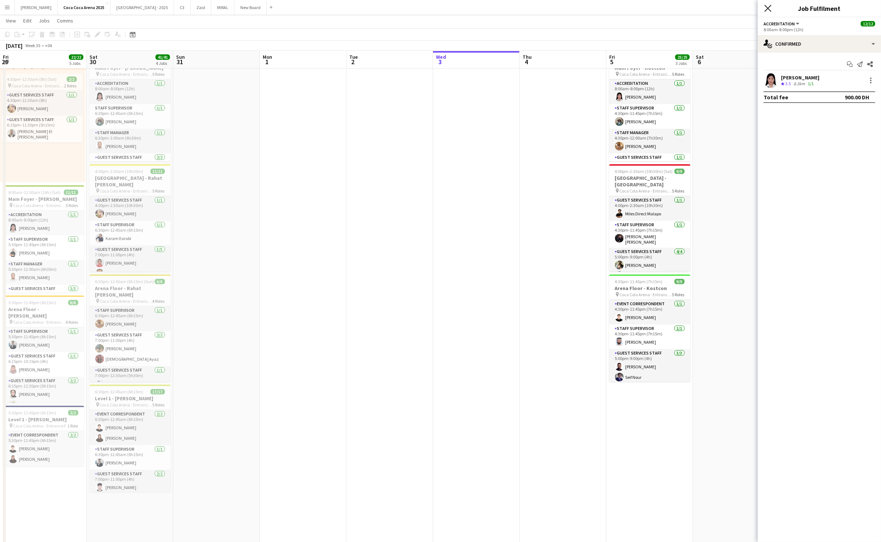
scroll to position [13, 0]
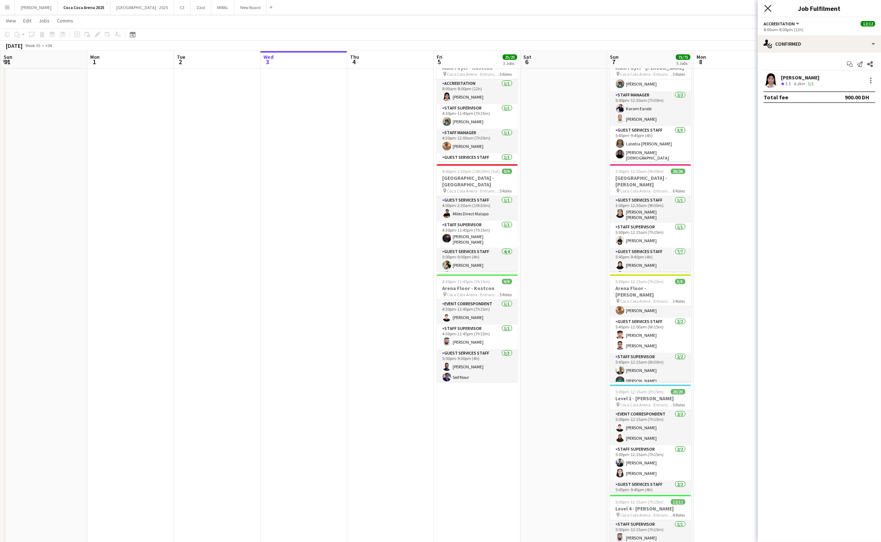
click at [766, 11] on icon "Close pop-in" at bounding box center [767, 8] width 7 height 7
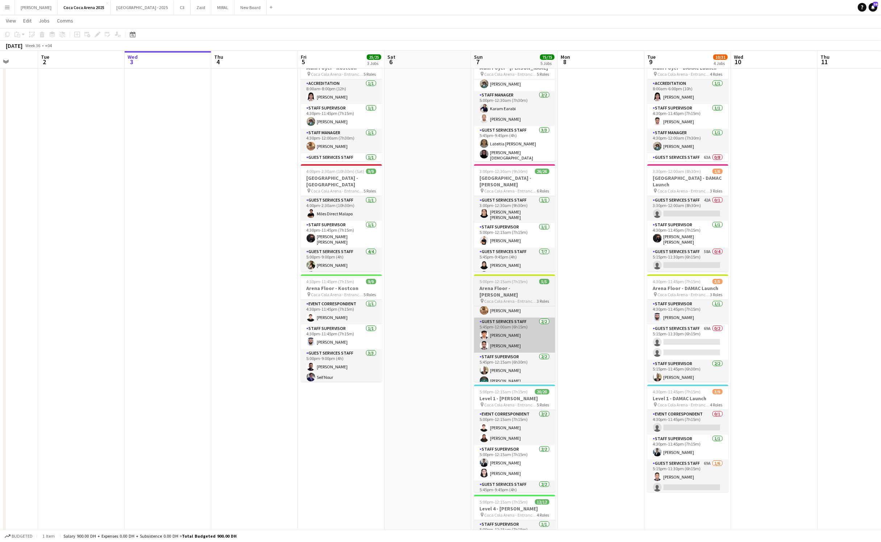
scroll to position [0, 334]
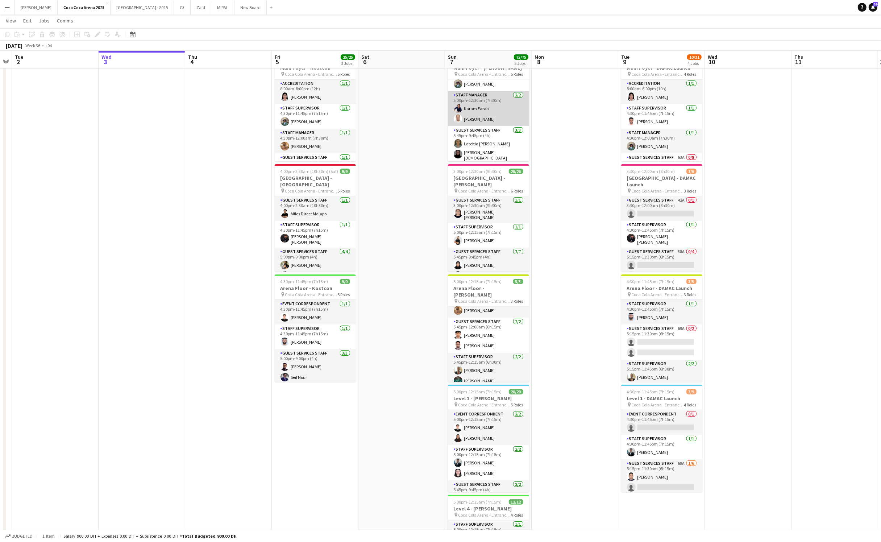
click at [495, 120] on app-card-role "Staff Manager 2/2 5:00pm-12:30am (7h30m) Karam Earabi Ahmed Qadas" at bounding box center [488, 108] width 81 height 35
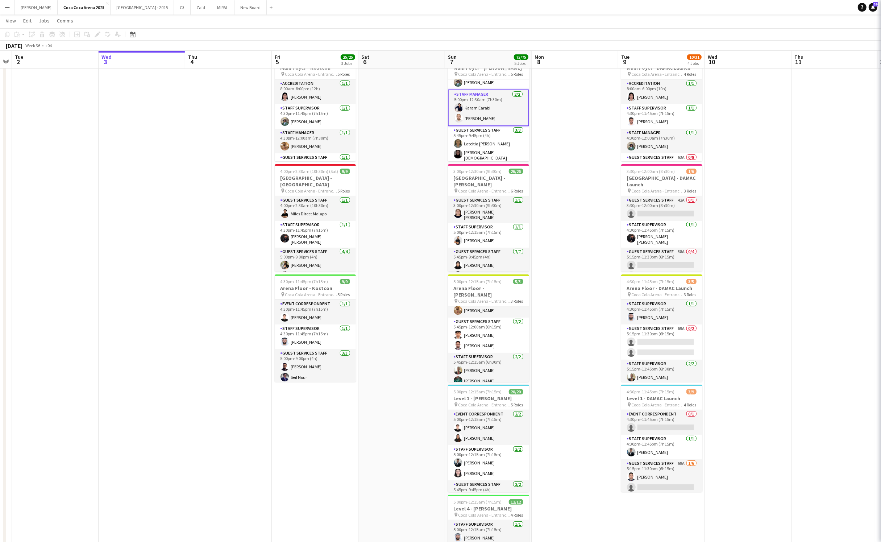
scroll to position [0, 0]
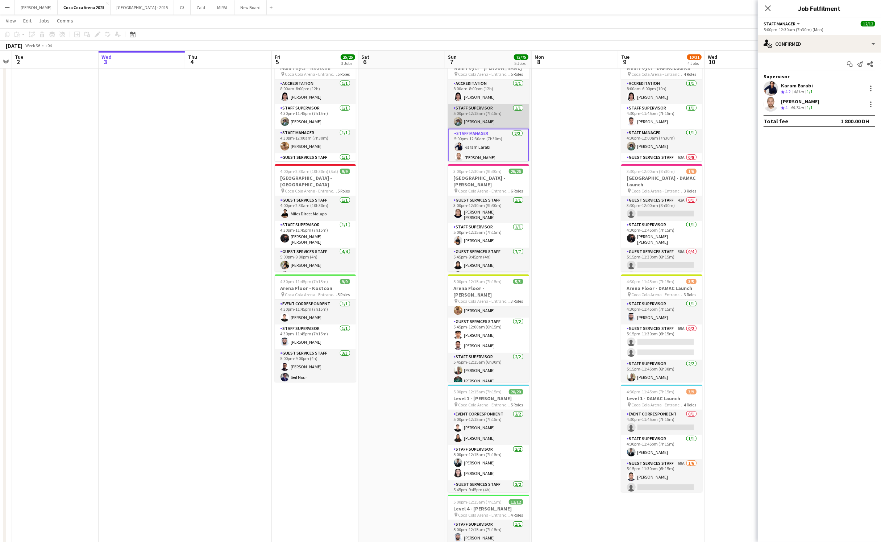
click at [493, 119] on app-card-role "Staff Supervisor 1/1 5:00pm-12:15am (7h15m) Mohamed Amer" at bounding box center [488, 116] width 81 height 25
click at [870, 75] on div "Mohamed Amer Crew rating 3.4 122.5km 1/1" at bounding box center [819, 80] width 123 height 14
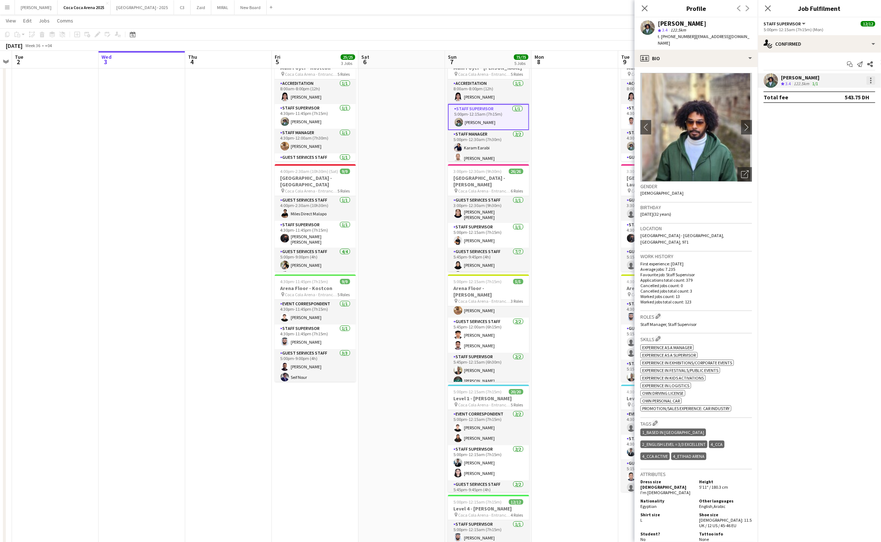
click at [871, 82] on div at bounding box center [870, 80] width 9 height 9
click at [842, 184] on button "Set as supervisor" at bounding box center [847, 180] width 57 height 17
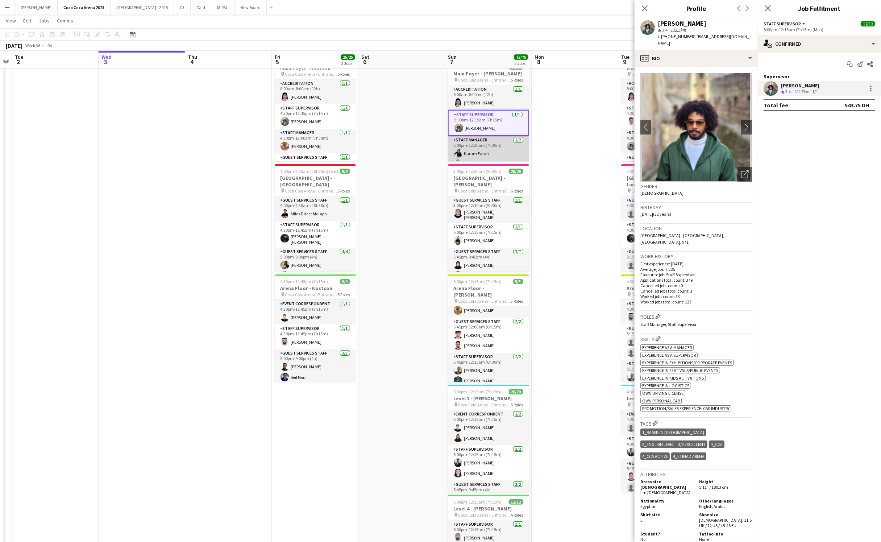
click at [485, 154] on app-card-role "Staff Manager 2/2 5:00pm-12:30am (7h30m) Karam Earabi Ahmed Qadas" at bounding box center [488, 153] width 81 height 35
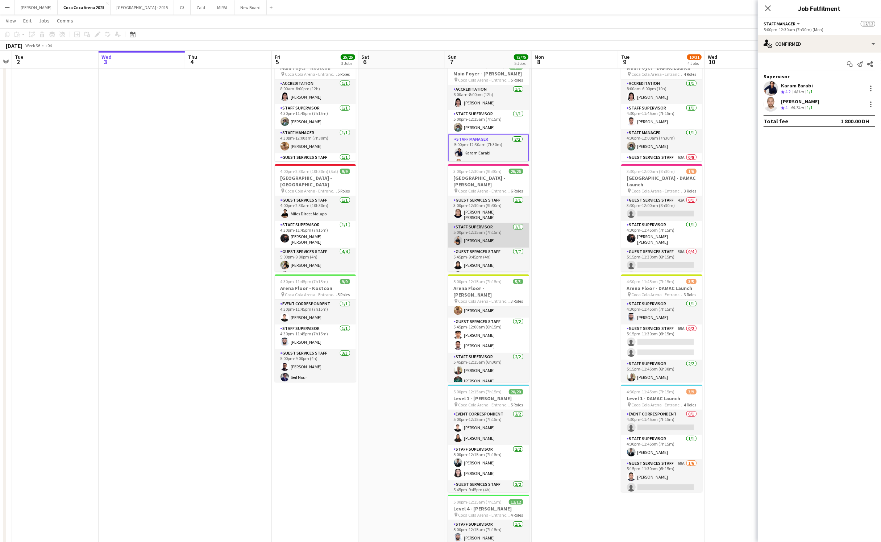
click at [484, 232] on app-card-role "Staff Supervisor 1/1 5:00pm-12:15am (7h15m) Osama Nour" at bounding box center [488, 235] width 81 height 25
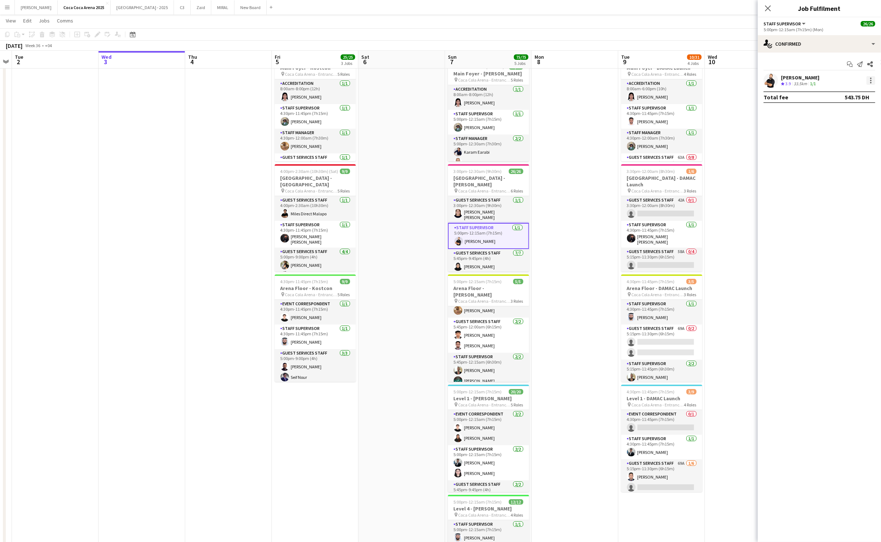
click at [872, 79] on div at bounding box center [870, 80] width 9 height 9
click at [837, 179] on span "Set as supervisor" at bounding box center [847, 181] width 45 height 6
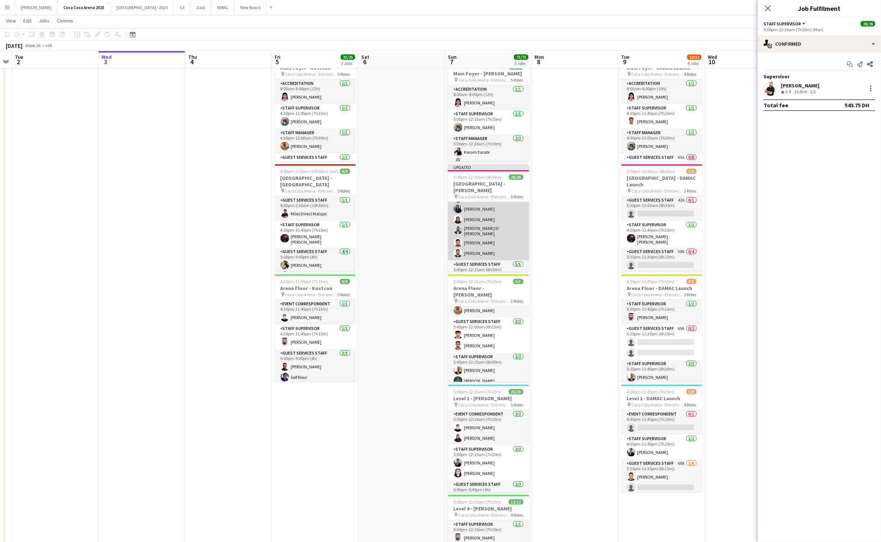
scroll to position [285, 0]
click at [495, 264] on app-card-role "Staff Supervisor 1/1 5:45pm-12:15am (6h30m) M Dib Ghadry" at bounding box center [488, 270] width 81 height 25
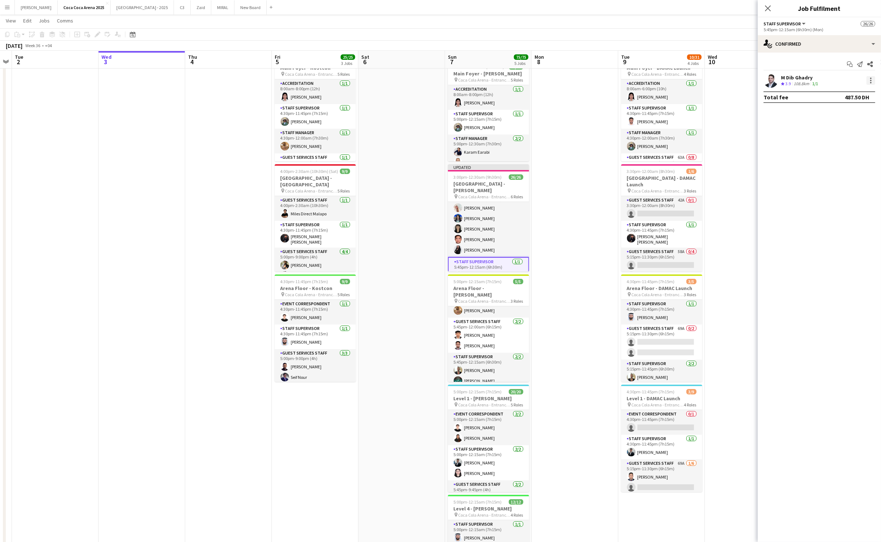
click at [870, 82] on div at bounding box center [870, 82] width 1 height 1
click at [843, 179] on span "Set as supervisor" at bounding box center [847, 181] width 45 height 6
click at [479, 370] on app-card-role "Staff Supervisor 2/2 5:45pm-12:15am (6h30m) Ayman Kassem Jomari Monteverde" at bounding box center [488, 370] width 81 height 35
click at [871, 82] on div at bounding box center [870, 82] width 1 height 1
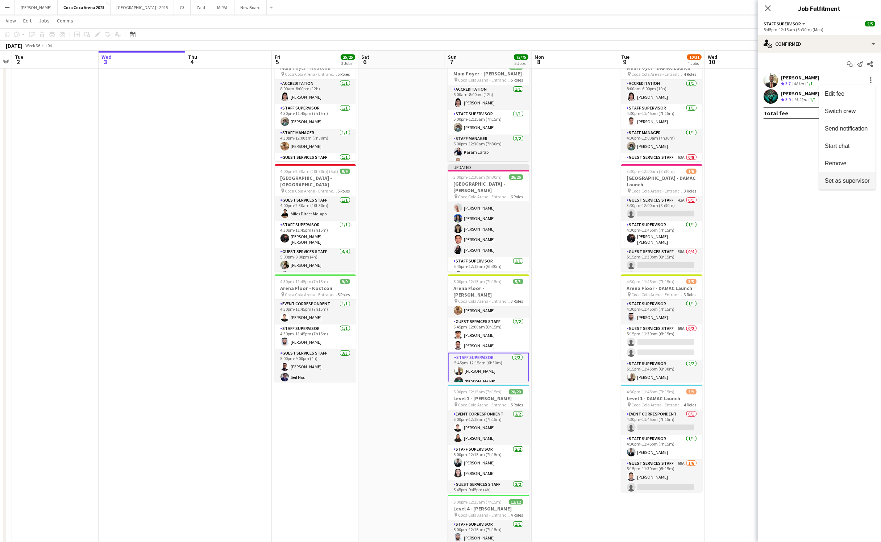
click at [850, 180] on span "Set as supervisor" at bounding box center [847, 181] width 45 height 6
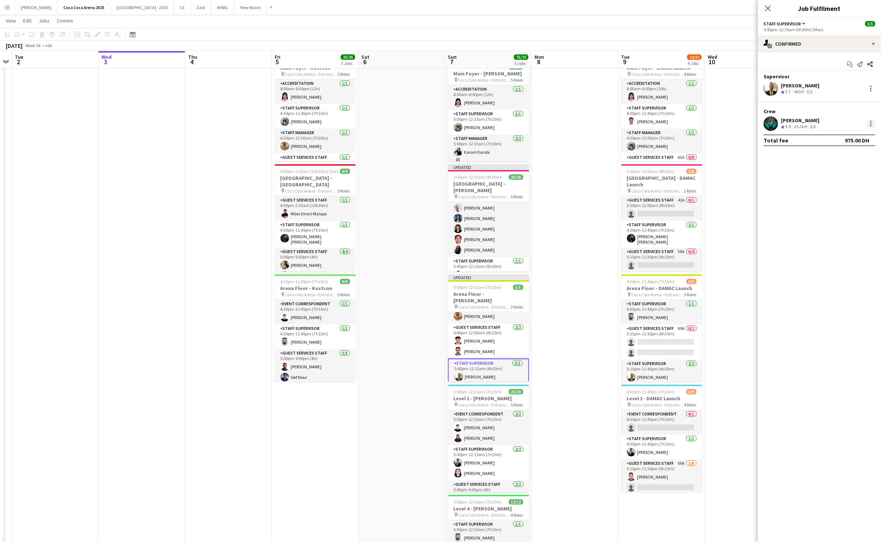
click at [871, 121] on div at bounding box center [870, 123] width 9 height 9
click at [841, 224] on span "Set as supervisor" at bounding box center [847, 223] width 45 height 6
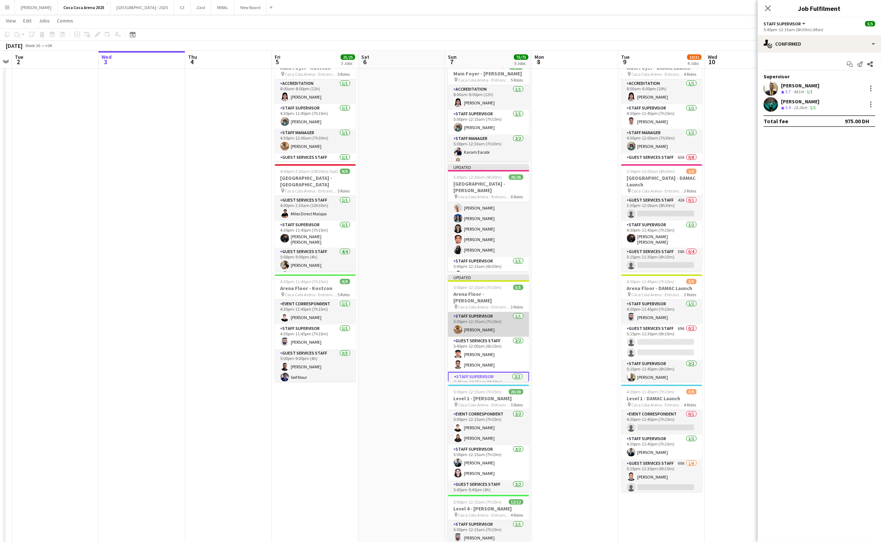
click at [492, 322] on app-card-role "Staff Supervisor 1/1 5:00pm-12:15am (7h15m) Mohamed Zogbour" at bounding box center [488, 324] width 81 height 25
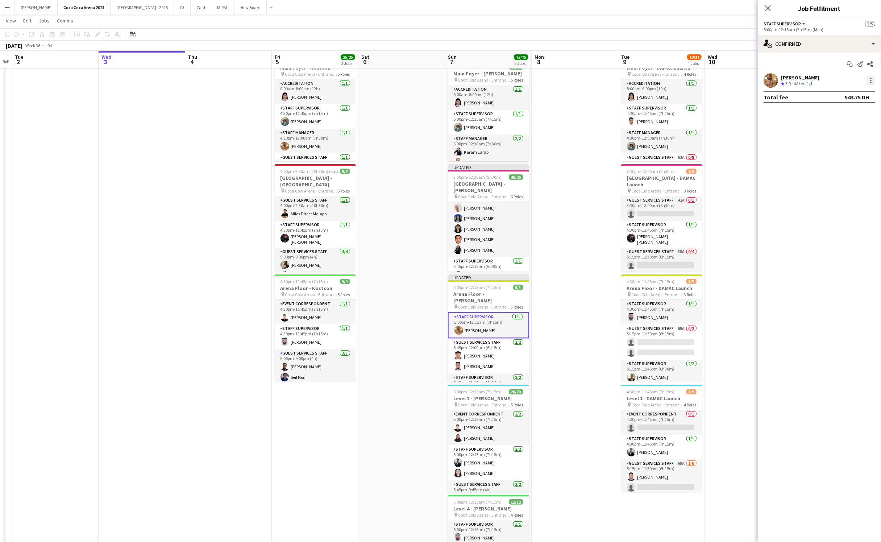
click at [870, 83] on div at bounding box center [870, 82] width 1 height 1
click at [851, 178] on span "Set as supervisor" at bounding box center [847, 181] width 45 height 6
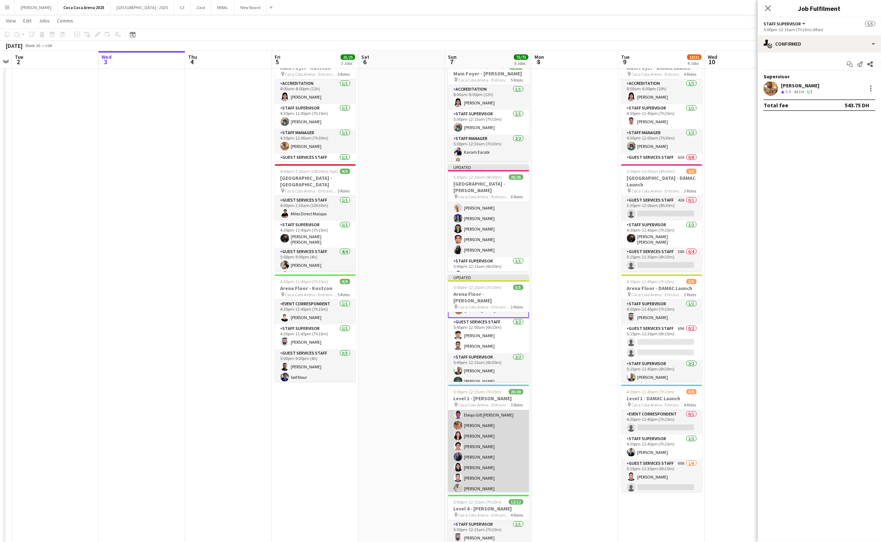
scroll to position [200, 0]
click at [478, 481] on app-card-role "Staff Supervisor 2/2 5:45pm-12:15am (6h30m) Marium Younus Lin Ghadry" at bounding box center [488, 473] width 81 height 35
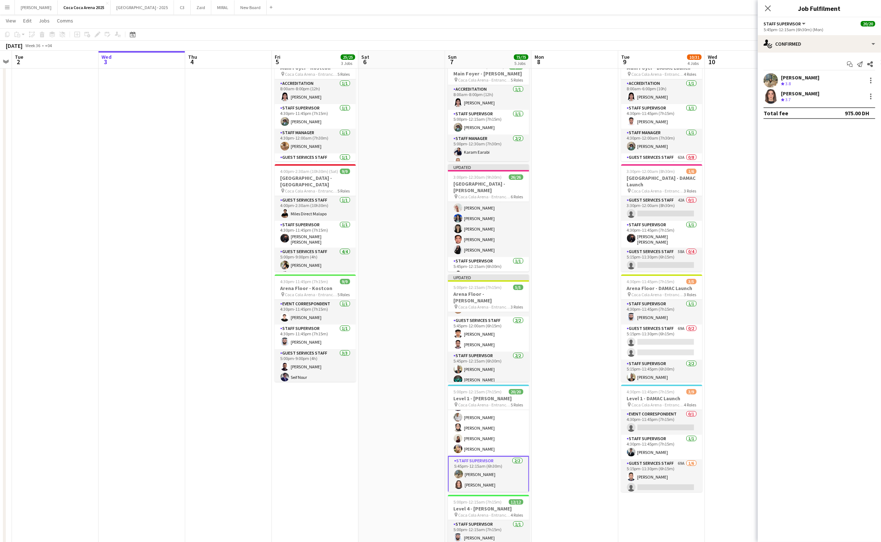
scroll to position [19, 0]
click at [872, 79] on div at bounding box center [870, 80] width 9 height 9
click at [854, 184] on span "Set as supervisor" at bounding box center [847, 181] width 45 height 7
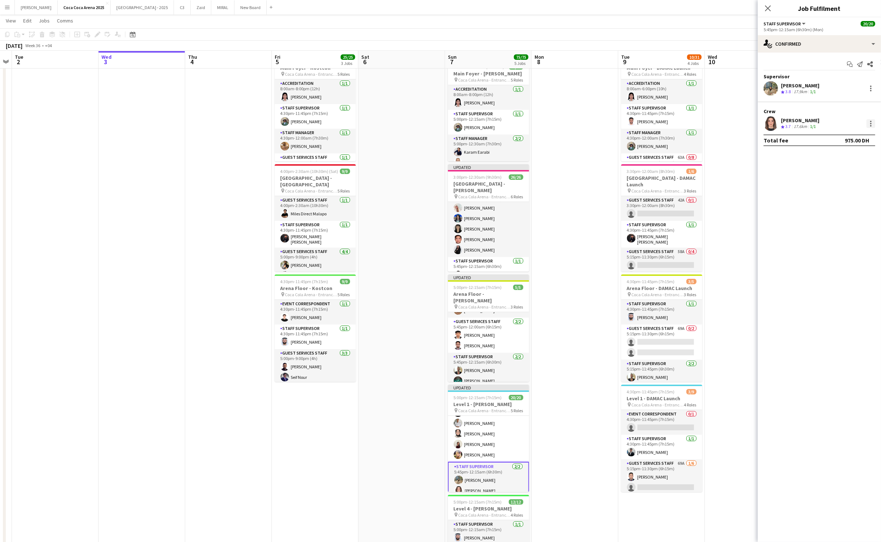
click at [870, 125] on div at bounding box center [870, 125] width 1 height 1
click at [852, 226] on span "Set as supervisor" at bounding box center [847, 223] width 45 height 6
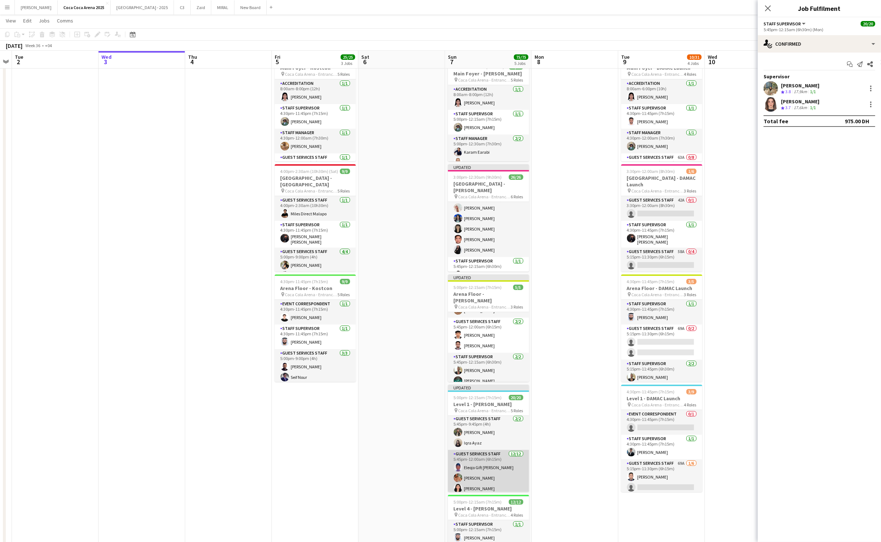
scroll to position [0, 0]
click at [478, 464] on app-card-role "Staff Supervisor 2/2 5:00pm-12:15am (7h15m) Osama Hejazi Lynne Elmawed" at bounding box center [488, 468] width 81 height 35
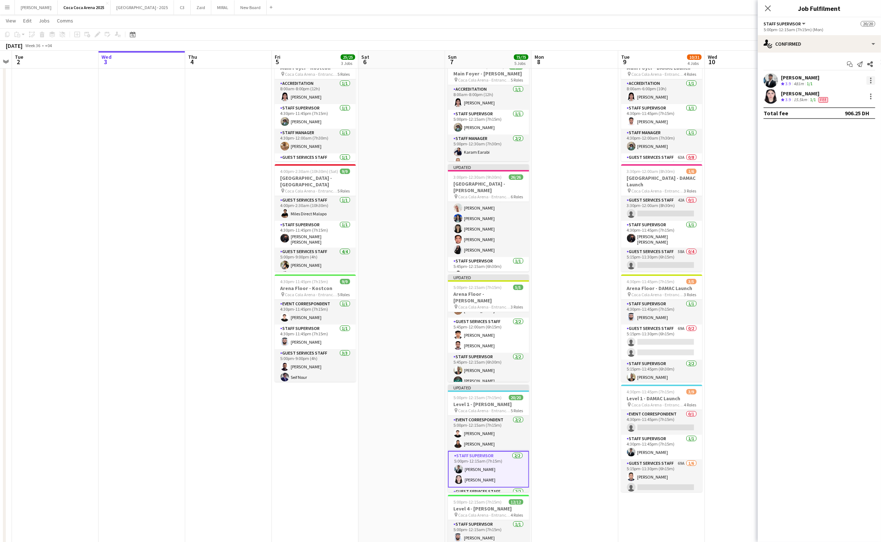
click at [873, 79] on div at bounding box center [870, 80] width 9 height 9
click at [839, 183] on span "Set as supervisor" at bounding box center [847, 181] width 45 height 6
click at [871, 124] on div at bounding box center [870, 123] width 9 height 9
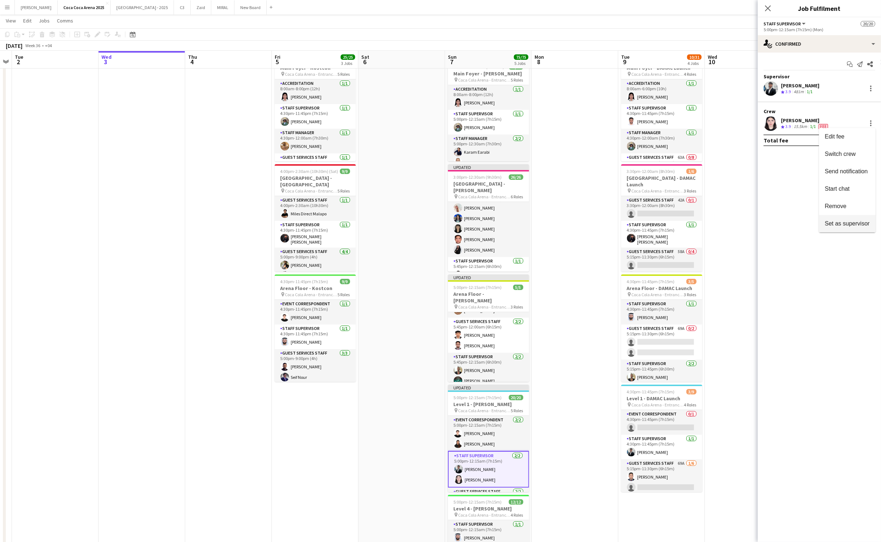
click at [846, 222] on span "Set as supervisor" at bounding box center [847, 223] width 45 height 6
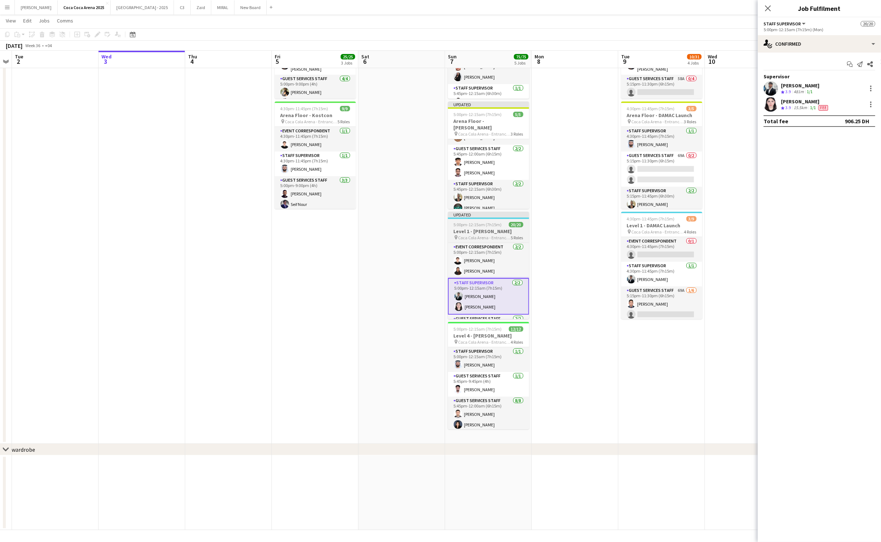
scroll to position [5, 0]
click at [471, 358] on app-card-role "Staff Supervisor 1/1 5:00pm-12:15am (7h15m) Ahmad Chabi" at bounding box center [488, 354] width 81 height 25
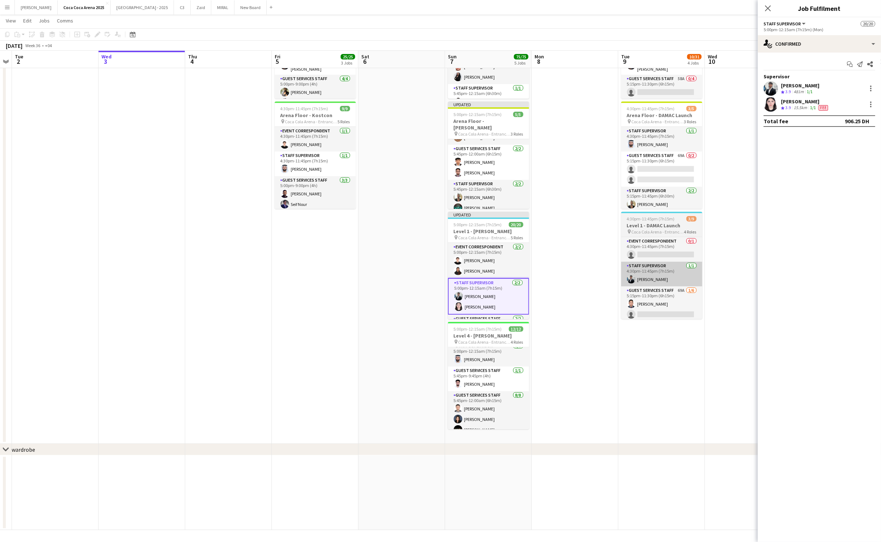
scroll to position [6, 0]
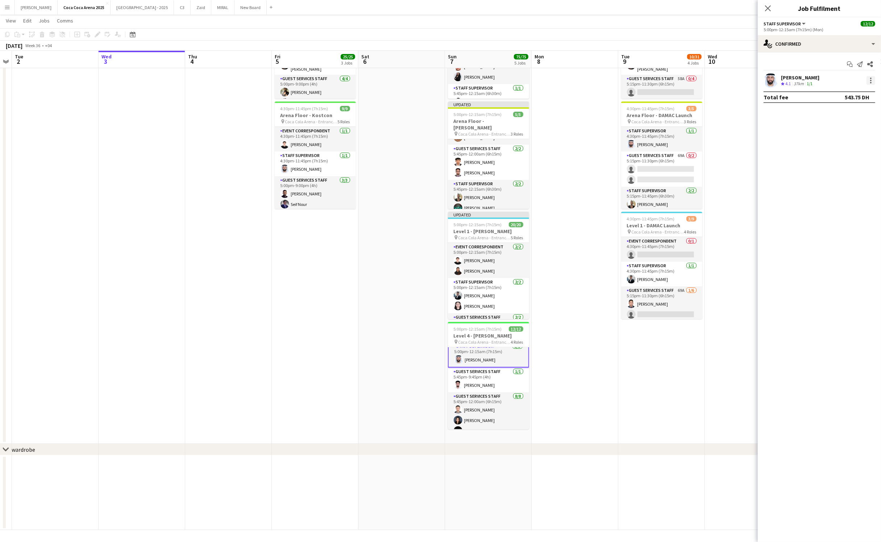
click at [870, 80] on div at bounding box center [870, 80] width 1 height 1
drag, startPoint x: 851, startPoint y: 164, endPoint x: 849, endPoint y: 180, distance: 16.0
click at [849, 180] on div "Edit fee Switch crew Send notification Start chat Remove Set as supervisor" at bounding box center [847, 137] width 57 height 104
click at [849, 180] on mat-expansion-panel "check Confirmed Start chat Send notification Share Ahmad Chabi Crew rating 4.1 …" at bounding box center [819, 297] width 123 height 489
click at [870, 84] on div at bounding box center [870, 80] width 9 height 9
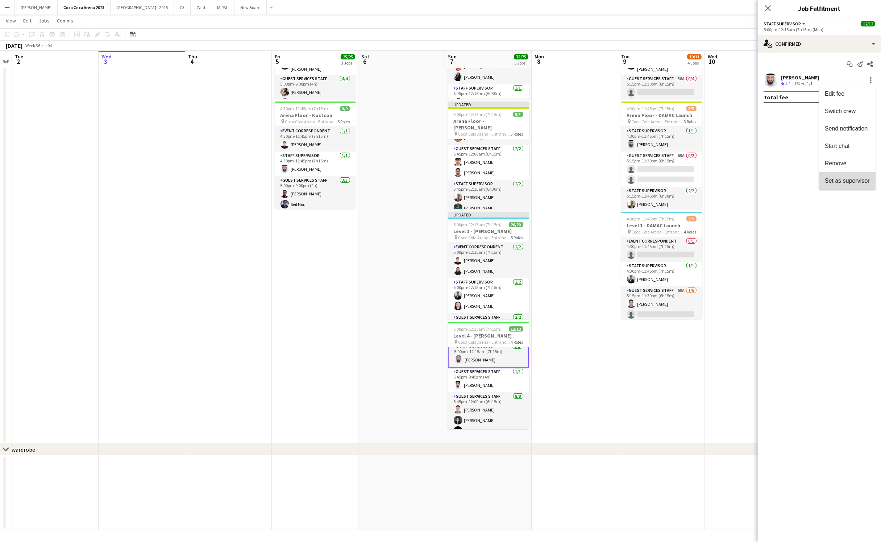
click at [846, 181] on span "Set as supervisor" at bounding box center [847, 181] width 45 height 6
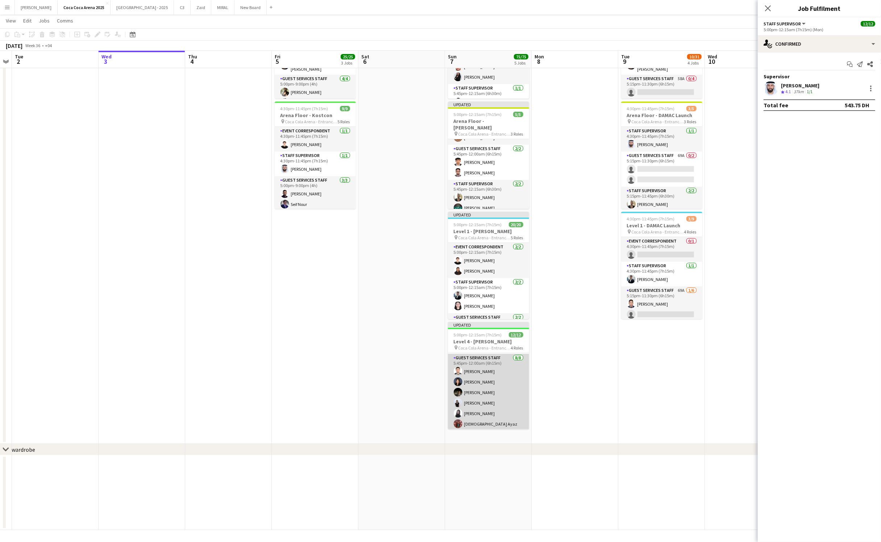
scroll to position [0, 0]
click at [482, 413] on app-card-role "Staff Supervisor 2/2 5:45pm-12:15am (6h30m) Mohammed Balfaqih Miles Direct Mala…" at bounding box center [488, 411] width 81 height 35
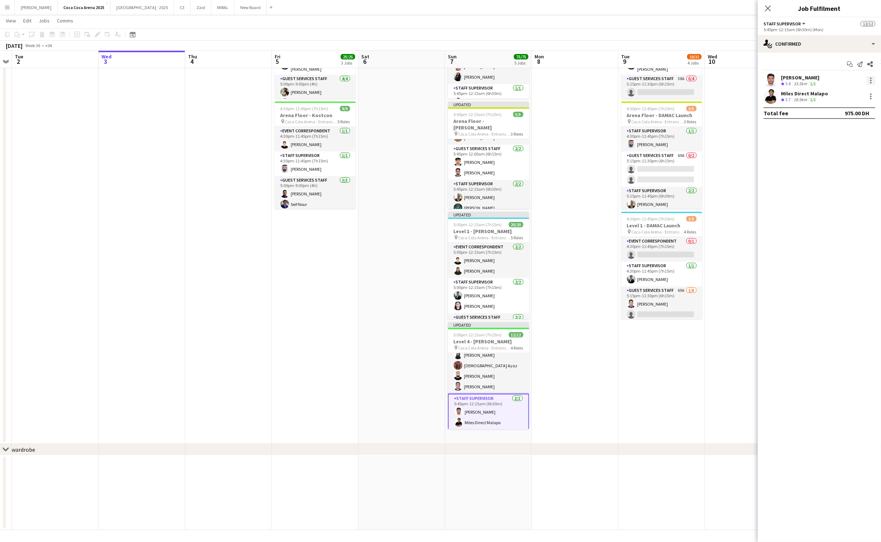
click at [870, 81] on div at bounding box center [870, 80] width 9 height 9
click at [848, 182] on span "Set as supervisor" at bounding box center [847, 181] width 45 height 6
click at [870, 126] on div at bounding box center [870, 125] width 1 height 1
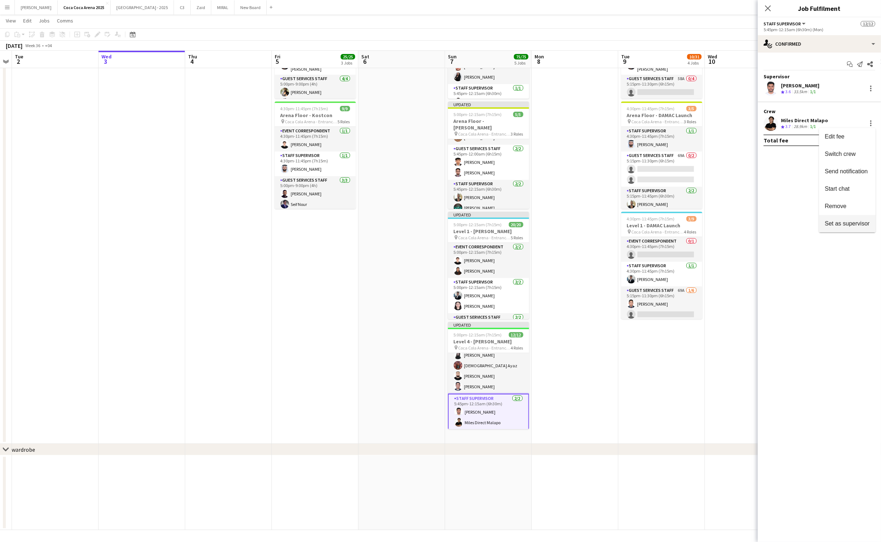
click at [852, 225] on span "Set as supervisor" at bounding box center [847, 223] width 45 height 6
click at [737, 228] on app-date-cell at bounding box center [748, 160] width 87 height 565
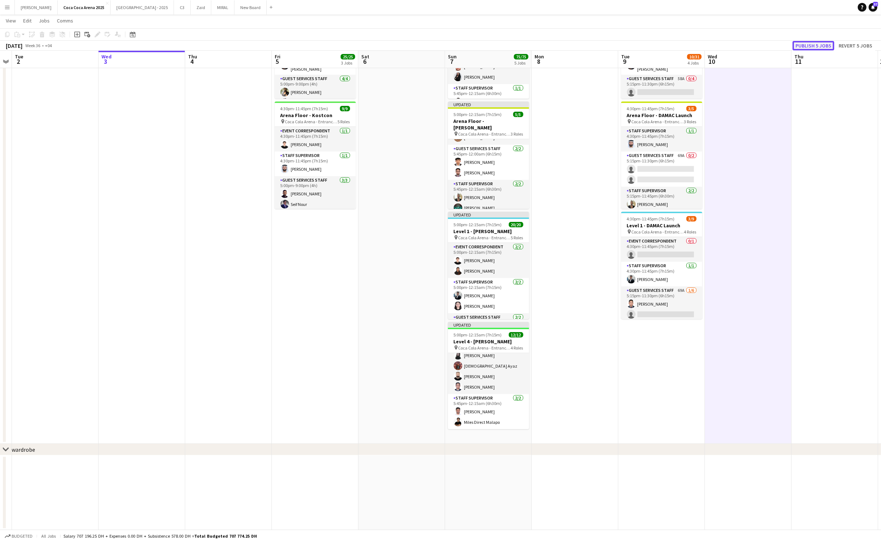
click at [823, 45] on button "Publish 5 jobs" at bounding box center [813, 45] width 42 height 9
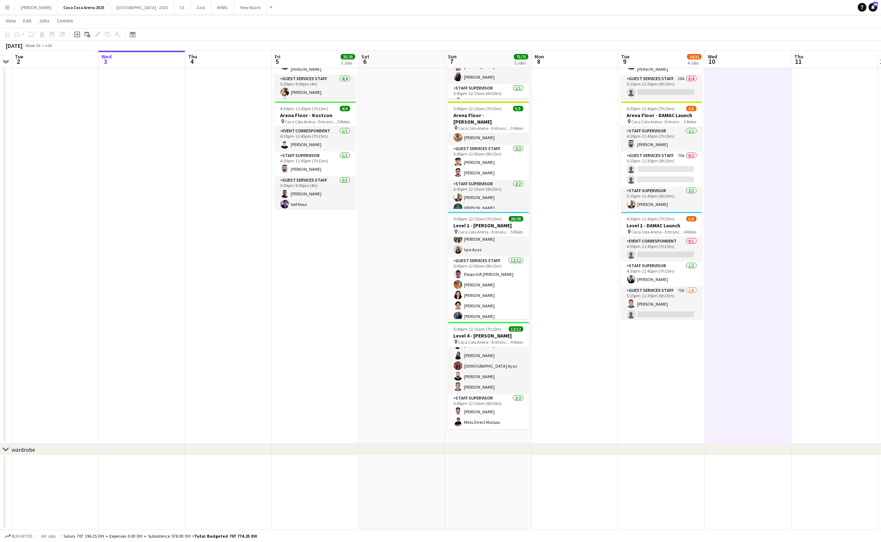
scroll to position [93, 0]
click at [478, 293] on app-card-role "Guest Services Staff 12/12 5:45pm-12:00am (6h15m) Eleojo Gift Mohammed Aneeta C…" at bounding box center [488, 320] width 81 height 140
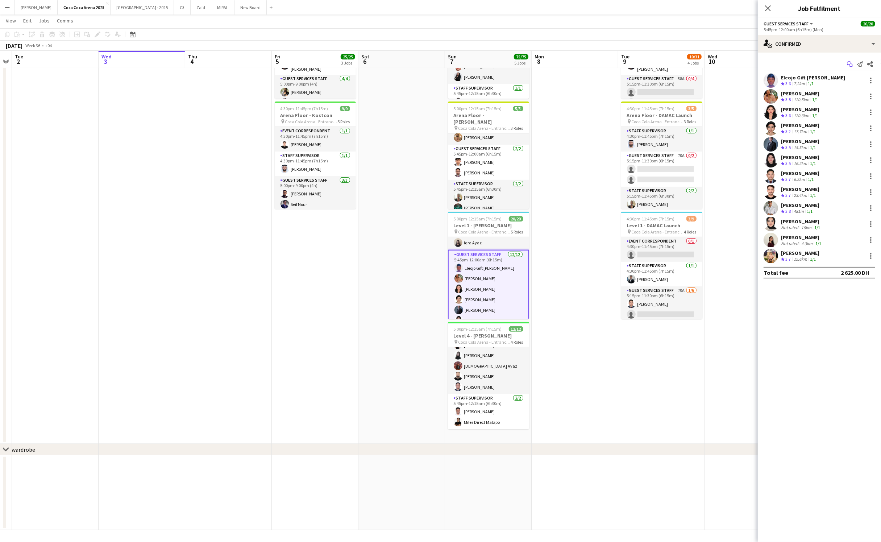
click at [847, 63] on icon at bounding box center [849, 63] width 4 height 4
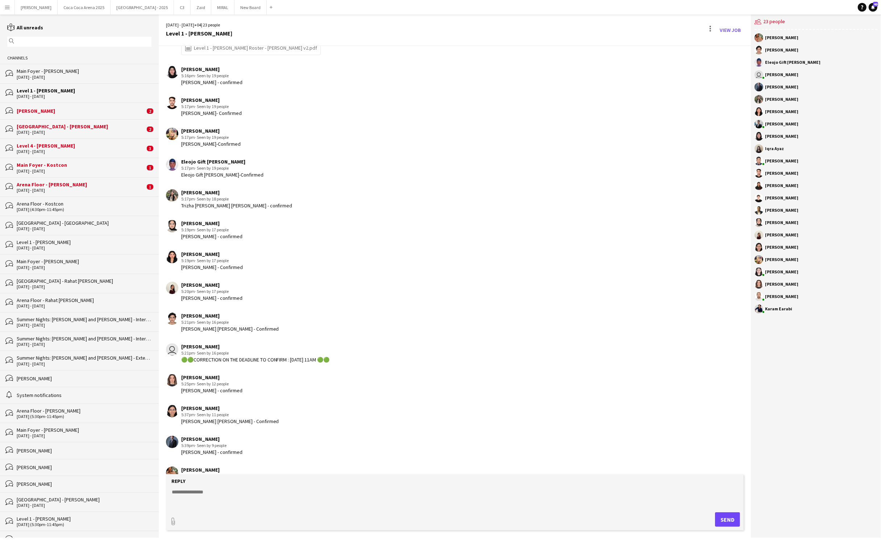
scroll to position [310, 0]
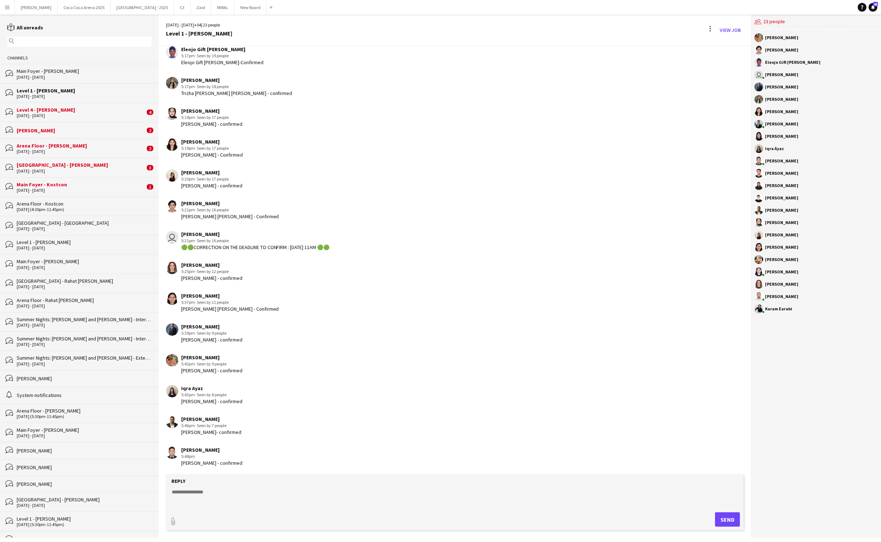
click at [49, 116] on div "[DATE] - [DATE]" at bounding box center [81, 115] width 128 height 5
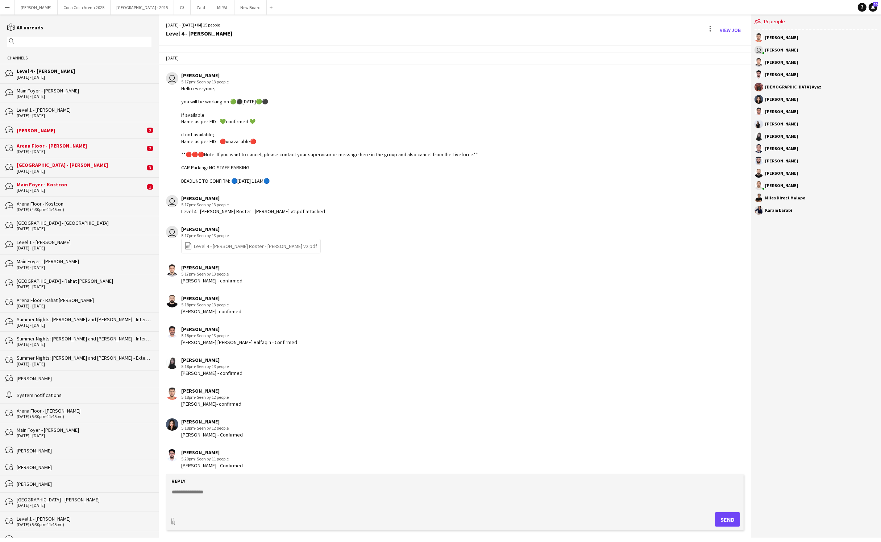
scroll to position [157, 0]
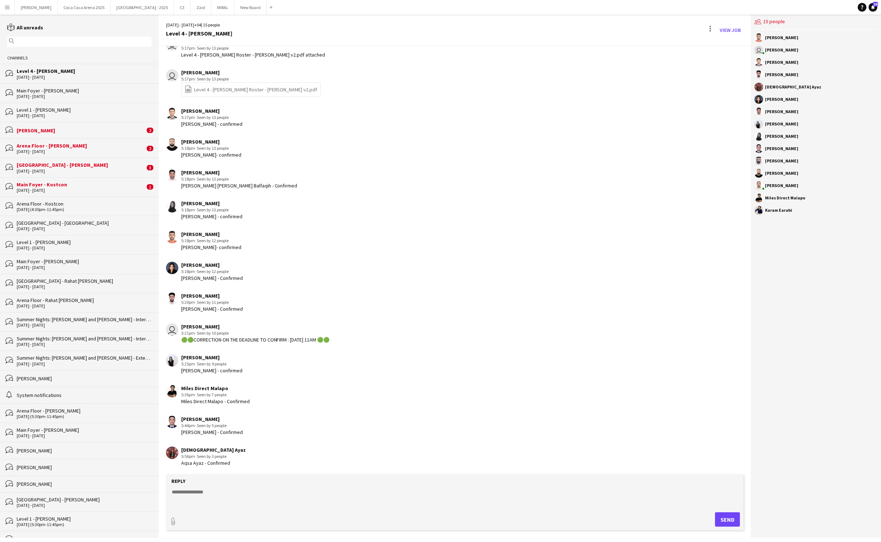
click at [47, 127] on div "[PERSON_NAME]" at bounding box center [81, 130] width 128 height 7
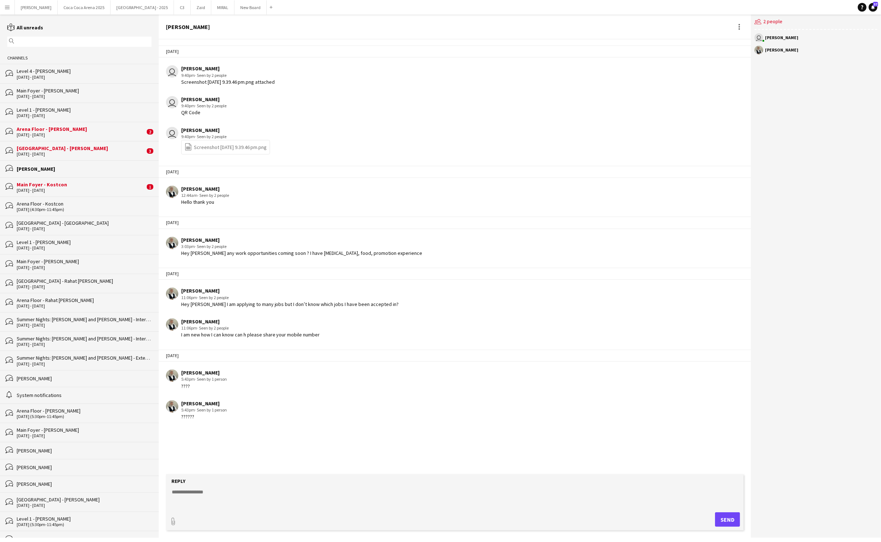
click at [43, 136] on div "[DATE] - [DATE]" at bounding box center [81, 134] width 128 height 5
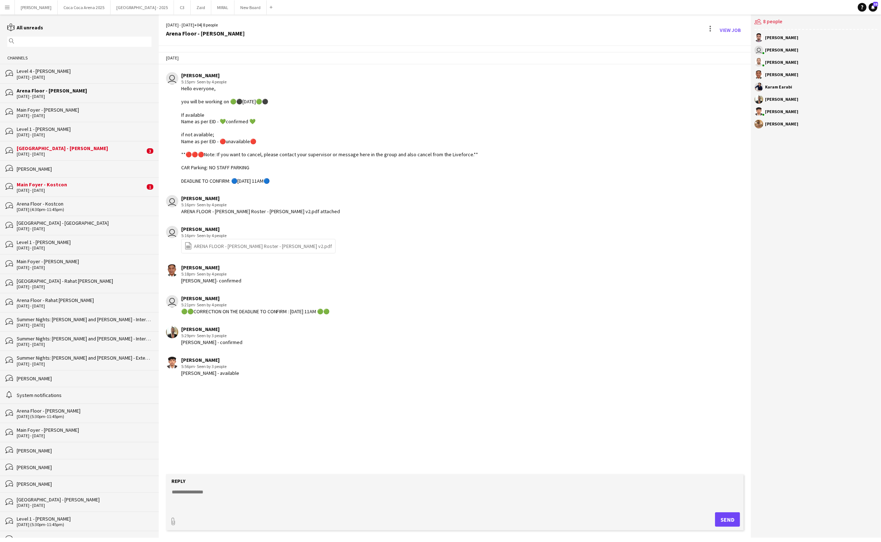
click at [41, 149] on div "[GEOGRAPHIC_DATA] - [PERSON_NAME]" at bounding box center [81, 148] width 128 height 7
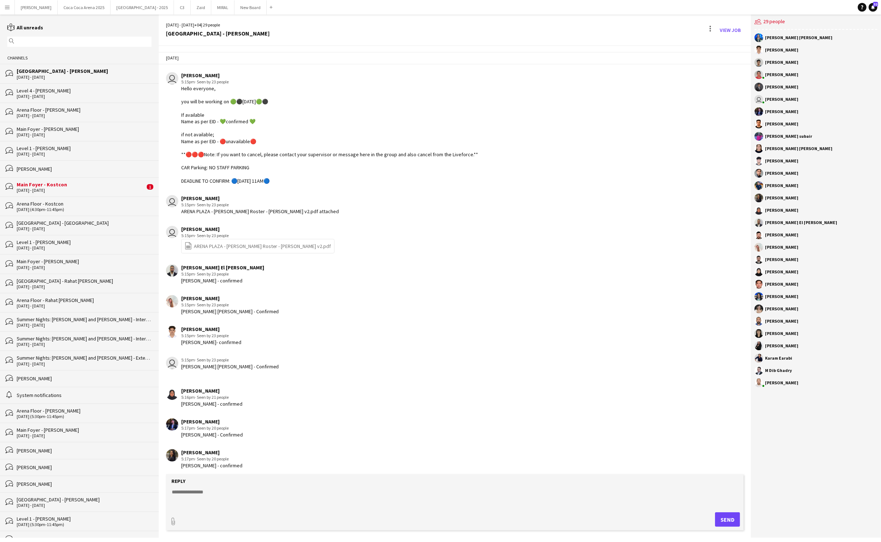
scroll to position [372, 0]
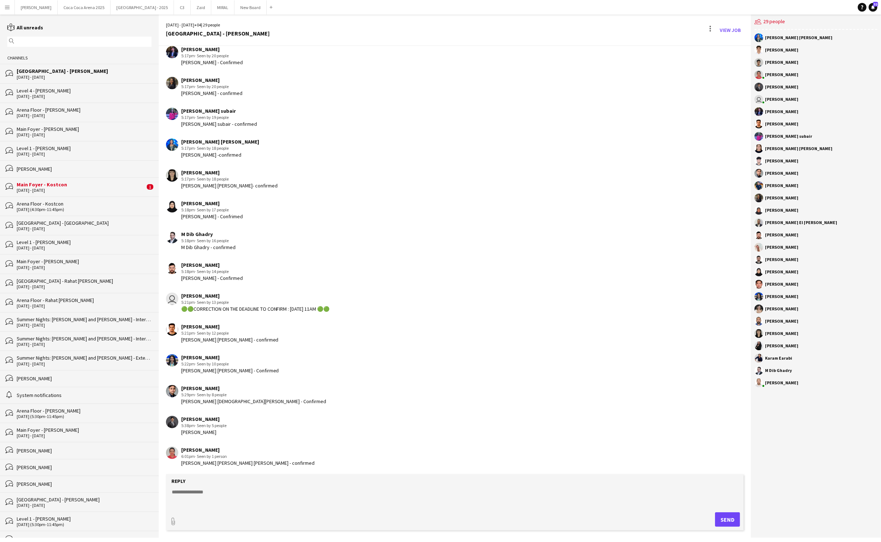
click at [36, 182] on div "Main Foyer - Kostcon" at bounding box center [81, 184] width 128 height 7
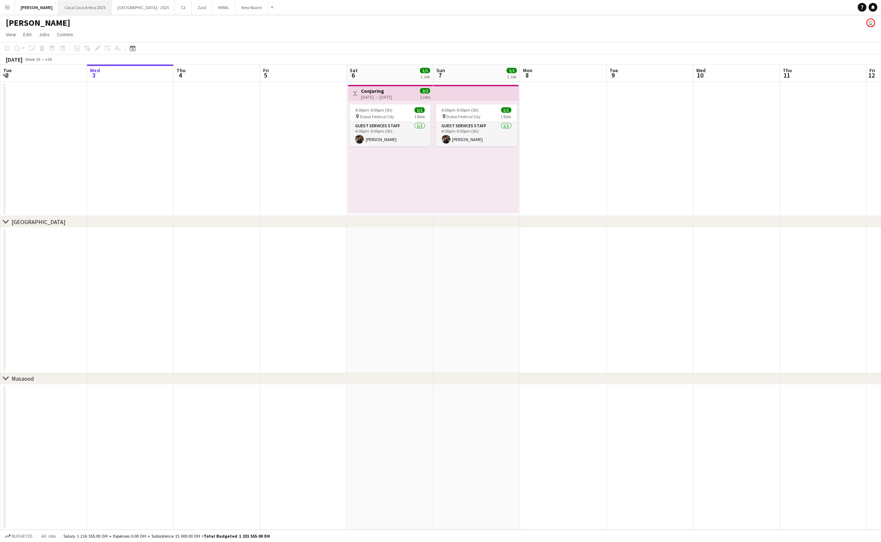
click at [71, 6] on button "[GEOGRAPHIC_DATA] 2025 Close" at bounding box center [85, 7] width 53 height 14
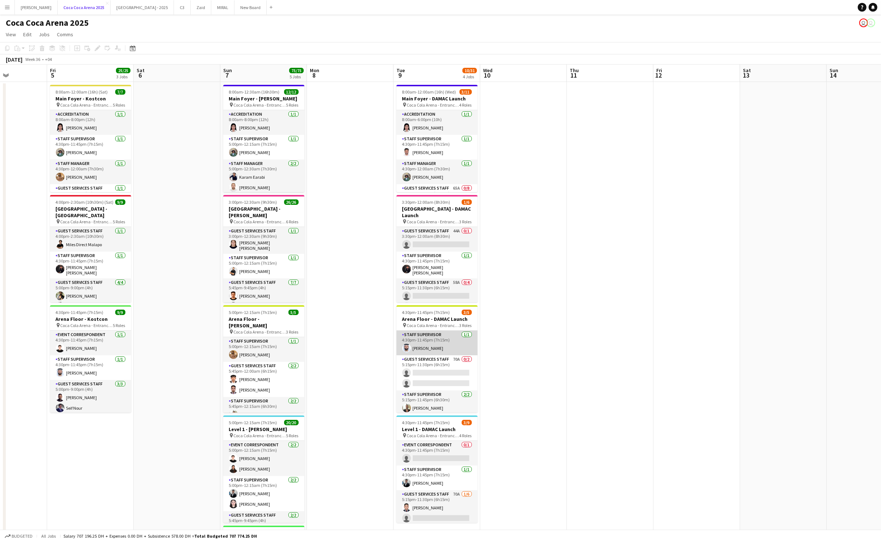
scroll to position [13, 0]
click at [432, 362] on app-card-role "Guest Services Staff 70A 0/2 5:15pm-11:30pm (6h15m) single-neutral-actions sing…" at bounding box center [436, 359] width 81 height 35
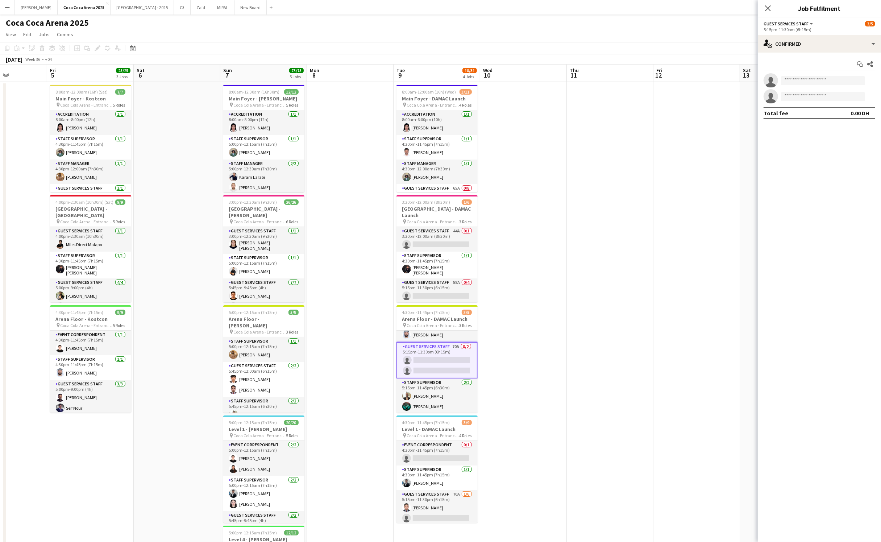
scroll to position [0, 0]
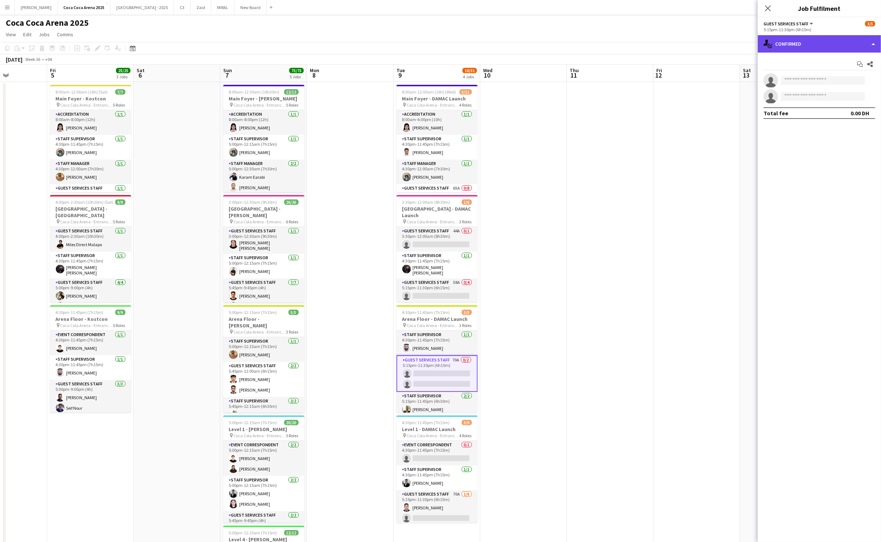
click at [789, 42] on div "single-neutral-actions-check-2 Confirmed" at bounding box center [819, 43] width 123 height 17
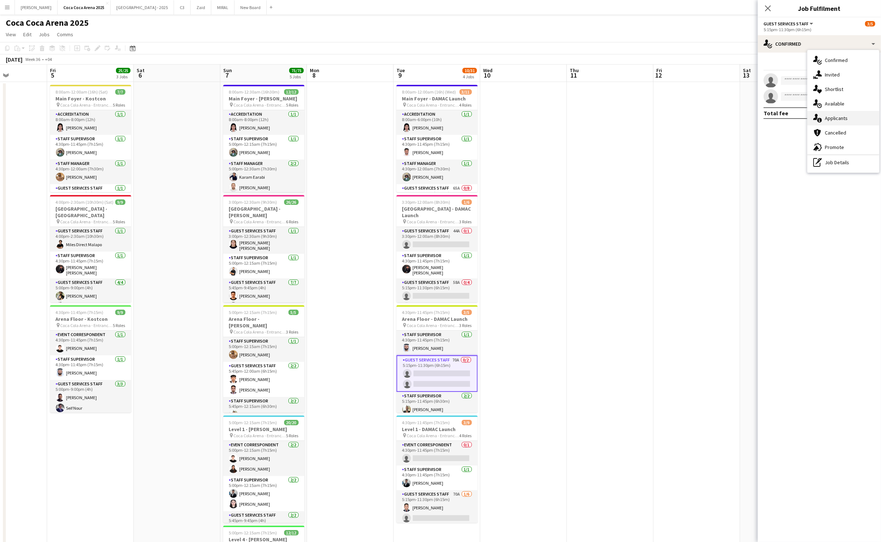
click at [830, 121] on span "Applicants" at bounding box center [836, 118] width 23 height 7
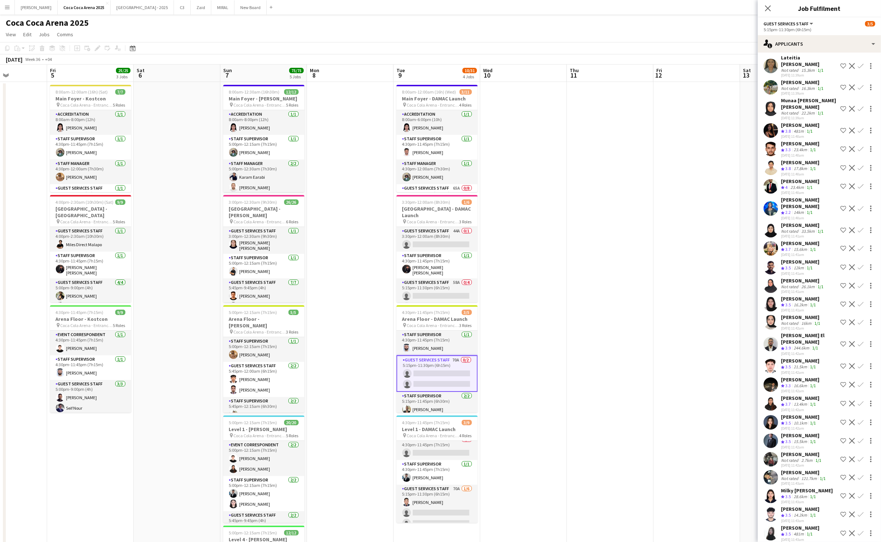
scroll to position [4, 0]
click at [430, 110] on div "Accreditation [DATE] 8:00am-6:00pm (10h) [PERSON_NAME] Staff Supervisor [DATE] …" at bounding box center [436, 151] width 81 height 82
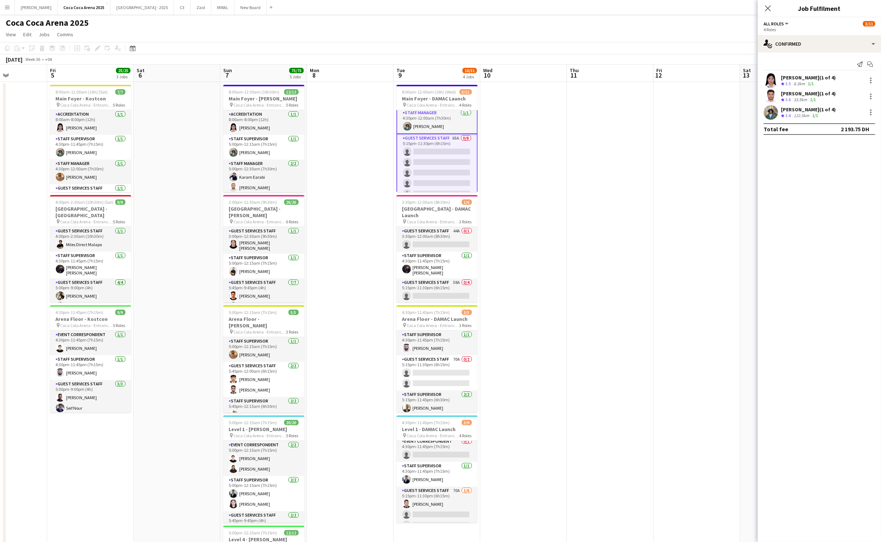
scroll to position [54, 0]
click at [469, 163] on app-card-role "Guest Services Staff 65A 0/8 5:15pm-11:30pm (6h15m) single-neutral-actions sing…" at bounding box center [436, 182] width 81 height 99
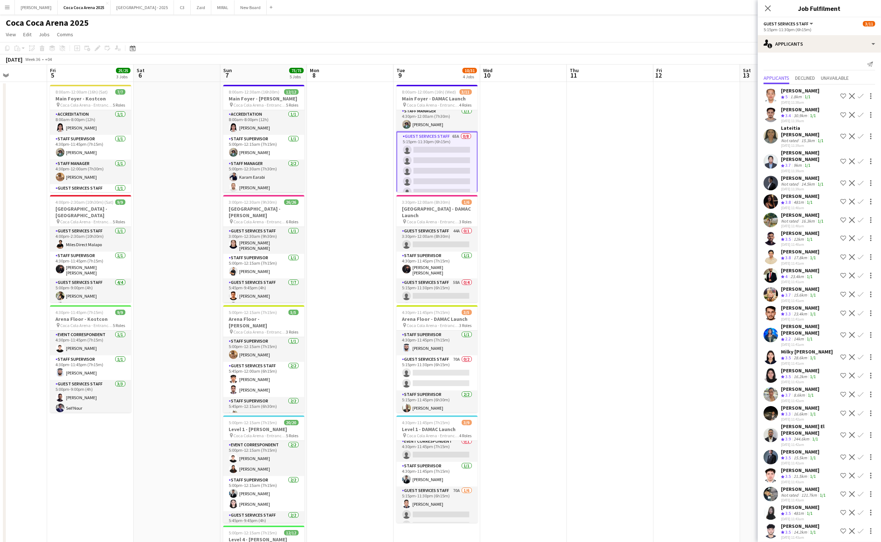
click at [862, 133] on app-icon "Confirm" at bounding box center [861, 136] width 6 height 6
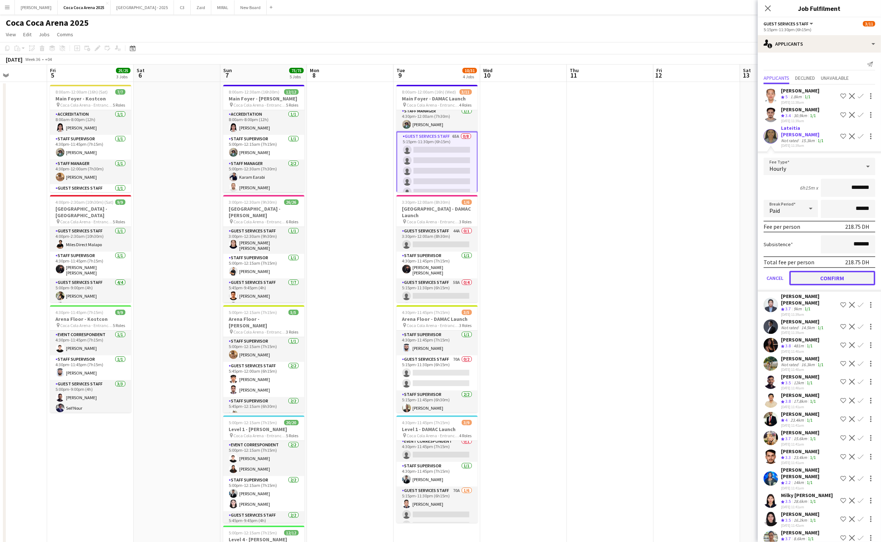
click at [838, 271] on button "Confirm" at bounding box center [832, 278] width 86 height 14
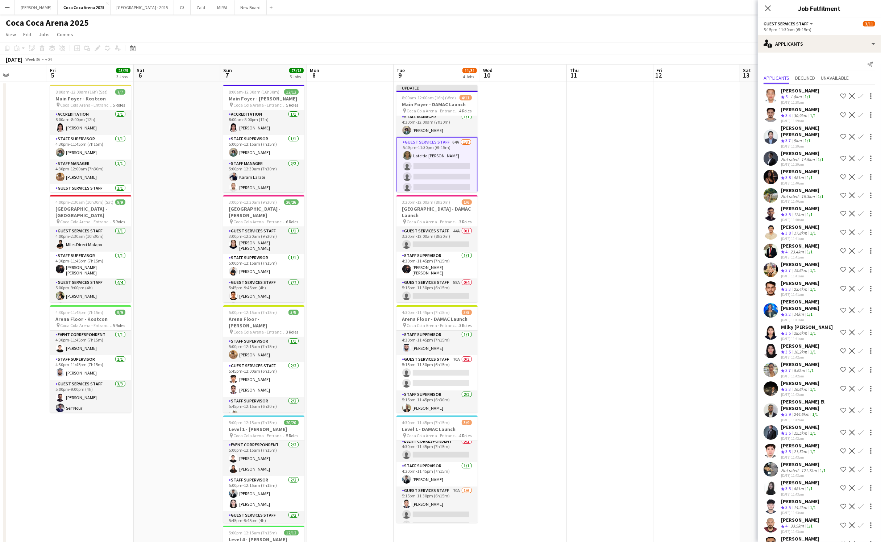
click at [859, 134] on app-icon "Confirm" at bounding box center [861, 137] width 6 height 6
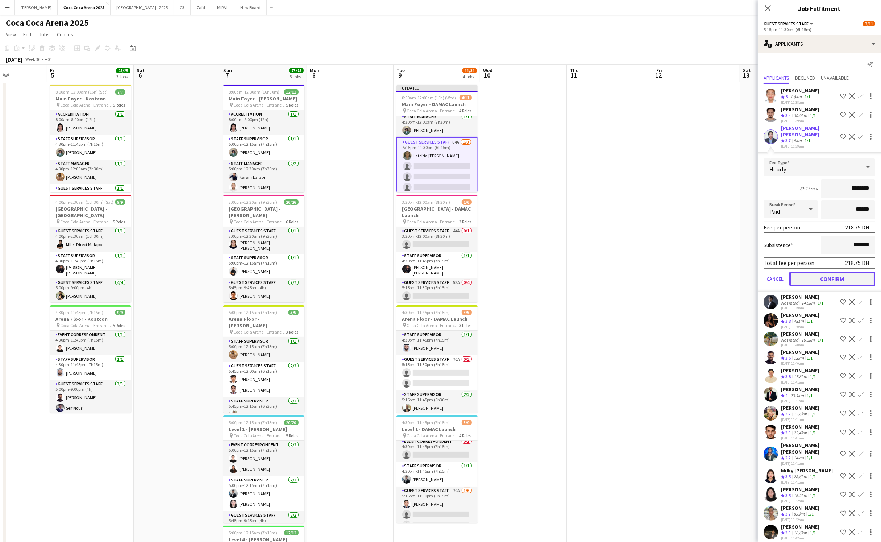
click at [841, 271] on button "Confirm" at bounding box center [832, 278] width 86 height 14
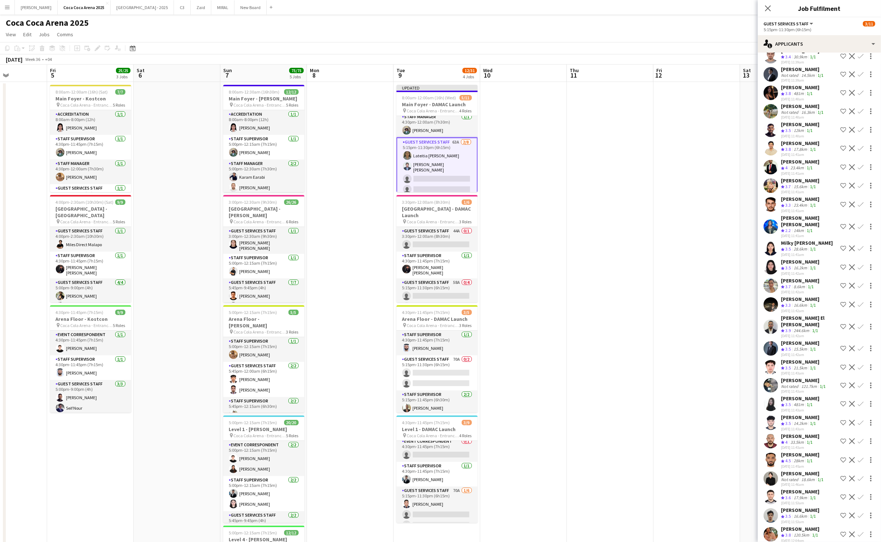
scroll to position [63, 0]
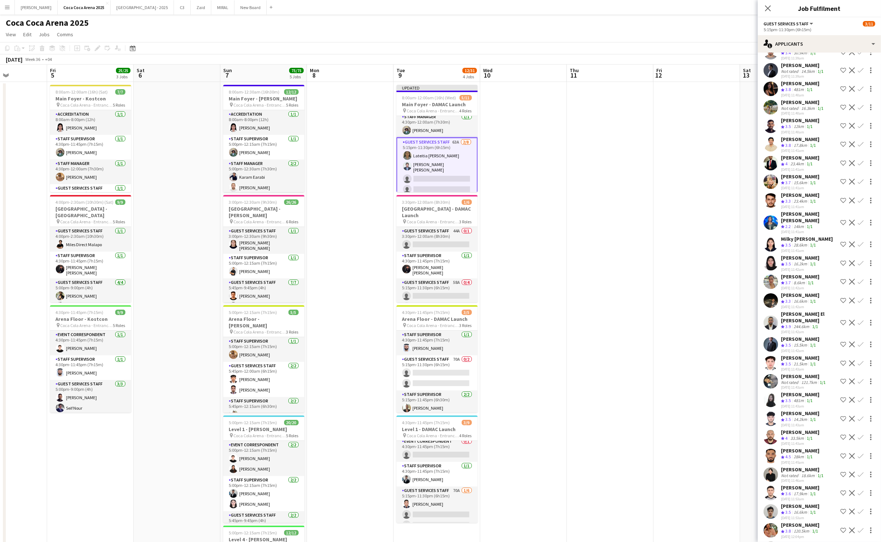
click at [859, 125] on app-icon "Confirm" at bounding box center [861, 126] width 6 height 6
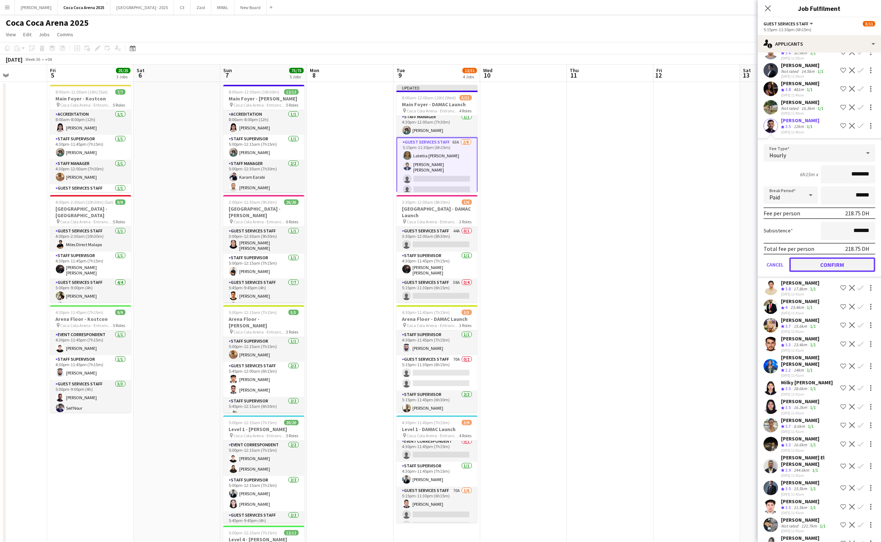
click at [840, 260] on button "Confirm" at bounding box center [832, 264] width 86 height 14
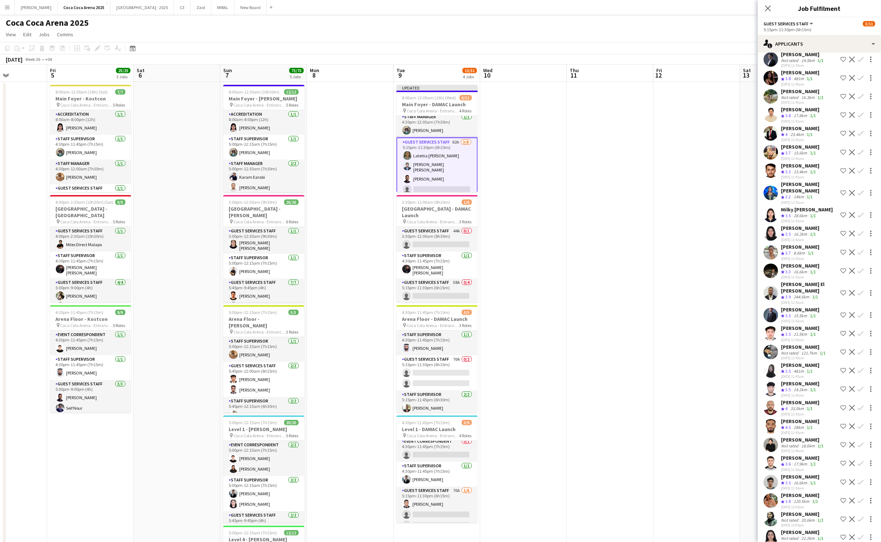
scroll to position [76, 0]
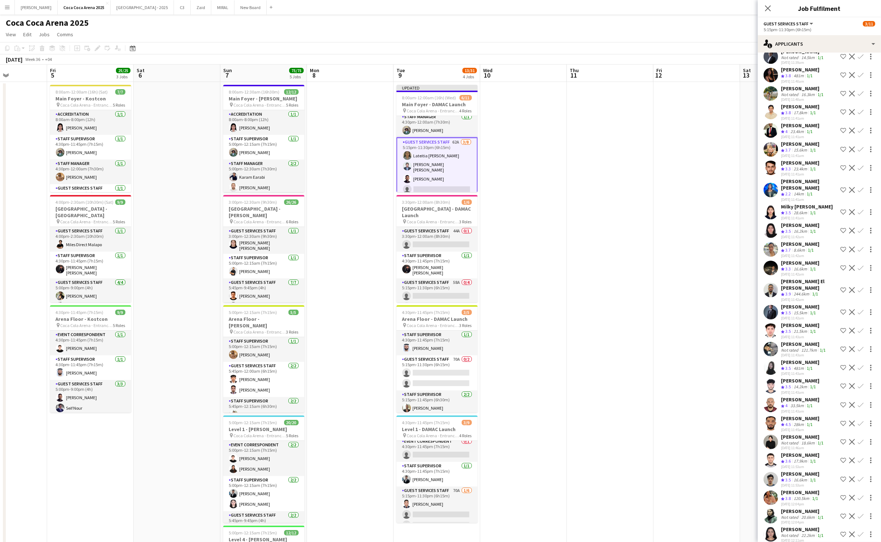
click at [861, 328] on app-icon "Confirm" at bounding box center [861, 331] width 6 height 6
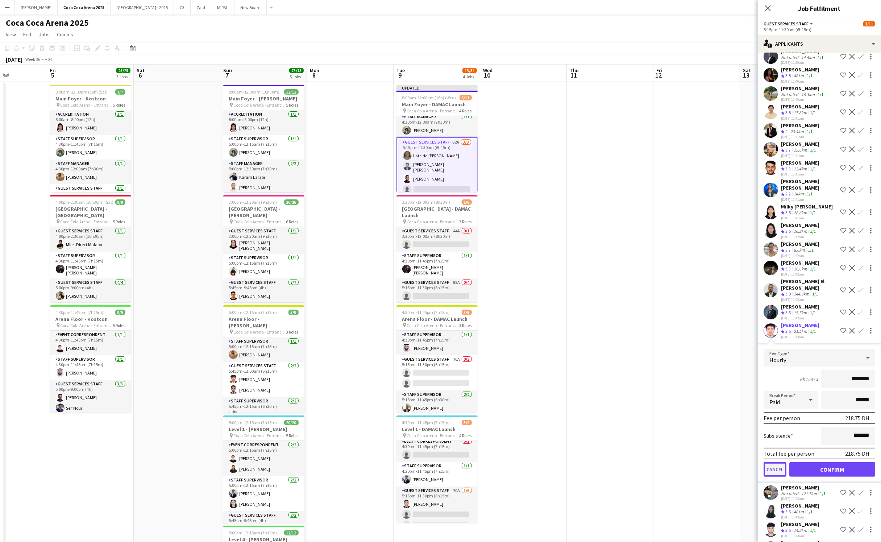
click at [775, 462] on button "Cancel" at bounding box center [774, 469] width 23 height 14
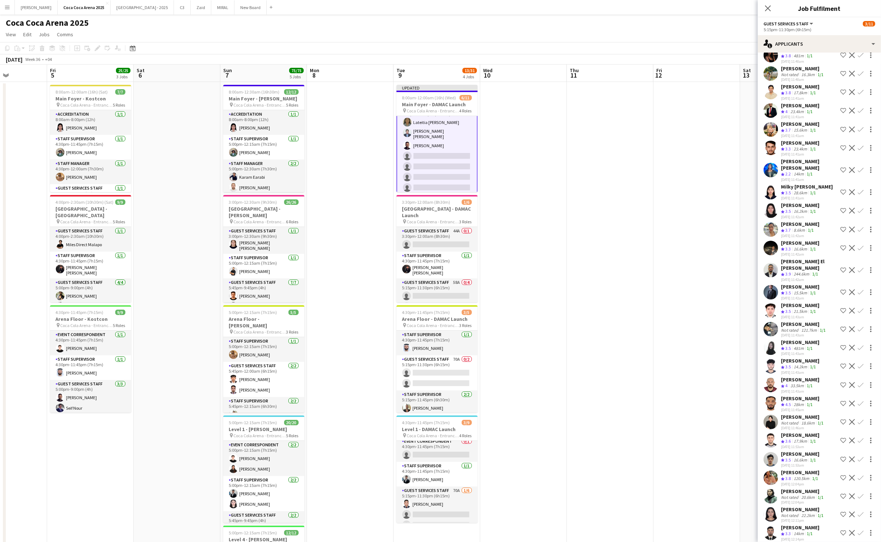
scroll to position [85, 0]
click at [863, 345] on app-icon "Confirm" at bounding box center [861, 348] width 6 height 6
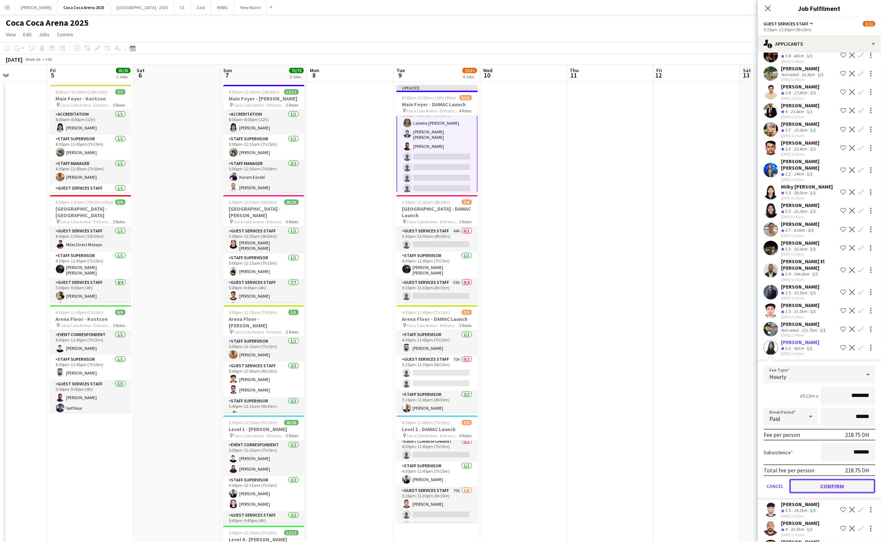
click at [834, 479] on button "Confirm" at bounding box center [832, 486] width 86 height 14
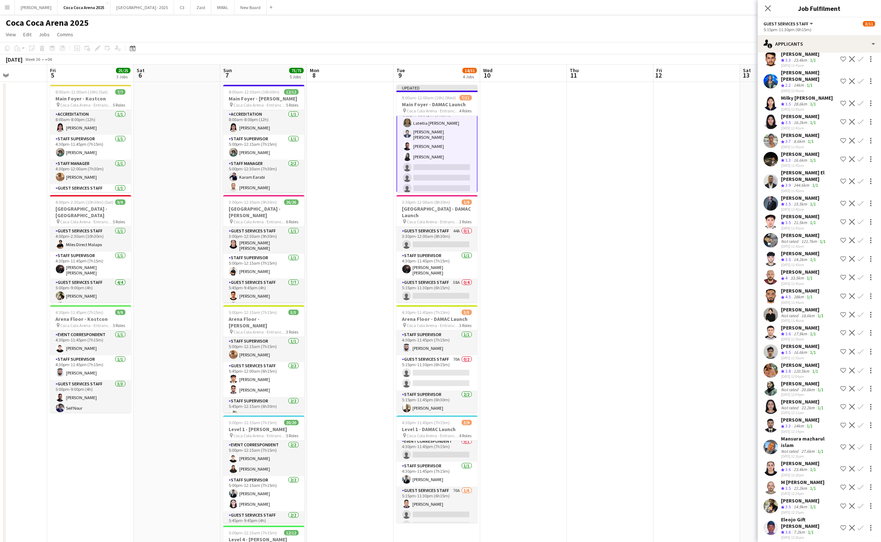
scroll to position [193, 0]
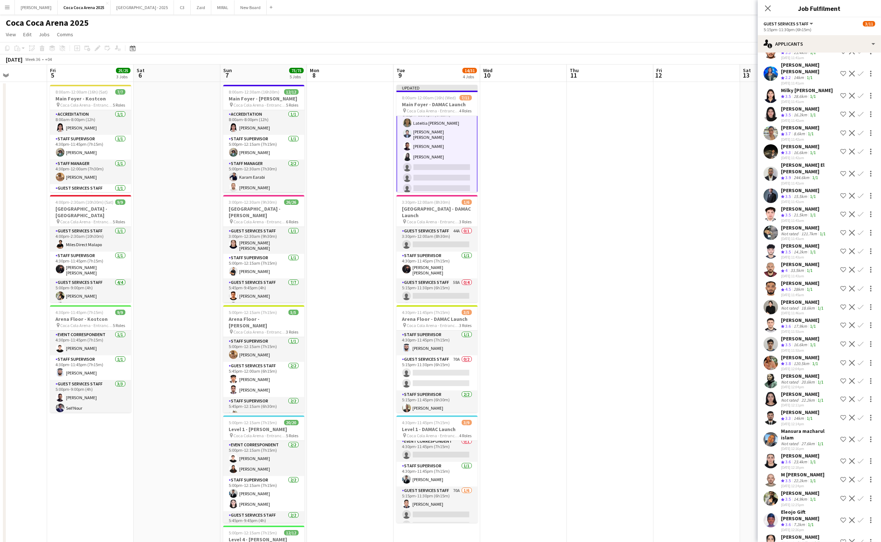
click at [860, 458] on app-icon "Confirm" at bounding box center [861, 461] width 6 height 6
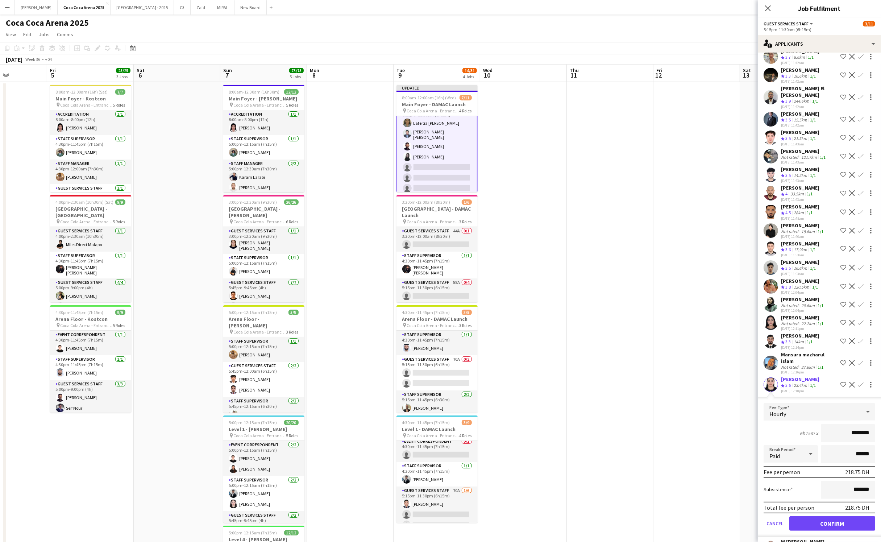
scroll to position [278, 0]
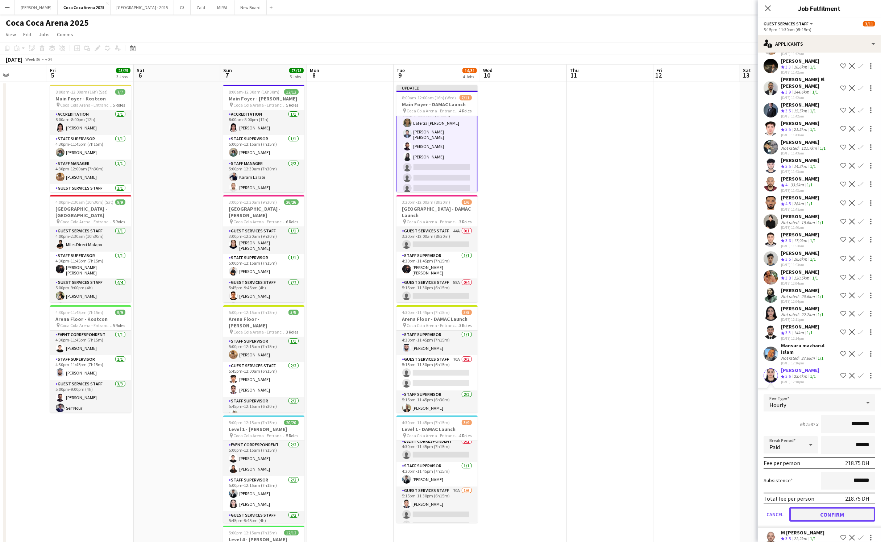
click at [830, 507] on button "Confirm" at bounding box center [832, 514] width 86 height 14
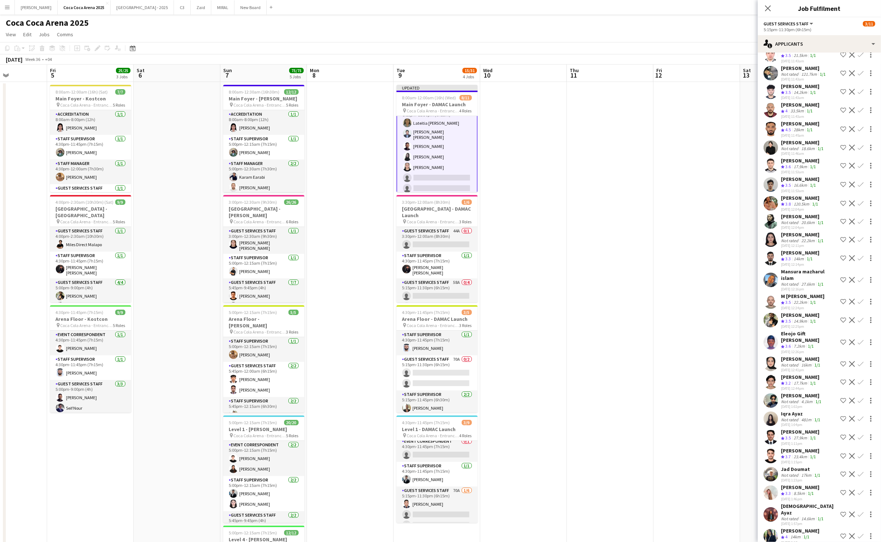
scroll to position [353, 0]
click at [860, 453] on app-icon "Confirm" at bounding box center [861, 456] width 6 height 6
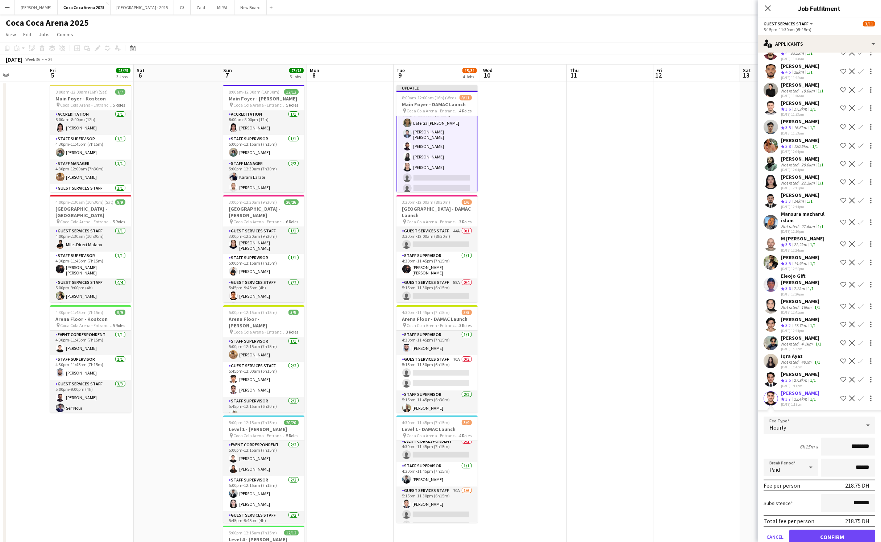
scroll to position [445, 0]
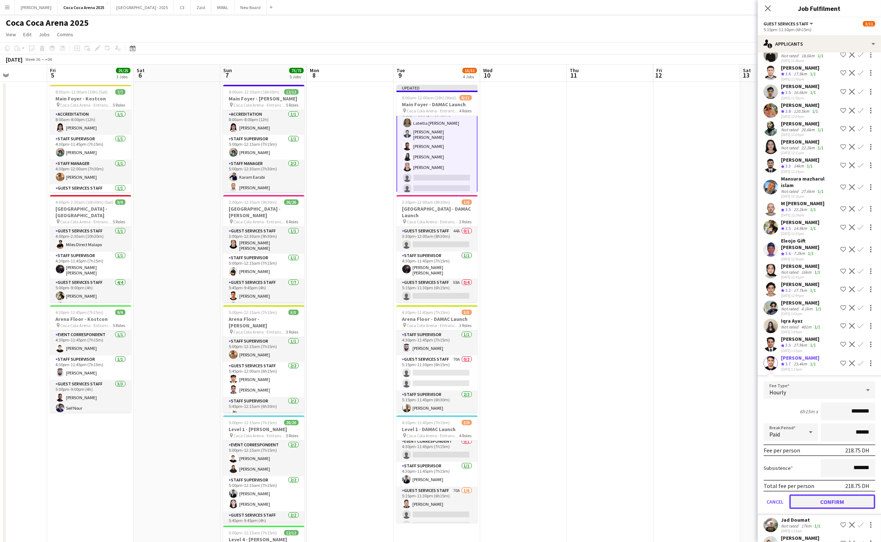
click at [821, 494] on button "Confirm" at bounding box center [832, 501] width 86 height 14
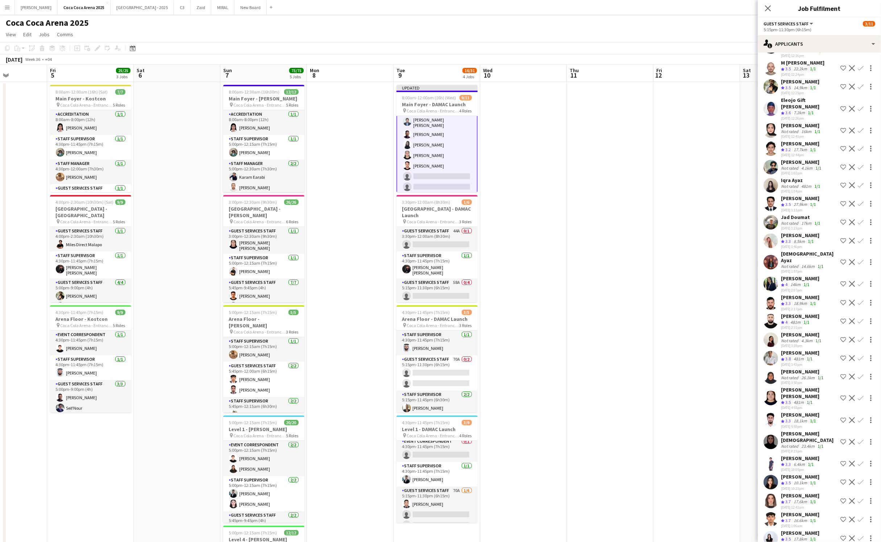
scroll to position [586, 0]
click at [861, 497] on app-icon "Confirm" at bounding box center [861, 500] width 6 height 6
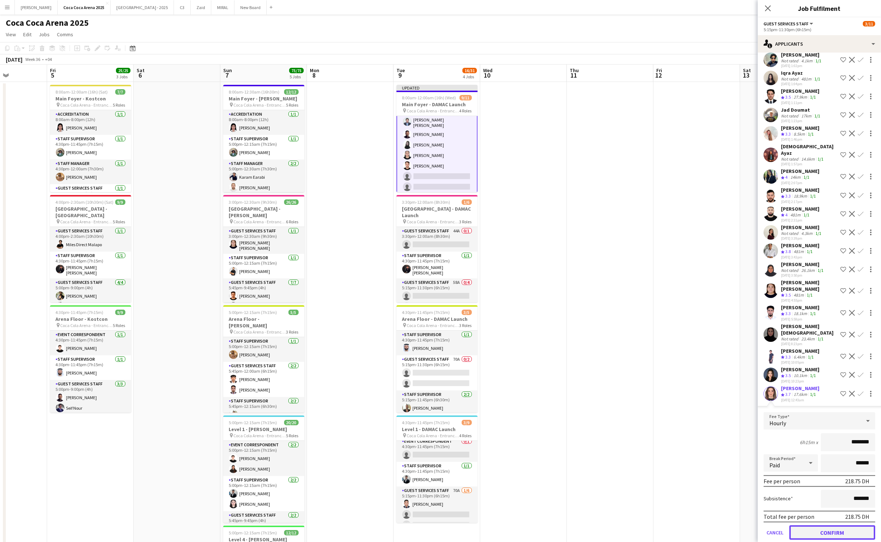
click at [829, 525] on button "Confirm" at bounding box center [832, 532] width 86 height 14
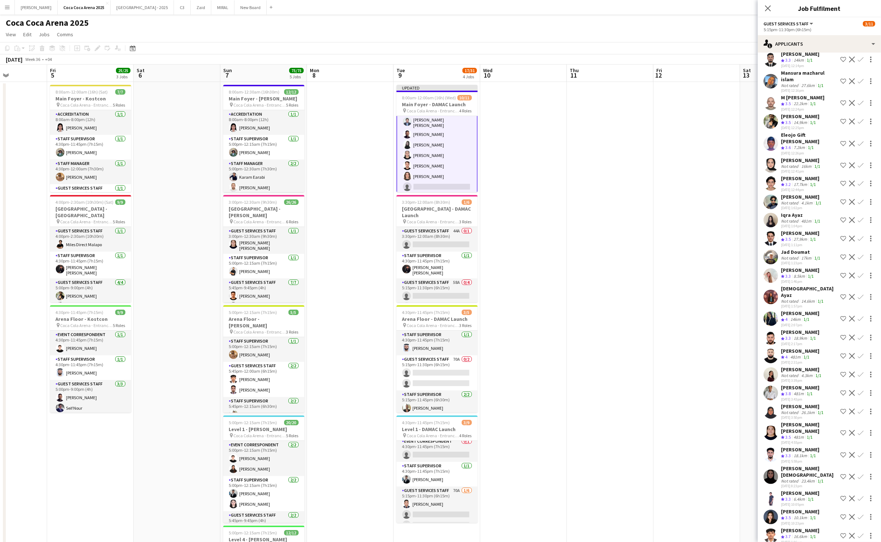
scroll to position [549, 0]
click at [862, 355] on app-icon "Confirm" at bounding box center [861, 358] width 6 height 6
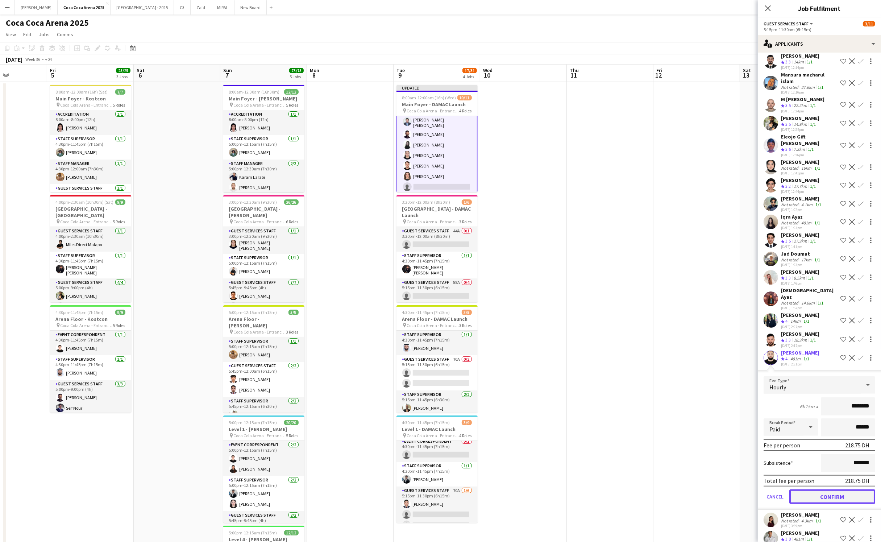
click at [837, 489] on button "Confirm" at bounding box center [832, 496] width 86 height 14
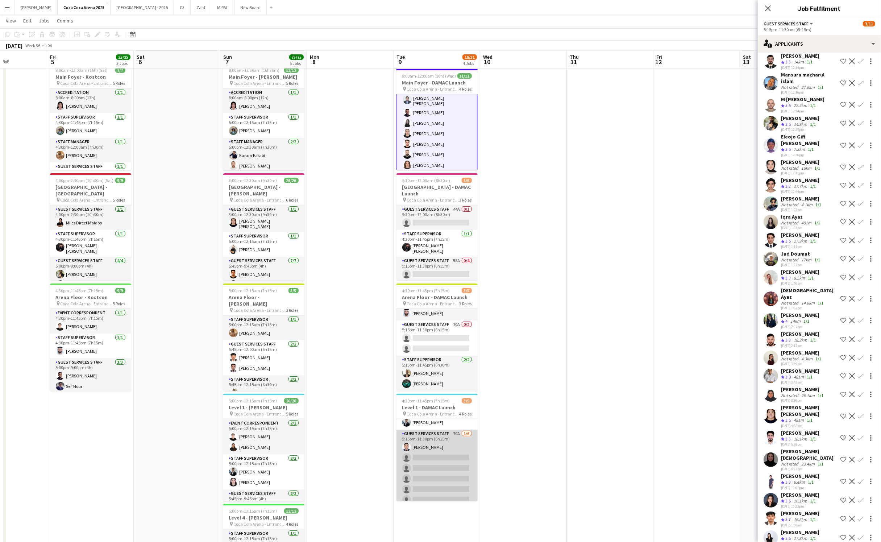
scroll to position [52, 0]
click at [449, 476] on app-card-role "Guest Services Staff 70A 1/6 5:15pm-11:30pm (6h15m) Tommie Lajum single-neutral…" at bounding box center [436, 454] width 81 height 77
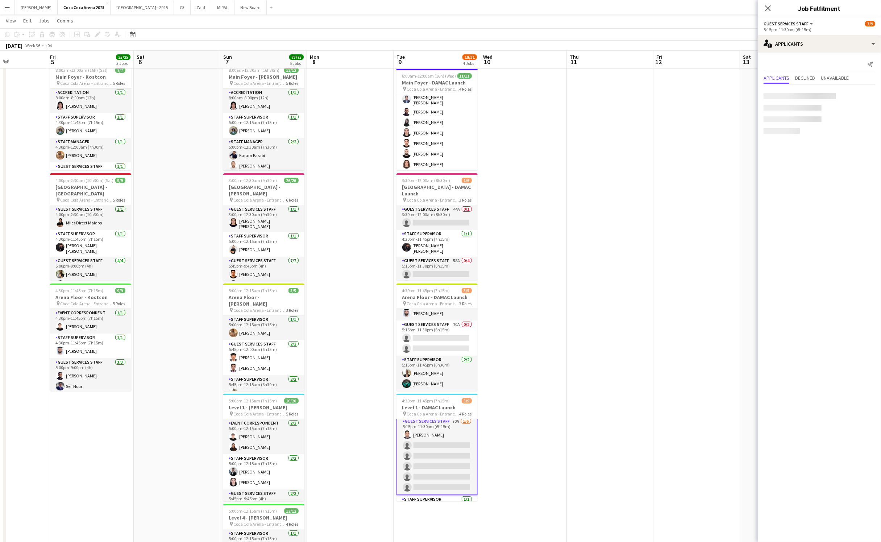
scroll to position [53, 0]
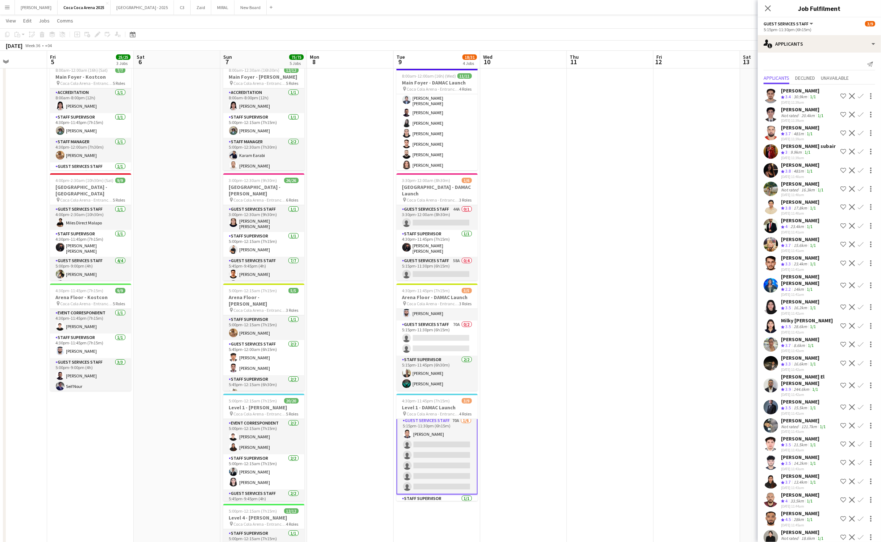
click at [859, 304] on app-icon "Confirm" at bounding box center [861, 307] width 6 height 6
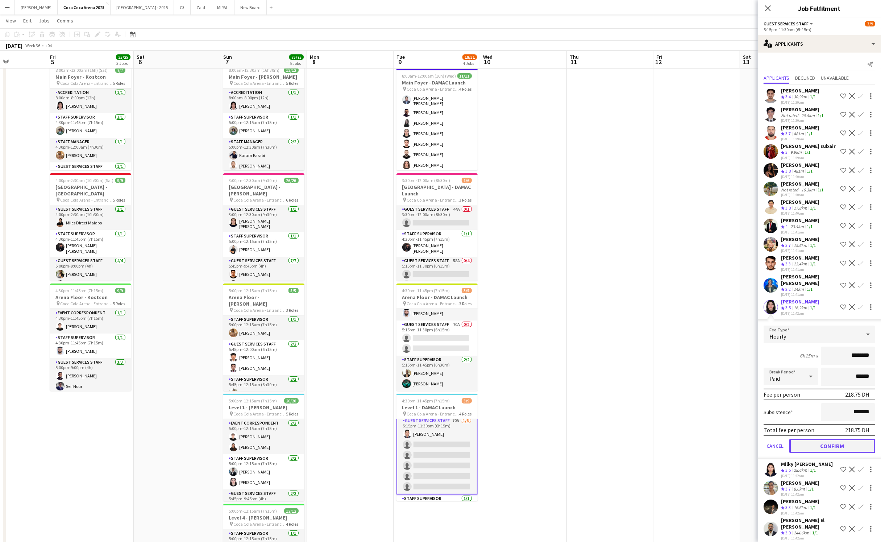
click at [828, 438] on button "Confirm" at bounding box center [832, 445] width 86 height 14
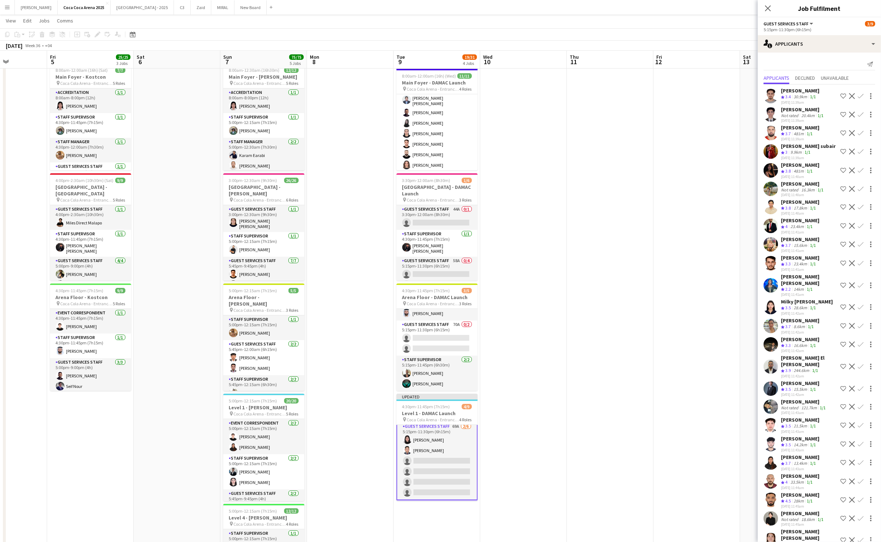
click at [862, 306] on app-icon "Confirm" at bounding box center [861, 307] width 6 height 6
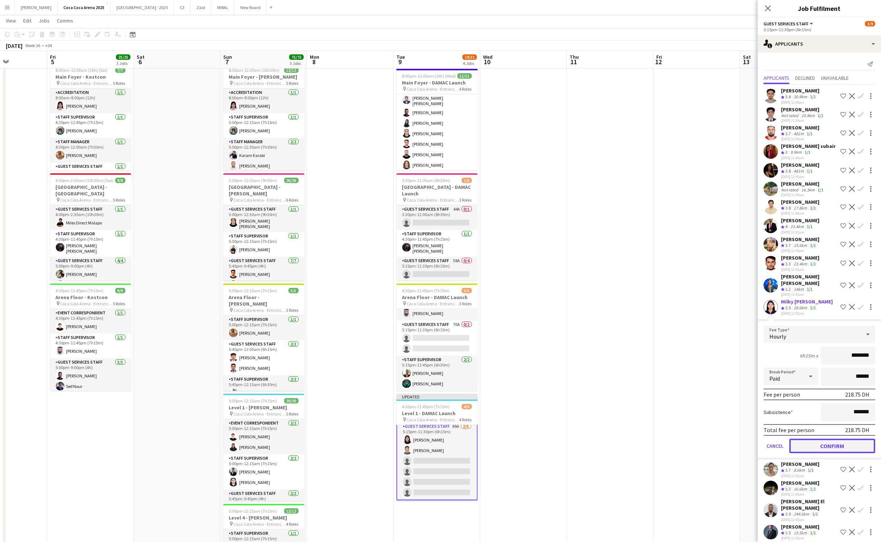
click at [839, 441] on button "Confirm" at bounding box center [832, 445] width 86 height 14
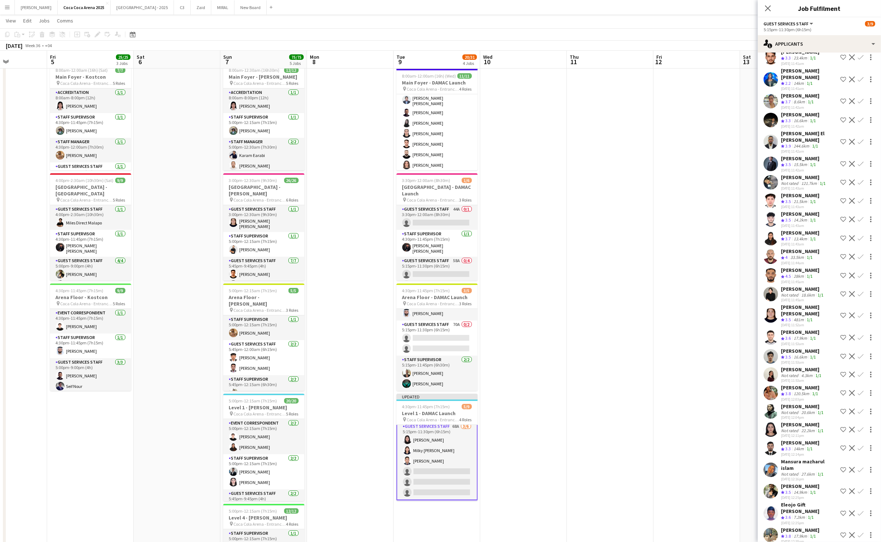
scroll to position [209, 0]
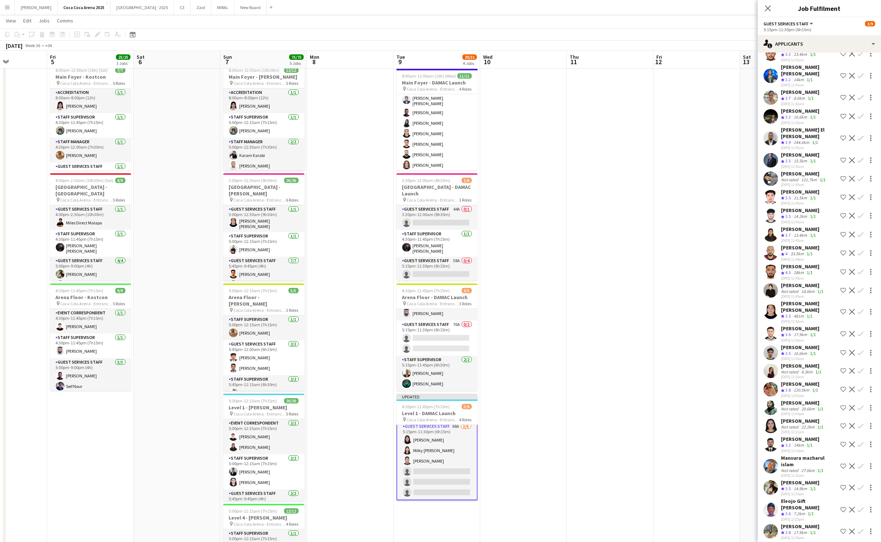
click at [860, 506] on app-icon "Confirm" at bounding box center [861, 509] width 6 height 6
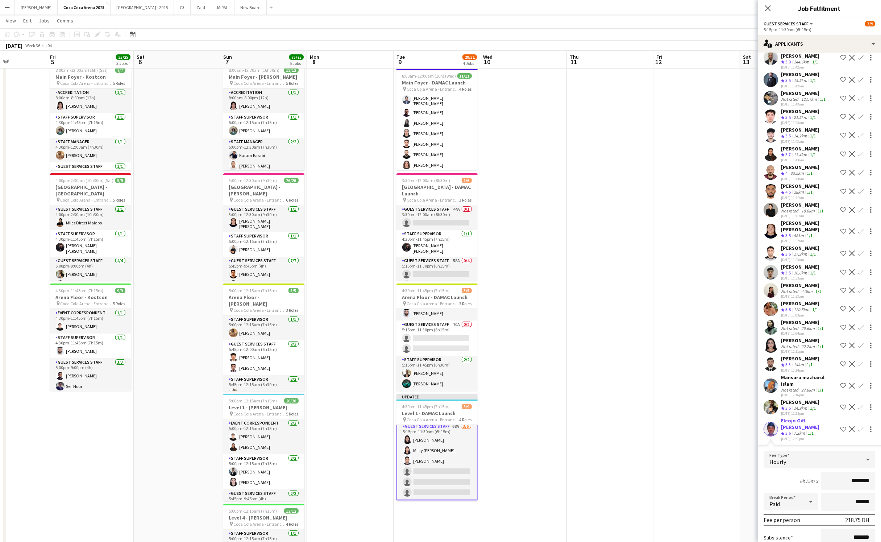
scroll to position [296, 0]
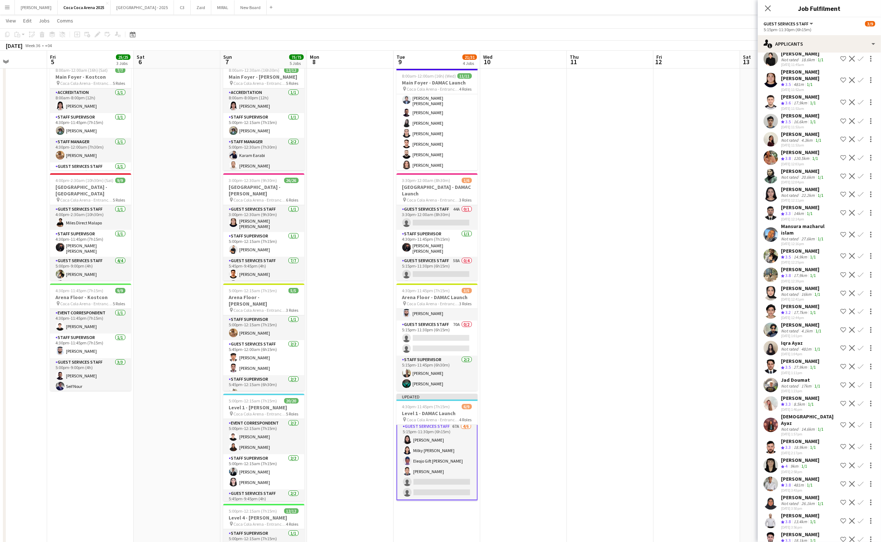
scroll to position [442, 0]
click at [859, 480] on app-icon "Confirm" at bounding box center [861, 483] width 6 height 6
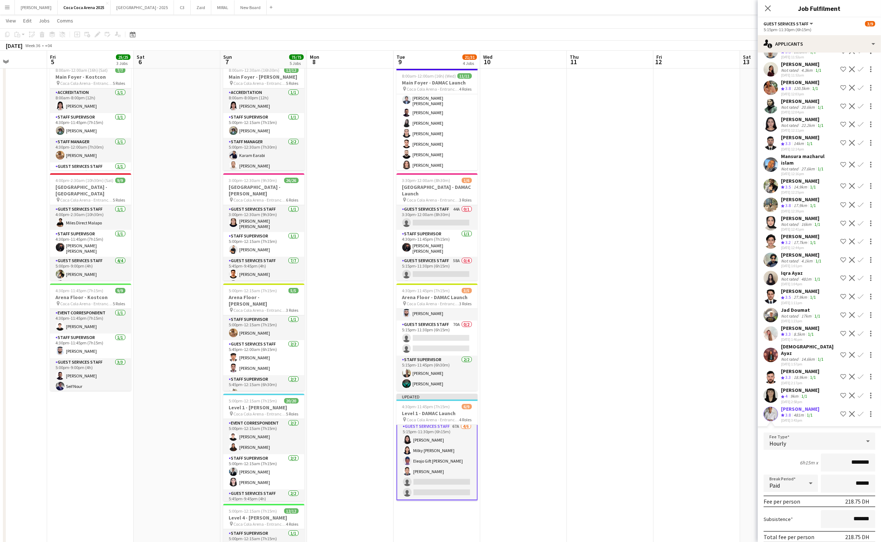
scroll to position [569, 0]
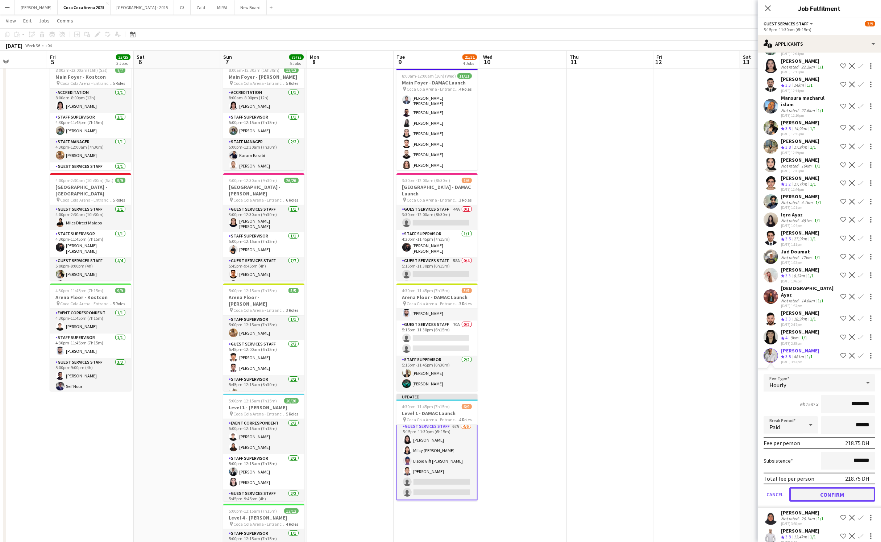
click at [810, 487] on button "Confirm" at bounding box center [832, 494] width 86 height 14
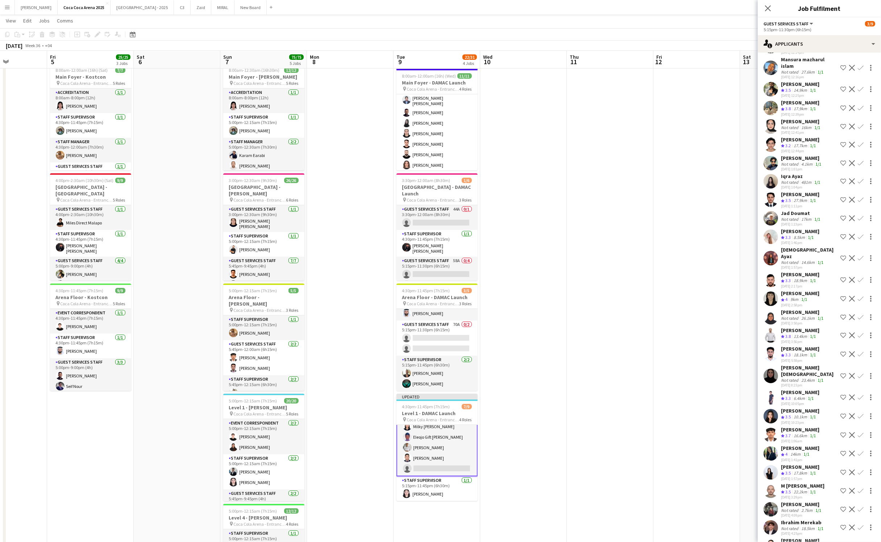
scroll to position [609, 0]
click at [861, 331] on app-icon "Confirm" at bounding box center [861, 334] width 6 height 6
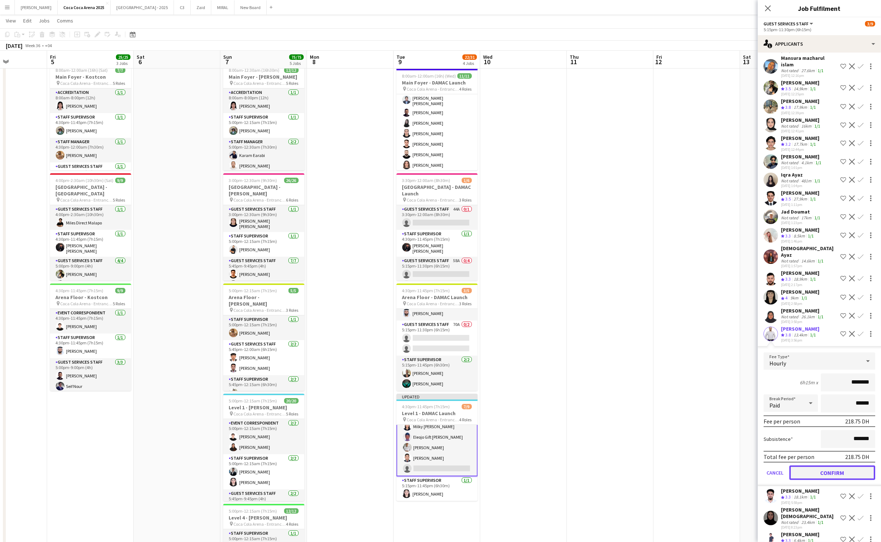
click at [837, 465] on button "Confirm" at bounding box center [832, 472] width 86 height 14
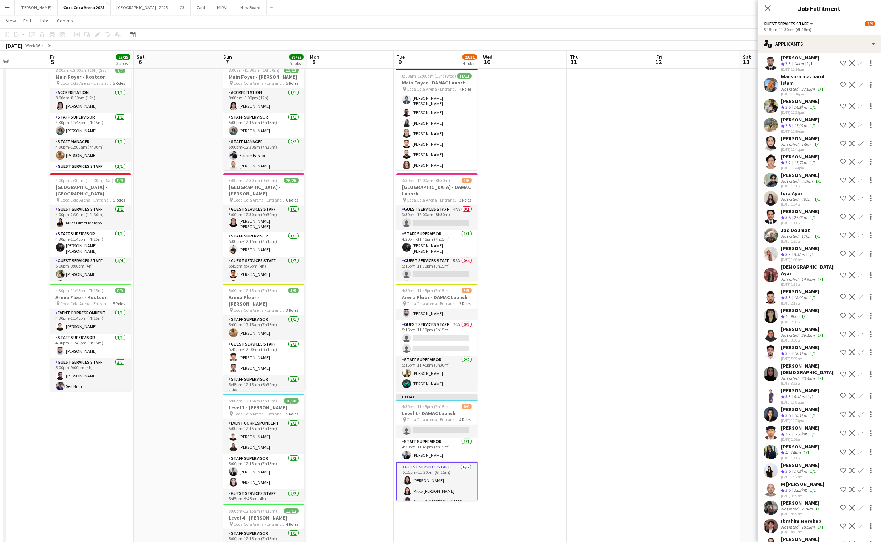
scroll to position [0, 0]
click at [434, 438] on app-card-role "Event Correspondent 0/1 4:30pm-11:45pm (7h15m) single-neutral-actions" at bounding box center [436, 437] width 81 height 25
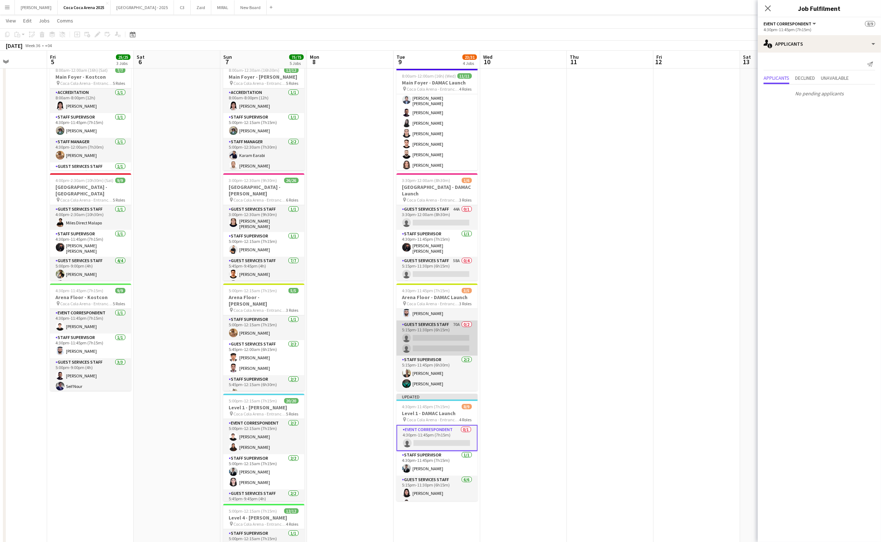
click at [429, 341] on app-card-role "Guest Services Staff 70A 0/2 5:15pm-11:30pm (6h15m) single-neutral-actions sing…" at bounding box center [436, 337] width 81 height 35
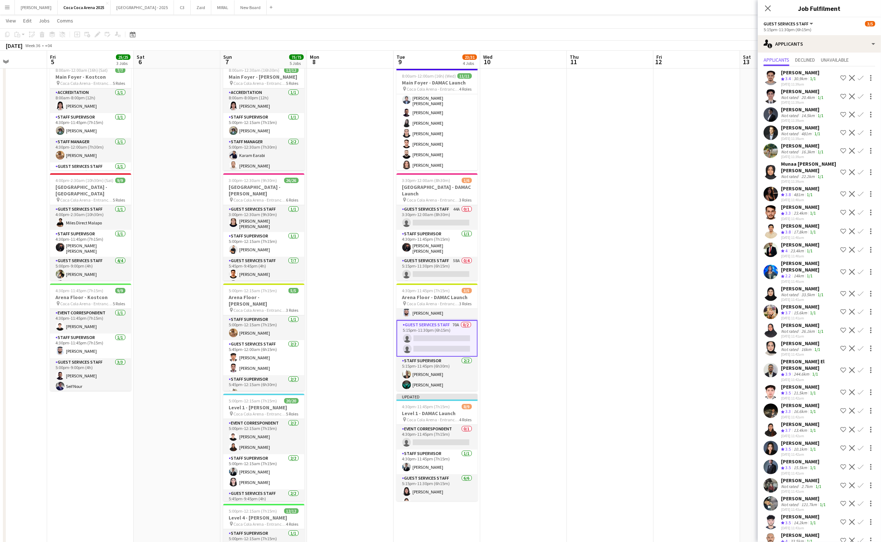
scroll to position [19, 0]
click at [860, 366] on app-icon "Confirm" at bounding box center [861, 369] width 6 height 6
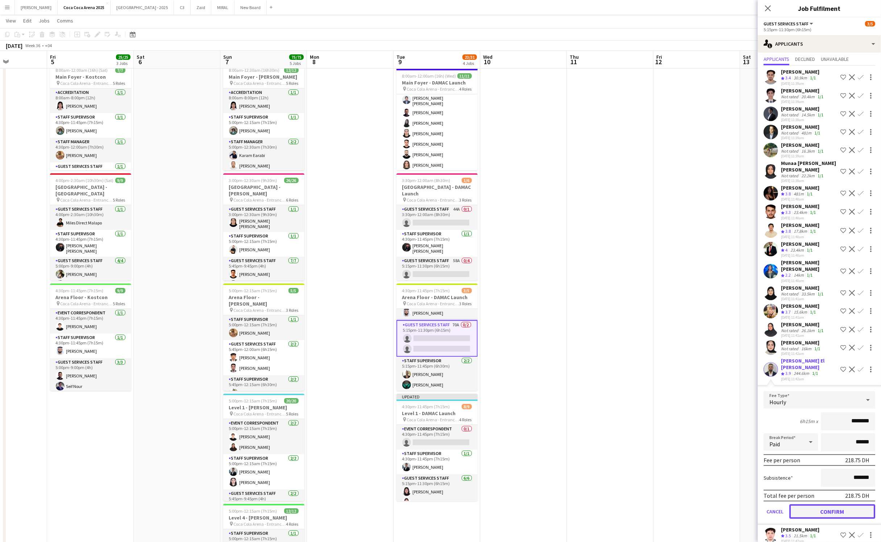
click at [833, 504] on button "Confirm" at bounding box center [832, 511] width 86 height 14
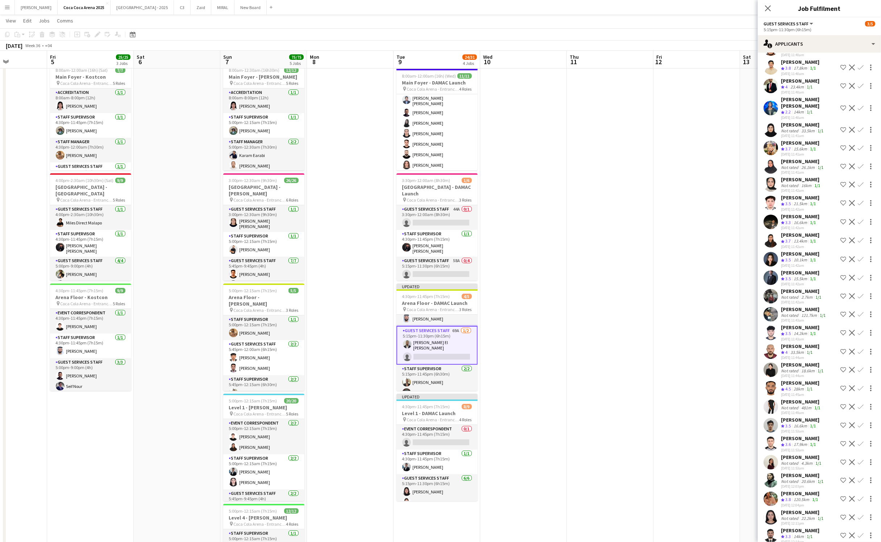
scroll to position [183, 0]
click at [860, 458] on app-icon "Confirm" at bounding box center [861, 461] width 6 height 6
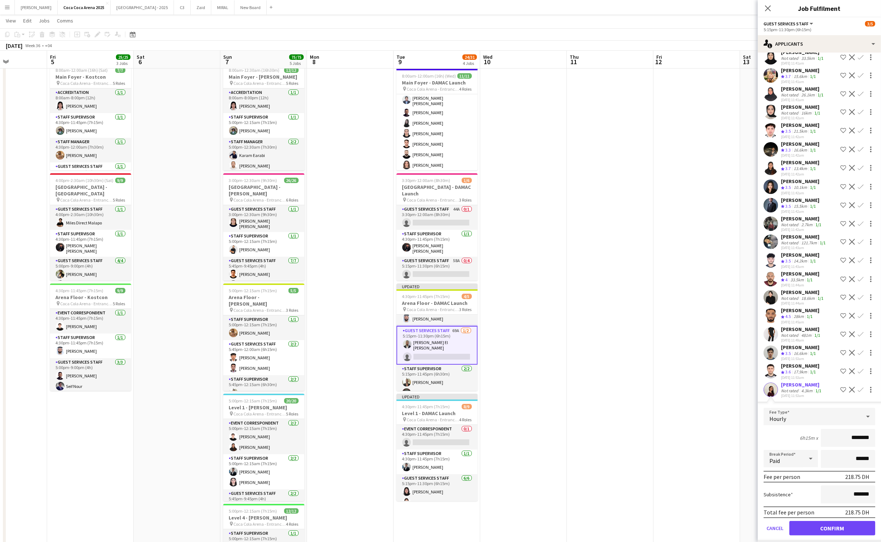
scroll to position [287, 0]
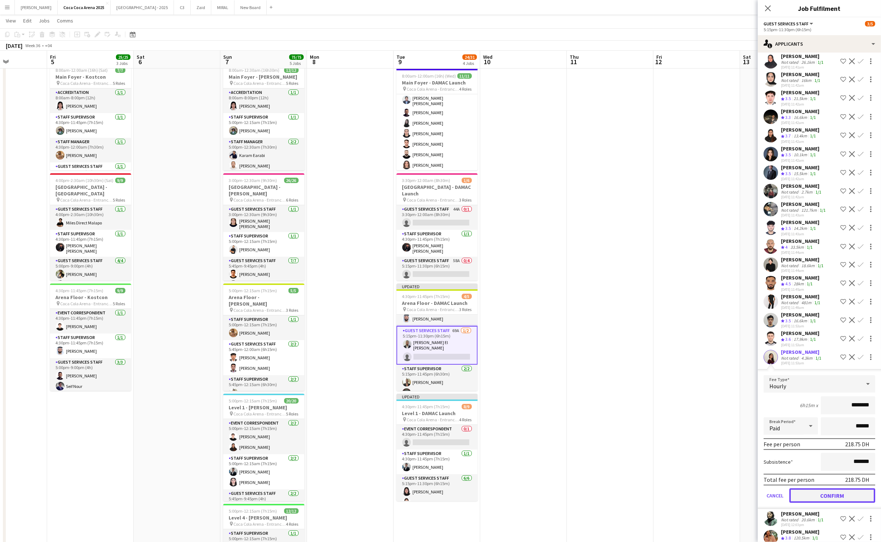
click at [811, 488] on button "Confirm" at bounding box center [832, 495] width 86 height 14
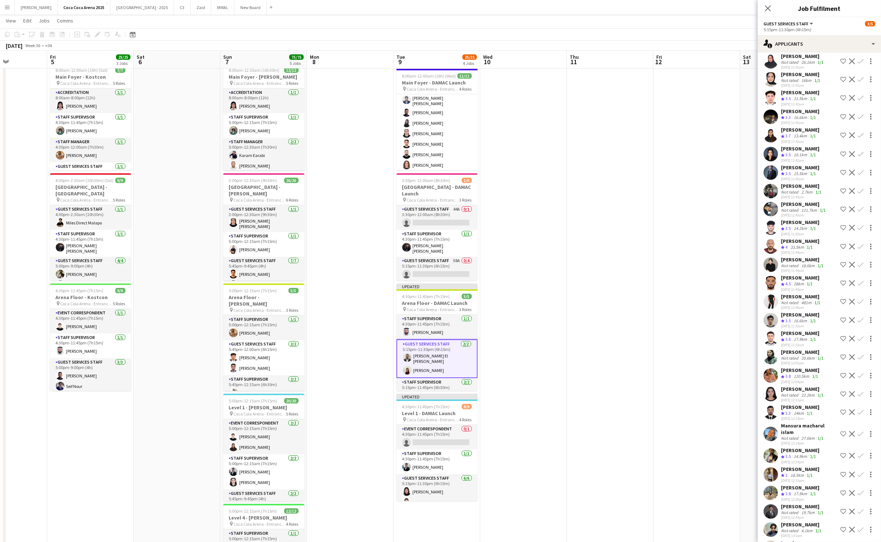
scroll to position [0, 0]
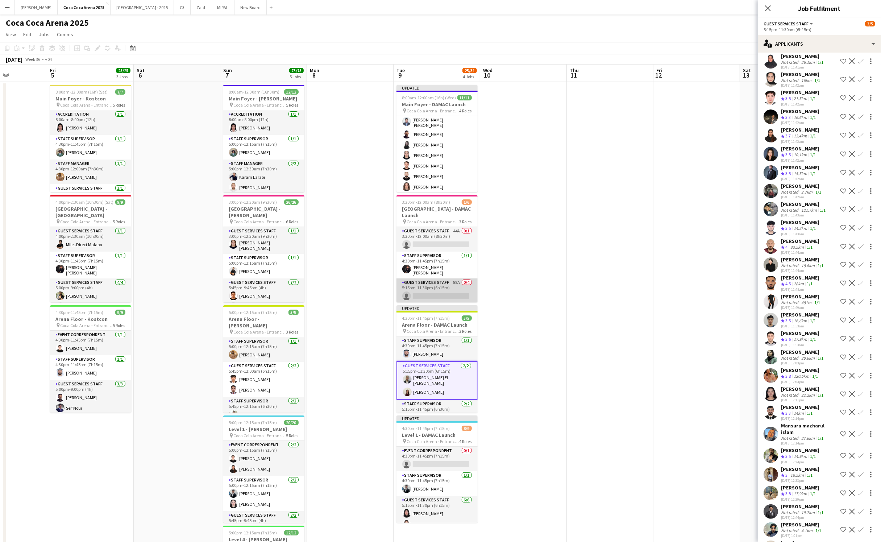
click at [435, 295] on app-card-role "Guest Services Staff 58A 0/4 5:15pm-11:30pm (6h15m) single-neutral-actions sing…" at bounding box center [436, 306] width 81 height 56
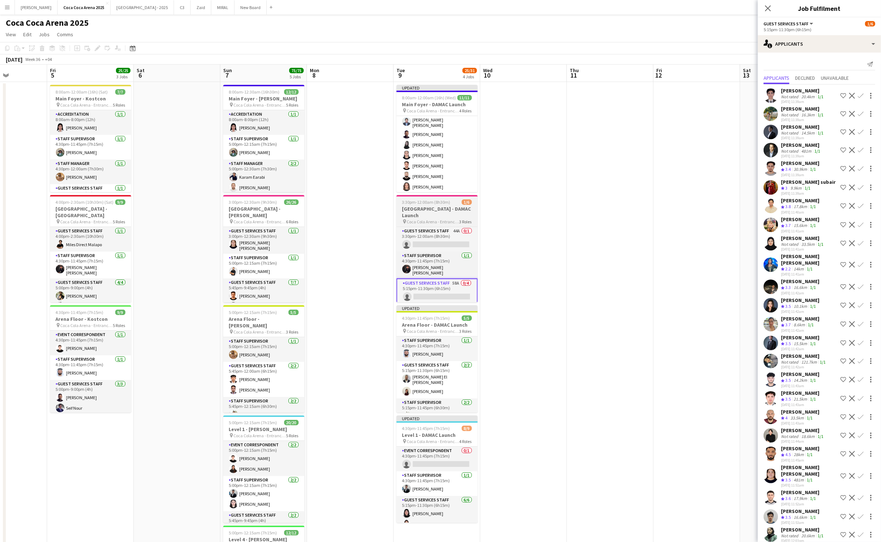
click at [435, 211] on h3 "[GEOGRAPHIC_DATA] - DAMAC Launch" at bounding box center [436, 211] width 81 height 13
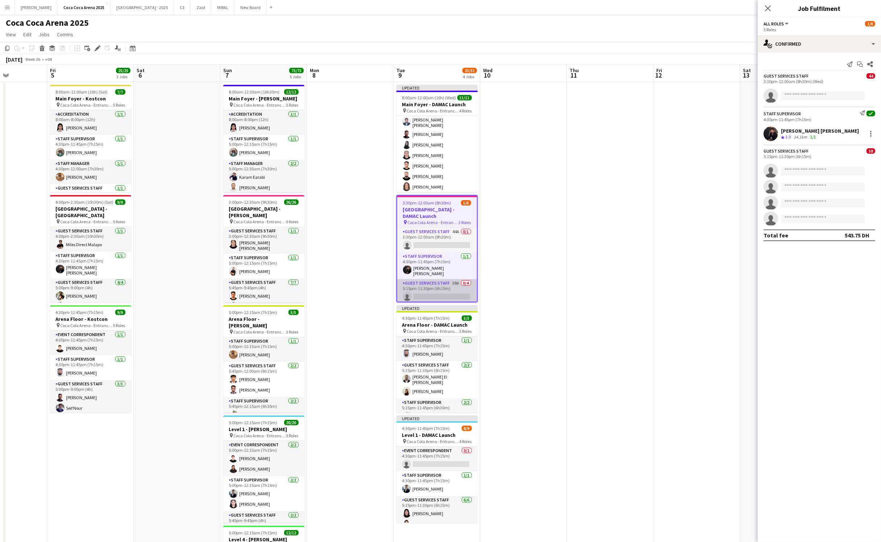
click at [440, 279] on app-card-role "Guest Services Staff 58A 0/4 5:15pm-11:30pm (6h15m) single-neutral-actions sing…" at bounding box center [437, 307] width 80 height 56
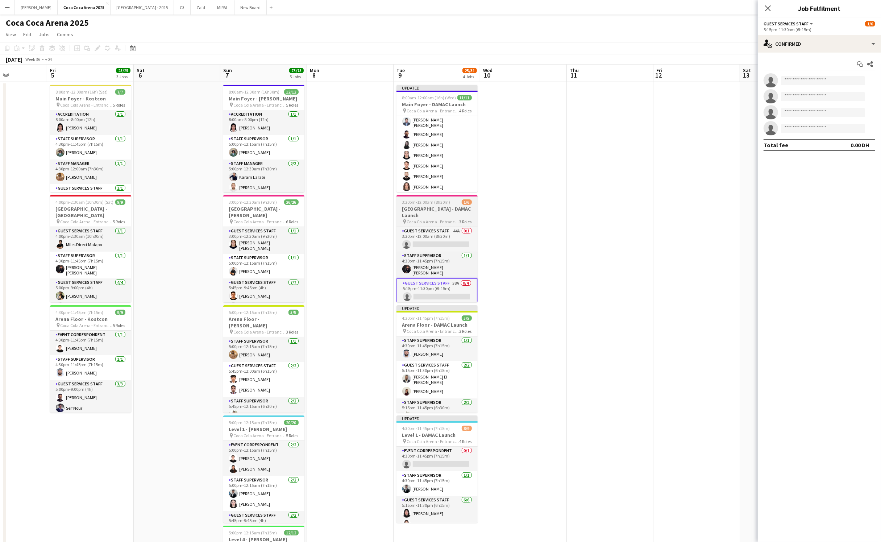
click at [441, 211] on h3 "[GEOGRAPHIC_DATA] - DAMAC Launch" at bounding box center [436, 211] width 81 height 13
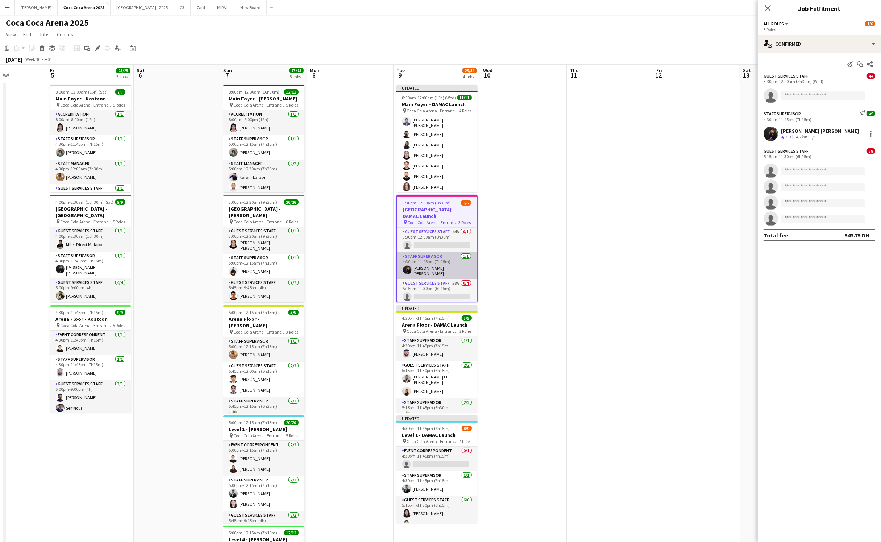
click at [457, 255] on app-card-role "Staff Supervisor 1/1 4:30pm-11:45pm (7h15m) Hussain Al Saadi" at bounding box center [437, 265] width 80 height 27
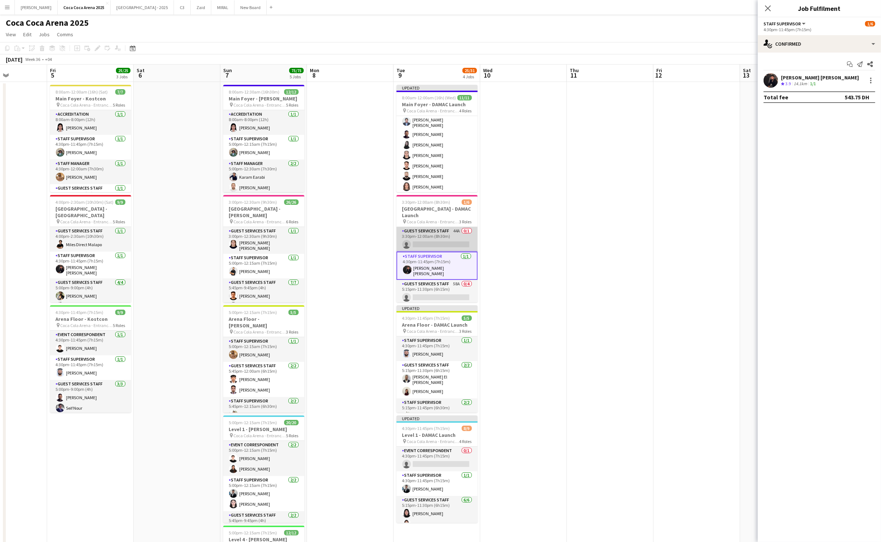
click at [444, 227] on app-card-role "Guest Services Staff 44A 0/1 3:30pm-12:00am (8h30m) single-neutral-actions" at bounding box center [436, 239] width 81 height 25
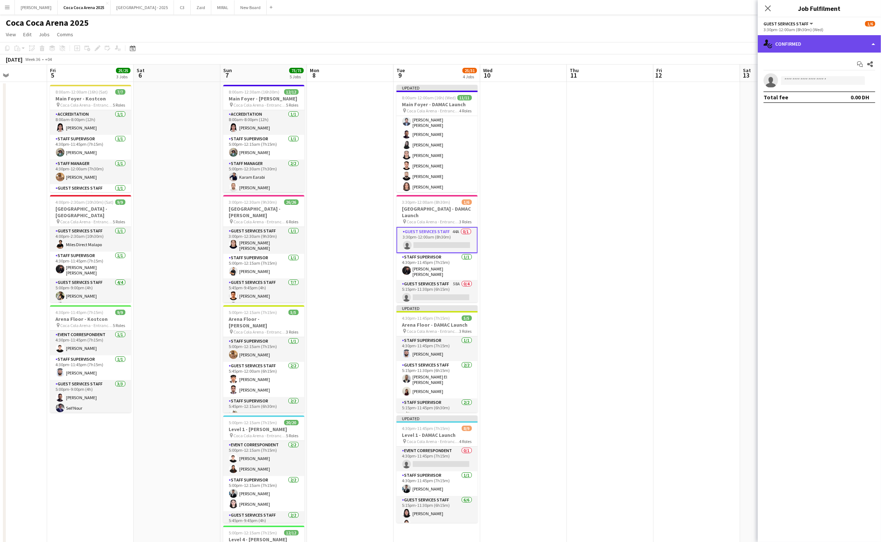
click at [796, 52] on div "single-neutral-actions-check-2 Confirmed" at bounding box center [819, 43] width 123 height 17
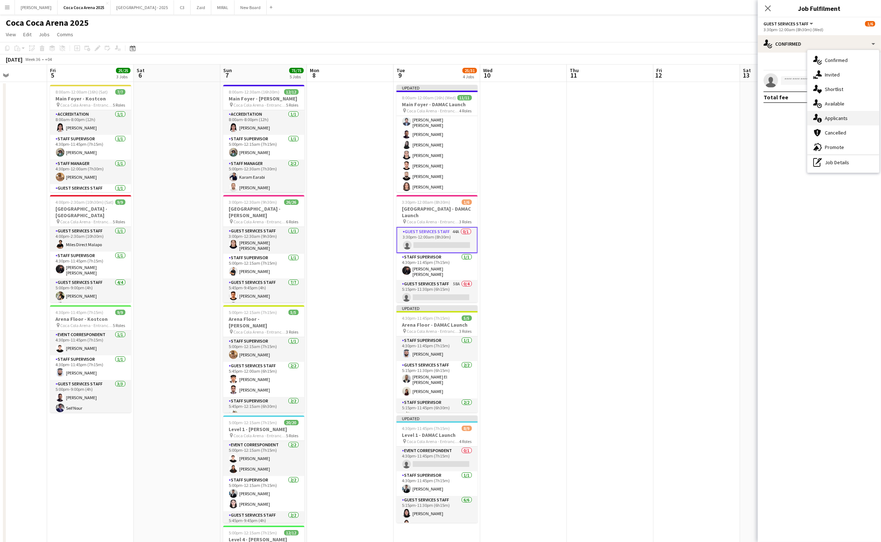
click at [833, 118] on span "Applicants" at bounding box center [836, 118] width 23 height 7
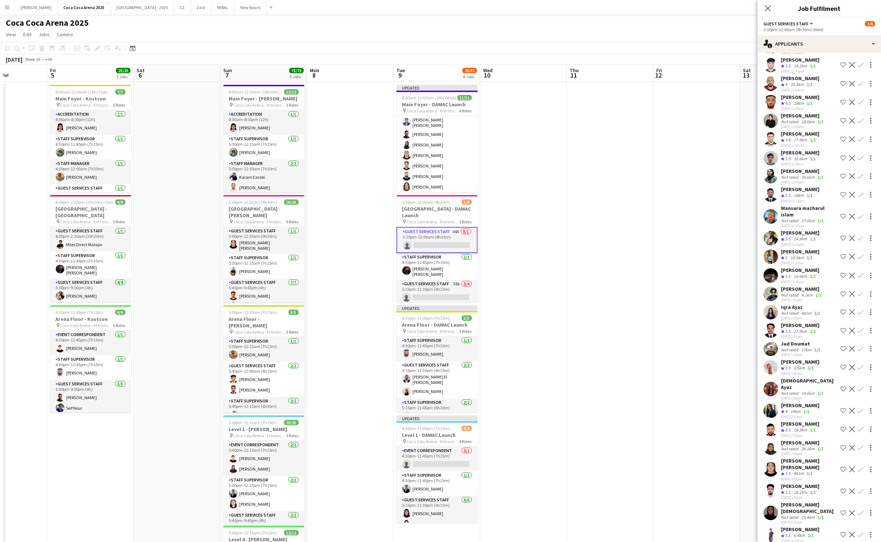
scroll to position [157, 0]
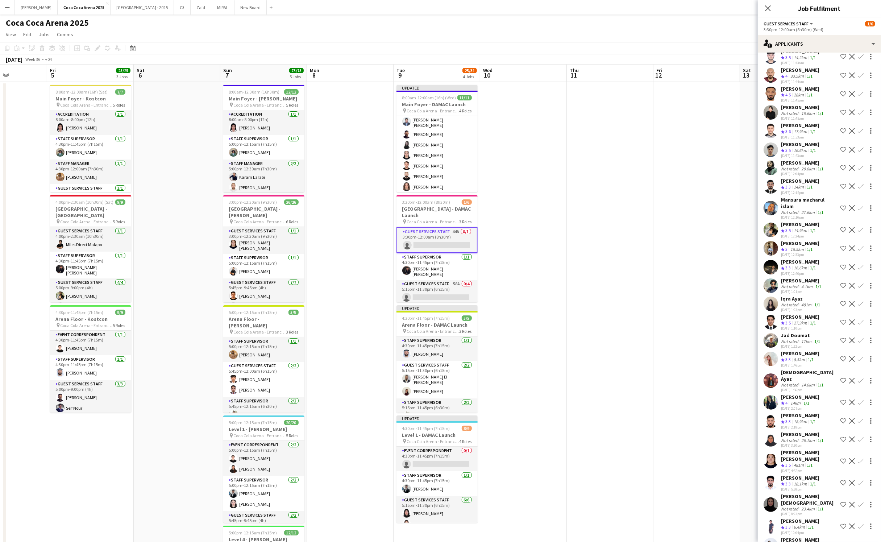
click at [861, 458] on app-icon "Confirm" at bounding box center [861, 461] width 6 height 6
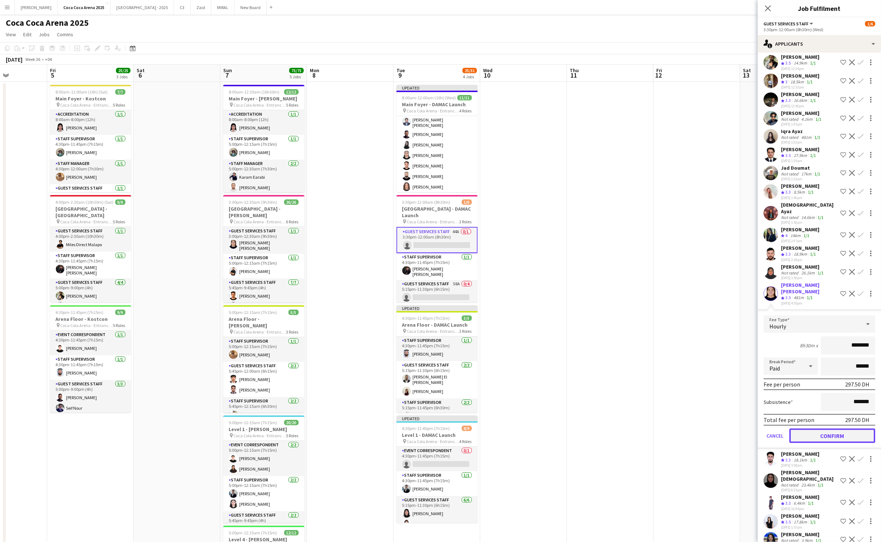
click at [819, 428] on button "Confirm" at bounding box center [832, 435] width 86 height 14
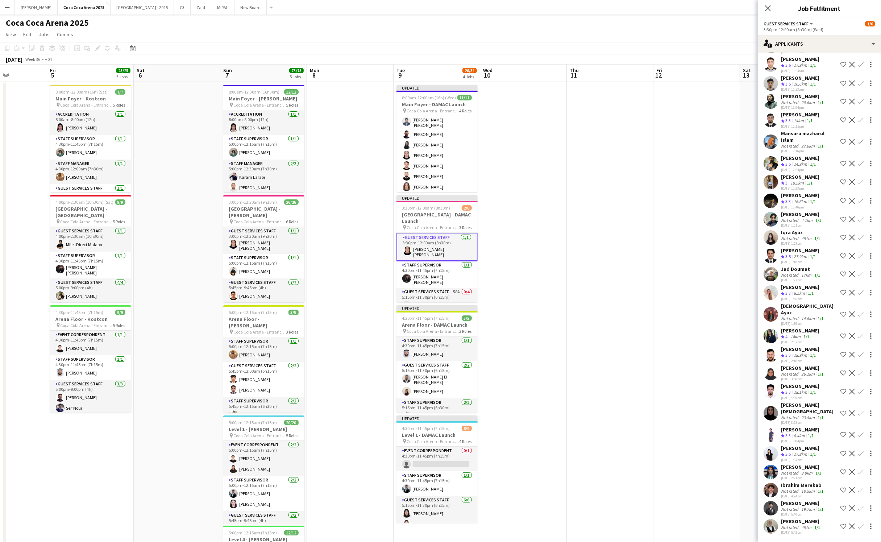
scroll to position [205, 0]
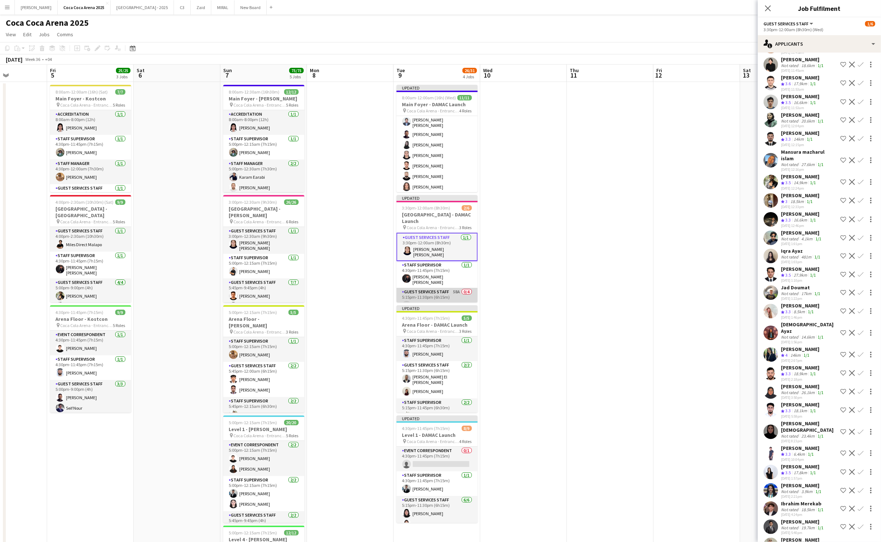
click at [422, 288] on app-card-role "Guest Services Staff 58A 0/4 5:15pm-11:30pm (6h15m) single-neutral-actions sing…" at bounding box center [436, 316] width 81 height 56
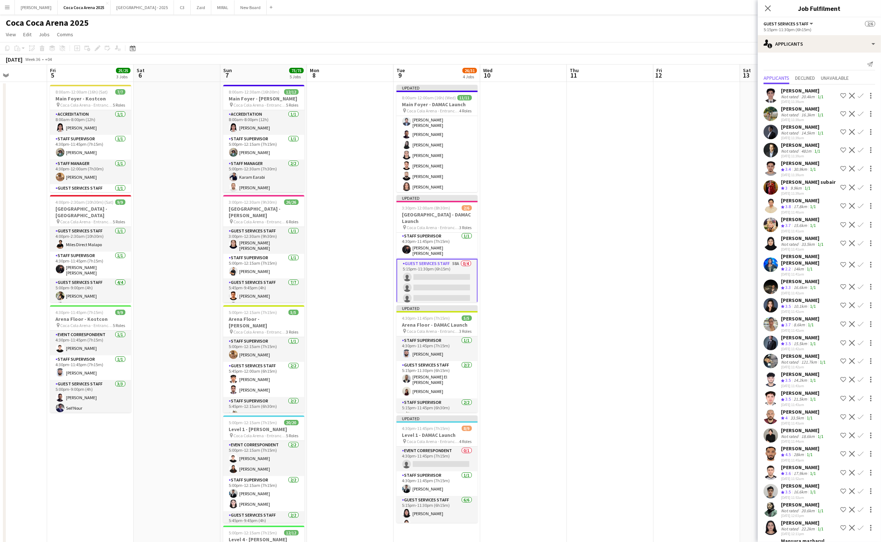
scroll to position [31, 0]
click at [860, 284] on app-icon "Confirm" at bounding box center [861, 287] width 6 height 6
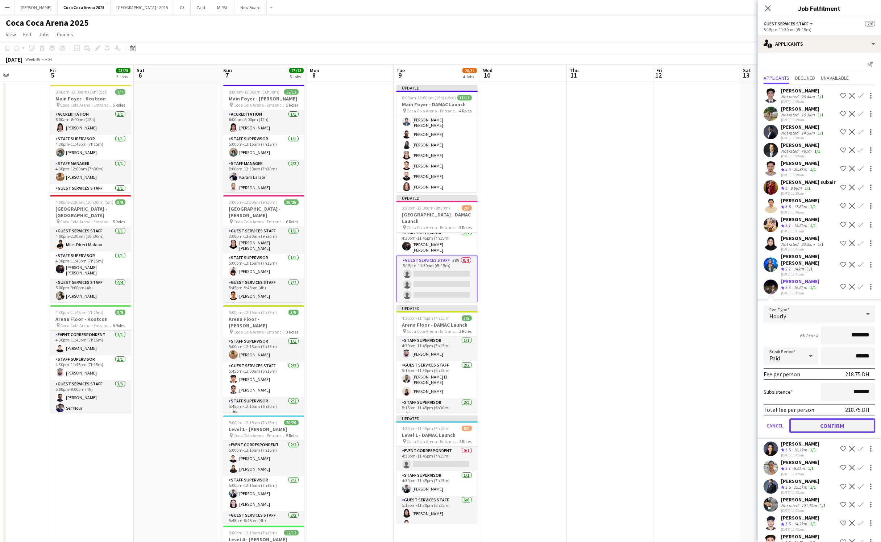
click at [841, 418] on button "Confirm" at bounding box center [832, 425] width 86 height 14
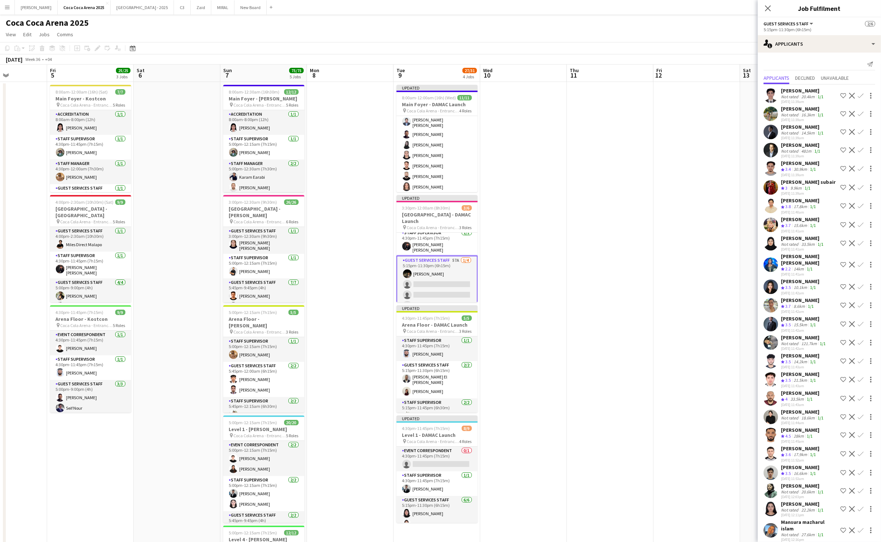
click at [862, 224] on app-icon "Confirm" at bounding box center [861, 225] width 6 height 6
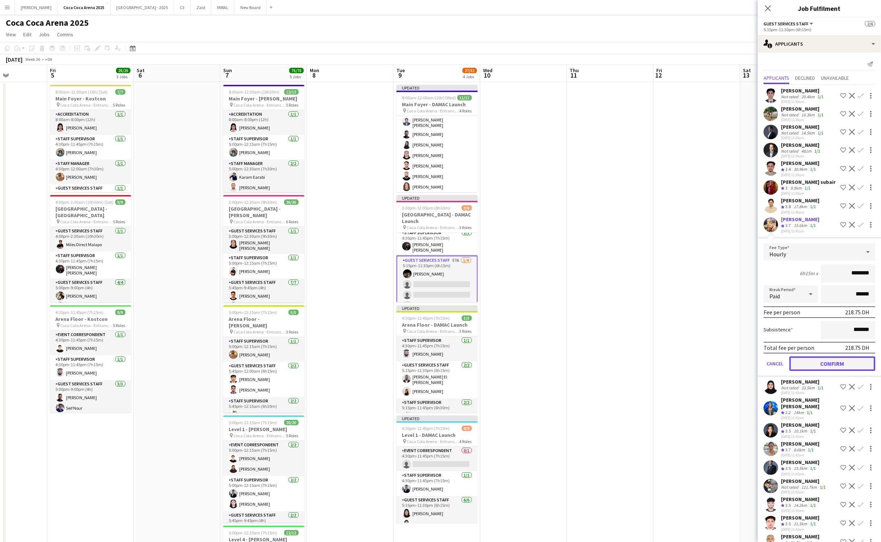
click at [852, 359] on button "Confirm" at bounding box center [832, 363] width 86 height 14
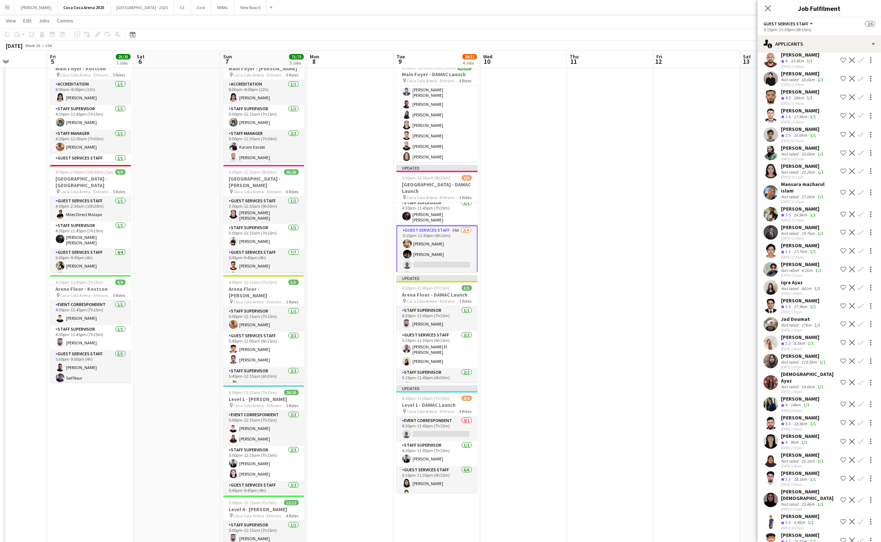
scroll to position [323, 0]
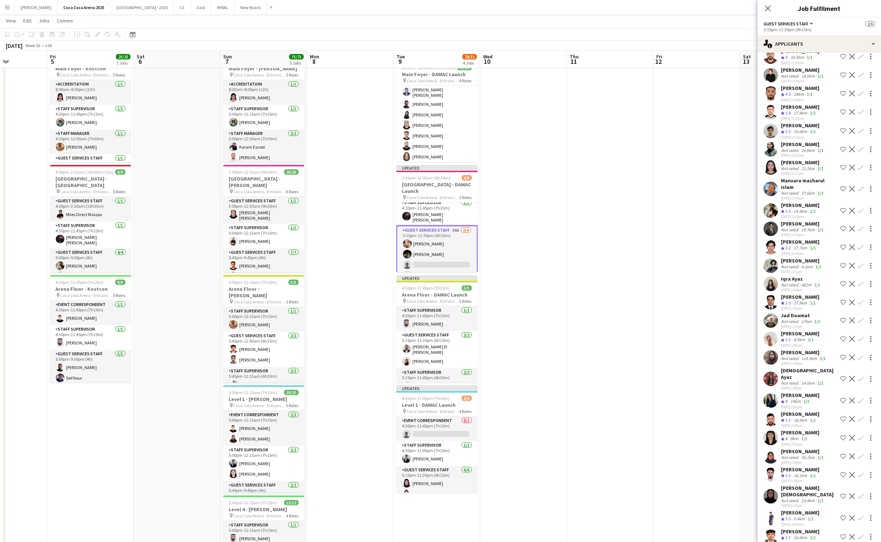
click at [859, 435] on app-icon "Confirm" at bounding box center [861, 438] width 6 height 6
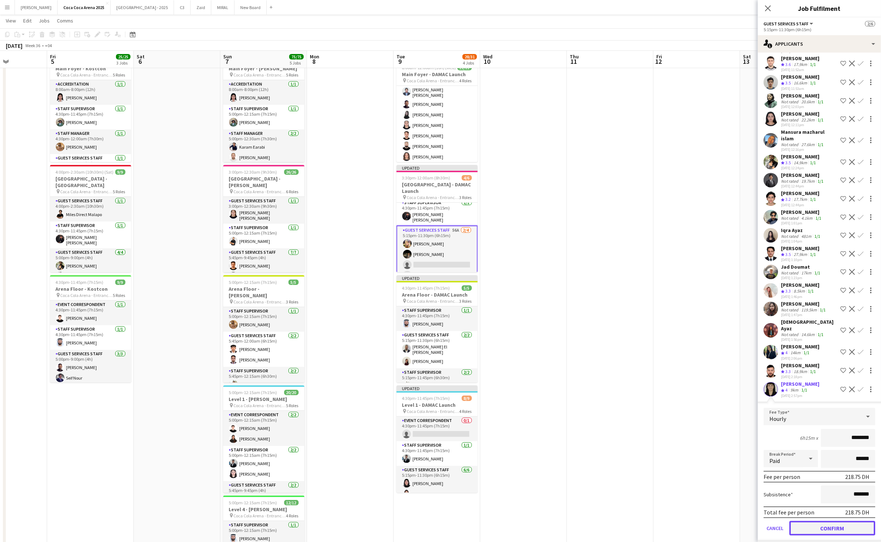
click at [821, 521] on button "Confirm" at bounding box center [832, 528] width 86 height 14
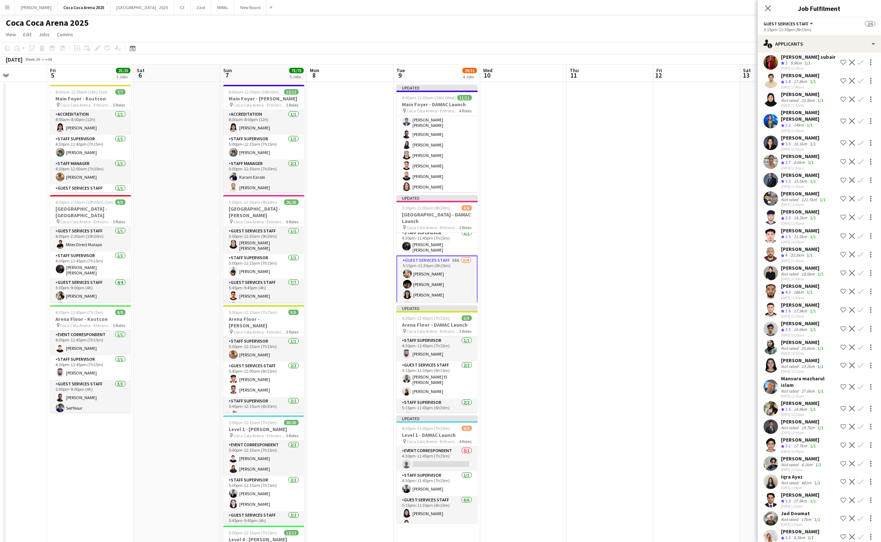
scroll to position [124, 0]
click at [861, 144] on app-icon "Confirm" at bounding box center [861, 144] width 6 height 6
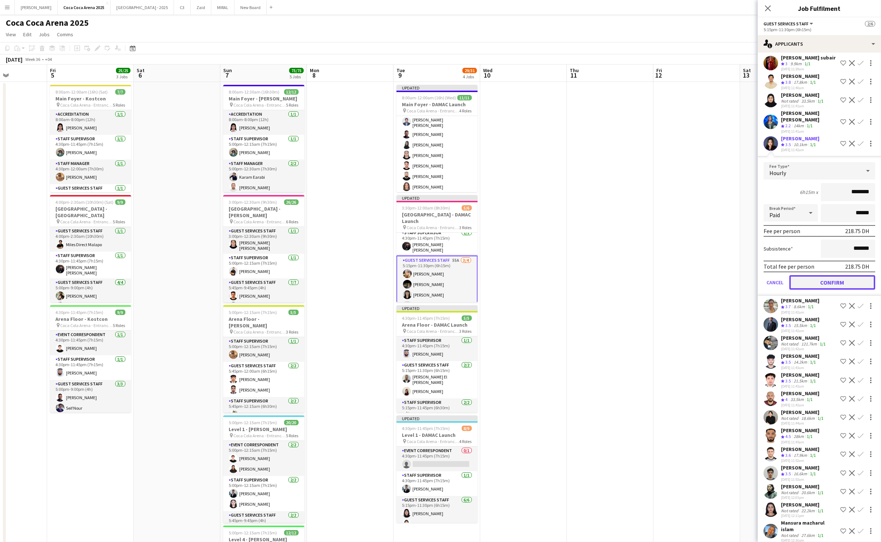
click at [833, 282] on button "Confirm" at bounding box center [832, 282] width 86 height 14
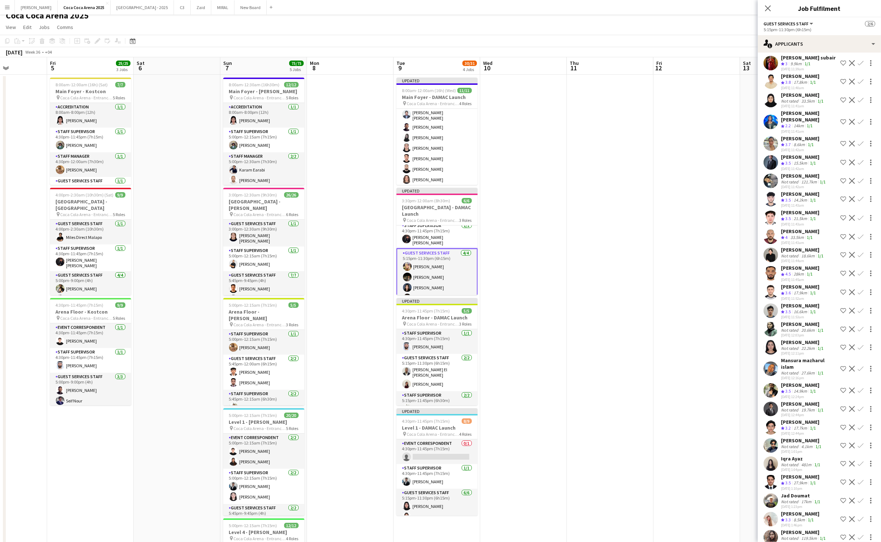
scroll to position [8, 0]
click at [439, 263] on app-card-role "Guest Services Staff 4/4 5:15pm-11:30pm (6h15m) Domingo Hernandez III Zeyad Elb…" at bounding box center [436, 277] width 81 height 58
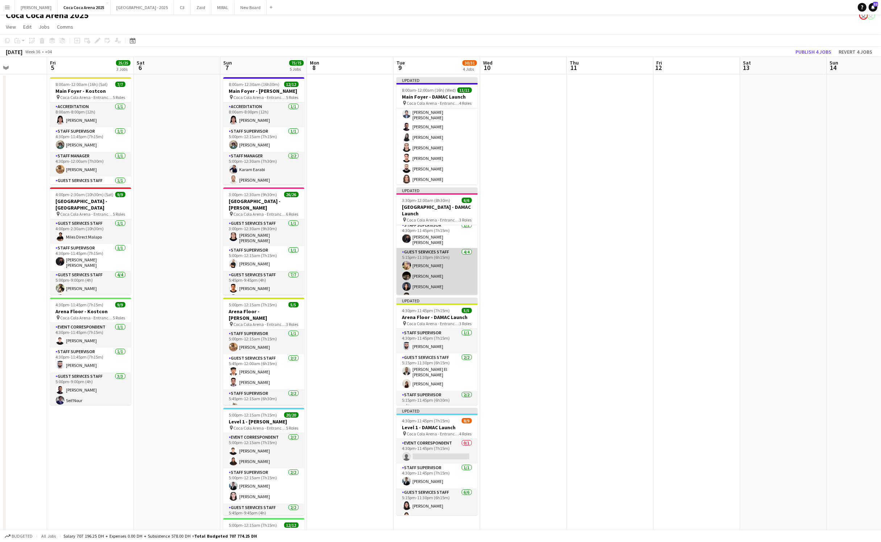
scroll to position [30, 0]
click at [389, 261] on app-date-cell at bounding box center [350, 356] width 87 height 565
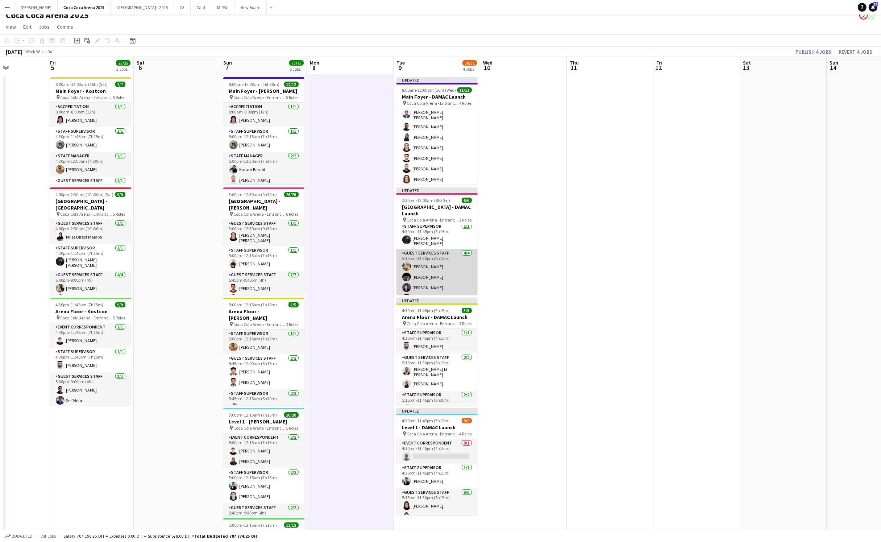
click at [441, 264] on app-card-role "Guest Services Staff 4/4 5:15pm-11:30pm (6h15m) Domingo Hernandez III Zeyad Elb…" at bounding box center [436, 277] width 81 height 56
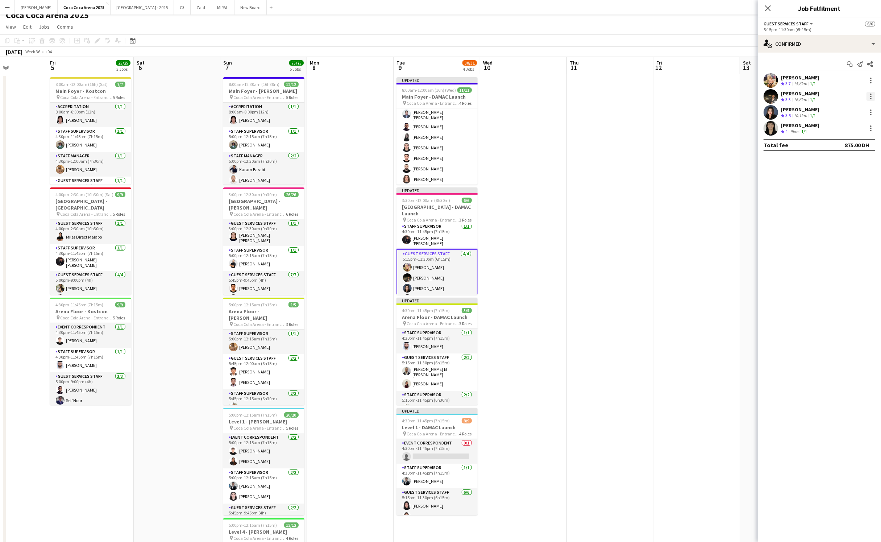
click at [868, 99] on div at bounding box center [870, 96] width 9 height 9
click at [849, 179] on span "Remove" at bounding box center [847, 179] width 45 height 7
click at [794, 41] on div "single-neutral-actions-check-2 Confirmed" at bounding box center [819, 43] width 123 height 17
click at [829, 119] on span "Applicants" at bounding box center [836, 118] width 23 height 7
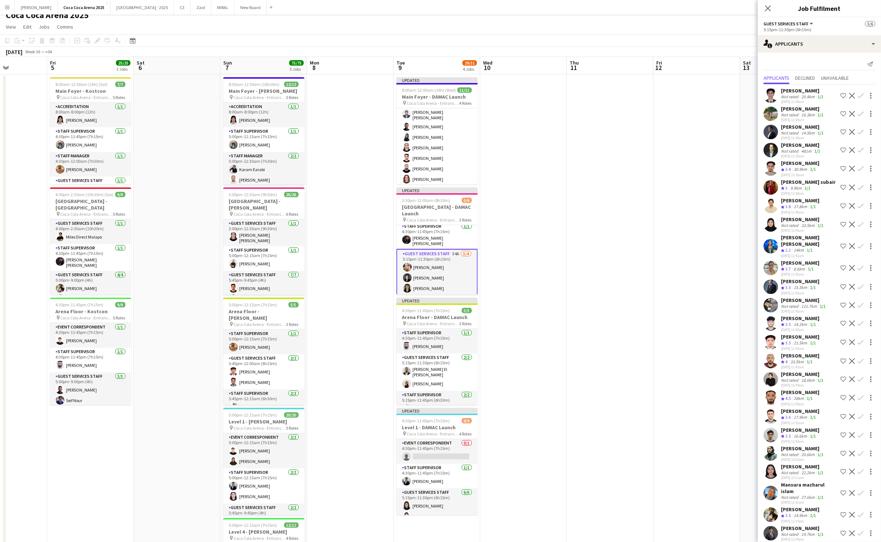
click at [863, 284] on button "Confirm" at bounding box center [860, 286] width 9 height 9
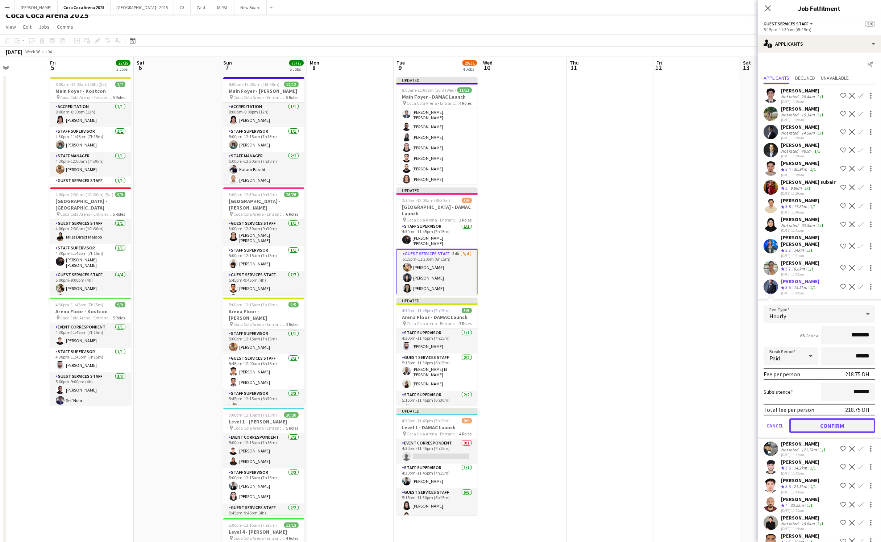
click at [821, 420] on button "Confirm" at bounding box center [832, 425] width 86 height 14
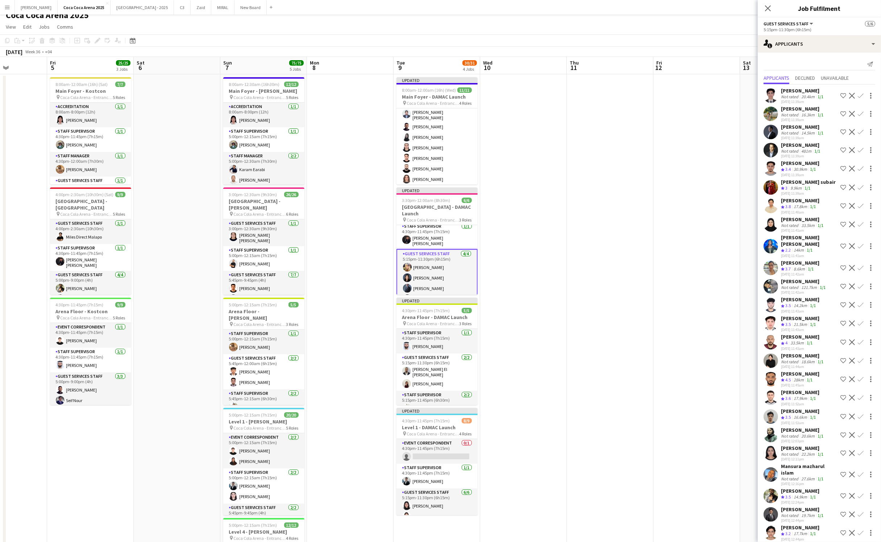
scroll to position [31, 0]
click at [443, 279] on app-card-role "Guest Services Staff 4/4 5:15pm-11:30pm (6h15m) Domingo Hernandez III Camille A…" at bounding box center [436, 277] width 81 height 58
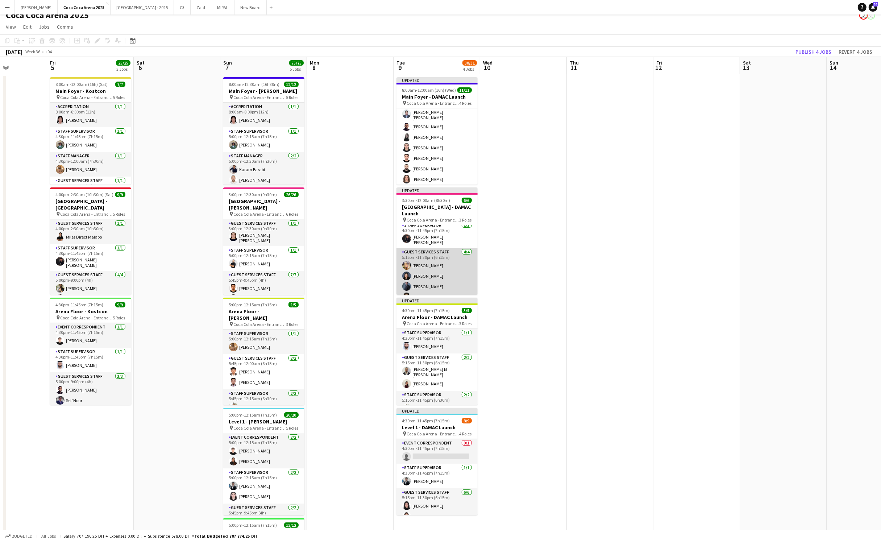
scroll to position [30, 0]
click at [438, 257] on app-card-role "Guest Services Staff 4/4 5:15pm-11:30pm (6h15m) Domingo Hernandez III Camille A…" at bounding box center [436, 277] width 81 height 56
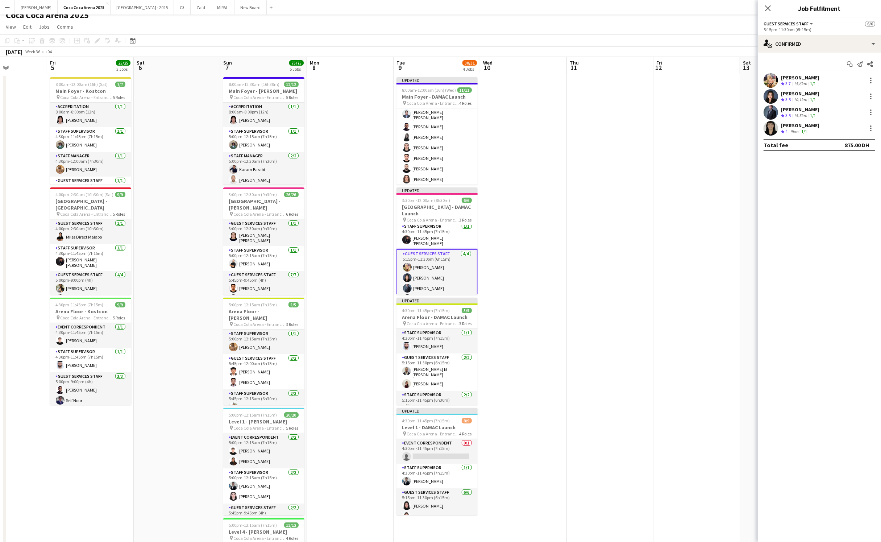
scroll to position [31, 0]
click at [437, 276] on app-card-role "Guest Services Staff 4/4 5:15pm-11:30pm (6h15m) Domingo Hernandez III Camille A…" at bounding box center [436, 277] width 81 height 58
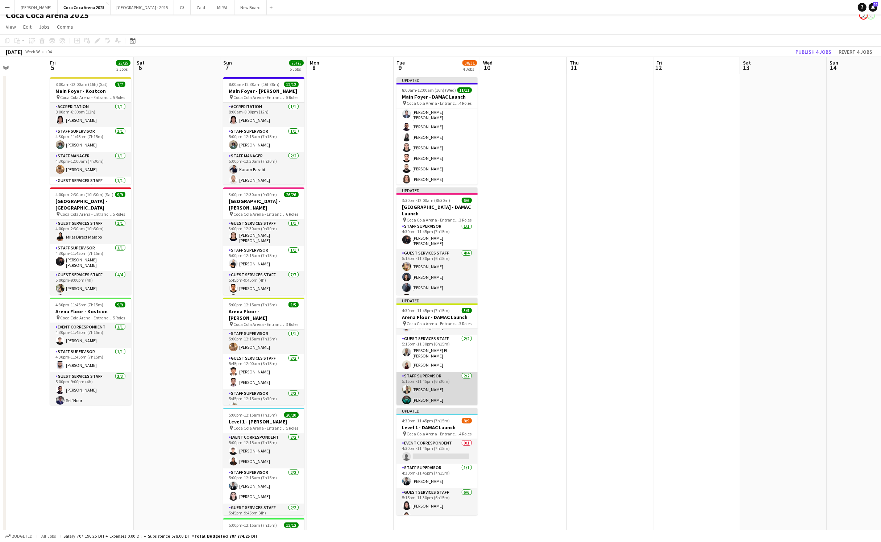
scroll to position [19, 0]
click at [800, 51] on button "Publish 4 jobs" at bounding box center [813, 51] width 42 height 9
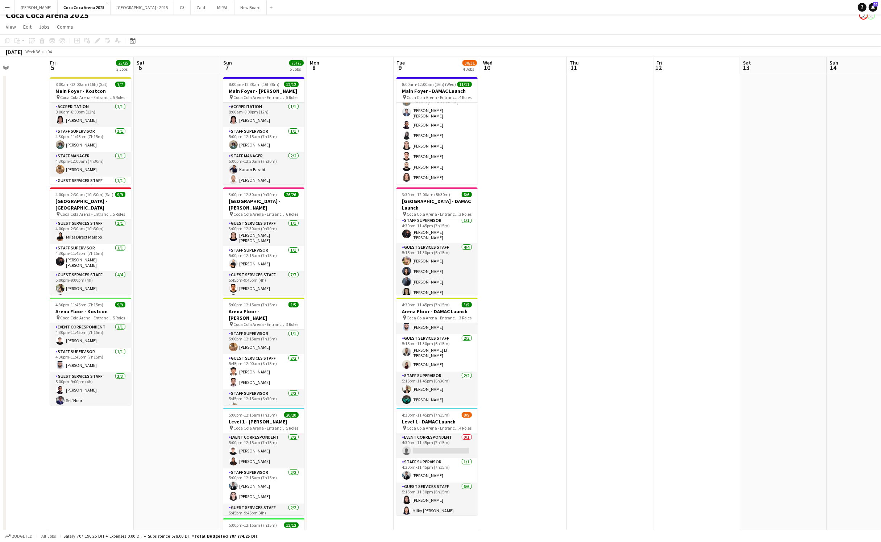
scroll to position [24, 0]
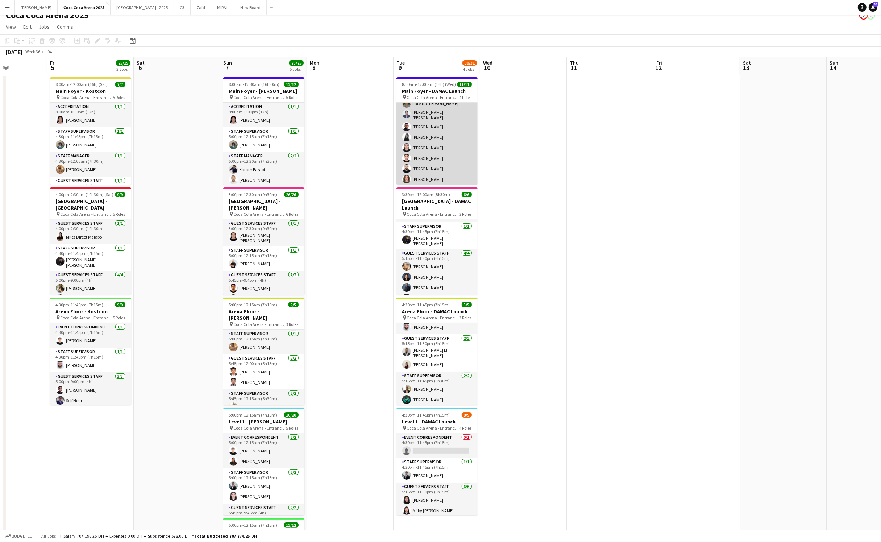
click at [445, 132] on app-card-role "Guest Services Staff 8/8 5:15pm-11:30pm (6h15m) Lateitia D’silva Lionel Orbista…" at bounding box center [436, 136] width 81 height 100
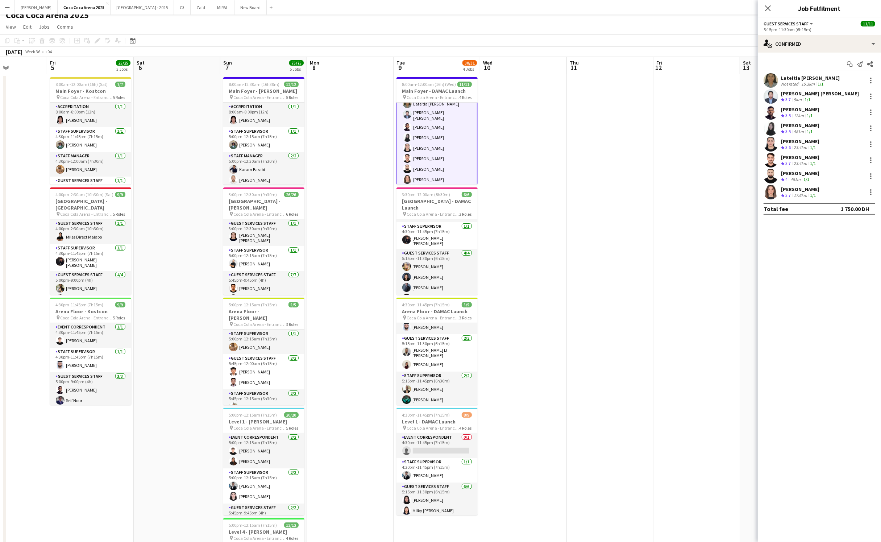
scroll to position [0, 0]
click at [690, 117] on app-date-cell at bounding box center [696, 356] width 87 height 565
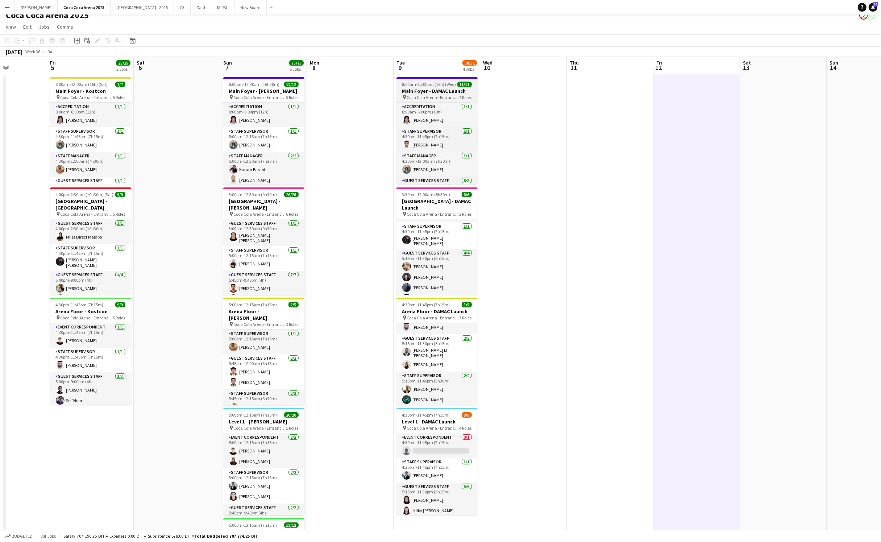
click at [427, 90] on h3 "Main Foyer - DAMAC Launch" at bounding box center [436, 91] width 81 height 7
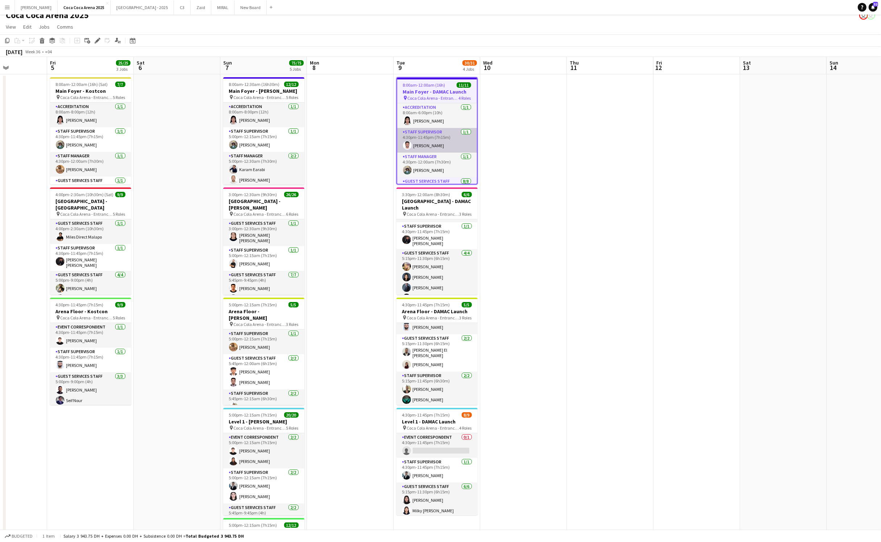
click at [436, 142] on app-card-role "Staff Supervisor [DATE] 4:30pm-11:45pm (7h15m) [PERSON_NAME]" at bounding box center [437, 140] width 80 height 25
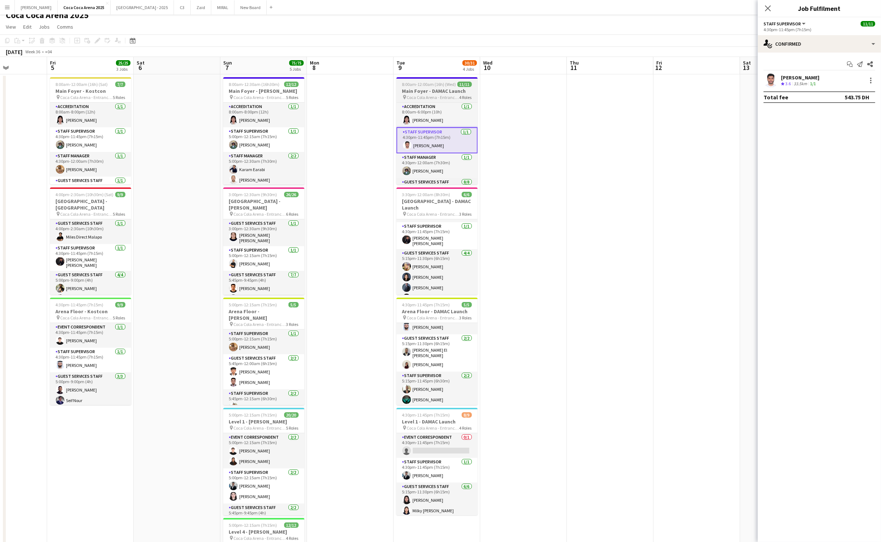
click at [431, 88] on h3 "Main Foyer - DAMAC Launch" at bounding box center [436, 91] width 81 height 7
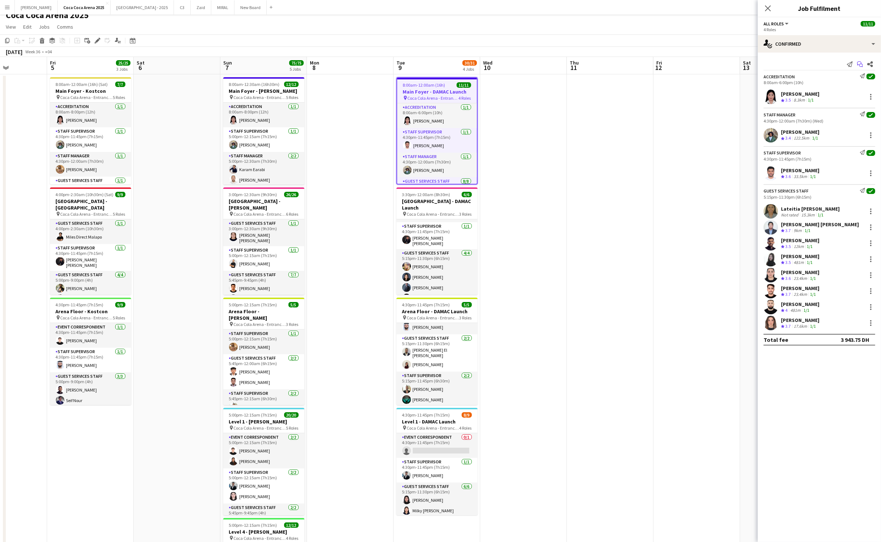
click at [860, 64] on icon "Start chat" at bounding box center [860, 64] width 6 height 6
click at [861, 64] on icon at bounding box center [861, 66] width 4 height 4
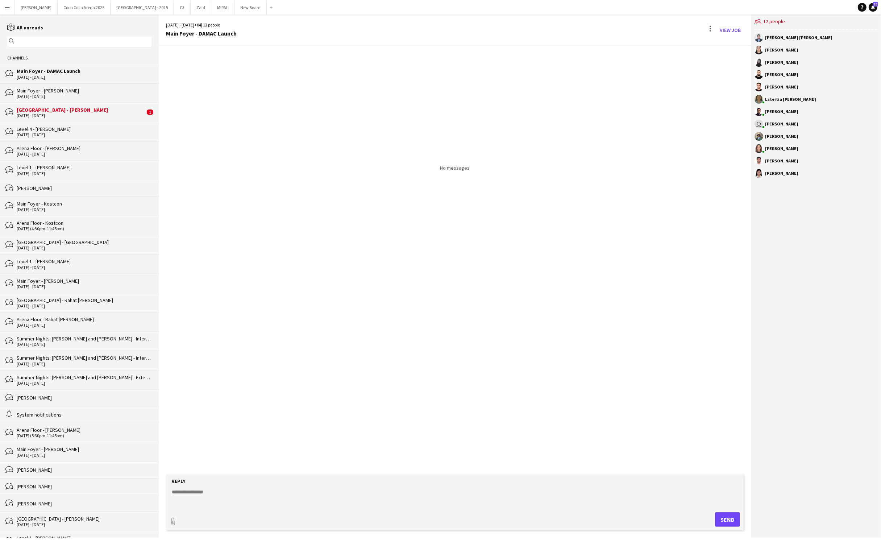
click at [256, 496] on textarea at bounding box center [456, 497] width 571 height 19
paste textarea "**********"
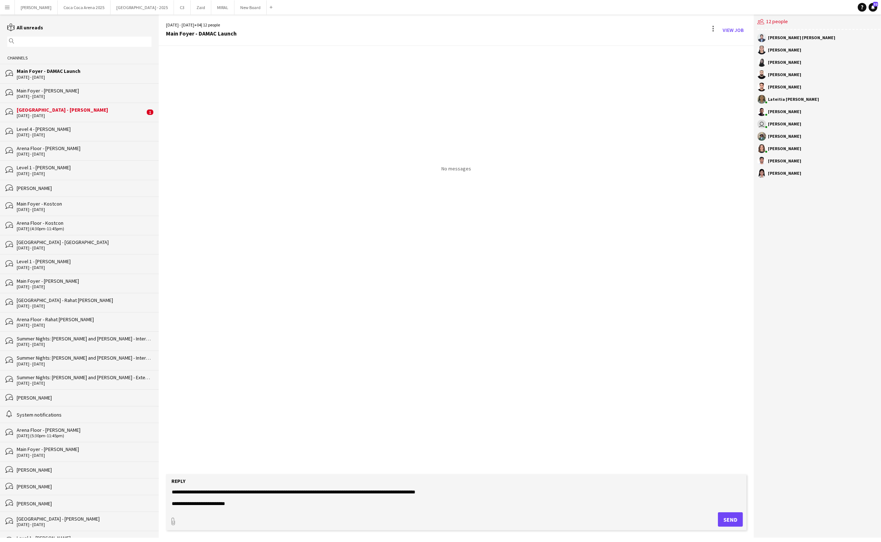
scroll to position [53, 0]
type textarea "**********"
click at [726, 520] on button "Send" at bounding box center [730, 519] width 25 height 14
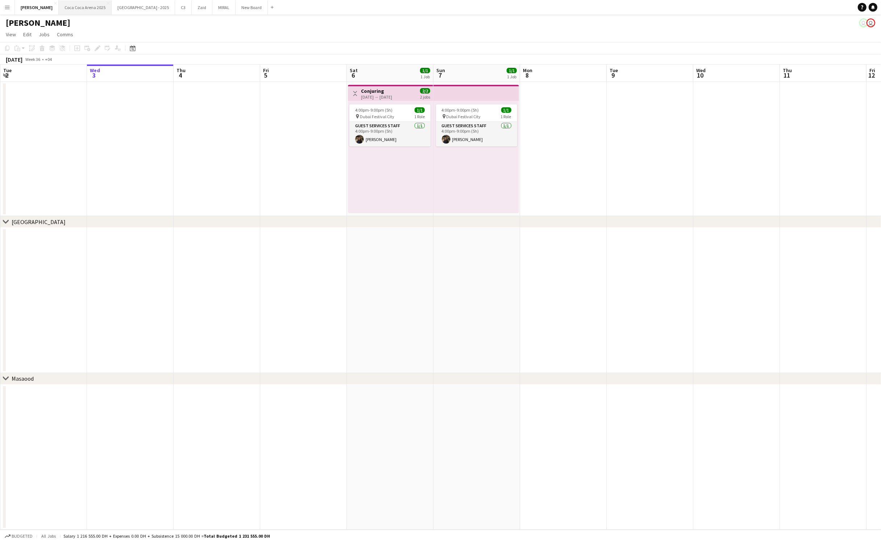
click at [75, 7] on button "[GEOGRAPHIC_DATA] 2025 Close" at bounding box center [85, 7] width 53 height 14
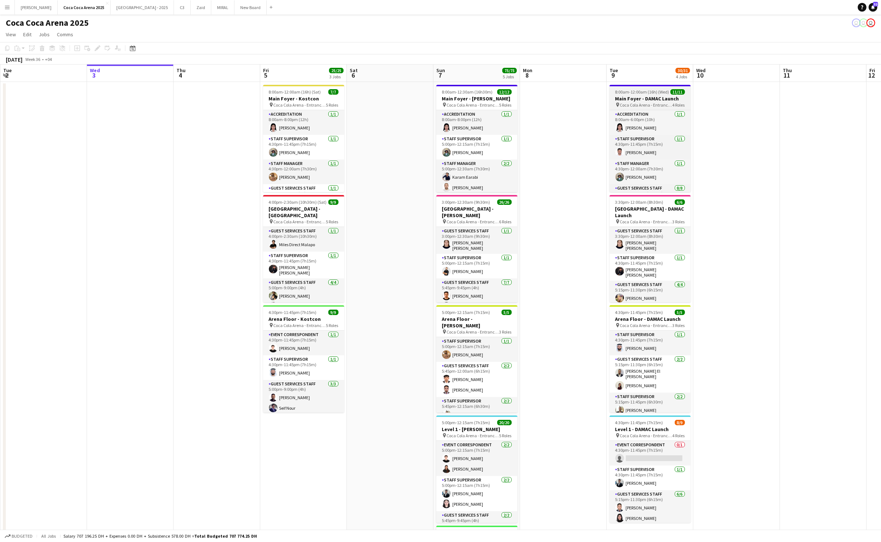
click at [637, 91] on span "8:00am-12:00am (16h) (Wed)" at bounding box center [642, 91] width 54 height 5
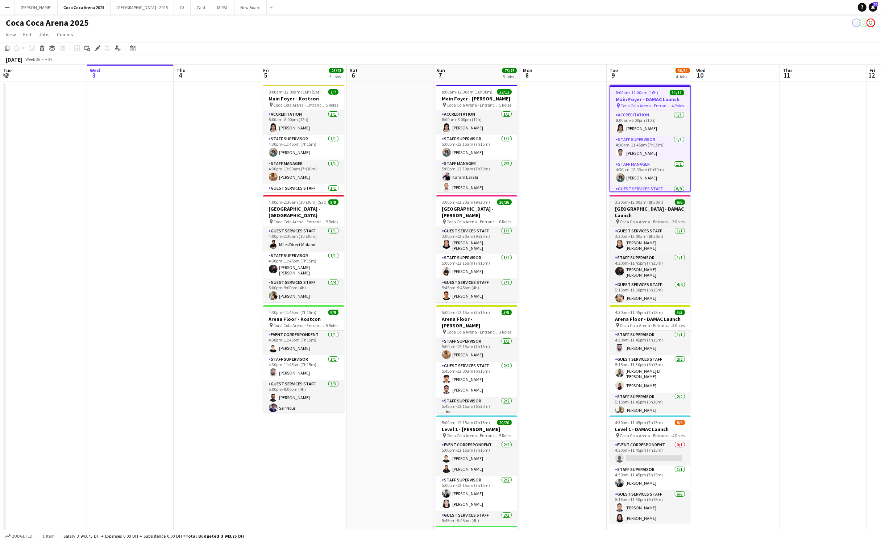
click at [638, 206] on h3 "[GEOGRAPHIC_DATA] - DAMAC Launch" at bounding box center [649, 211] width 81 height 13
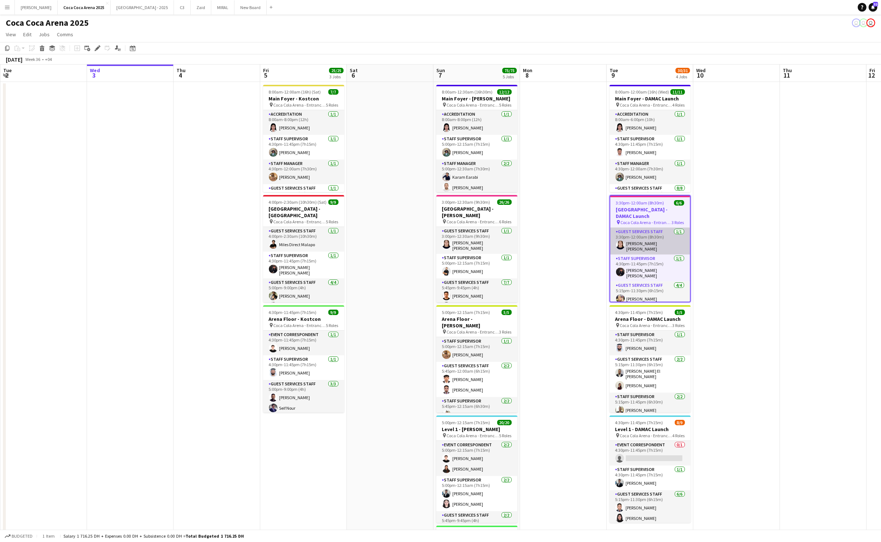
click at [660, 230] on app-card-role "Guest Services Staff [DATE] 3:30pm-12:00am (8h30m) [PERSON_NAME] [PERSON_NAME]" at bounding box center [650, 241] width 80 height 27
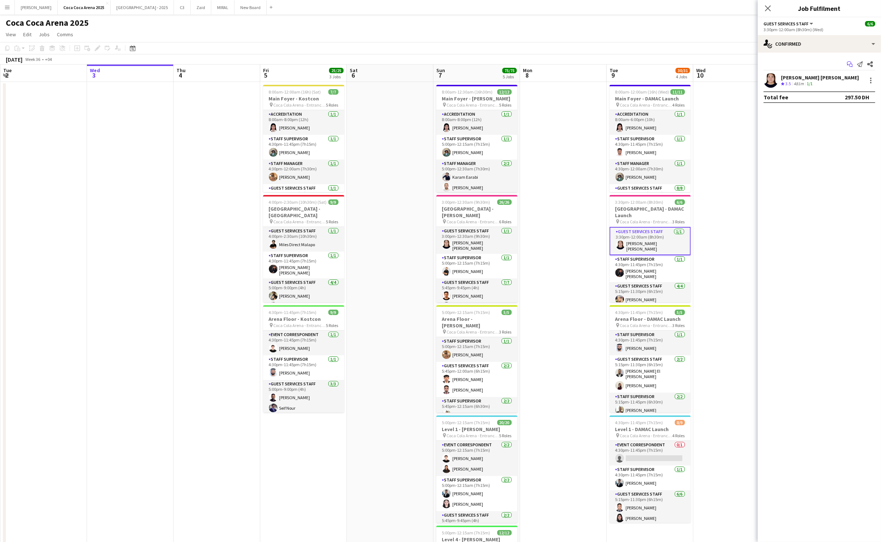
click at [849, 64] on icon "Start chat" at bounding box center [850, 64] width 6 height 6
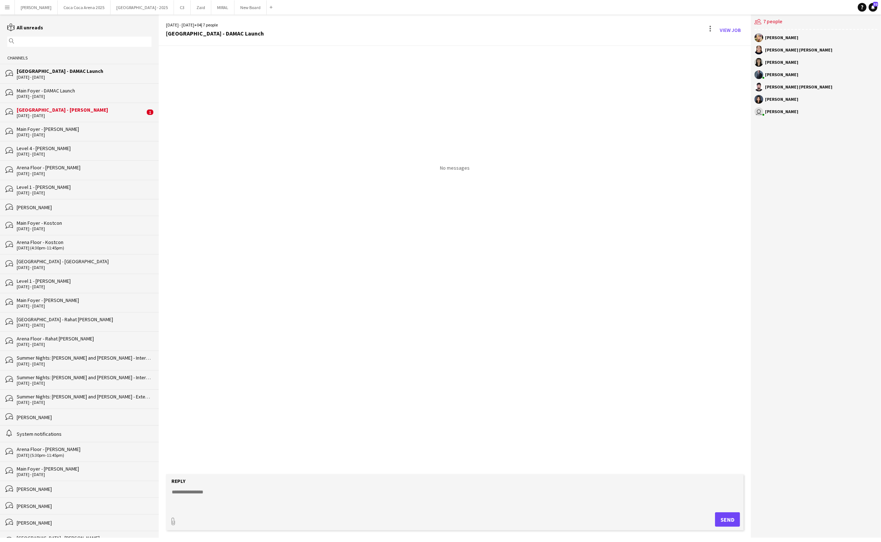
click at [244, 490] on textarea at bounding box center [456, 497] width 571 height 19
paste textarea "**********"
type textarea "**********"
click at [734, 523] on button "Send" at bounding box center [730, 519] width 25 height 14
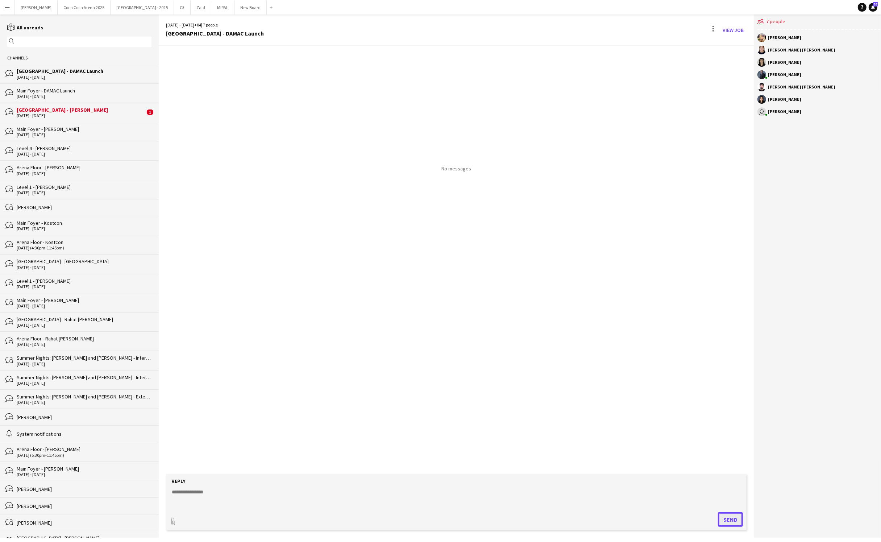
scroll to position [0, 0]
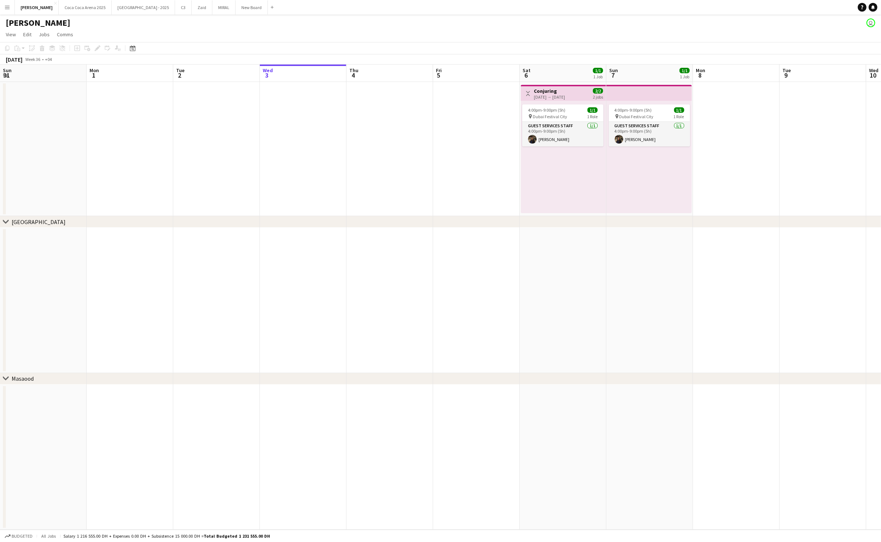
scroll to position [0, 173]
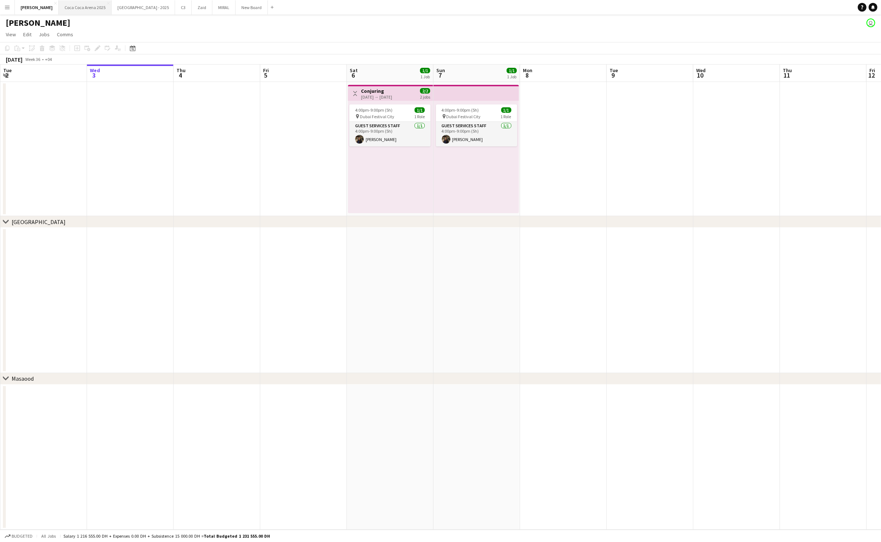
click at [71, 7] on button "[GEOGRAPHIC_DATA] 2025 Close" at bounding box center [85, 7] width 53 height 14
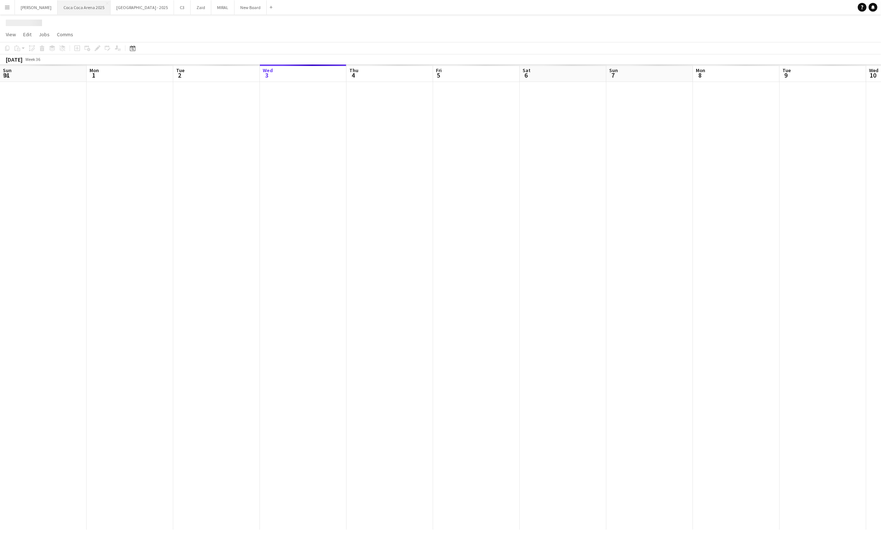
scroll to position [0, 173]
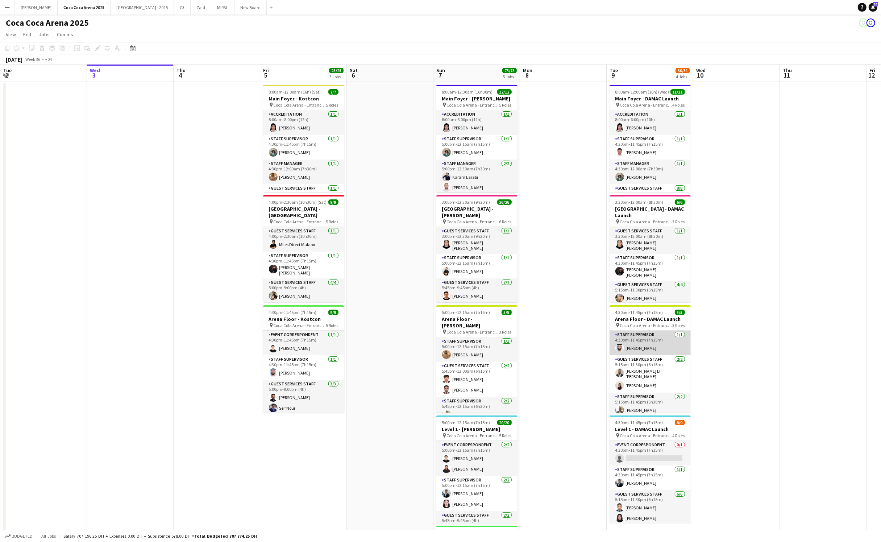
click at [640, 341] on app-card-role "Staff Supervisor [DATE] 4:30pm-11:45pm (7h15m) [PERSON_NAME]" at bounding box center [649, 342] width 81 height 25
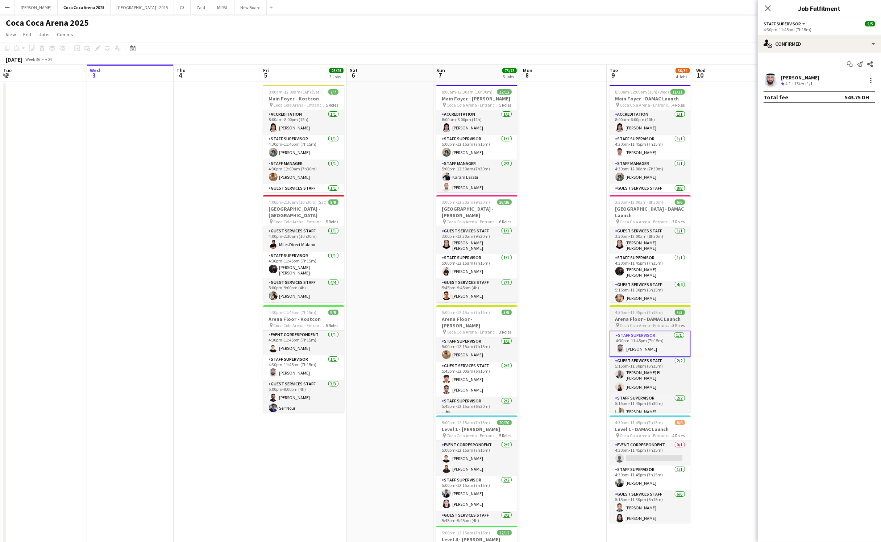
click at [643, 318] on h3 "Arena Floor - DAMAC Launch" at bounding box center [649, 319] width 81 height 7
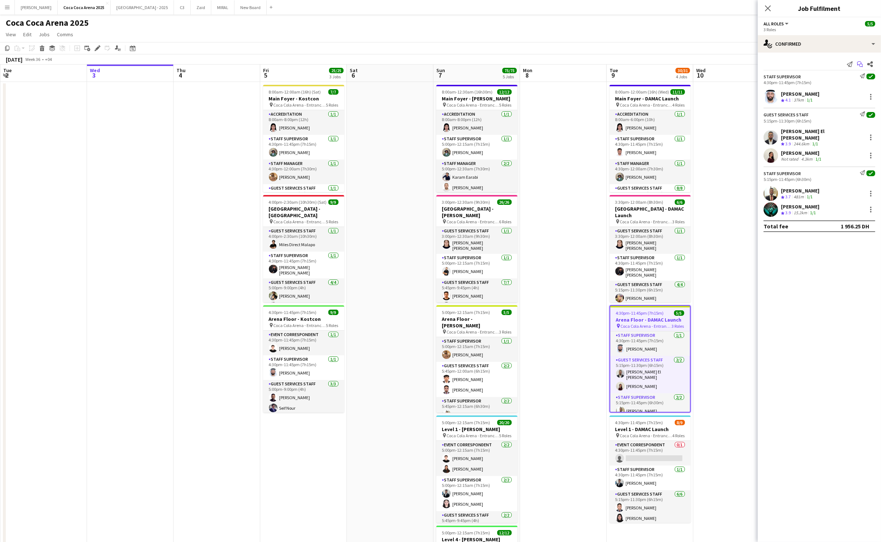
click at [857, 64] on icon at bounding box center [859, 63] width 4 height 4
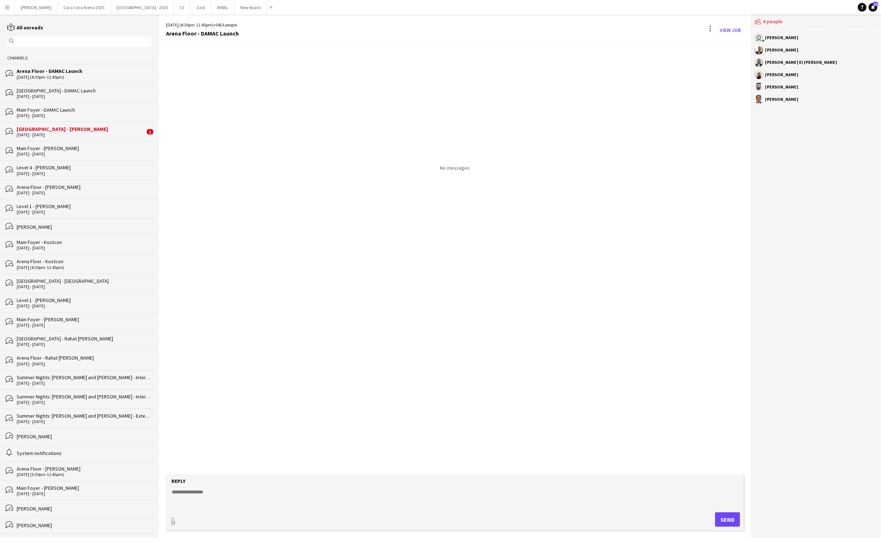
click at [314, 496] on textarea at bounding box center [456, 497] width 571 height 19
paste textarea "**********"
type textarea "**********"
click at [729, 517] on button "Send" at bounding box center [730, 519] width 25 height 14
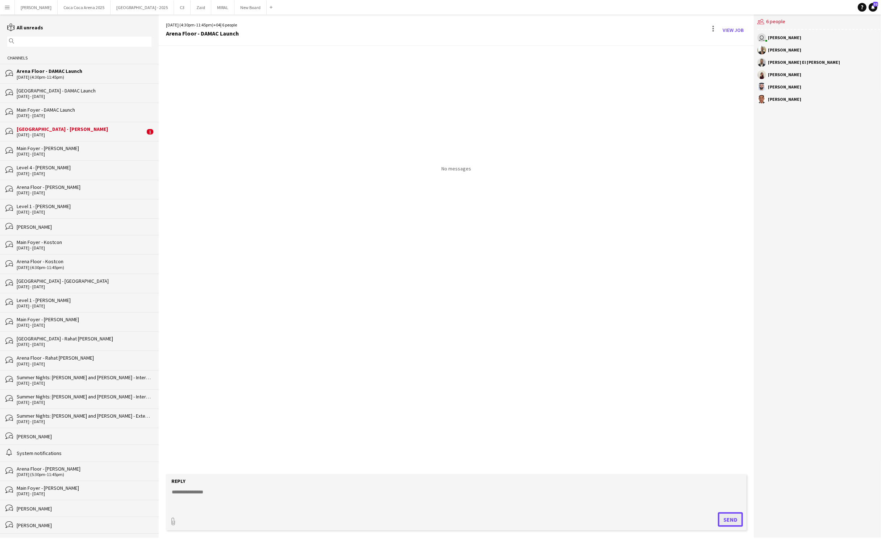
scroll to position [0, 0]
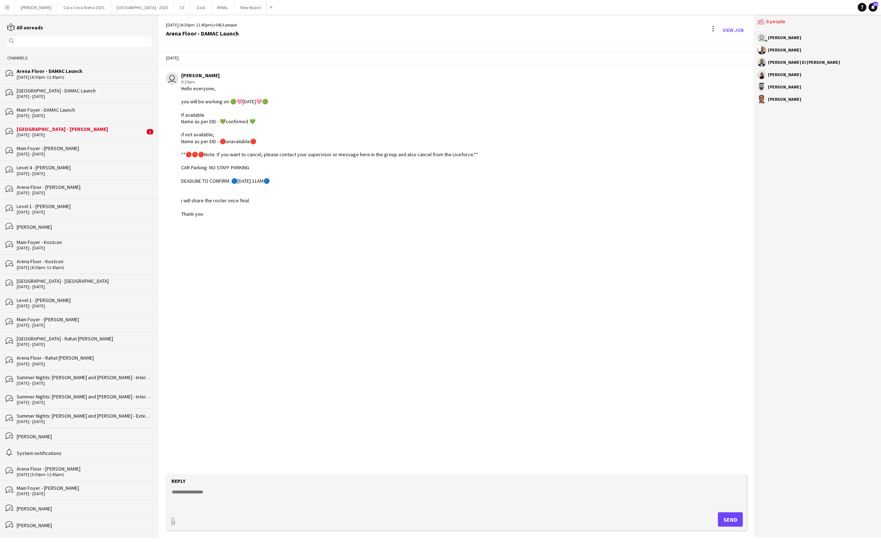
click at [49, 127] on div "[GEOGRAPHIC_DATA] - [PERSON_NAME]" at bounding box center [81, 129] width 128 height 7
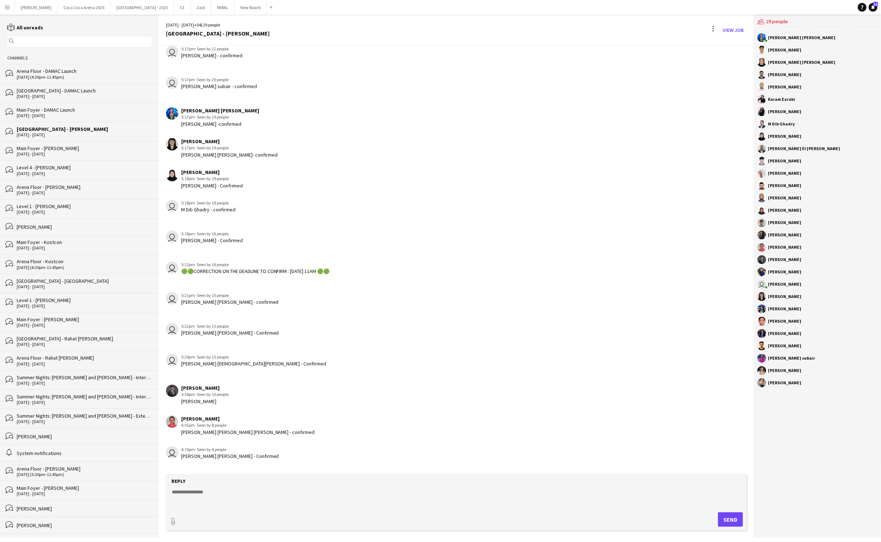
scroll to position [403, 0]
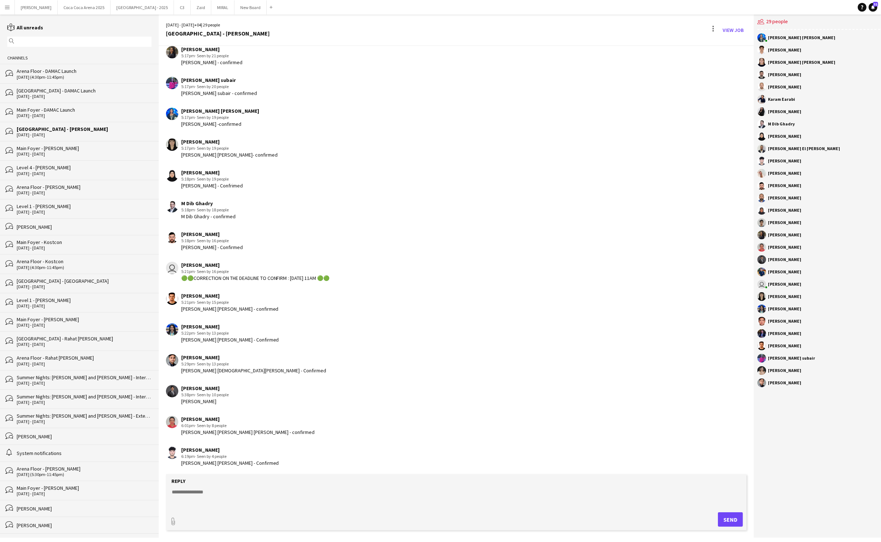
click at [48, 109] on div "Main Foyer - DAMAC Launch" at bounding box center [84, 110] width 135 height 7
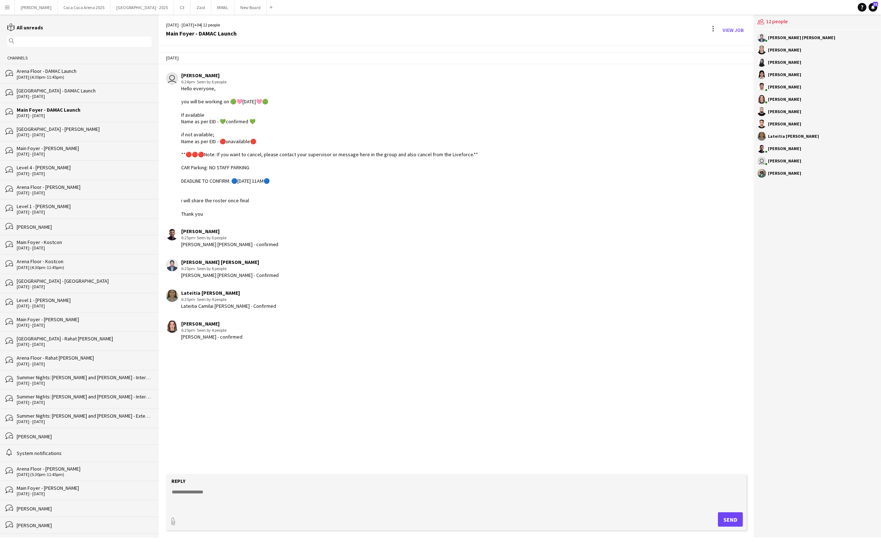
click at [47, 97] on div "[DATE] - [DATE]" at bounding box center [84, 96] width 135 height 5
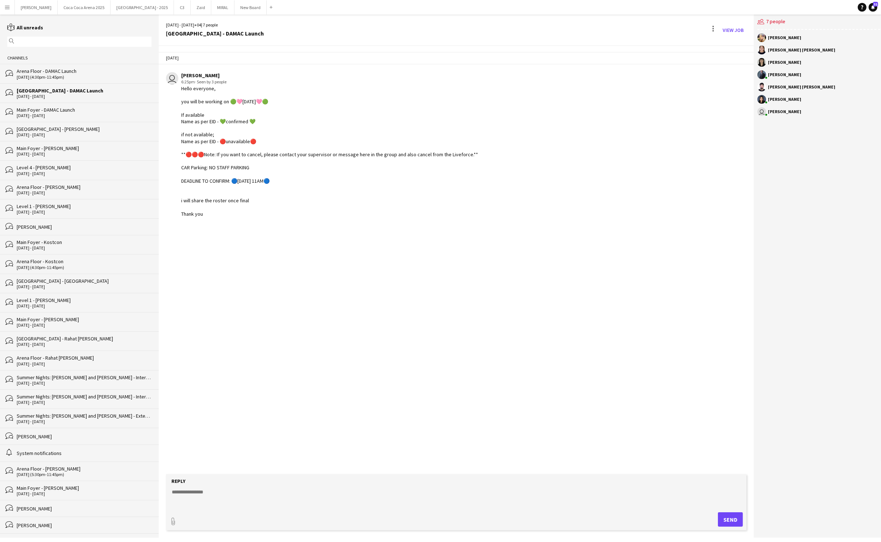
click at [47, 82] on div "bubbles Arena Floor - [GEOGRAPHIC_DATA] Launch [DATE] (4:30pm-11:45pm)" at bounding box center [79, 73] width 159 height 19
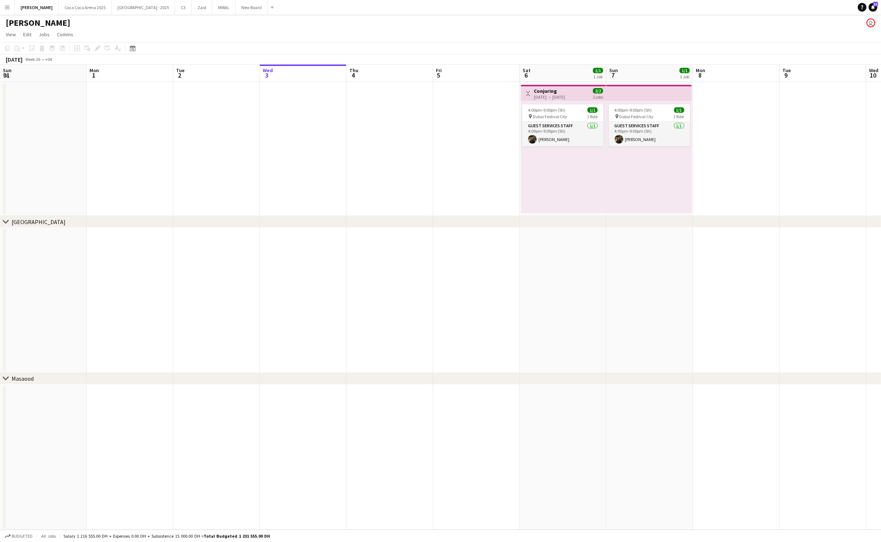
scroll to position [0, 173]
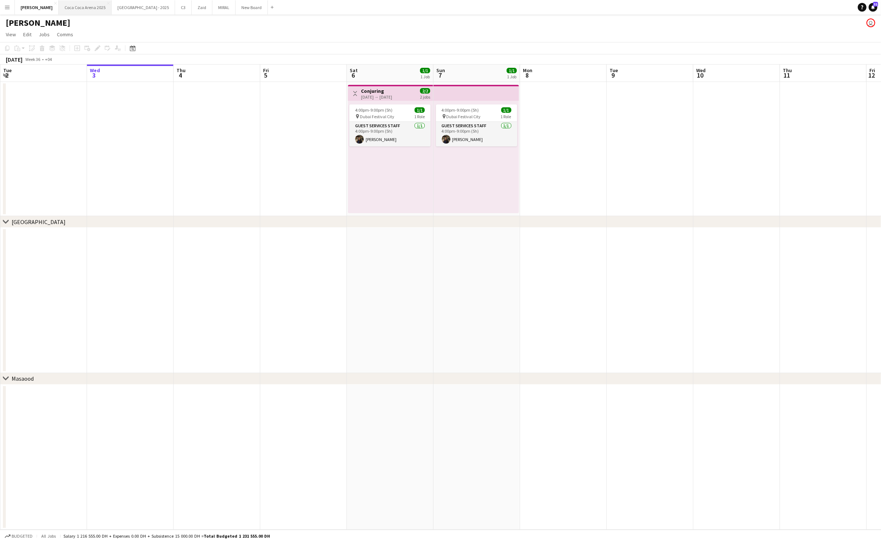
click at [76, 10] on button "[GEOGRAPHIC_DATA] 2025 Close" at bounding box center [85, 7] width 53 height 14
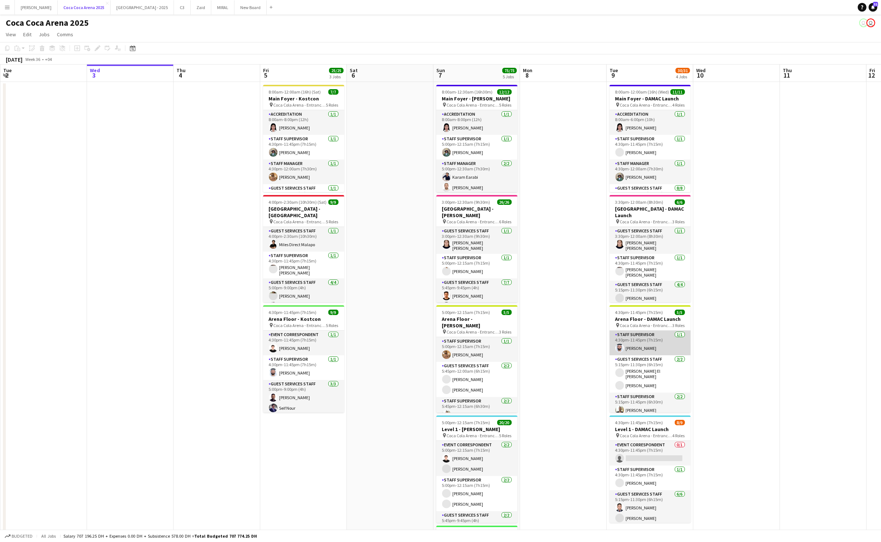
scroll to position [13, 0]
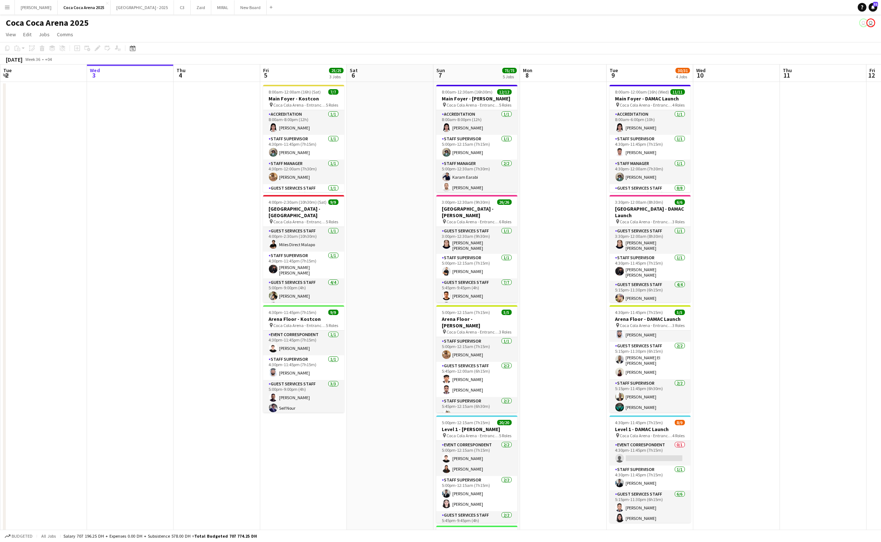
click at [639, 431] on h3 "Level 1 - DAMAC Launch" at bounding box center [649, 429] width 81 height 7
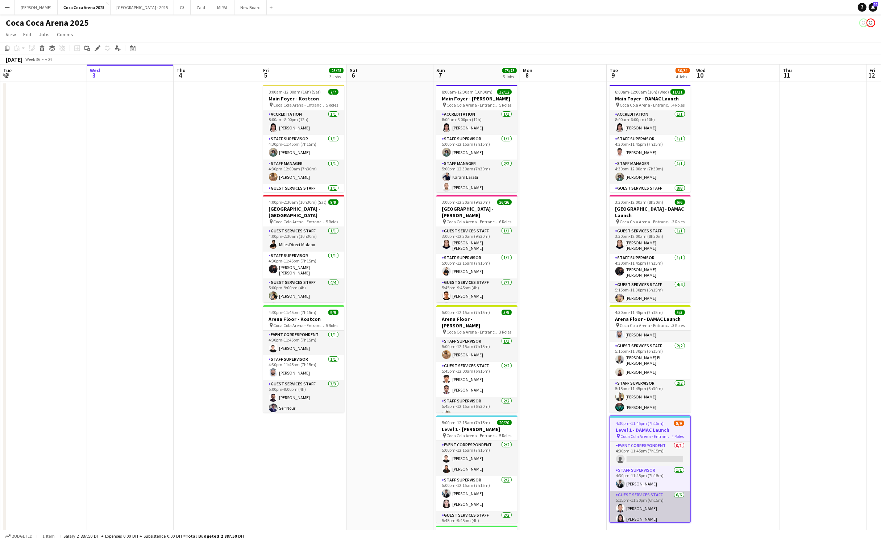
click at [659, 495] on app-card-role "Guest Services Staff [DATE] 5:15pm-11:30pm (6h15m) [PERSON_NAME] Lajum [PERSON_…" at bounding box center [650, 529] width 80 height 77
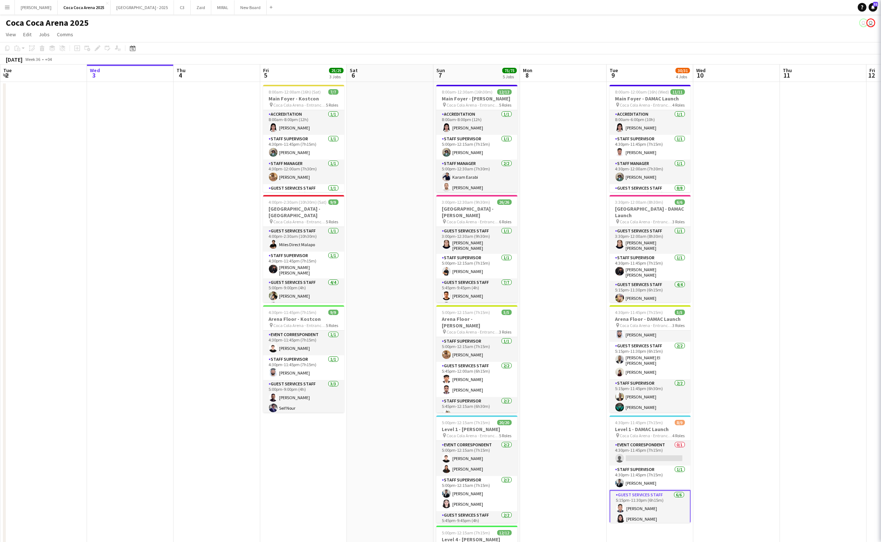
scroll to position [0, 173]
click at [648, 429] on h3 "Level 1 - DAMAC Launch" at bounding box center [649, 429] width 81 height 7
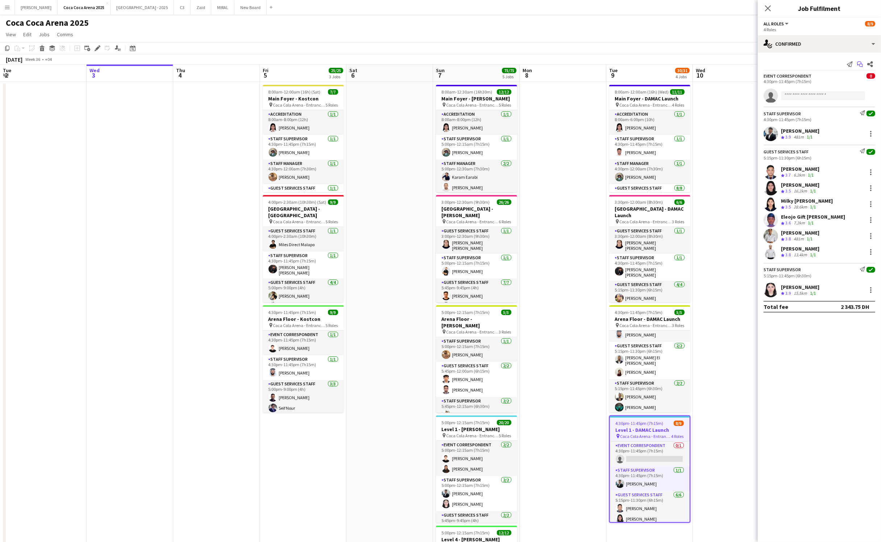
click at [858, 64] on icon "Start chat" at bounding box center [860, 64] width 6 height 6
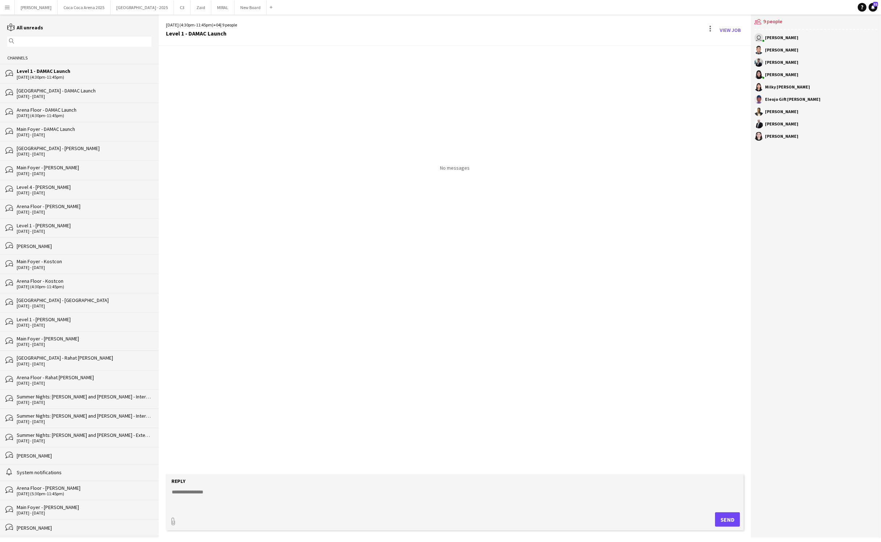
click at [321, 510] on form "Reply paperclip Send" at bounding box center [455, 502] width 578 height 56
click at [262, 494] on textarea at bounding box center [456, 497] width 571 height 19
paste textarea "**********"
type textarea "**********"
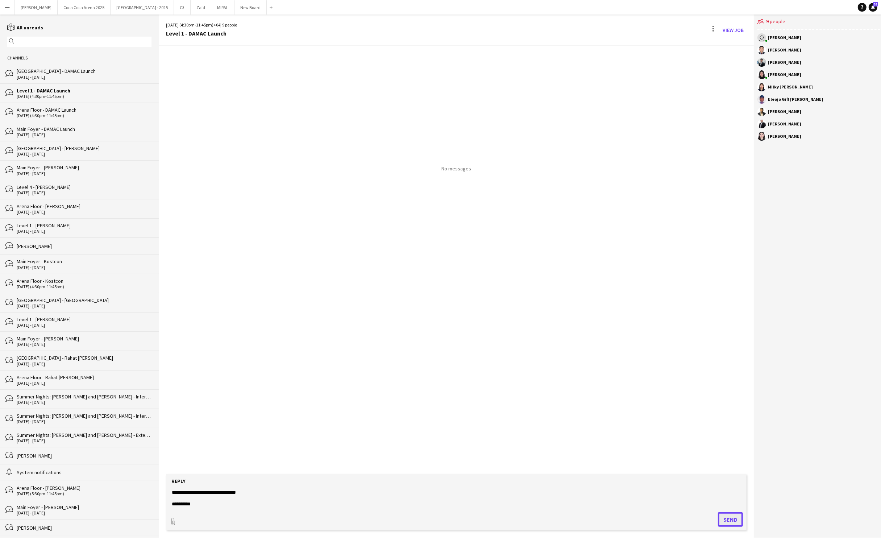
click at [724, 524] on button "Send" at bounding box center [730, 519] width 25 height 14
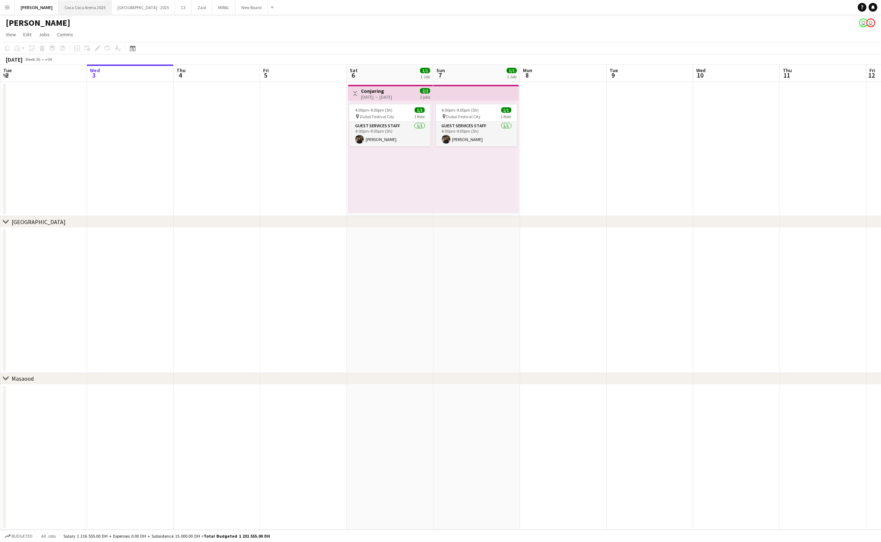
click at [72, 7] on button "[GEOGRAPHIC_DATA] 2025 Close" at bounding box center [85, 7] width 53 height 14
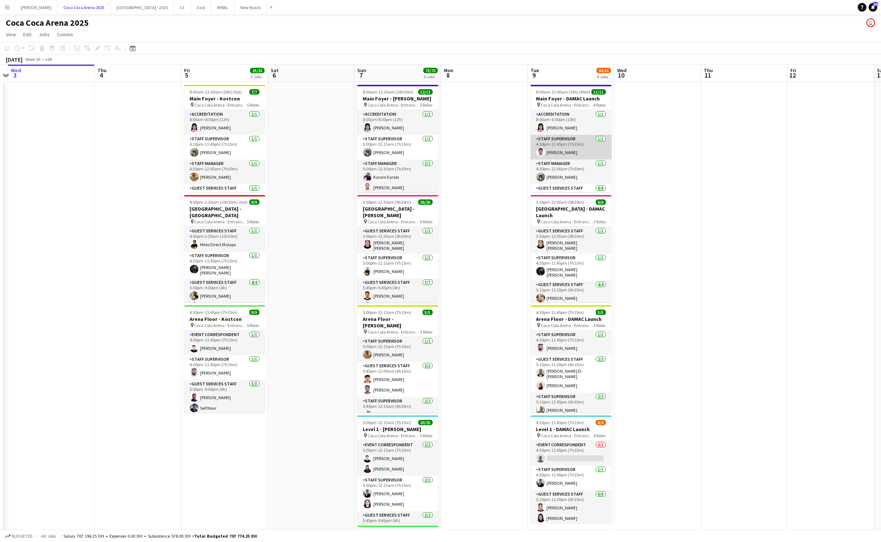
scroll to position [0, 256]
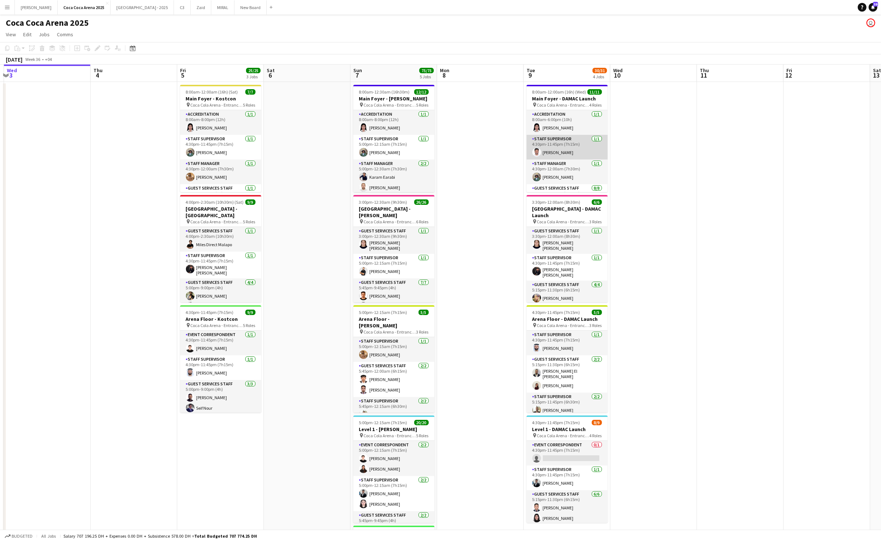
click at [576, 146] on app-card-role "Staff Supervisor [DATE] 4:30pm-11:45pm (7h15m) [PERSON_NAME]" at bounding box center [566, 147] width 81 height 25
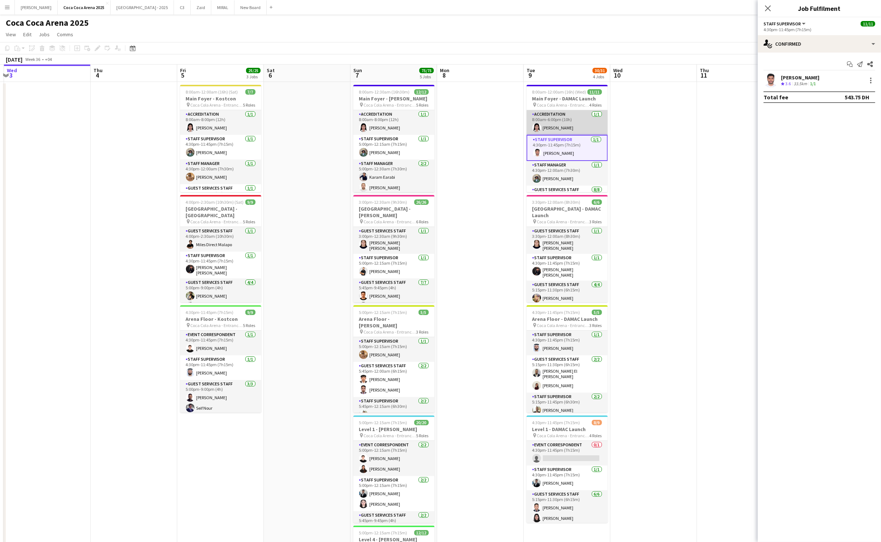
click at [575, 129] on app-card-role "Accreditation [DATE] 8:00am-6:00pm (10h) [PERSON_NAME]" at bounding box center [566, 122] width 81 height 25
click at [565, 92] on span "8:00am-12:00am (16h) (Wed)" at bounding box center [559, 91] width 54 height 5
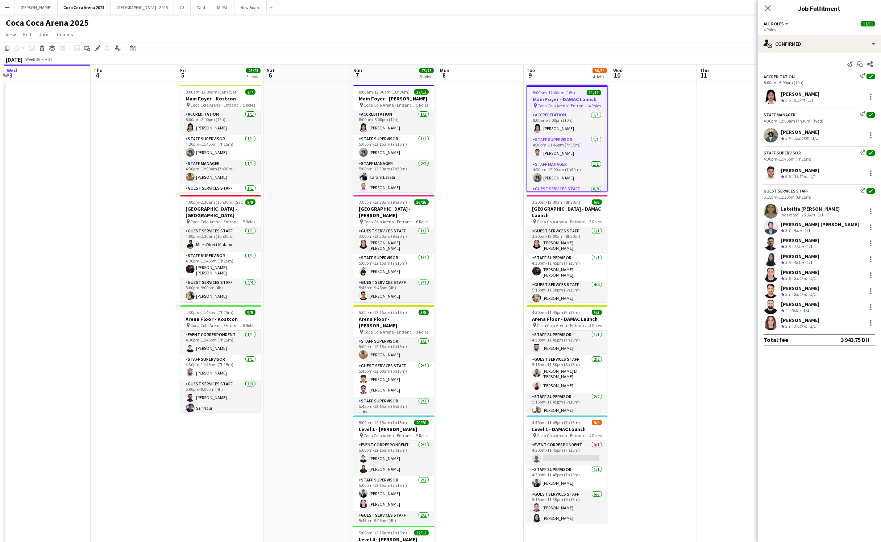
drag, startPoint x: 829, startPoint y: 93, endPoint x: 782, endPoint y: 93, distance: 47.5
click at [782, 93] on div "[PERSON_NAME] Crew rating 3.5 8.3km 1/1" at bounding box center [819, 96] width 123 height 14
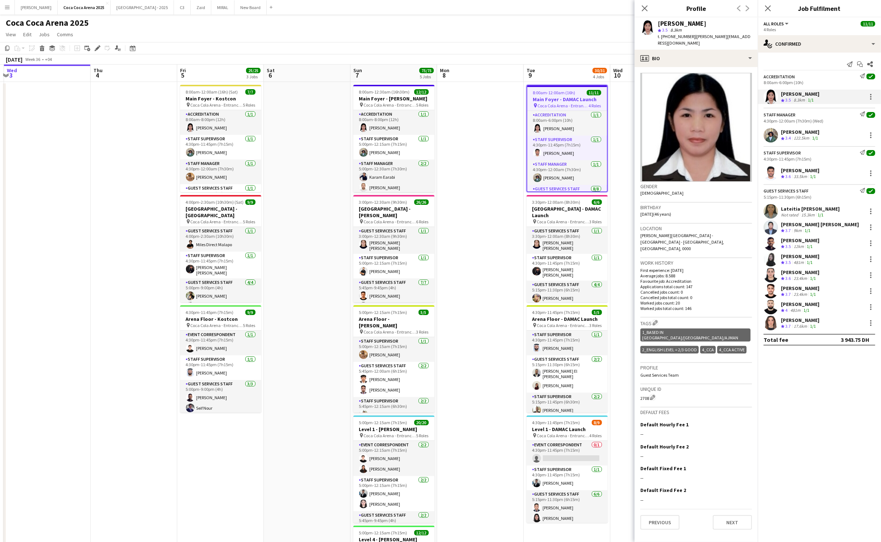
copy div "[PERSON_NAME]"
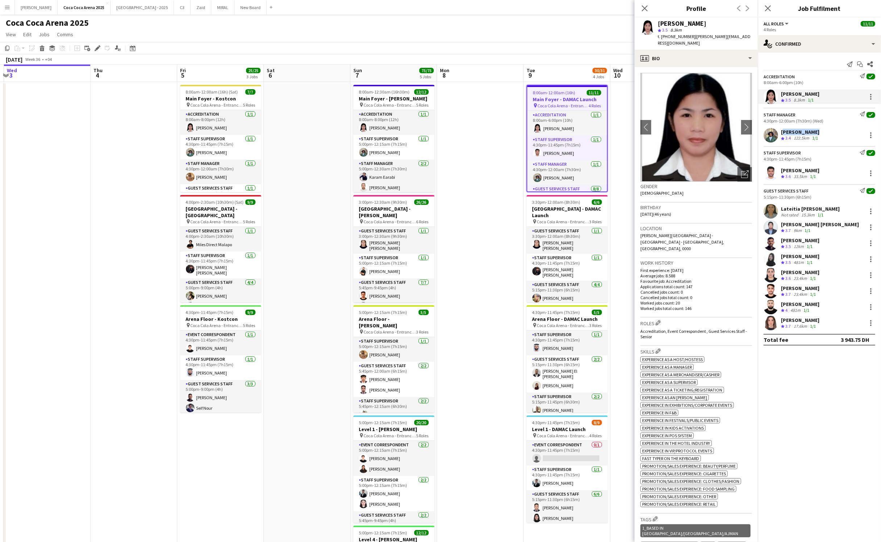
drag, startPoint x: 817, startPoint y: 131, endPoint x: 781, endPoint y: 131, distance: 35.5
click at [781, 131] on div "[PERSON_NAME]" at bounding box center [800, 132] width 38 height 7
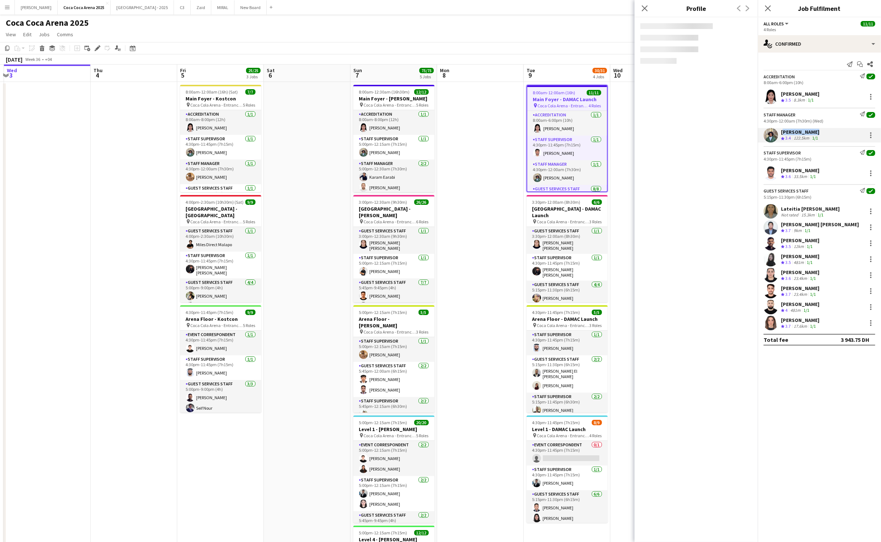
copy div "[PERSON_NAME]"
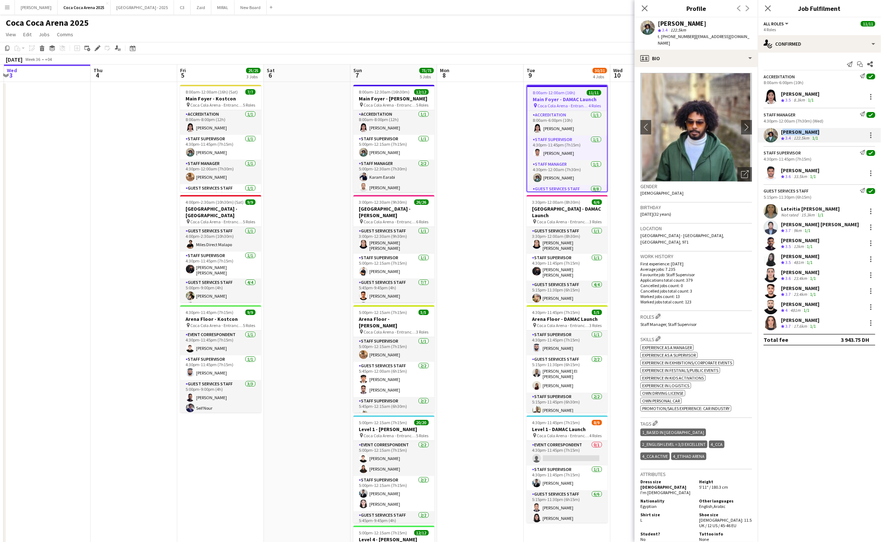
drag, startPoint x: 830, startPoint y: 171, endPoint x: 782, endPoint y: 171, distance: 48.5
click at [782, 171] on div "[PERSON_NAME] Crew rating 3.6 33.5km 1/1" at bounding box center [819, 173] width 123 height 14
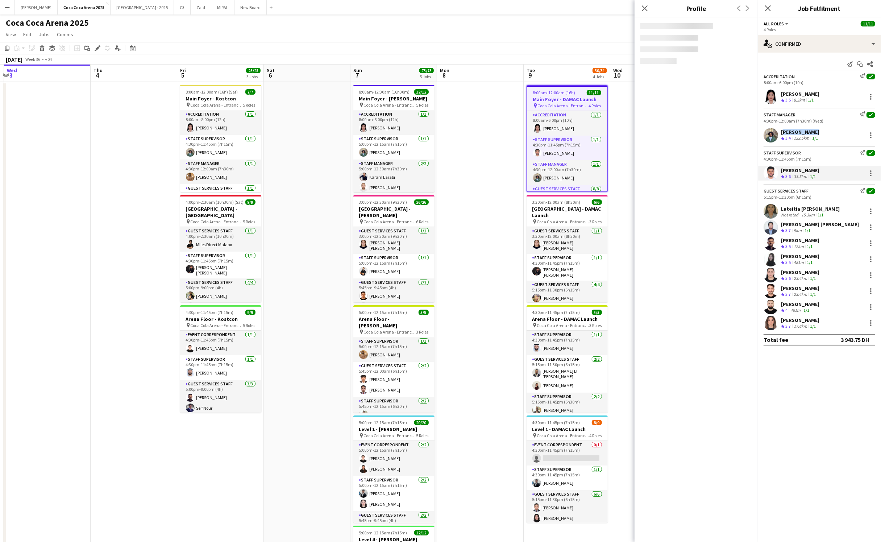
copy div "[PERSON_NAME]"
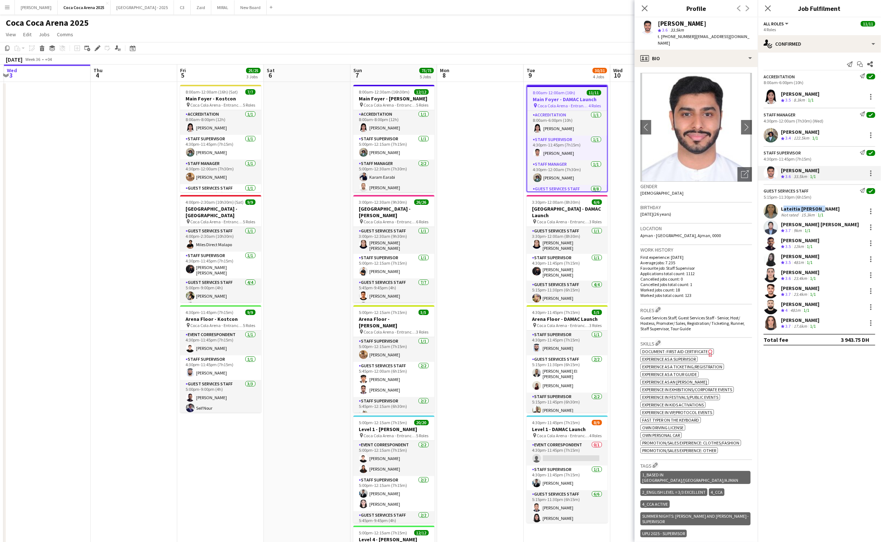
drag, startPoint x: 820, startPoint y: 207, endPoint x: 781, endPoint y: 209, distance: 38.1
click at [781, 209] on div "Lateitia [PERSON_NAME]" at bounding box center [810, 208] width 59 height 7
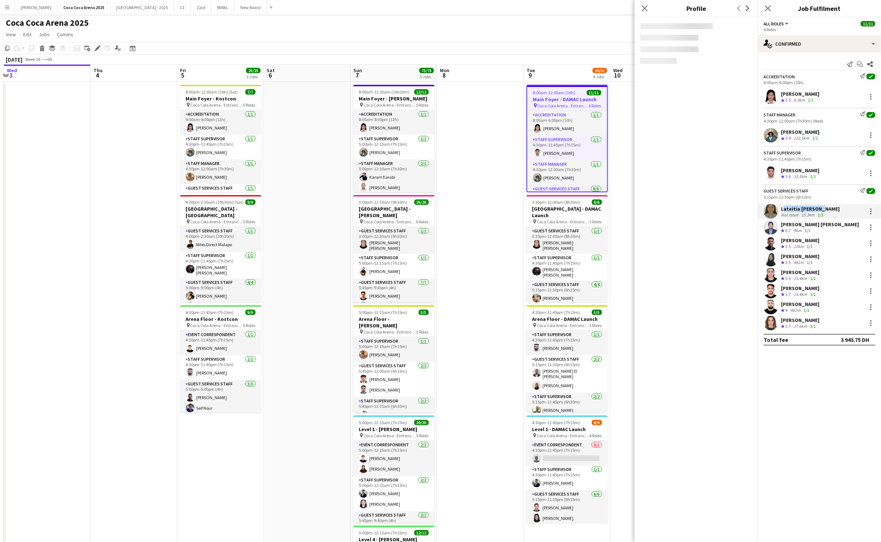
copy div "Lateitia [PERSON_NAME]"
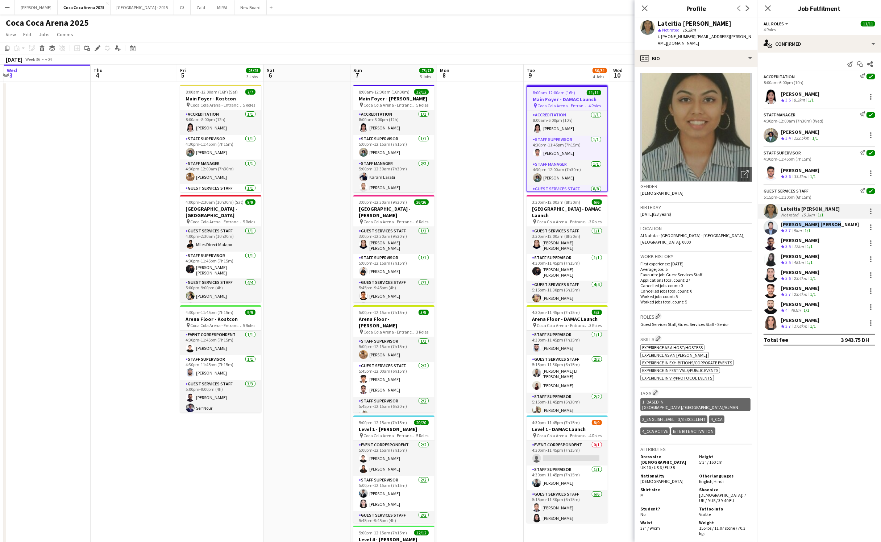
drag, startPoint x: 833, startPoint y: 225, endPoint x: 779, endPoint y: 225, distance: 53.6
click at [779, 225] on div "[PERSON_NAME] [PERSON_NAME] Crew rating 3.7 9km 1/1" at bounding box center [819, 227] width 123 height 14
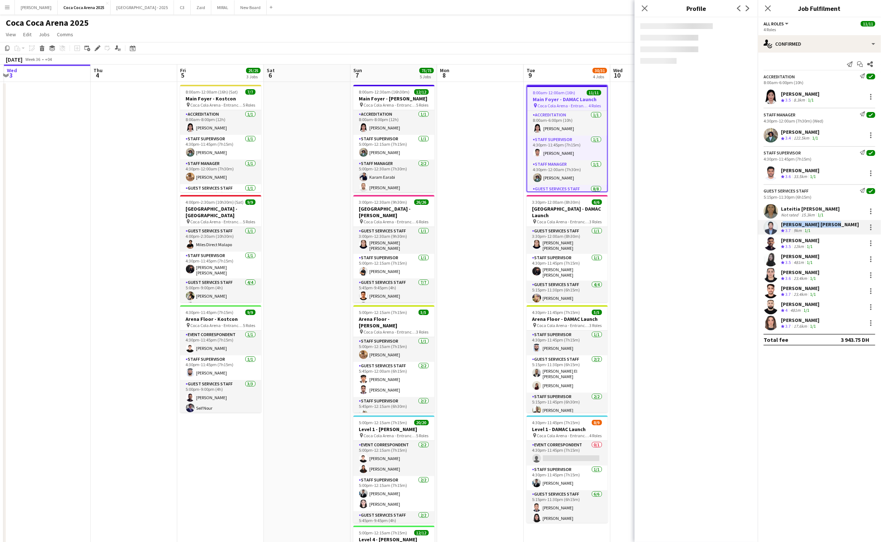
copy div "[PERSON_NAME] [PERSON_NAME]"
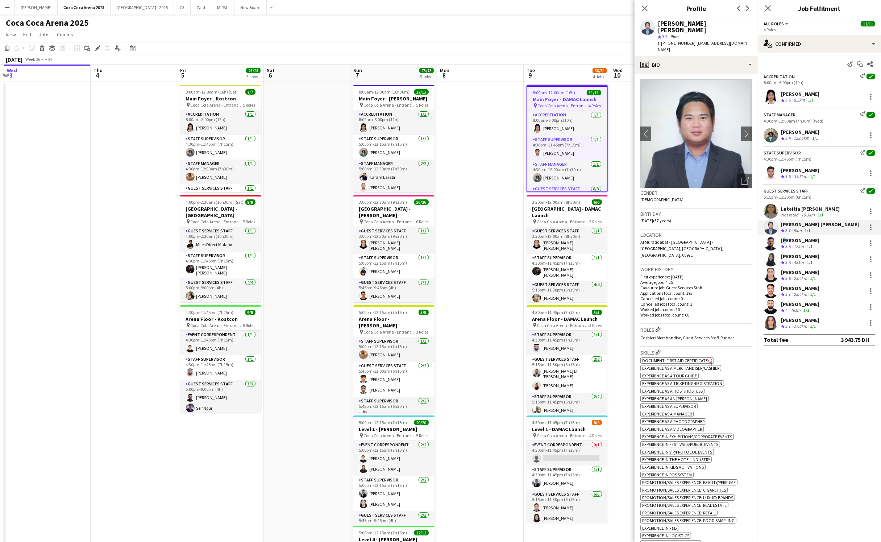
drag, startPoint x: 812, startPoint y: 238, endPoint x: 784, endPoint y: 239, distance: 27.2
click at [784, 239] on div "[PERSON_NAME]" at bounding box center [800, 240] width 38 height 7
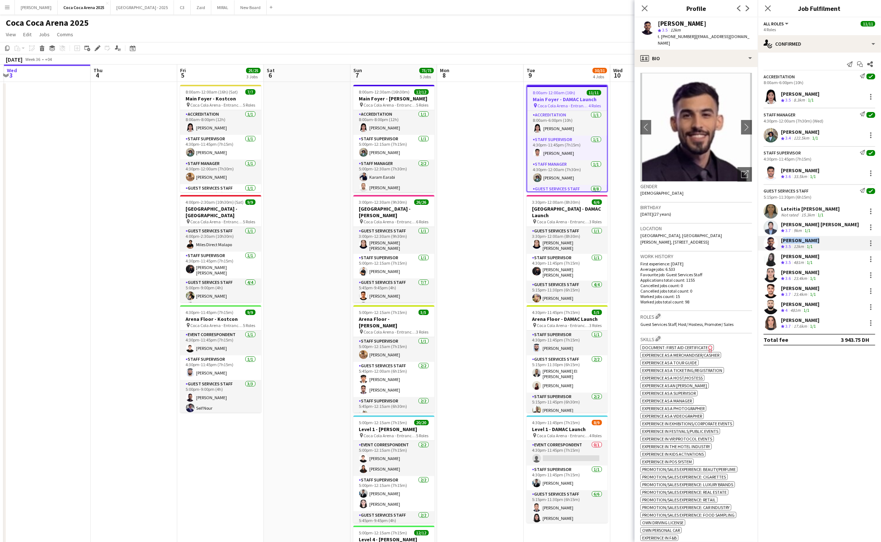
drag, startPoint x: 812, startPoint y: 240, endPoint x: 781, endPoint y: 241, distance: 30.8
click at [781, 241] on div "[PERSON_NAME]" at bounding box center [800, 240] width 38 height 7
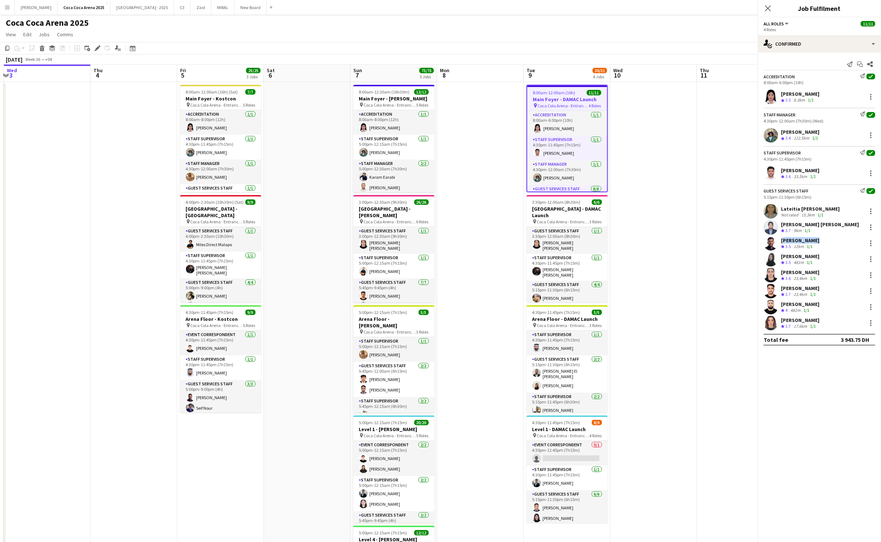
copy div "[PERSON_NAME]"
drag, startPoint x: 806, startPoint y: 254, endPoint x: 781, endPoint y: 257, distance: 25.5
click at [781, 257] on div "[PERSON_NAME]" at bounding box center [800, 256] width 38 height 7
copy div "[PERSON_NAME]"
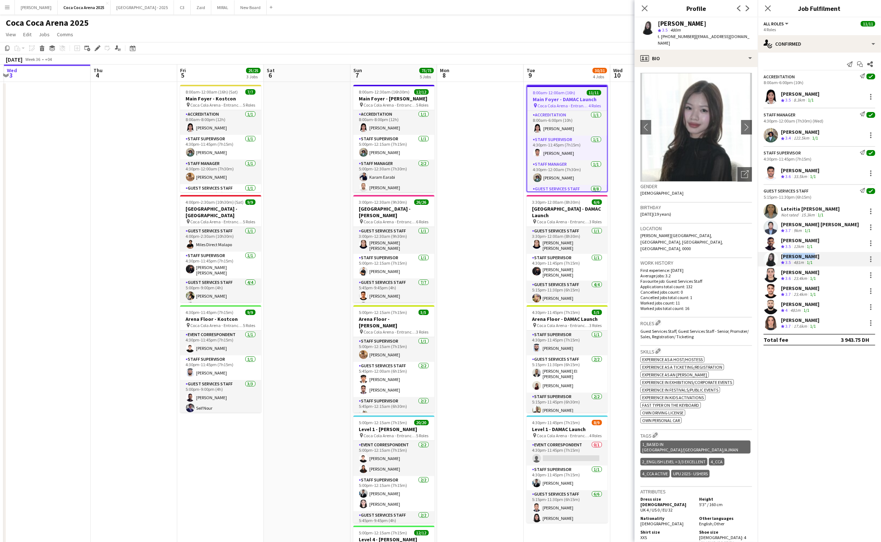
drag, startPoint x: 820, startPoint y: 271, endPoint x: 780, endPoint y: 274, distance: 40.3
click at [780, 274] on div "[PERSON_NAME] Crew rating 3.6 23.4km 1/1" at bounding box center [819, 275] width 123 height 14
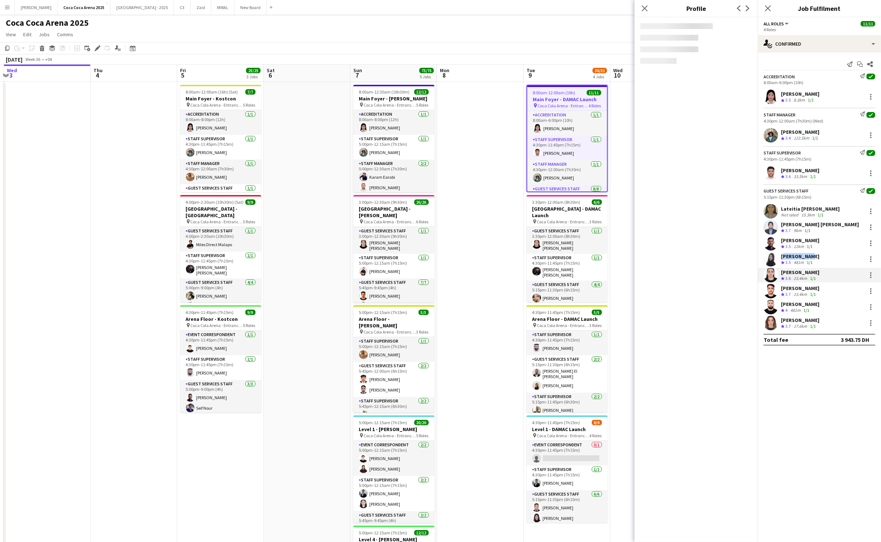
copy div "[PERSON_NAME]"
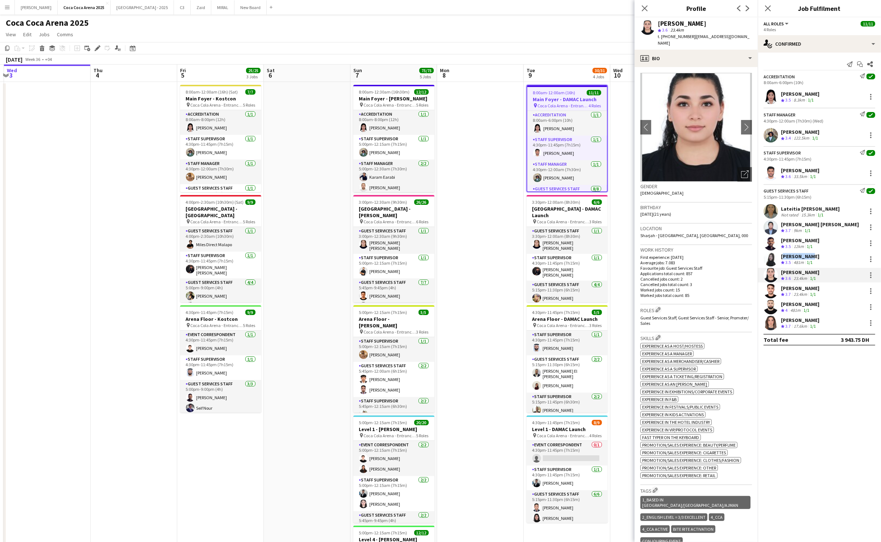
drag, startPoint x: 827, startPoint y: 287, endPoint x: 781, endPoint y: 288, distance: 46.0
click at [781, 288] on div "[PERSON_NAME] Crew rating 3.7 23.4km 1/1" at bounding box center [819, 291] width 123 height 14
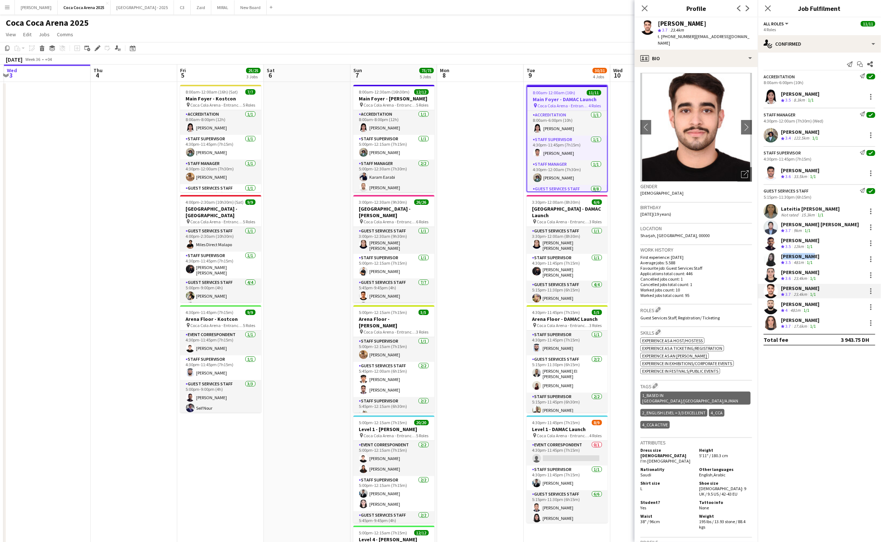
copy div "[PERSON_NAME]"
drag, startPoint x: 835, startPoint y: 305, endPoint x: 782, endPoint y: 306, distance: 53.6
click at [782, 306] on div "[PERSON_NAME] Crew rating 4 481m 1/1" at bounding box center [819, 307] width 123 height 14
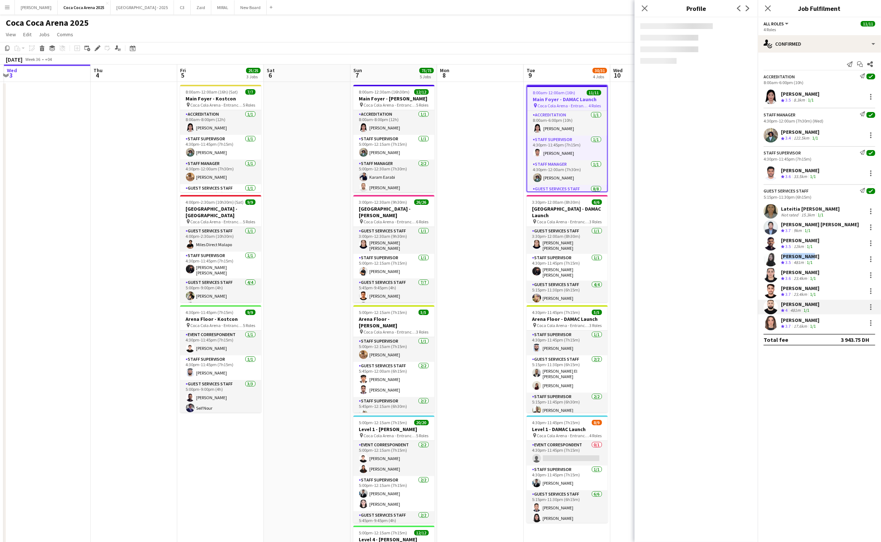
copy div "[PERSON_NAME]"
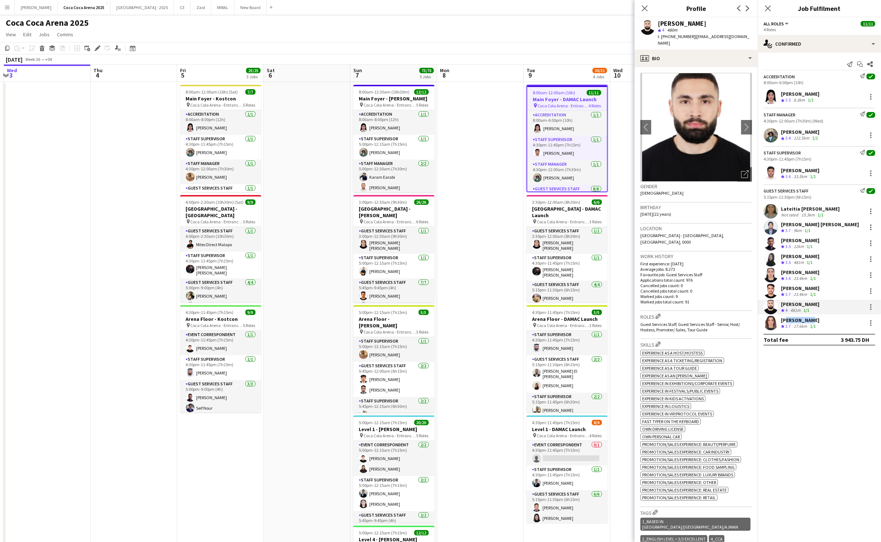
drag, startPoint x: 809, startPoint y: 320, endPoint x: 782, endPoint y: 320, distance: 27.2
click at [782, 320] on div "[PERSON_NAME]" at bounding box center [800, 320] width 38 height 7
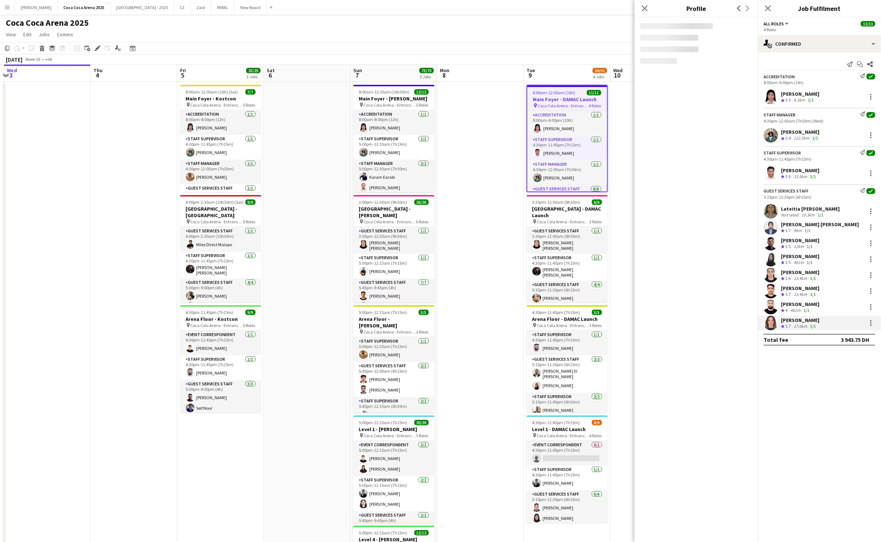
click at [782, 320] on div "[PERSON_NAME]" at bounding box center [800, 320] width 38 height 7
drag, startPoint x: 815, startPoint y: 320, endPoint x: 781, endPoint y: 321, distance: 34.1
click at [781, 321] on div "[PERSON_NAME]" at bounding box center [800, 320] width 38 height 7
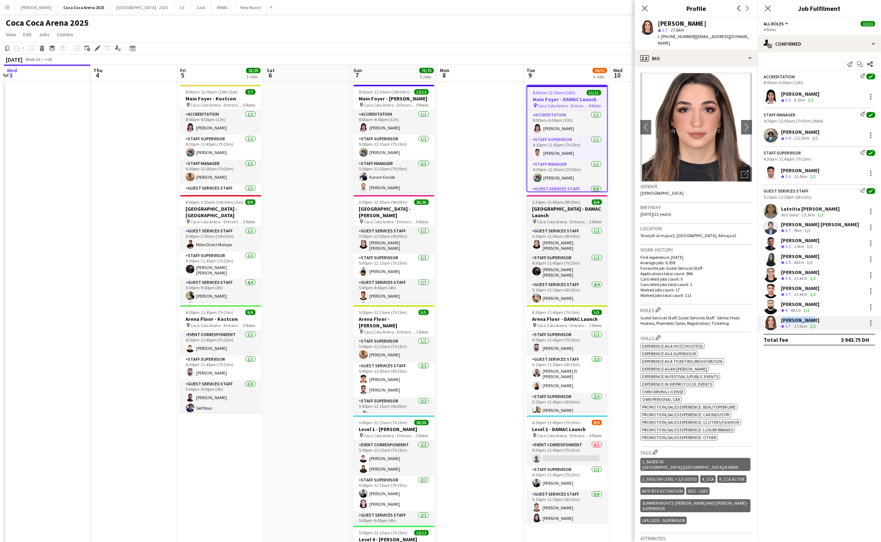
click at [557, 218] on app-job-card "3:30pm-12:00am (8h30m) (Wed) 6/[GEOGRAPHIC_DATA] - DAMAC Launch pin [GEOGRAPHIC…" at bounding box center [566, 248] width 81 height 107
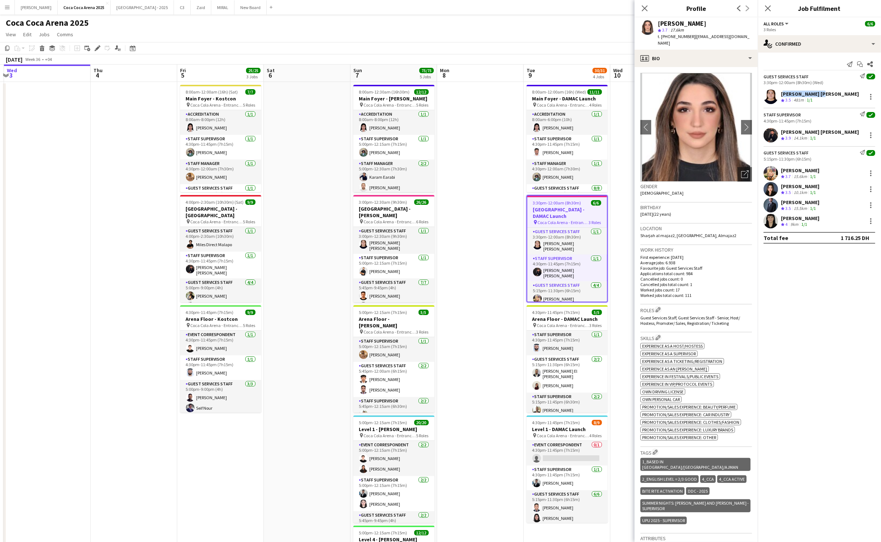
drag, startPoint x: 819, startPoint y: 94, endPoint x: 781, endPoint y: 94, distance: 37.7
click at [781, 94] on div "[PERSON_NAME] [PERSON_NAME] Crew rating 3.5 481m 1/1" at bounding box center [819, 96] width 123 height 14
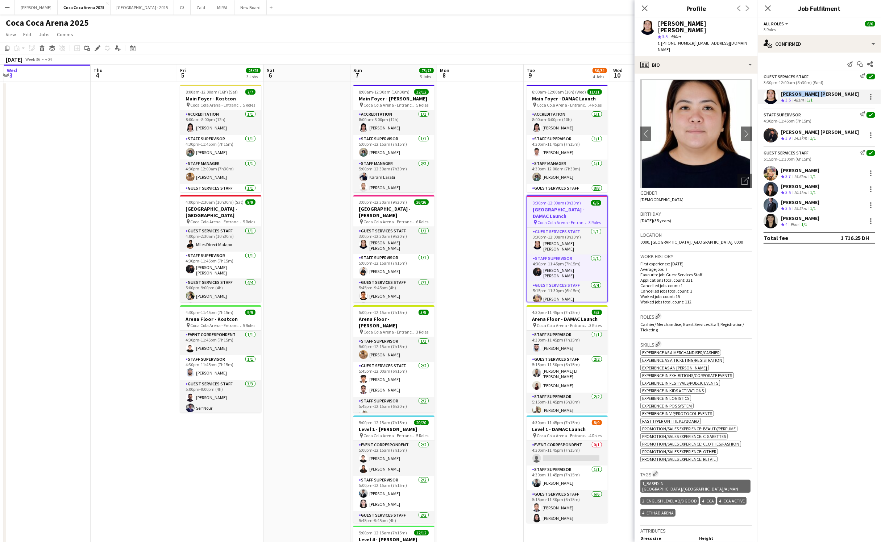
drag, startPoint x: 826, startPoint y: 220, endPoint x: 781, endPoint y: 218, distance: 44.9
click at [781, 218] on div "[PERSON_NAME] Crew rating 4 9km 1/1" at bounding box center [819, 221] width 123 height 14
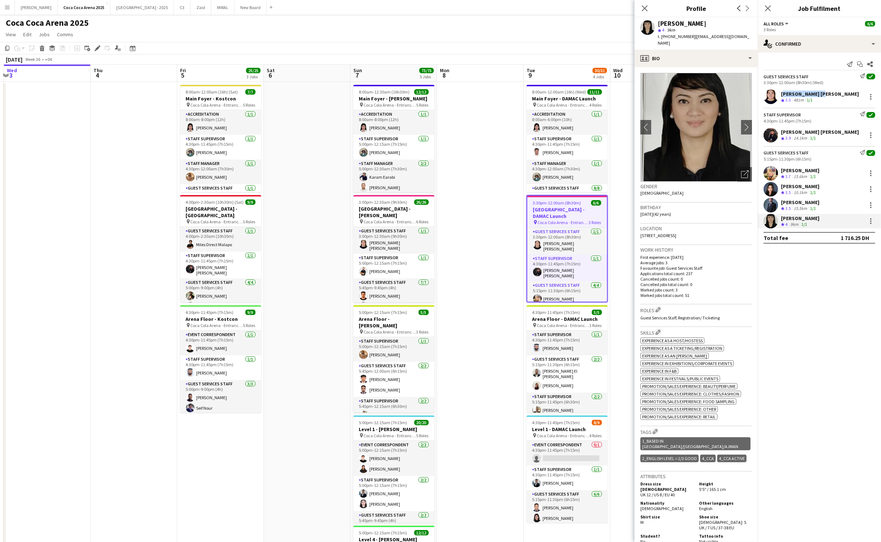
drag, startPoint x: 818, startPoint y: 188, endPoint x: 780, endPoint y: 187, distance: 37.7
click at [780, 187] on div "[PERSON_NAME] Crew rating 3.5 10.1km 1/1" at bounding box center [819, 189] width 123 height 14
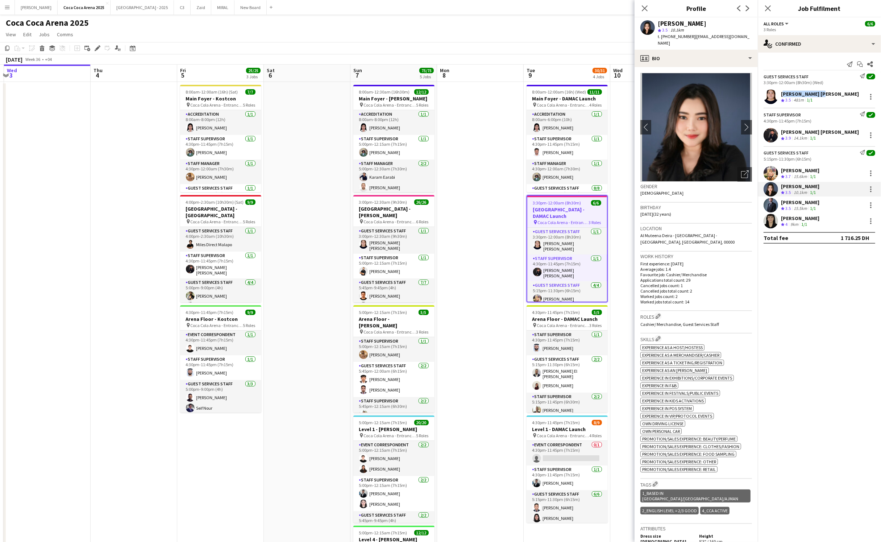
drag, startPoint x: 827, startPoint y: 203, endPoint x: 781, endPoint y: 203, distance: 45.6
click at [781, 203] on div "[PERSON_NAME] Crew rating 3.5 15.5km 1/1" at bounding box center [819, 205] width 123 height 14
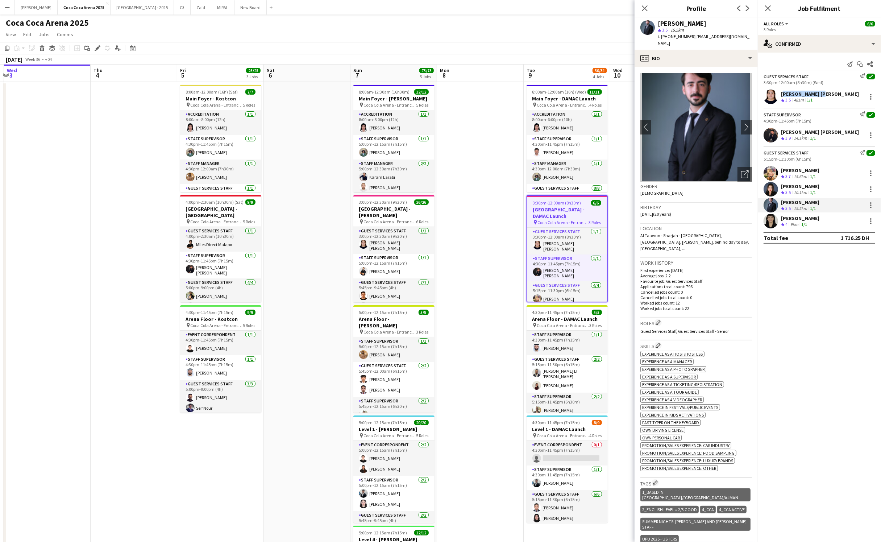
drag, startPoint x: 834, startPoint y: 171, endPoint x: 782, endPoint y: 170, distance: 51.8
click at [782, 170] on div "[PERSON_NAME] III Crew rating 3.7 15.6km 1/1" at bounding box center [819, 173] width 123 height 14
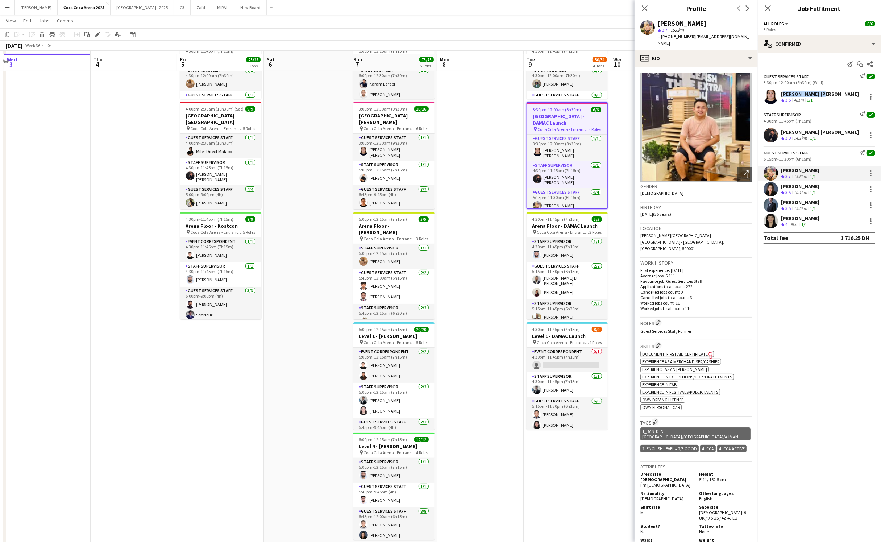
scroll to position [96, 0]
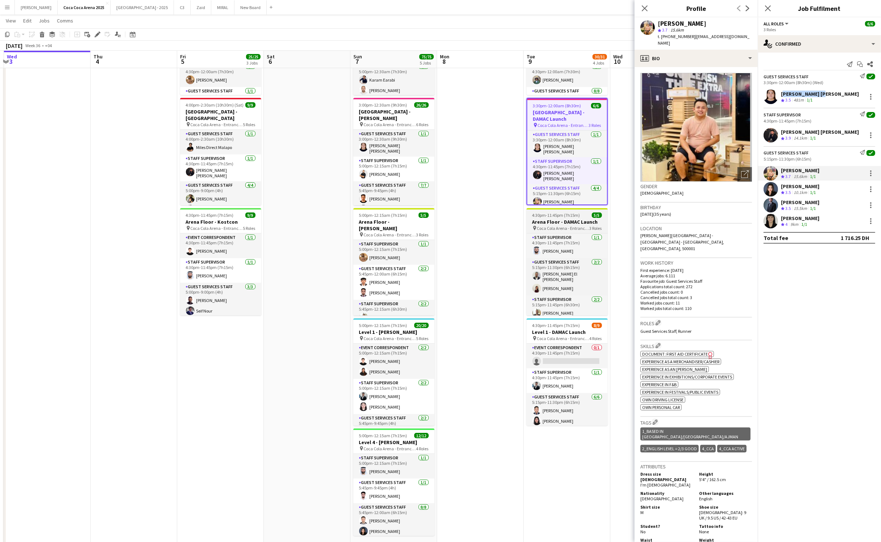
click at [549, 225] on span "Coca Cola Arena - Entrance F" at bounding box center [563, 227] width 53 height 5
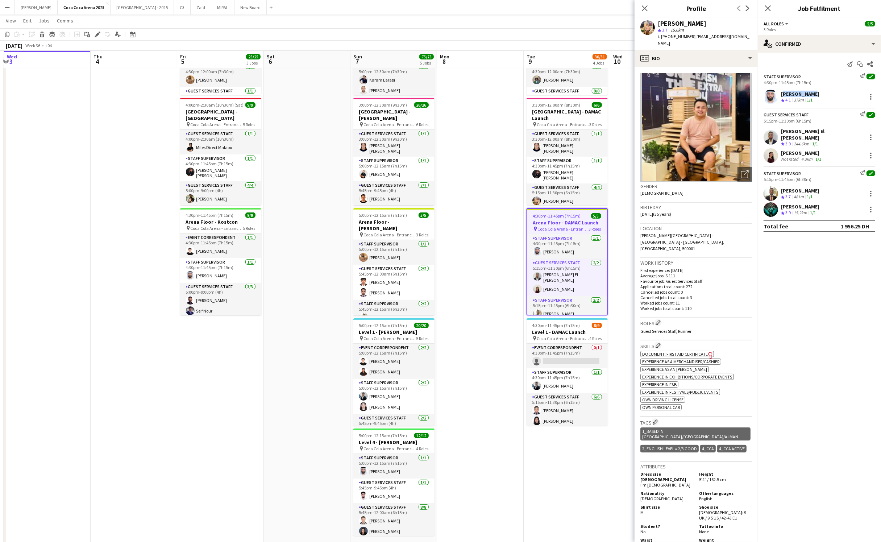
drag, startPoint x: 815, startPoint y: 92, endPoint x: 782, endPoint y: 92, distance: 33.0
click at [782, 92] on div "[PERSON_NAME] Crew rating 4.1 37km 1/1" at bounding box center [819, 96] width 123 height 14
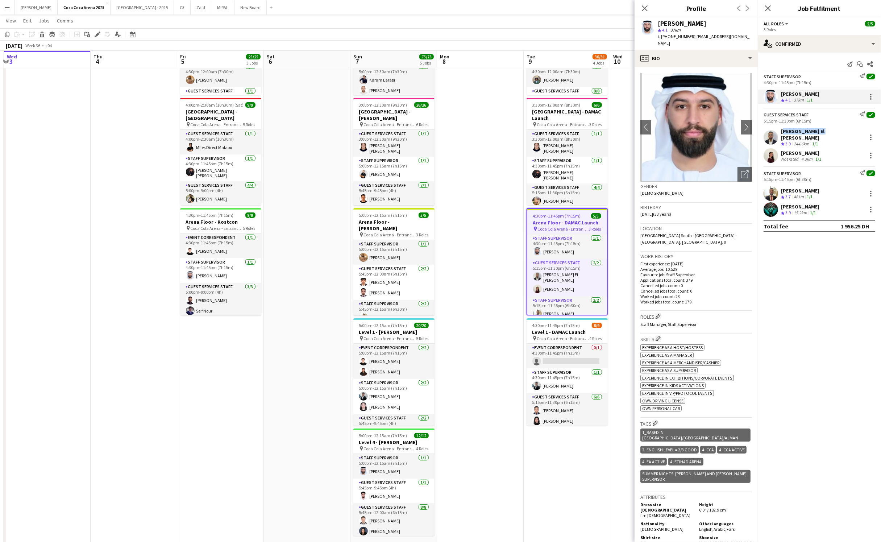
drag, startPoint x: 829, startPoint y: 135, endPoint x: 781, endPoint y: 132, distance: 47.5
click at [781, 132] on div "[PERSON_NAME] [PERSON_NAME] Crew rating 3.9 244.6km 1/1" at bounding box center [819, 137] width 123 height 19
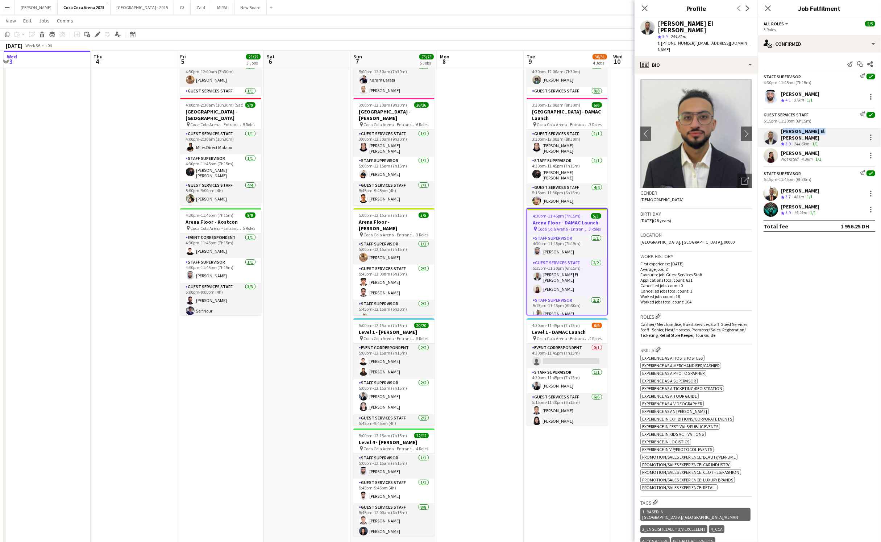
drag, startPoint x: 824, startPoint y: 148, endPoint x: 782, endPoint y: 147, distance: 41.3
click at [782, 148] on div "[PERSON_NAME] Not rated 4.3km 1/1" at bounding box center [819, 155] width 123 height 14
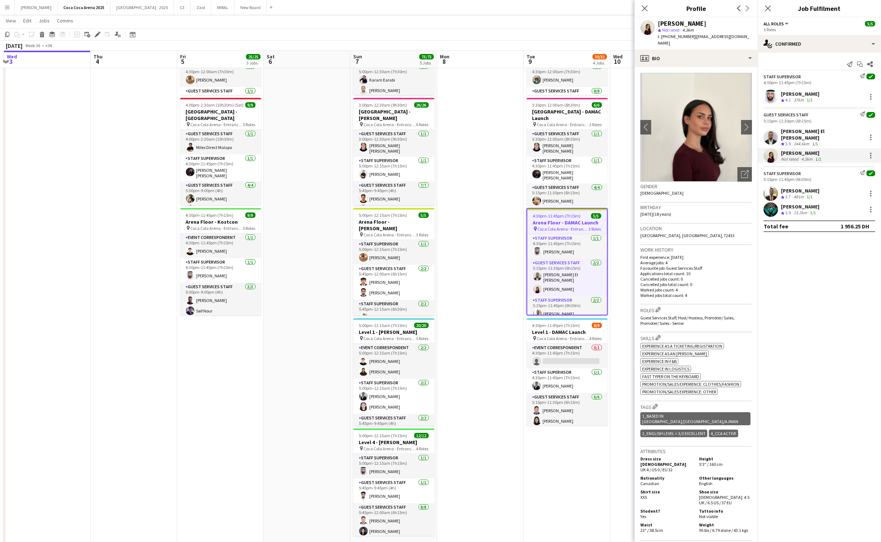
click at [806, 189] on div "[PERSON_NAME]" at bounding box center [800, 190] width 38 height 7
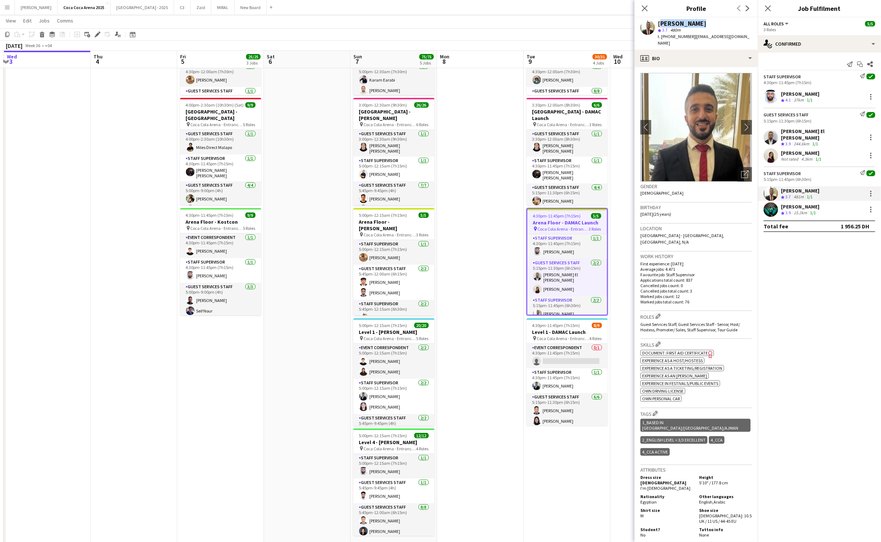
drag, startPoint x: 708, startPoint y: 25, endPoint x: 658, endPoint y: 25, distance: 50.0
click at [658, 25] on div "[PERSON_NAME]" at bounding box center [705, 23] width 94 height 7
drag, startPoint x: 834, startPoint y: 201, endPoint x: 781, endPoint y: 203, distance: 52.2
click at [781, 203] on div "[PERSON_NAME] Crew rating 3.9 15.2km 1/1" at bounding box center [819, 209] width 123 height 14
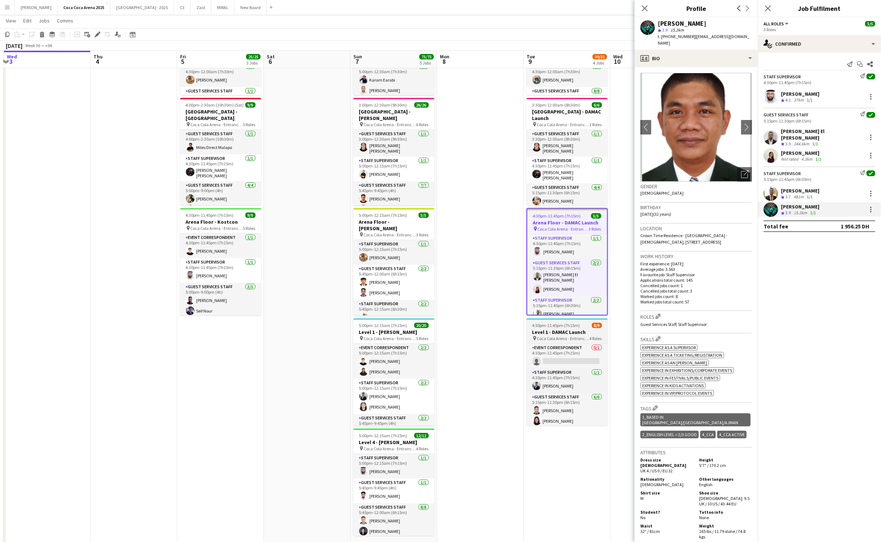
click at [558, 333] on h3 "Level 1 - DAMAC Launch" at bounding box center [566, 332] width 81 height 7
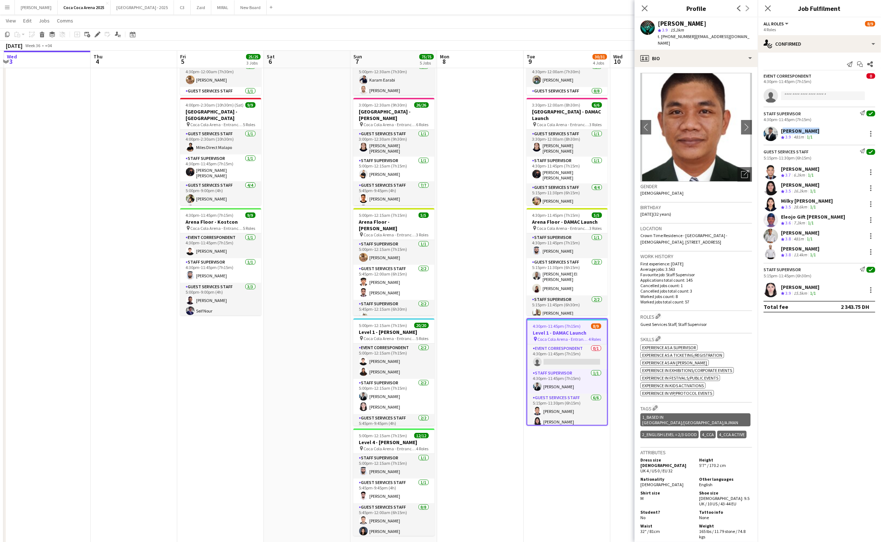
drag, startPoint x: 822, startPoint y: 132, endPoint x: 782, endPoint y: 130, distance: 39.9
click at [782, 130] on div "[PERSON_NAME] Crew rating 3.9 481m 1/1" at bounding box center [819, 133] width 123 height 14
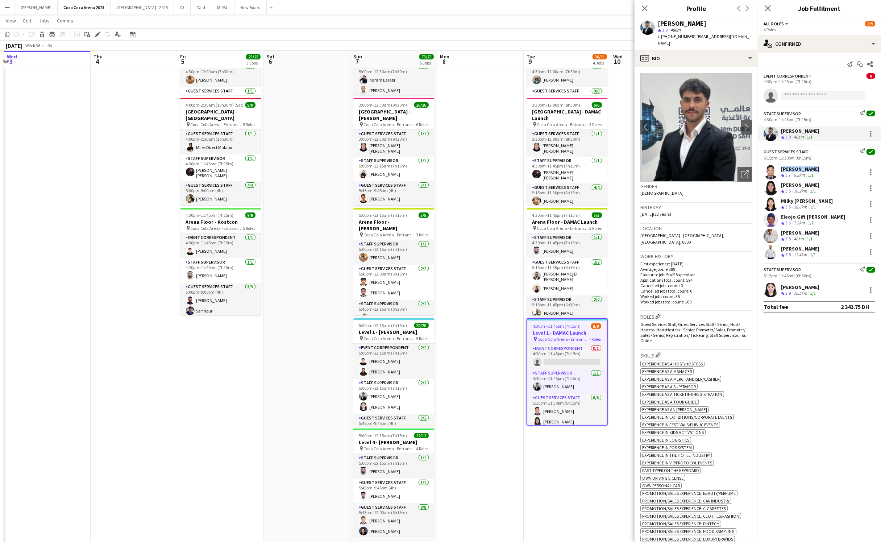
drag, startPoint x: 816, startPoint y: 169, endPoint x: 780, endPoint y: 169, distance: 35.9
click at [780, 169] on div "[PERSON_NAME] Crew rating 3.7 6.2km 1/1" at bounding box center [819, 172] width 123 height 14
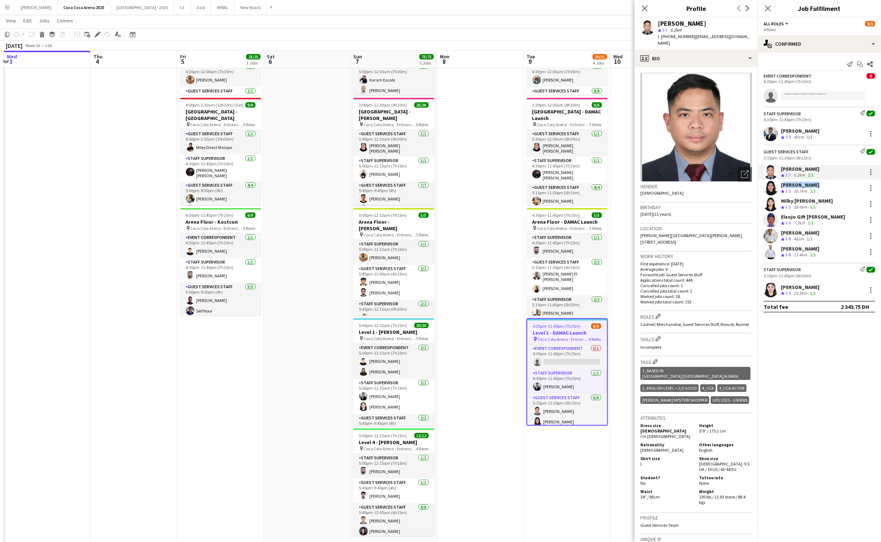
drag, startPoint x: 815, startPoint y: 185, endPoint x: 781, endPoint y: 185, distance: 34.1
click at [781, 185] on div "[PERSON_NAME]" at bounding box center [800, 185] width 38 height 7
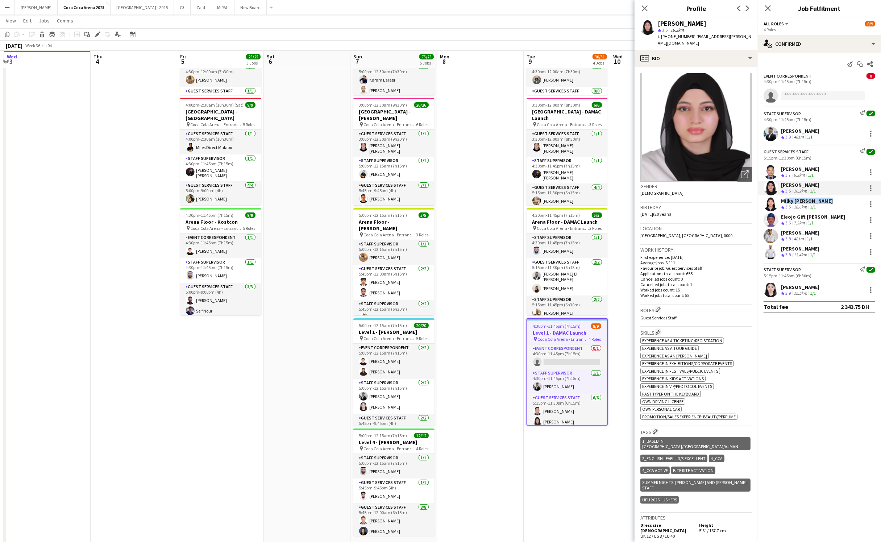
drag, startPoint x: 828, startPoint y: 201, endPoint x: 781, endPoint y: 203, distance: 47.5
click at [781, 203] on div "Milky Sheen Malapo Crew rating 3.5 28.6km 1/1" at bounding box center [819, 204] width 123 height 14
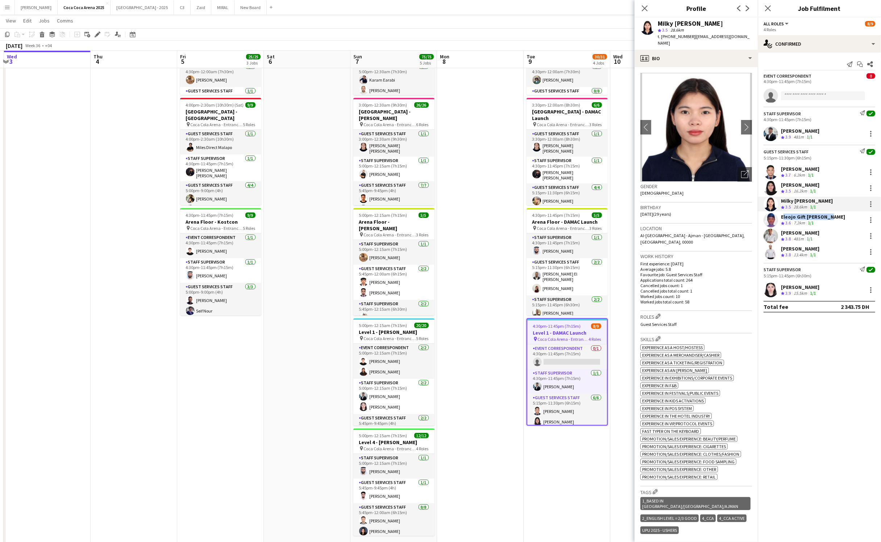
drag, startPoint x: 834, startPoint y: 217, endPoint x: 780, endPoint y: 216, distance: 54.7
click at [780, 216] on div "Eleojo Gift [PERSON_NAME] rating 3.6 7.2km 1/1" at bounding box center [819, 220] width 123 height 14
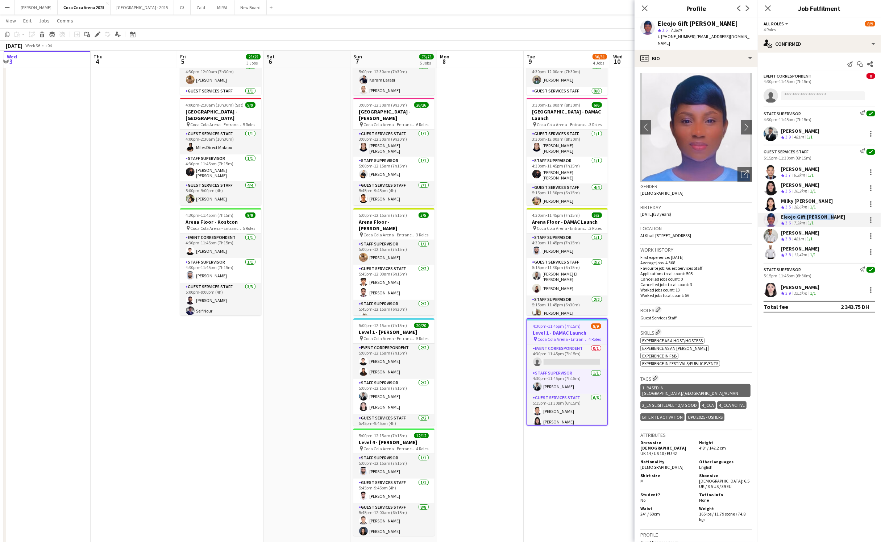
drag, startPoint x: 833, startPoint y: 234, endPoint x: 781, endPoint y: 234, distance: 51.8
click at [781, 234] on div "[PERSON_NAME] Crew rating 3.8 481m 1/1" at bounding box center [819, 236] width 123 height 14
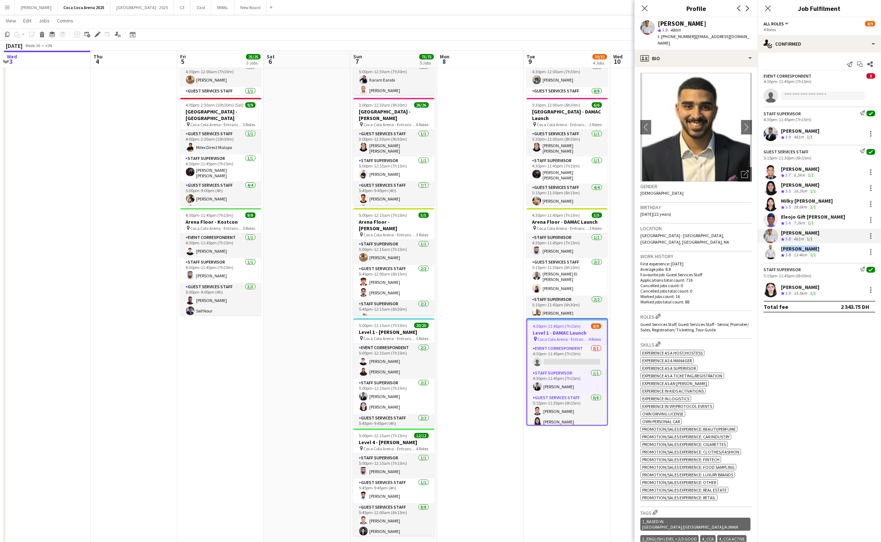
drag, startPoint x: 815, startPoint y: 248, endPoint x: 781, endPoint y: 249, distance: 34.1
click at [781, 249] on div "[PERSON_NAME]" at bounding box center [800, 248] width 38 height 7
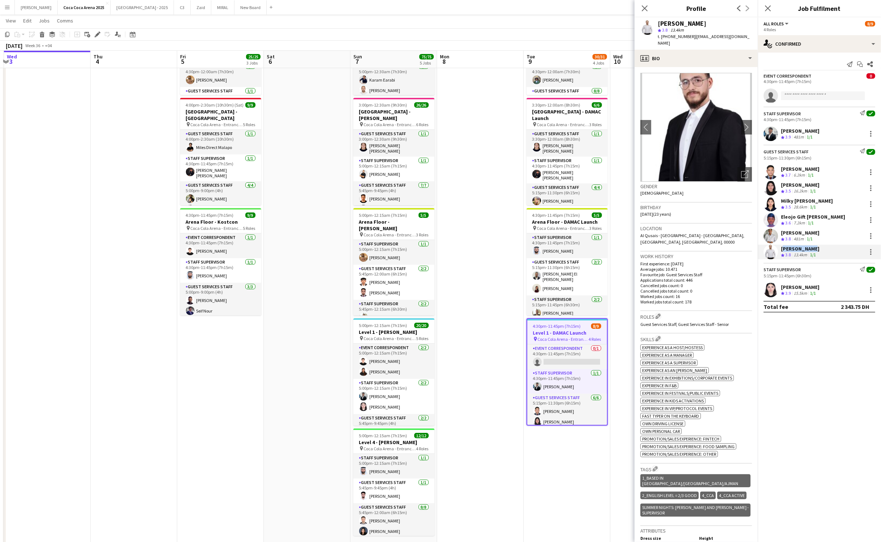
drag, startPoint x: 819, startPoint y: 287, endPoint x: 781, endPoint y: 287, distance: 37.7
click at [781, 287] on div "[PERSON_NAME] Crew rating 3.9 15.5km 1/1" at bounding box center [819, 290] width 123 height 14
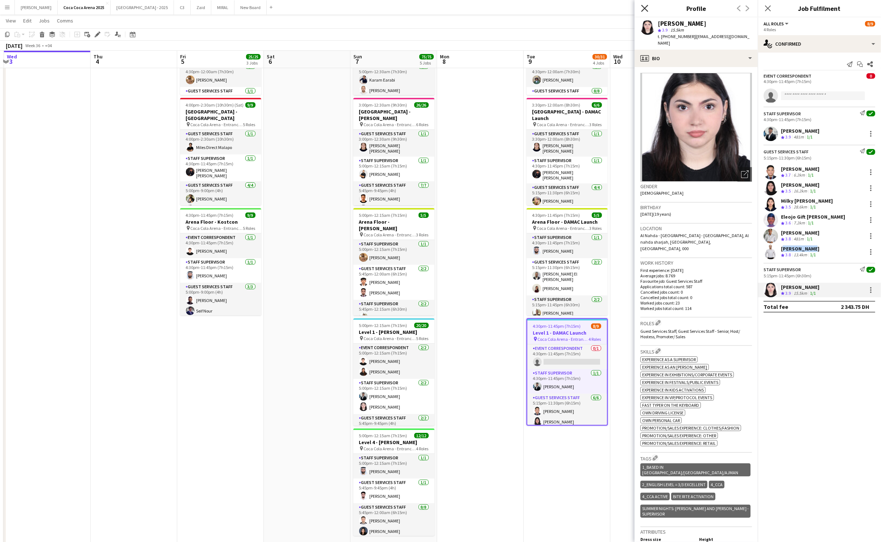
click at [645, 6] on icon "Close pop-in" at bounding box center [644, 8] width 7 height 7
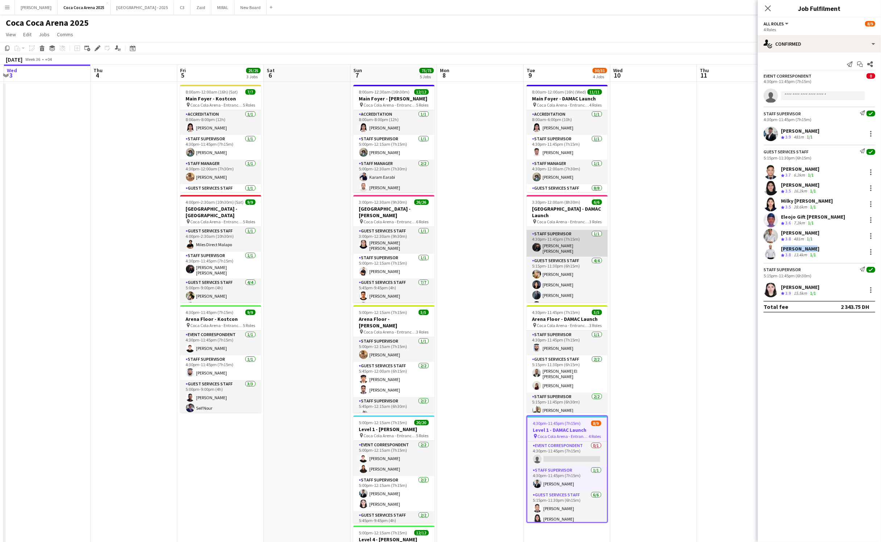
scroll to position [0, 0]
click at [551, 232] on app-card-role "Guest Services Staff [DATE] 3:30pm-12:00am (8h30m) [PERSON_NAME] [PERSON_NAME]" at bounding box center [566, 240] width 81 height 27
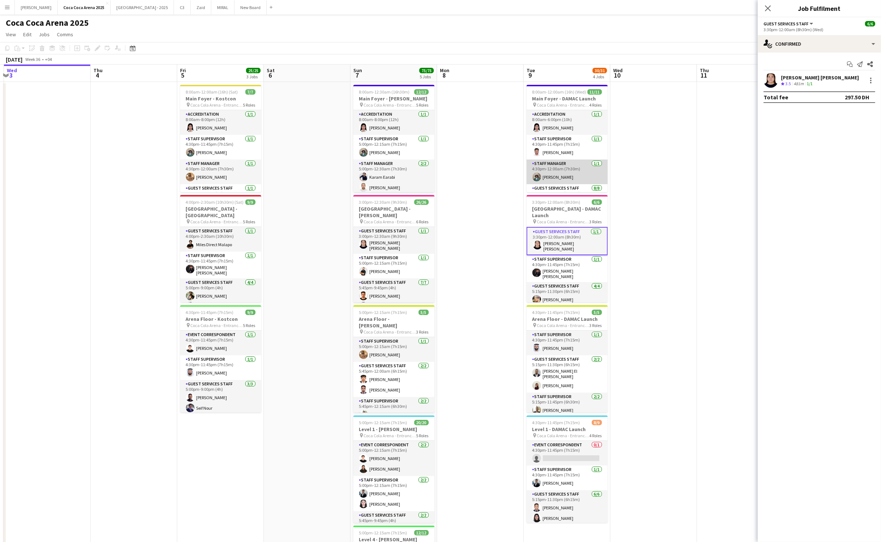
click at [570, 162] on app-card-role "Staff Manager [DATE] 4:30pm-12:00am (7h30m) [PERSON_NAME]" at bounding box center [566, 171] width 81 height 25
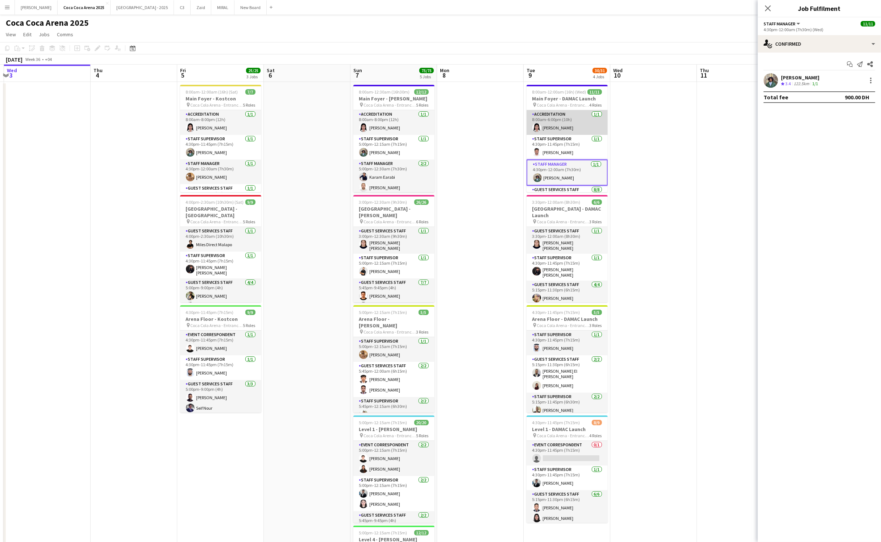
click at [562, 122] on app-card-role "Accreditation [DATE] 8:00am-6:00pm (10h) [PERSON_NAME]" at bounding box center [566, 122] width 81 height 25
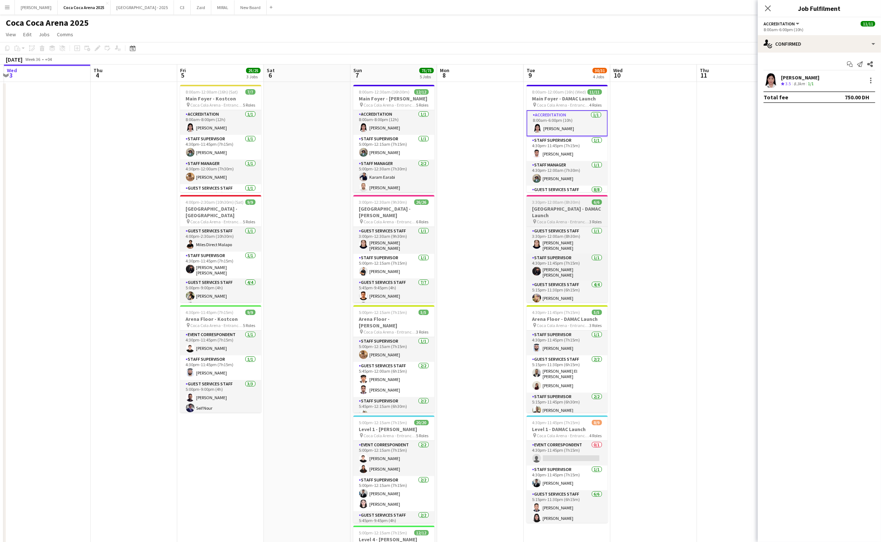
click at [555, 226] on div "Guest Services Staff [DATE] 3:30pm-12:00am (8h30m) [PERSON_NAME] [PERSON_NAME] …" at bounding box center [566, 264] width 81 height 76
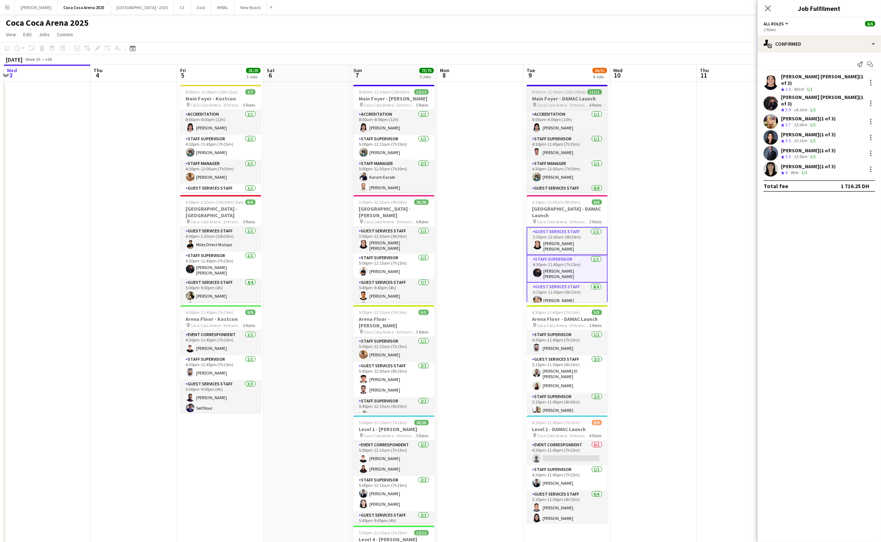
click at [550, 97] on h3 "Main Foyer - DAMAC Launch" at bounding box center [566, 98] width 81 height 7
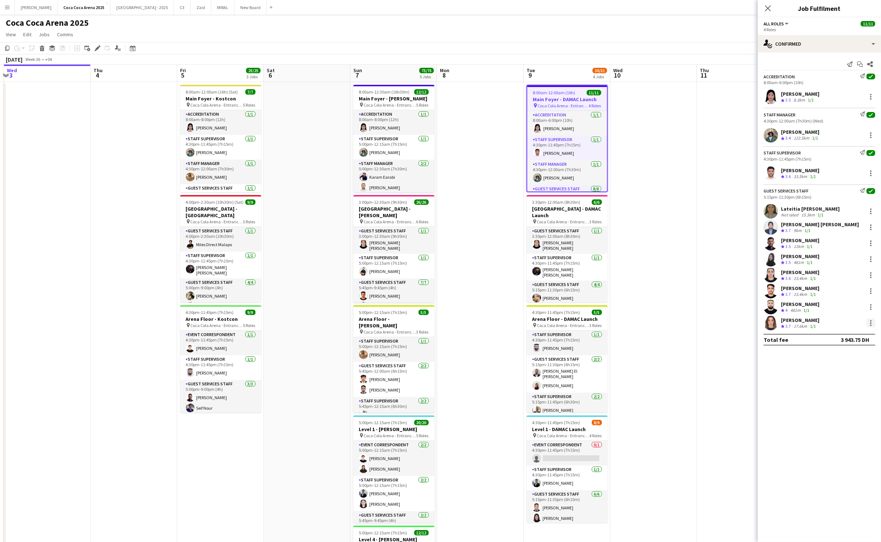
click at [870, 322] on div at bounding box center [870, 322] width 1 height 1
click at [840, 350] on button "Switch crew" at bounding box center [847, 354] width 57 height 17
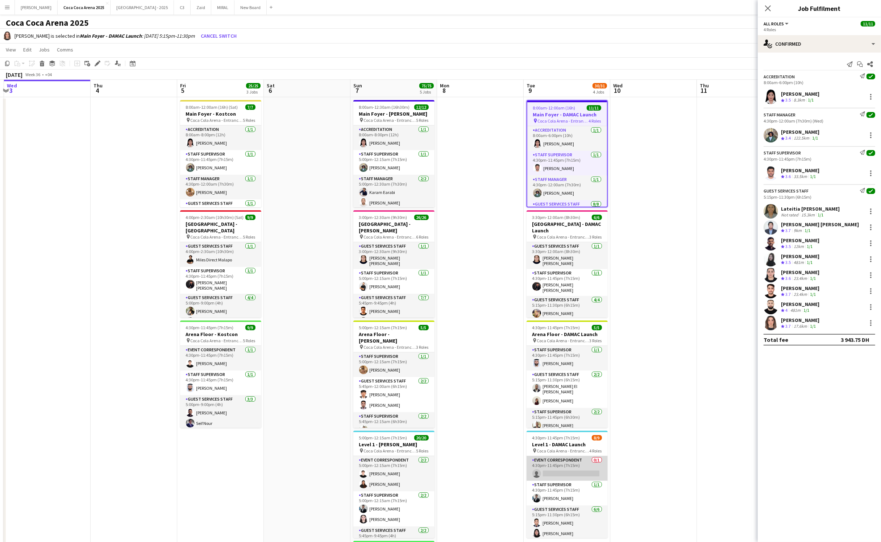
click at [574, 478] on app-card-role "Event Correspondent 0/1 4:30pm-11:45pm (7h15m) single-neutral-actions" at bounding box center [566, 468] width 81 height 25
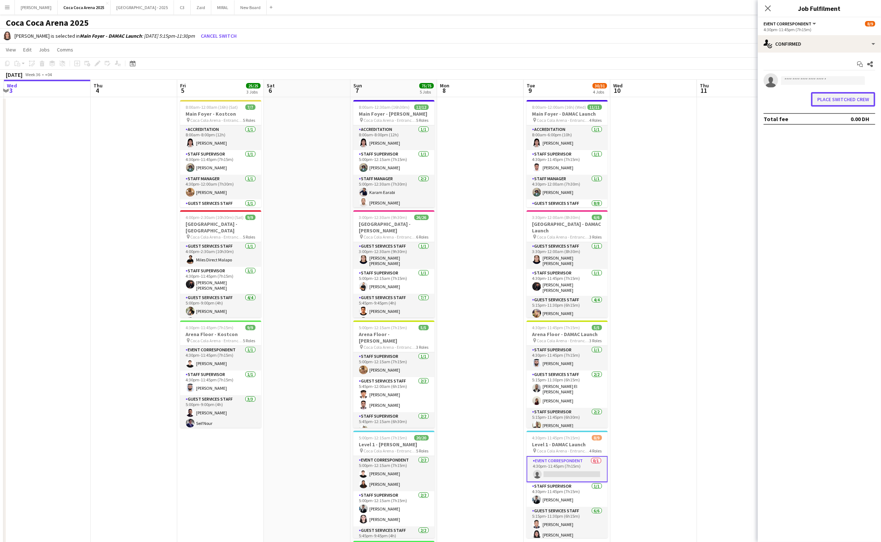
click at [832, 97] on button "Place switched crew" at bounding box center [843, 99] width 64 height 14
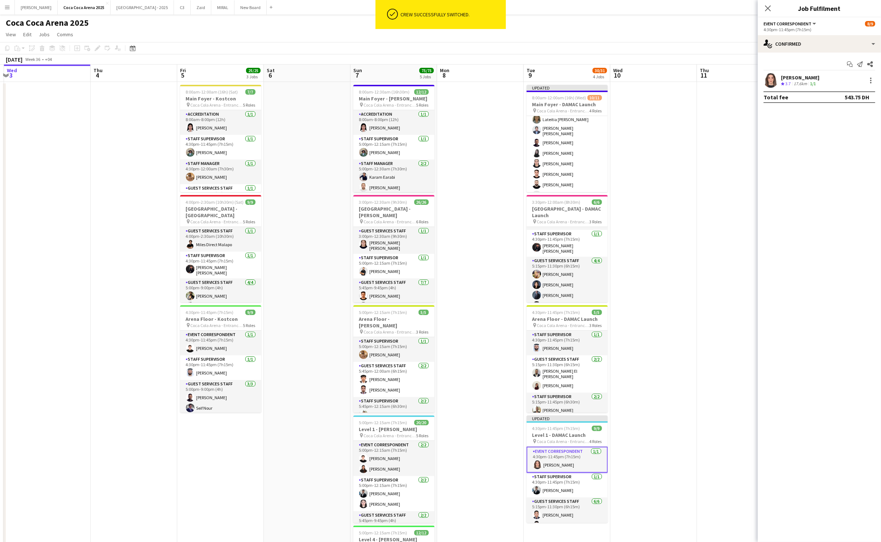
scroll to position [96, 0]
click at [559, 192] on app-date-cell "Updated 8:00am-12:00am (16h) (Wed) 10/11 Main Foyer - DAMAC Launch pin Coca Col…" at bounding box center [567, 364] width 87 height 565
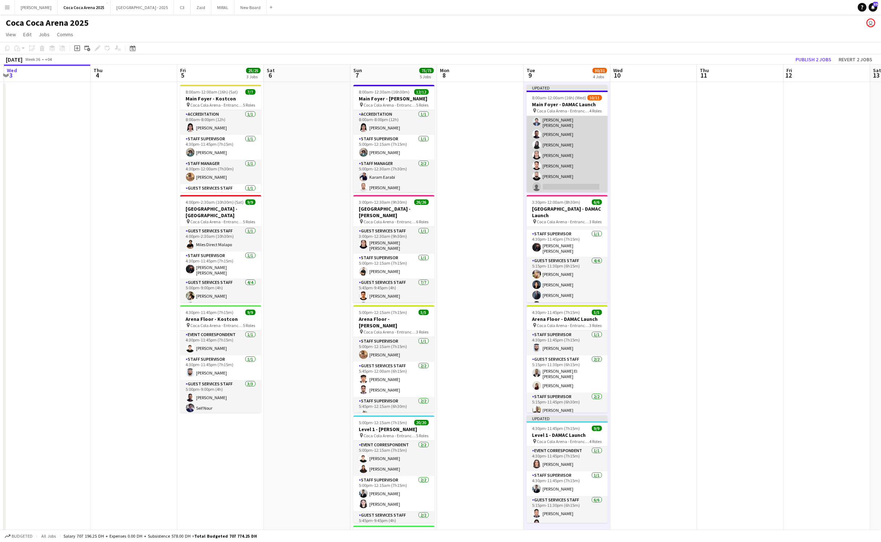
click at [560, 176] on app-card-role "Guest Services Staff 57A [DATE] 5:15pm-11:30pm (6h15m) Lateitia D’[PERSON_NAME]…" at bounding box center [566, 143] width 81 height 100
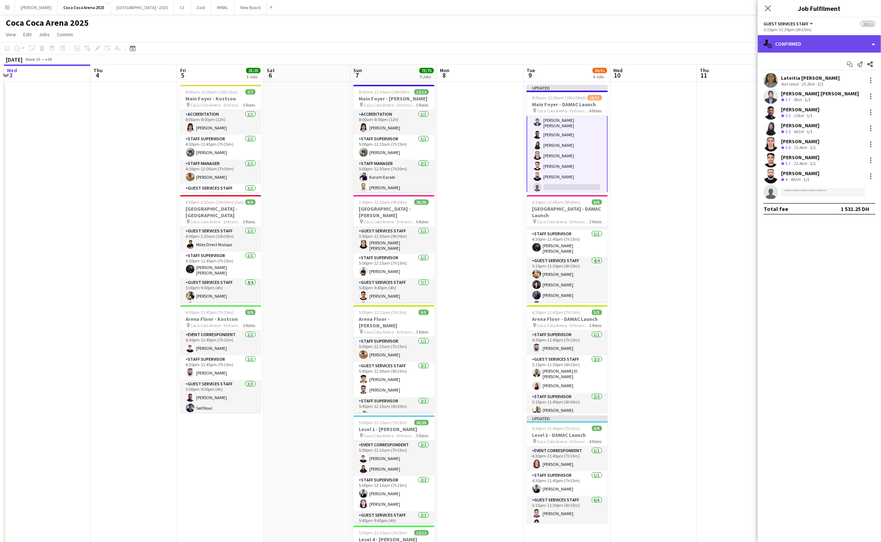
click at [793, 46] on div "single-neutral-actions-check-2 Confirmed" at bounding box center [819, 43] width 123 height 17
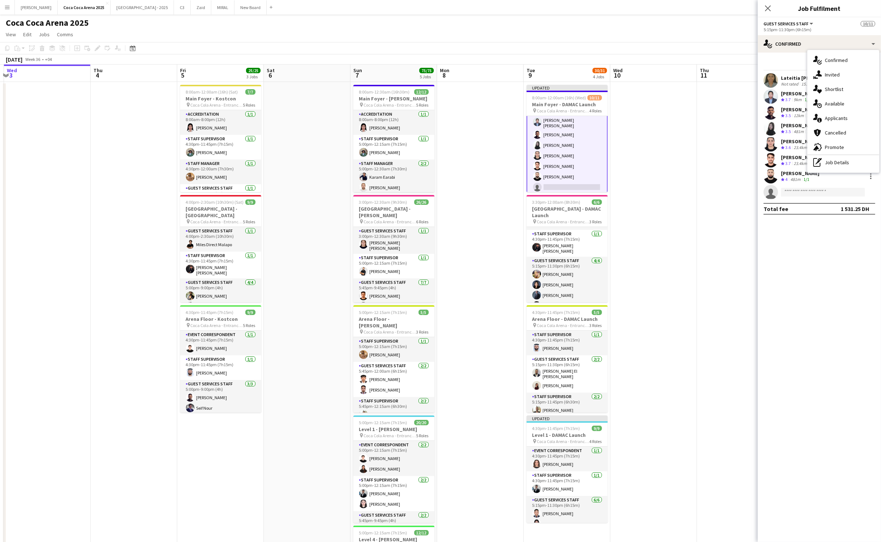
click at [550, 176] on app-card-role "Guest Services Staff 57A [DATE] 5:15pm-11:30pm (6h15m) Lateitia D’[PERSON_NAME]…" at bounding box center [566, 144] width 81 height 102
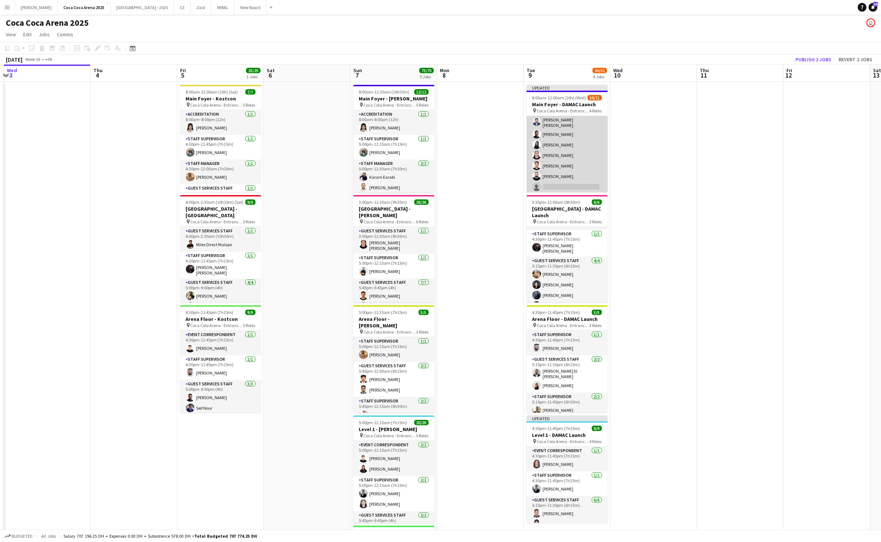
click at [560, 183] on app-card-role "Guest Services Staff 57A [DATE] 5:15pm-11:30pm (6h15m) Lateitia D’[PERSON_NAME]…" at bounding box center [566, 143] width 81 height 100
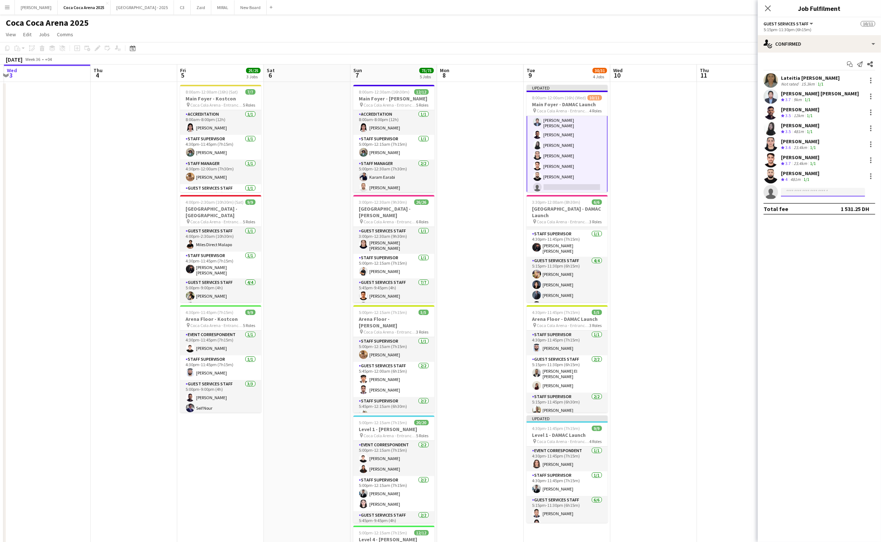
click at [797, 191] on input at bounding box center [823, 192] width 84 height 9
type input "****"
click at [814, 204] on span "[PERSON_NAME]" at bounding box center [808, 202] width 42 height 6
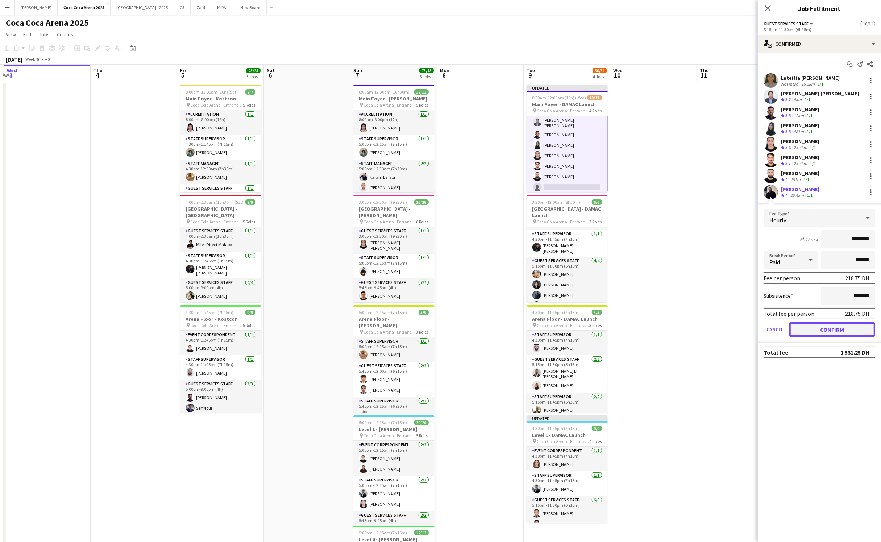
click at [831, 325] on button "Confirm" at bounding box center [832, 329] width 86 height 14
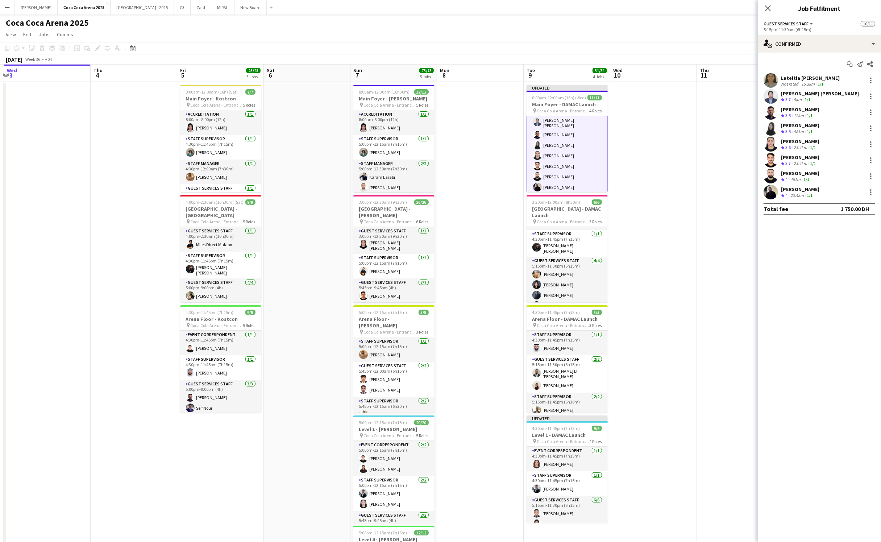
click at [702, 276] on app-date-cell at bounding box center [740, 364] width 87 height 565
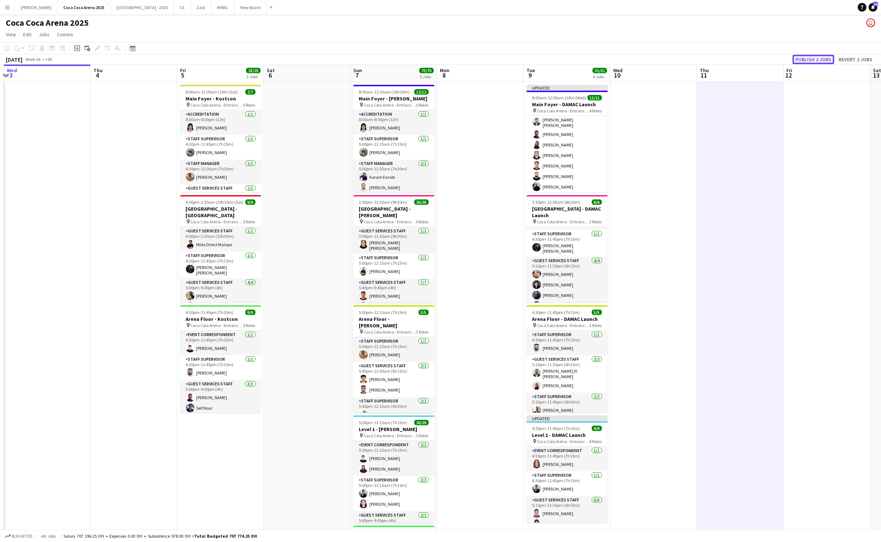
click at [820, 59] on button "Publish 2 jobs" at bounding box center [813, 59] width 42 height 9
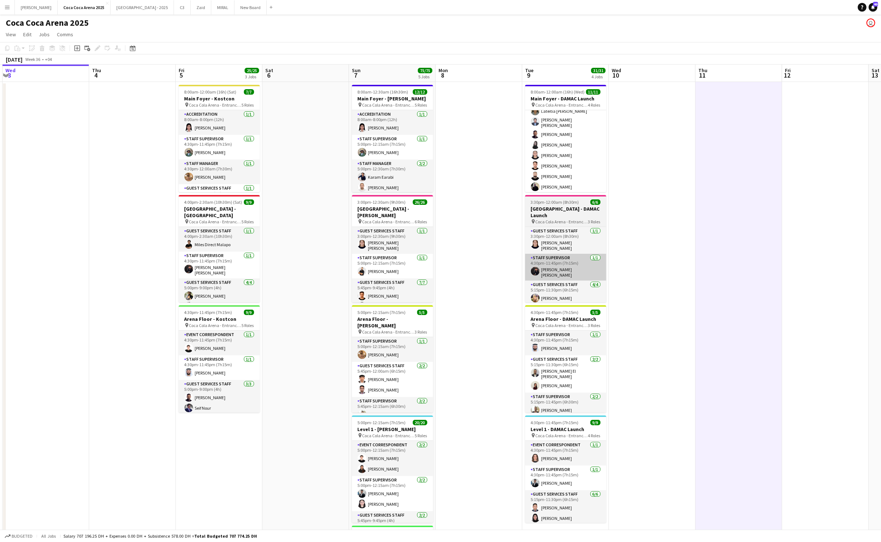
scroll to position [0, 169]
